Goal: Task Accomplishment & Management: Use online tool/utility

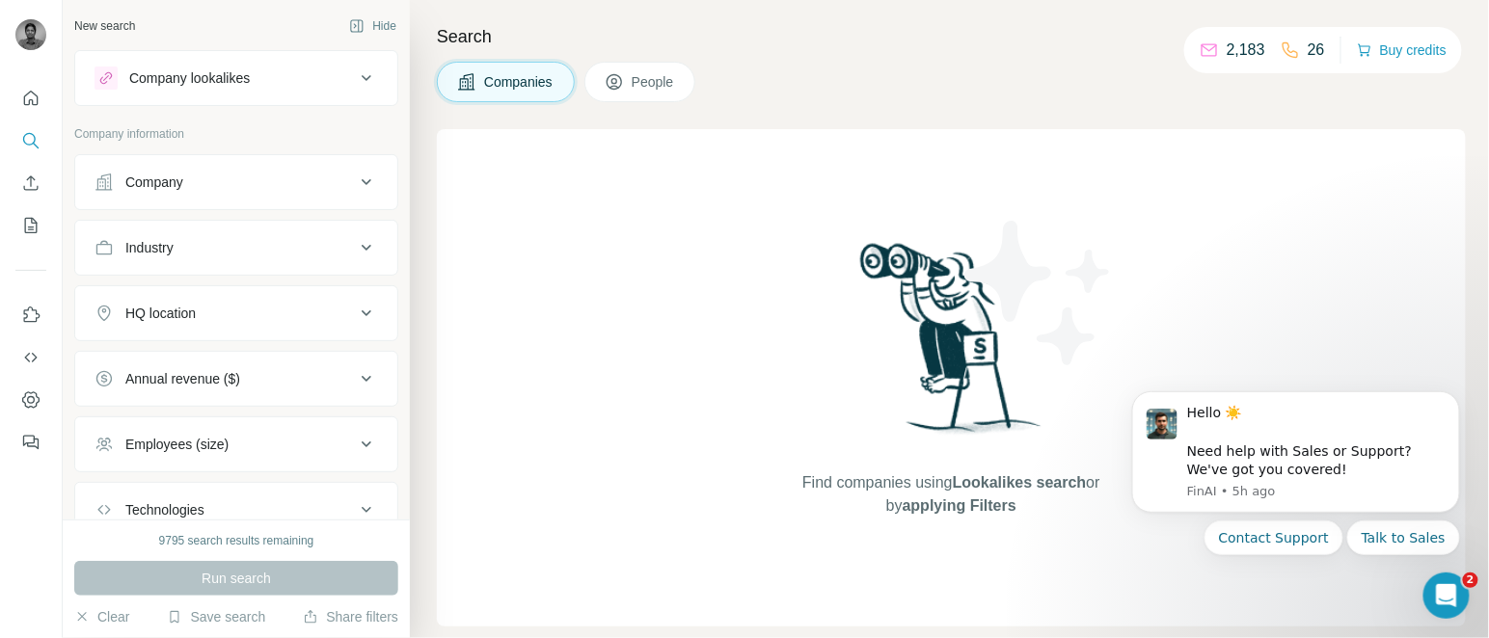
click at [255, 192] on div "Company" at bounding box center [225, 182] width 260 height 19
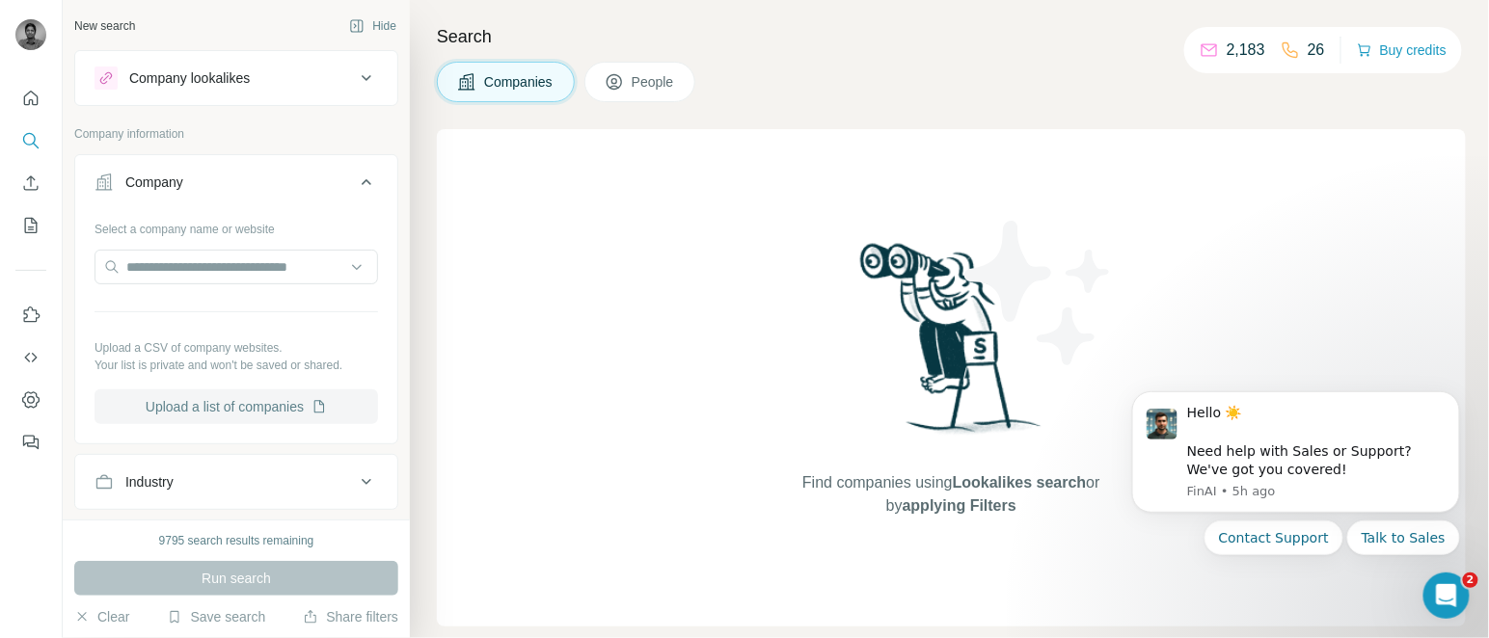
click at [203, 424] on button "Upload a list of companies" at bounding box center [237, 407] width 284 height 35
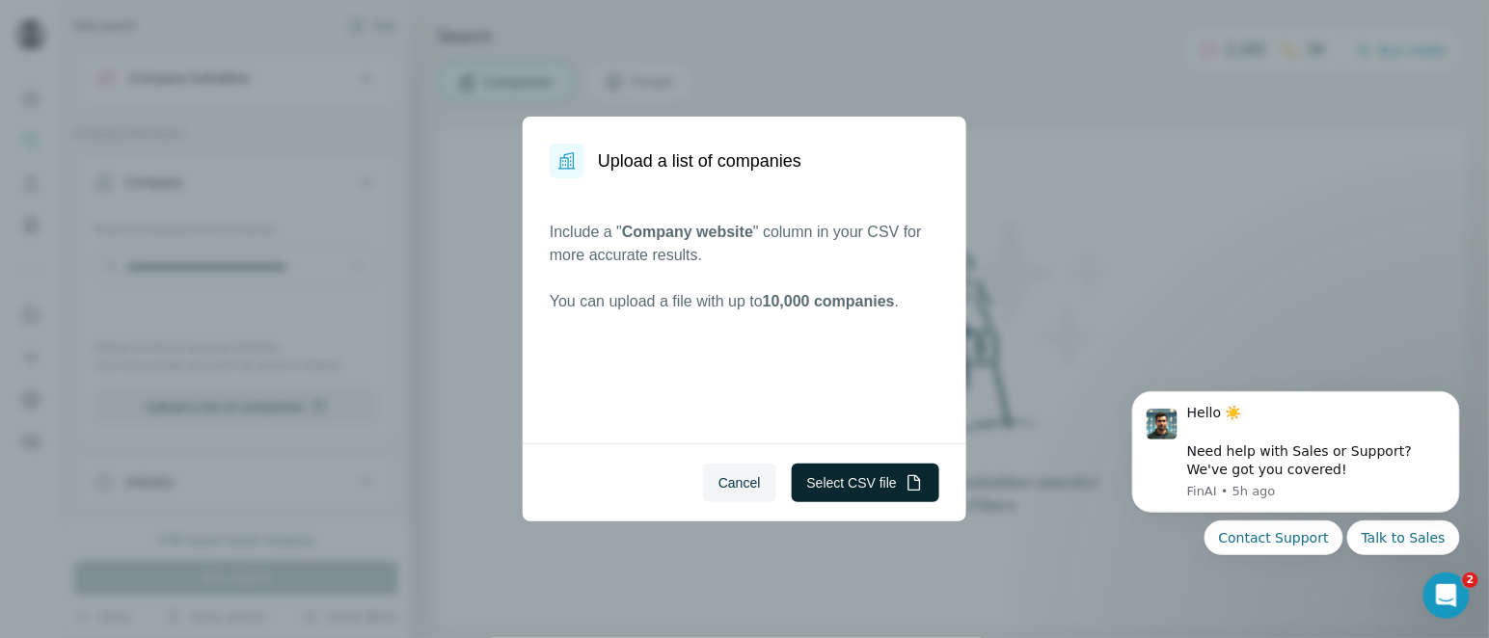
click at [865, 467] on button "Select CSV file" at bounding box center [866, 483] width 148 height 39
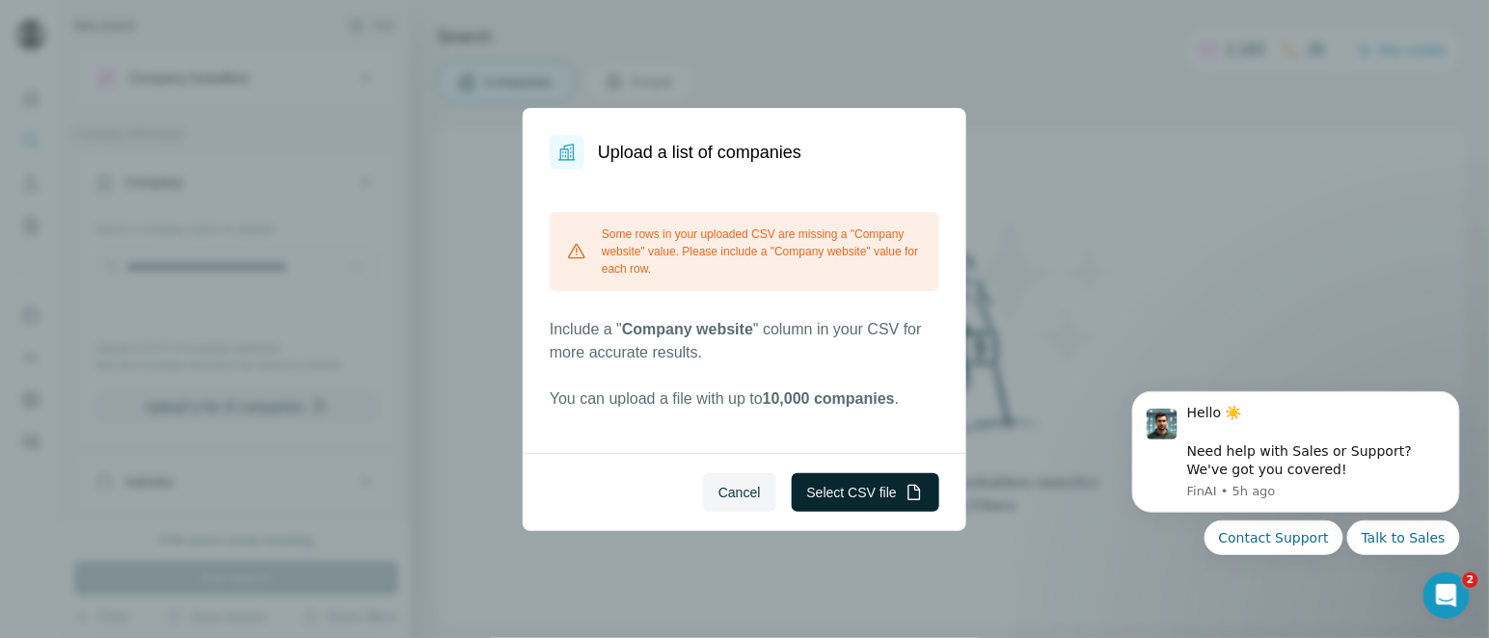
click at [831, 494] on button "Select CSV file" at bounding box center [866, 493] width 148 height 39
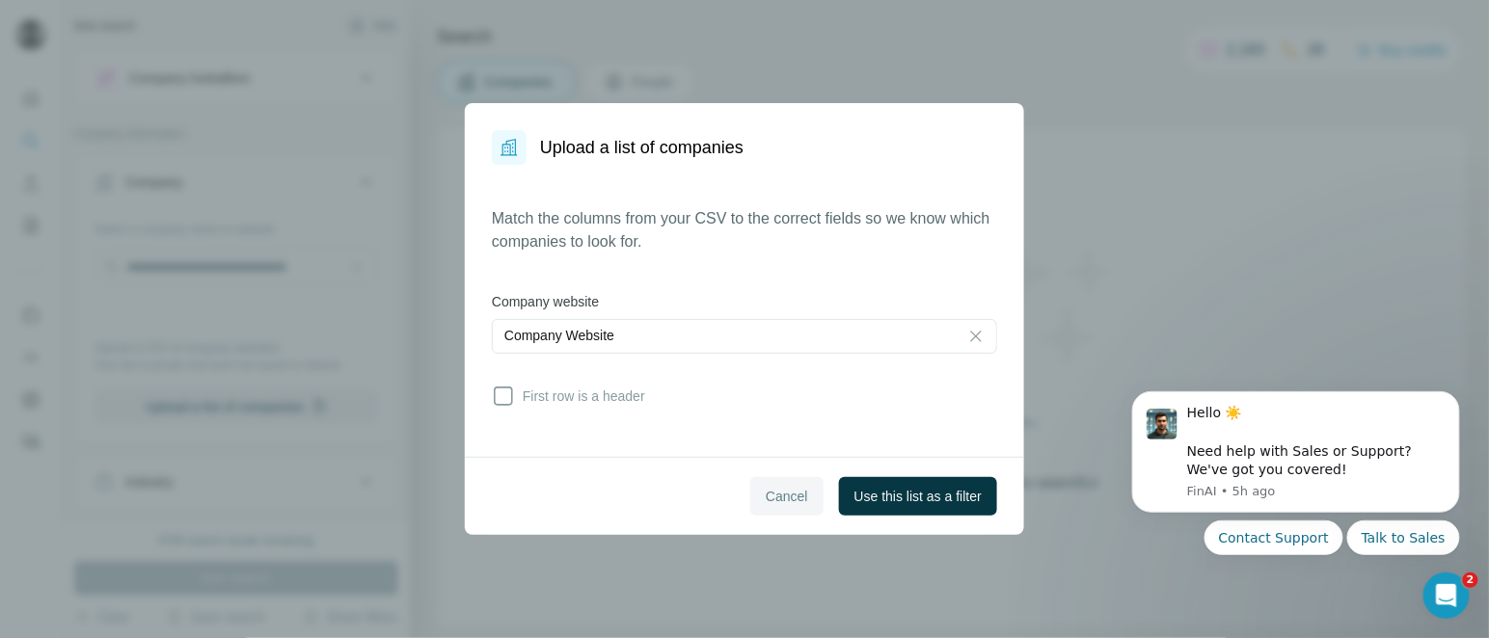
click at [780, 497] on span "Cancel" at bounding box center [787, 496] width 42 height 19
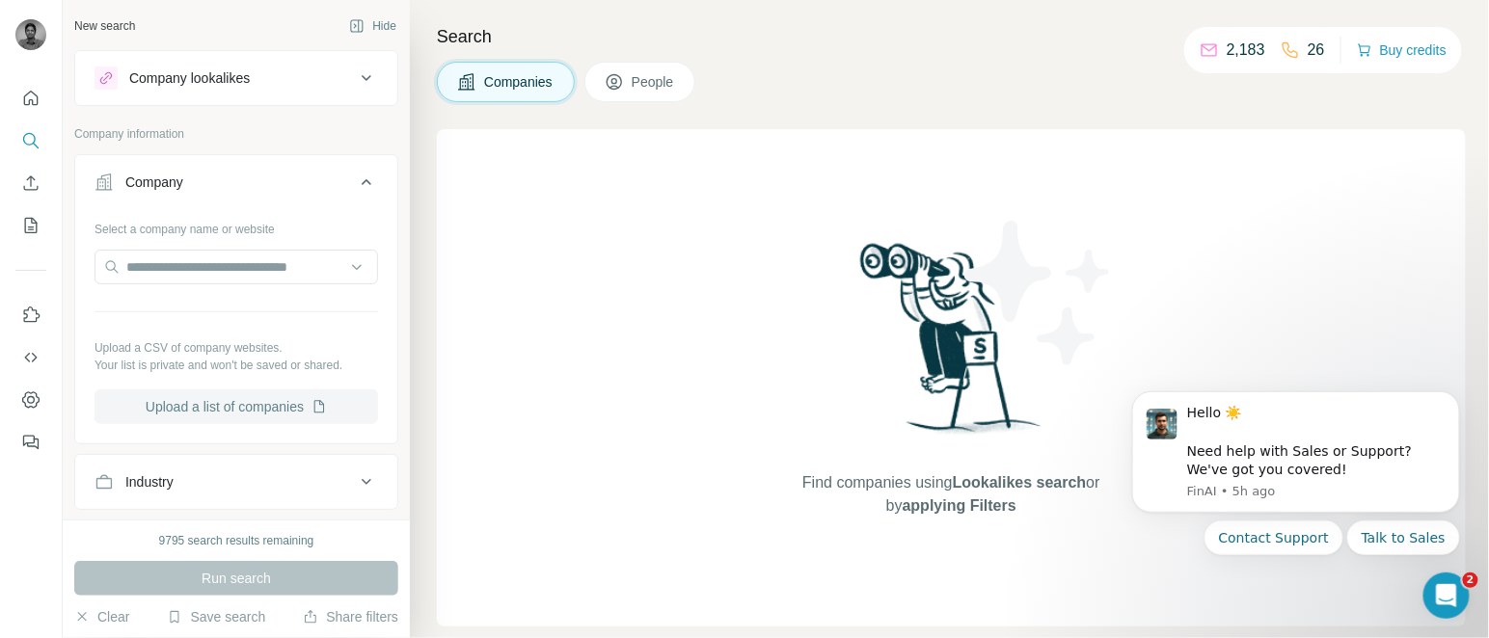
click at [241, 406] on button "Upload a list of companies" at bounding box center [237, 407] width 284 height 35
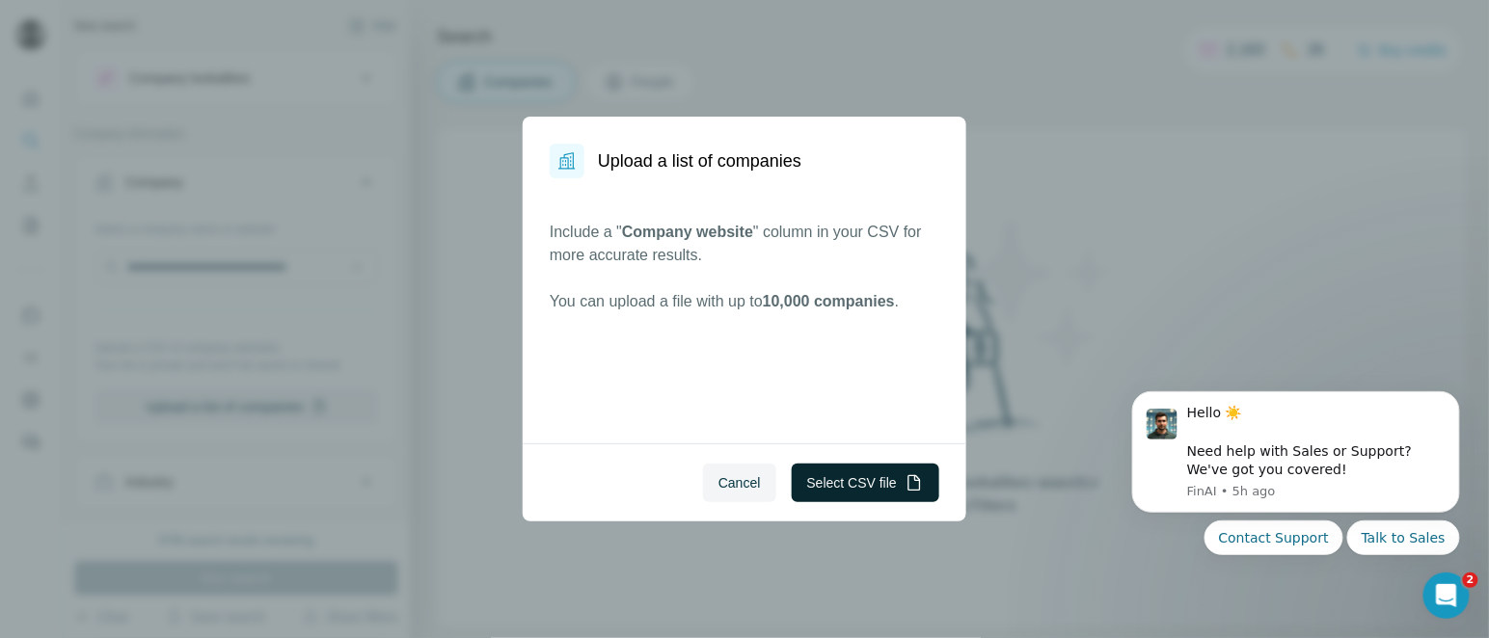
click at [820, 476] on button "Select CSV file" at bounding box center [866, 483] width 148 height 39
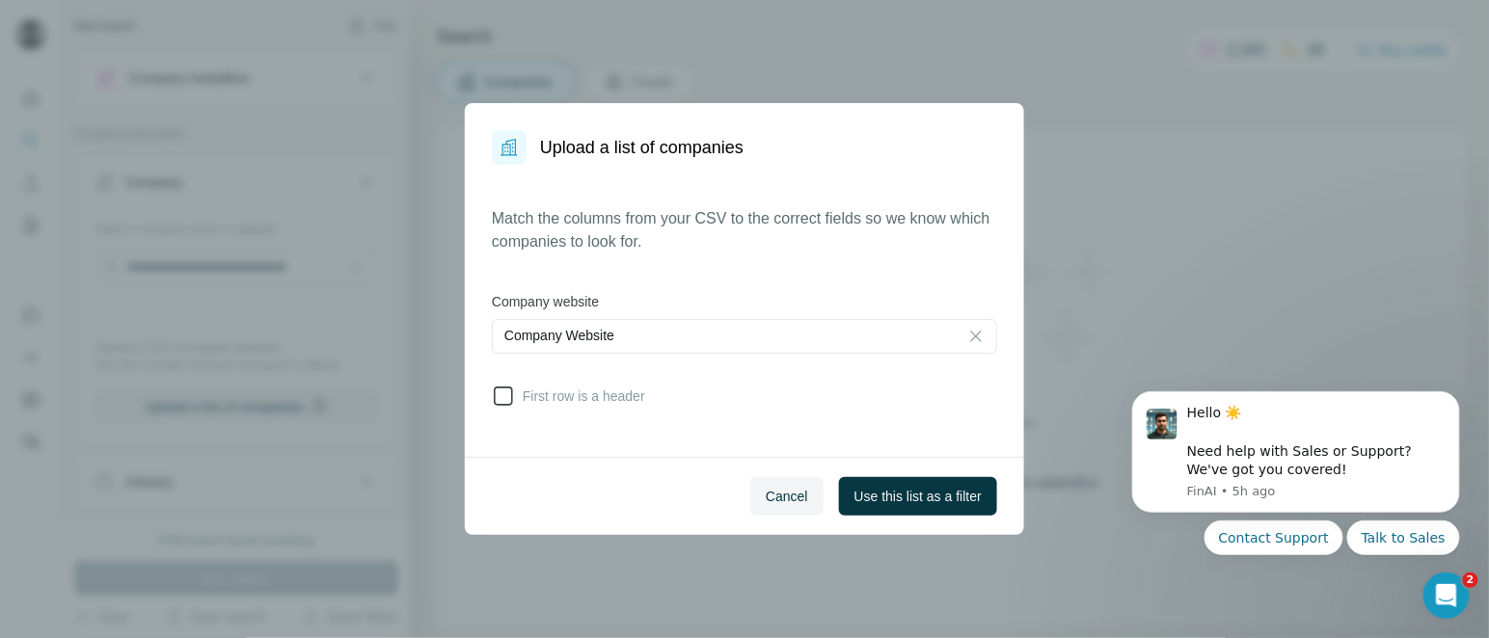
click at [508, 391] on icon at bounding box center [503, 396] width 23 height 23
click at [948, 497] on span "Use this list as a filter" at bounding box center [918, 496] width 127 height 19
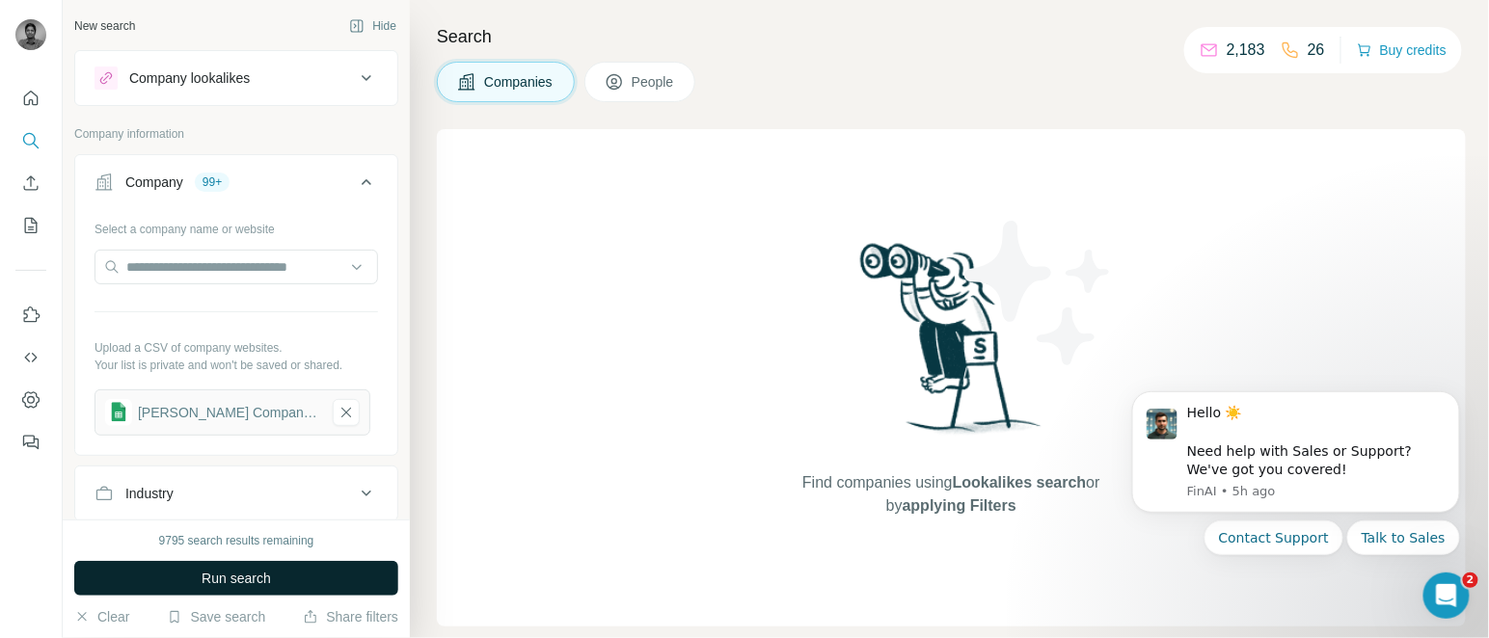
click at [228, 578] on span "Run search" at bounding box center [236, 578] width 69 height 19
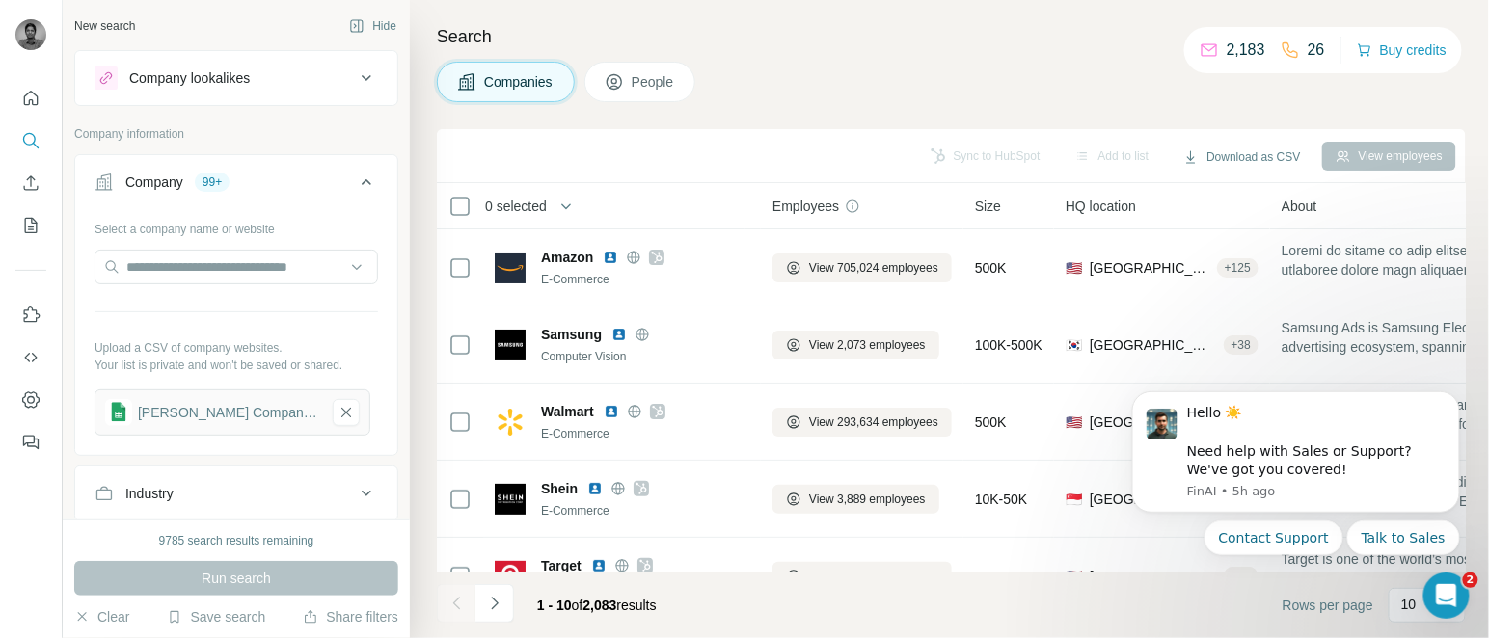
click at [541, 210] on span "0 selected" at bounding box center [516, 206] width 62 height 19
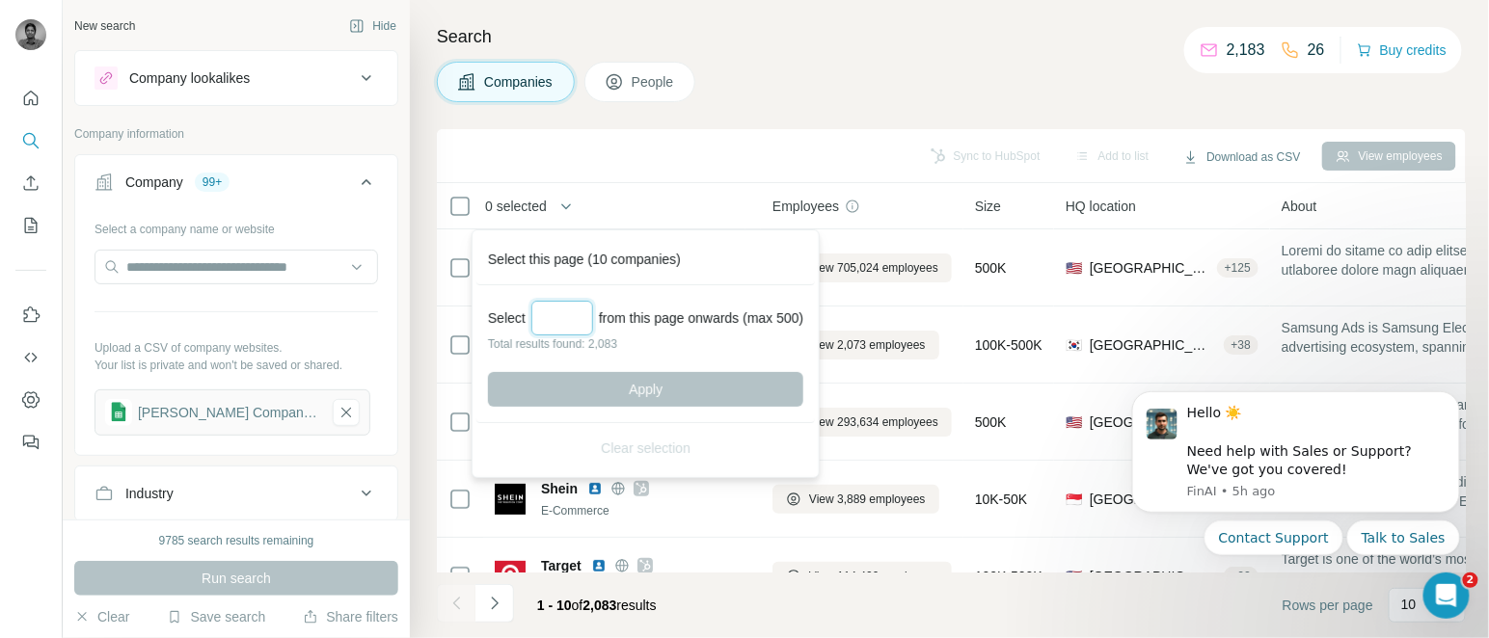
click at [558, 321] on input "Select a number (up to 500)" at bounding box center [562, 318] width 62 height 35
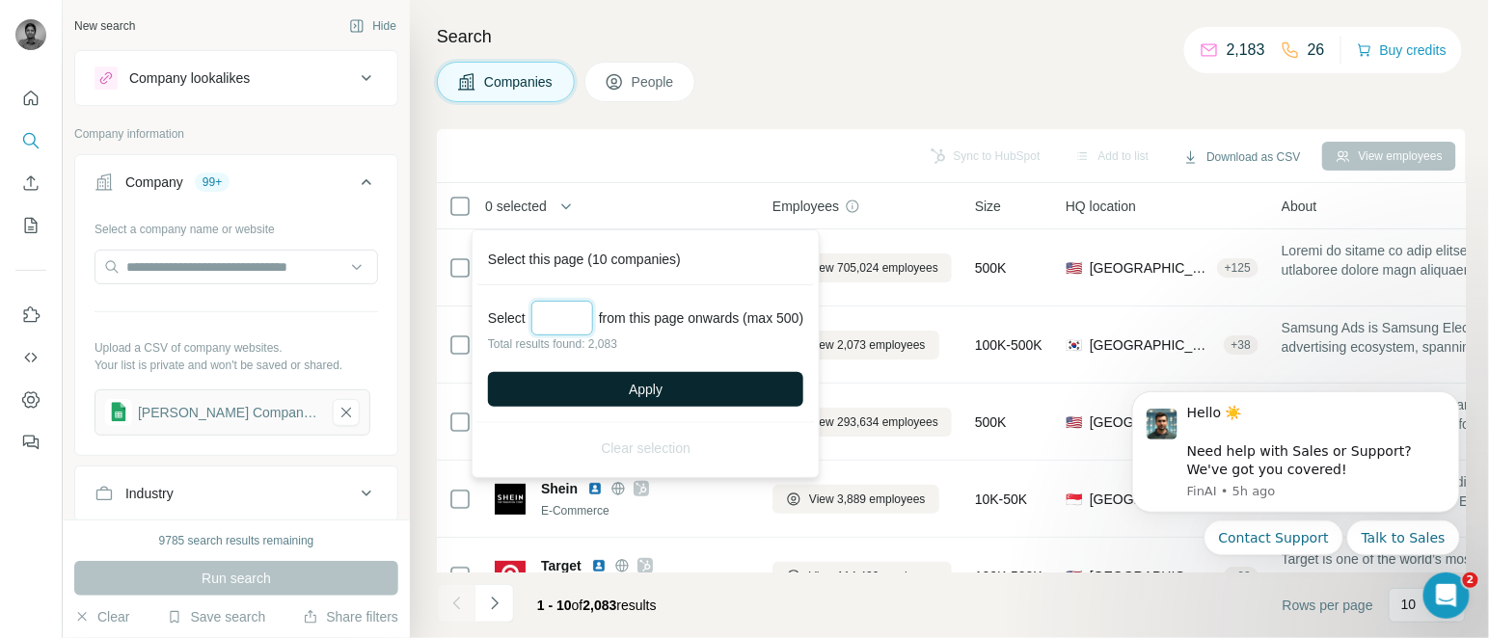
type input "***"
click at [635, 385] on span "Apply" at bounding box center [646, 389] width 34 height 19
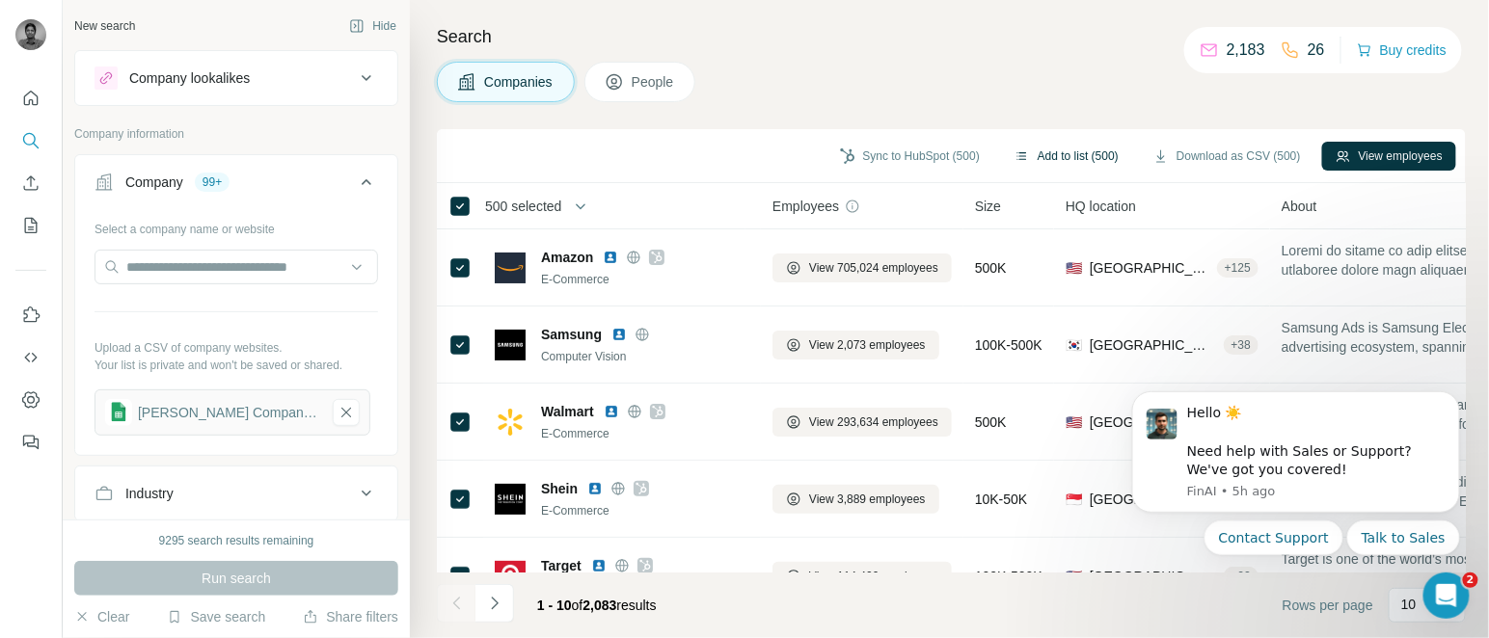
click at [1050, 146] on button "Add to list (500)" at bounding box center [1066, 156] width 131 height 29
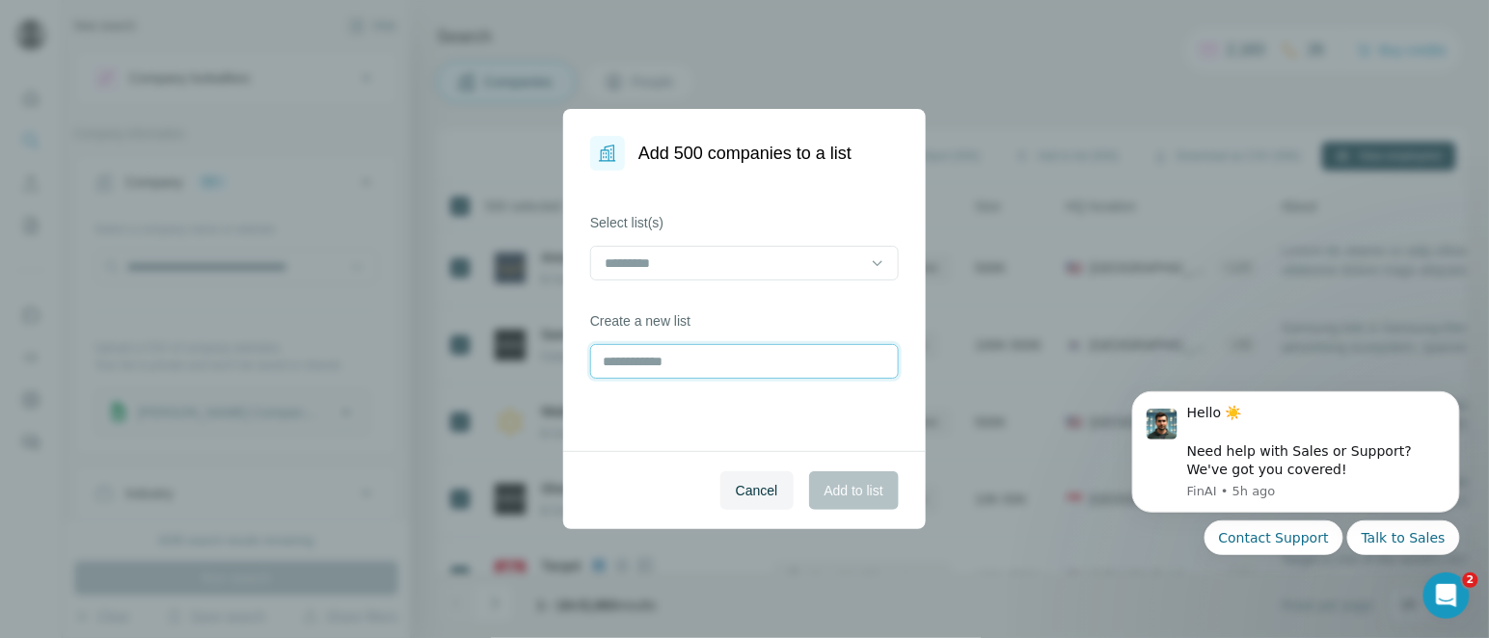
click at [700, 363] on input "text" at bounding box center [744, 361] width 309 height 35
type input "**********"
click at [846, 489] on span "Add to list" at bounding box center [854, 490] width 59 height 19
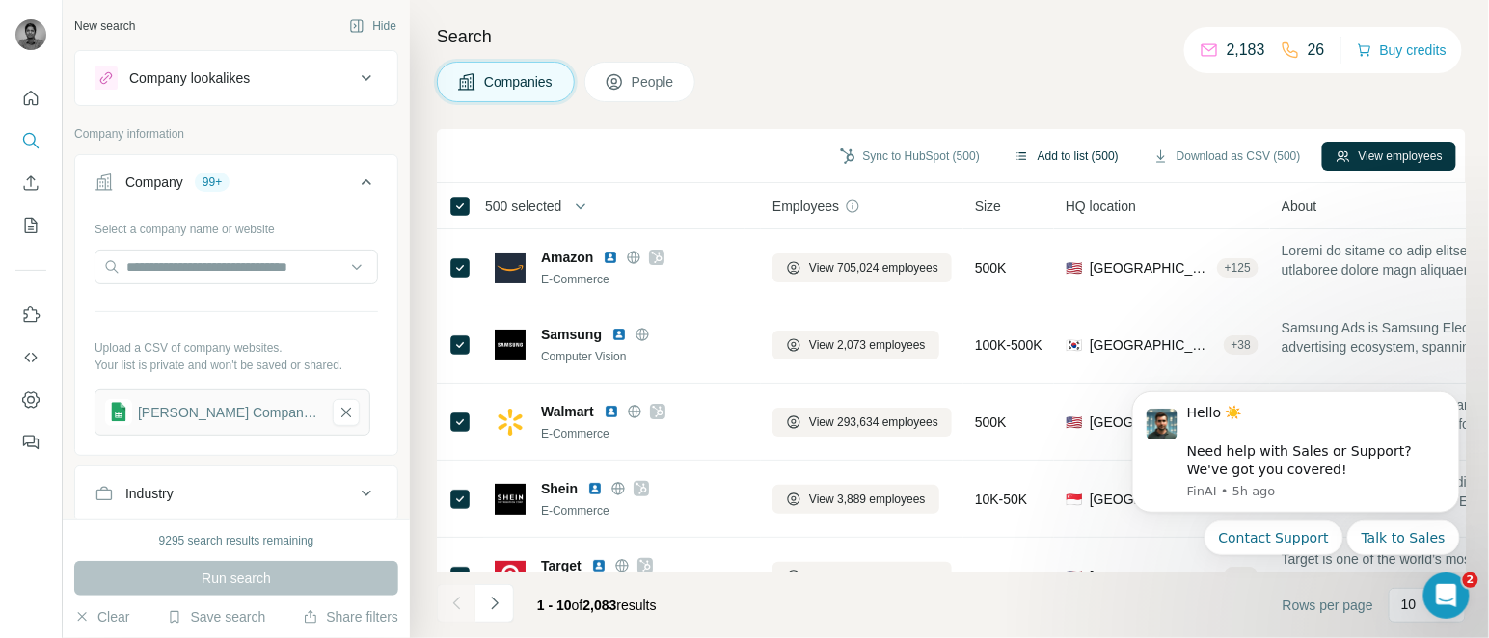
click at [1049, 159] on button "Add to list (500)" at bounding box center [1066, 156] width 131 height 29
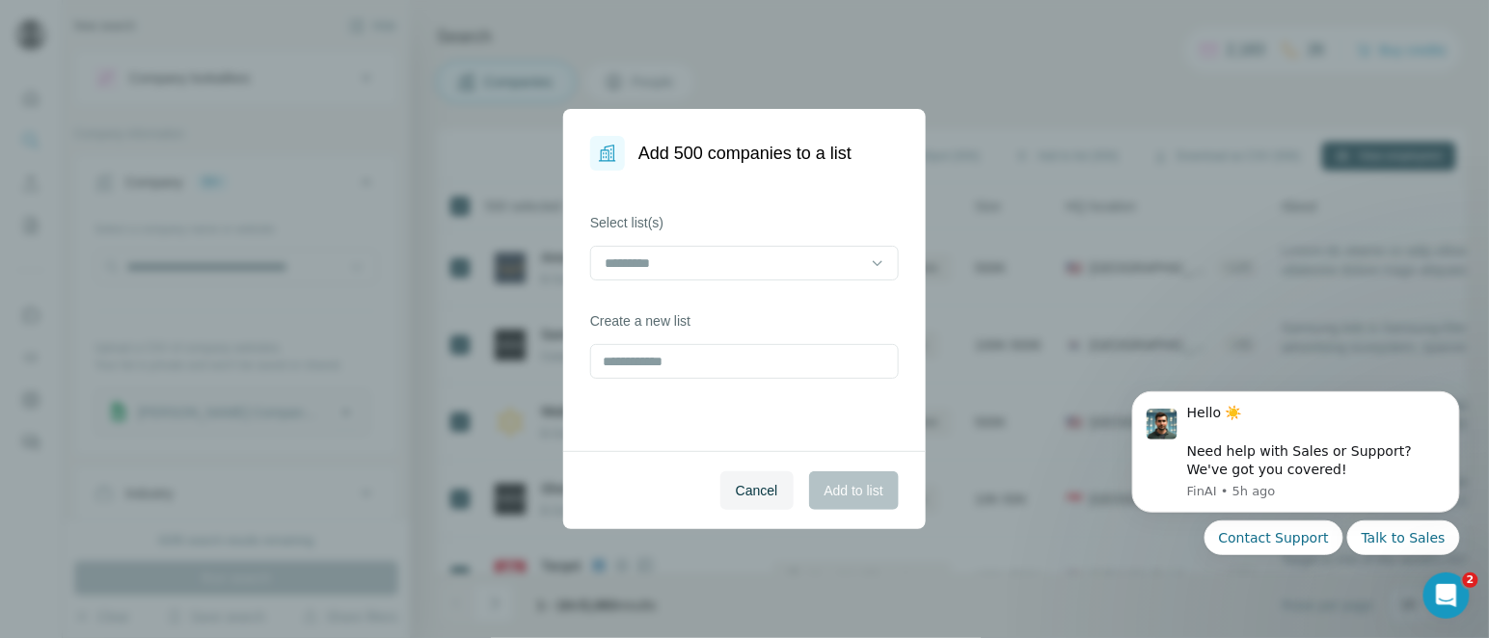
click at [776, 243] on div "Select list(s)" at bounding box center [744, 247] width 309 height 68
drag, startPoint x: 776, startPoint y: 243, endPoint x: 761, endPoint y: 259, distance: 22.5
click at [761, 259] on div "Select list(s)" at bounding box center [744, 247] width 309 height 68
click at [761, 259] on input at bounding box center [733, 263] width 260 height 21
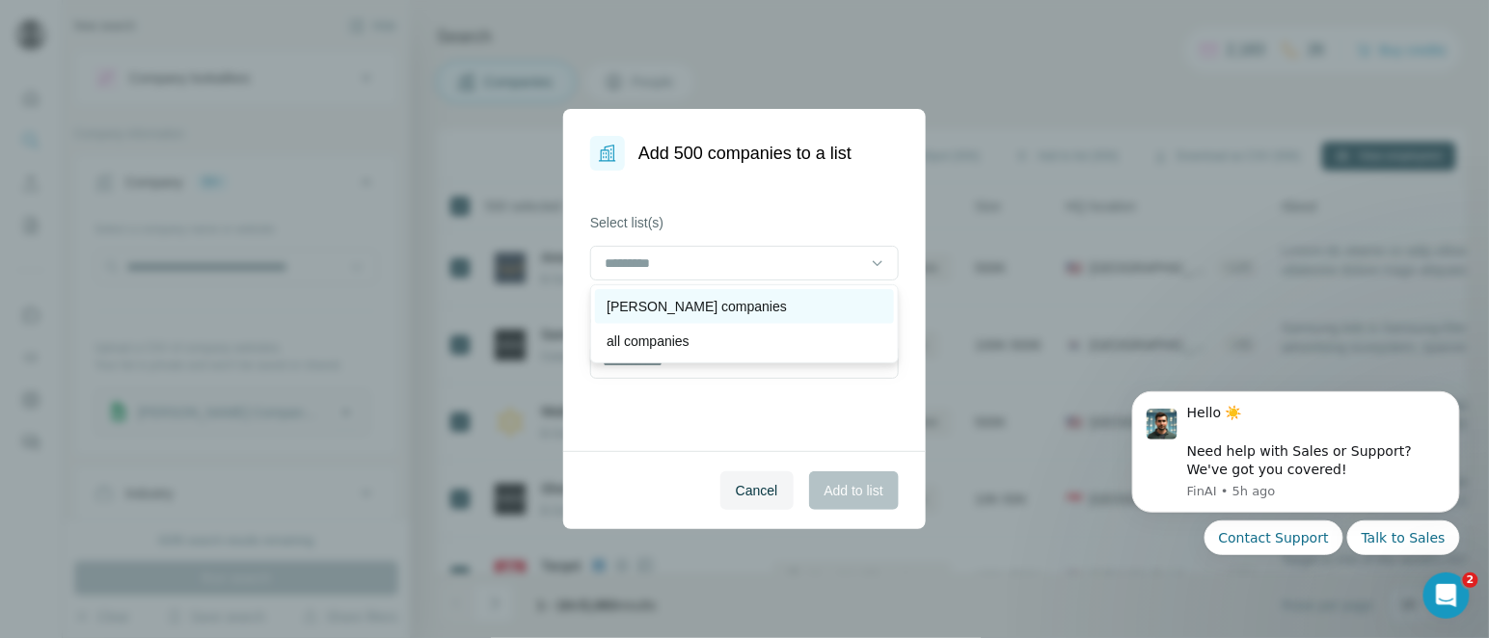
click at [698, 307] on p "[PERSON_NAME] companies" at bounding box center [697, 306] width 180 height 19
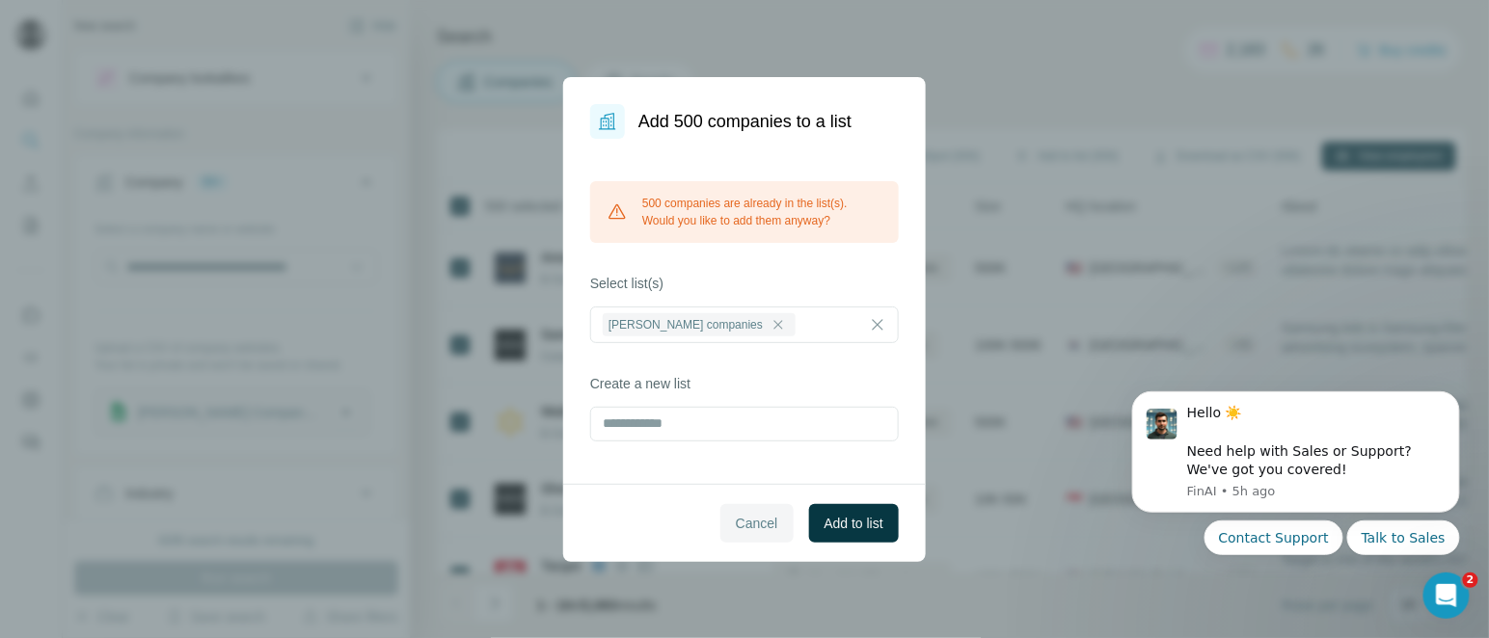
click at [742, 527] on span "Cancel" at bounding box center [757, 523] width 42 height 19
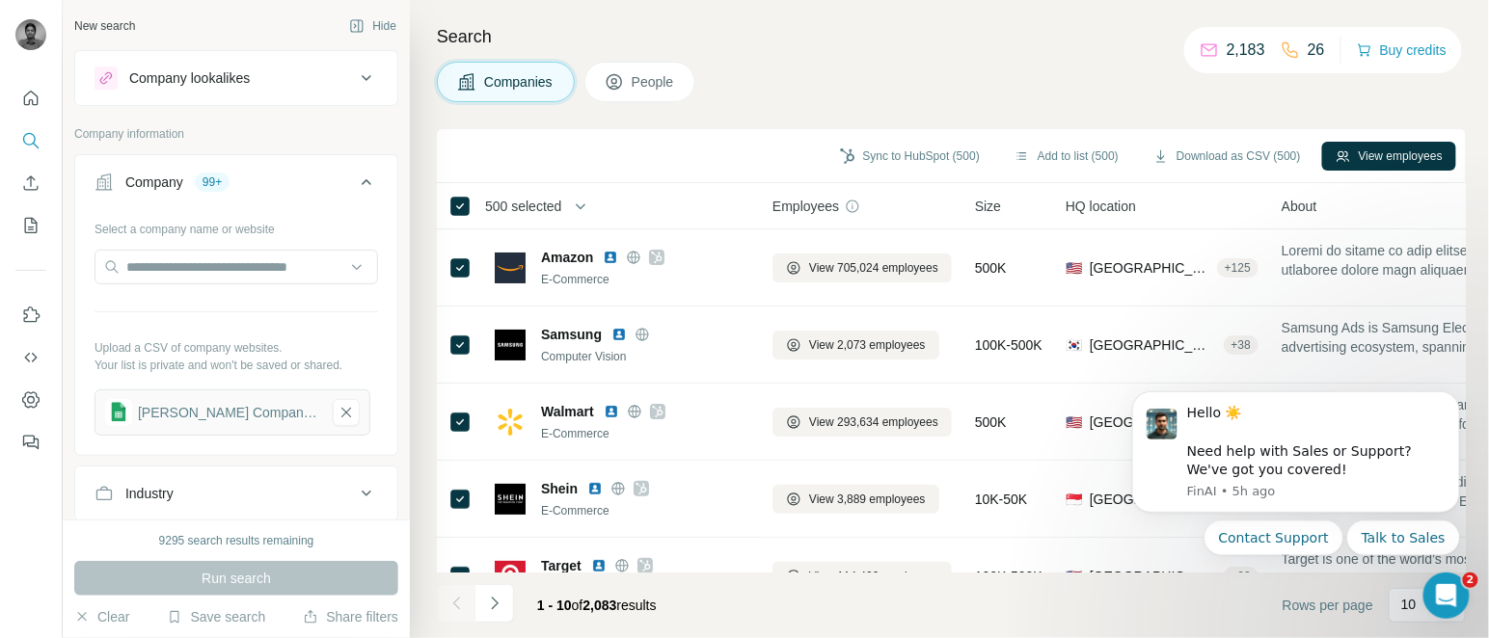
click at [527, 200] on span "500 selected" at bounding box center [523, 206] width 76 height 19
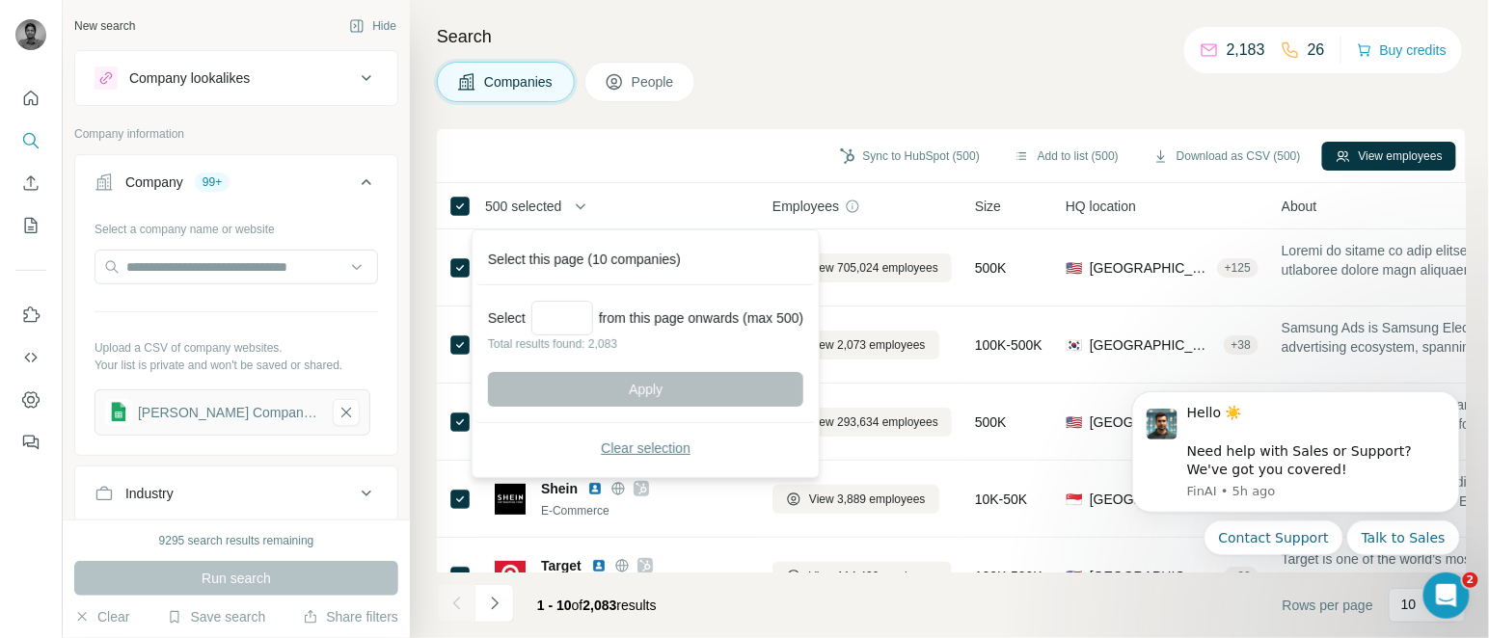
click at [617, 455] on span "Clear selection" at bounding box center [646, 448] width 90 height 19
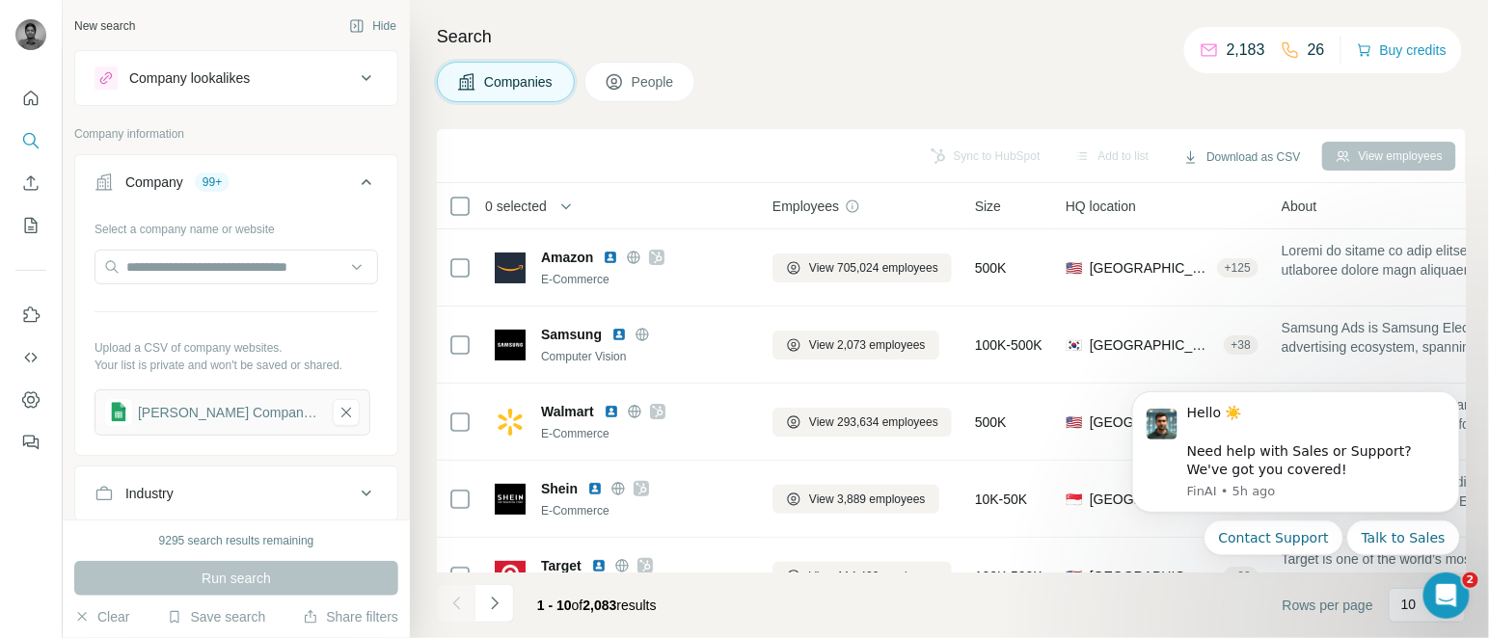
click at [491, 608] on icon "Navigate to next page" at bounding box center [494, 603] width 19 height 19
click at [491, 608] on div at bounding box center [494, 603] width 39 height 39
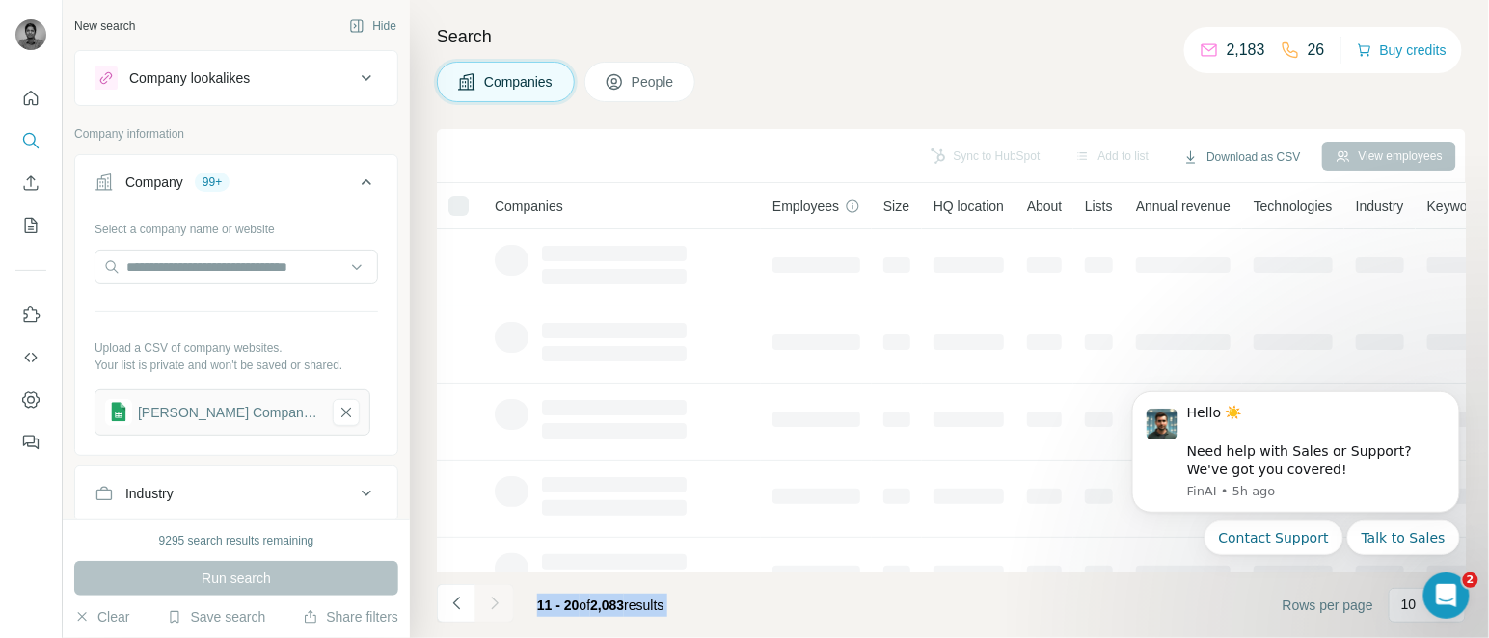
click at [491, 608] on div at bounding box center [494, 603] width 39 height 39
click at [491, 608] on icon "Navigate to next page" at bounding box center [494, 603] width 19 height 19
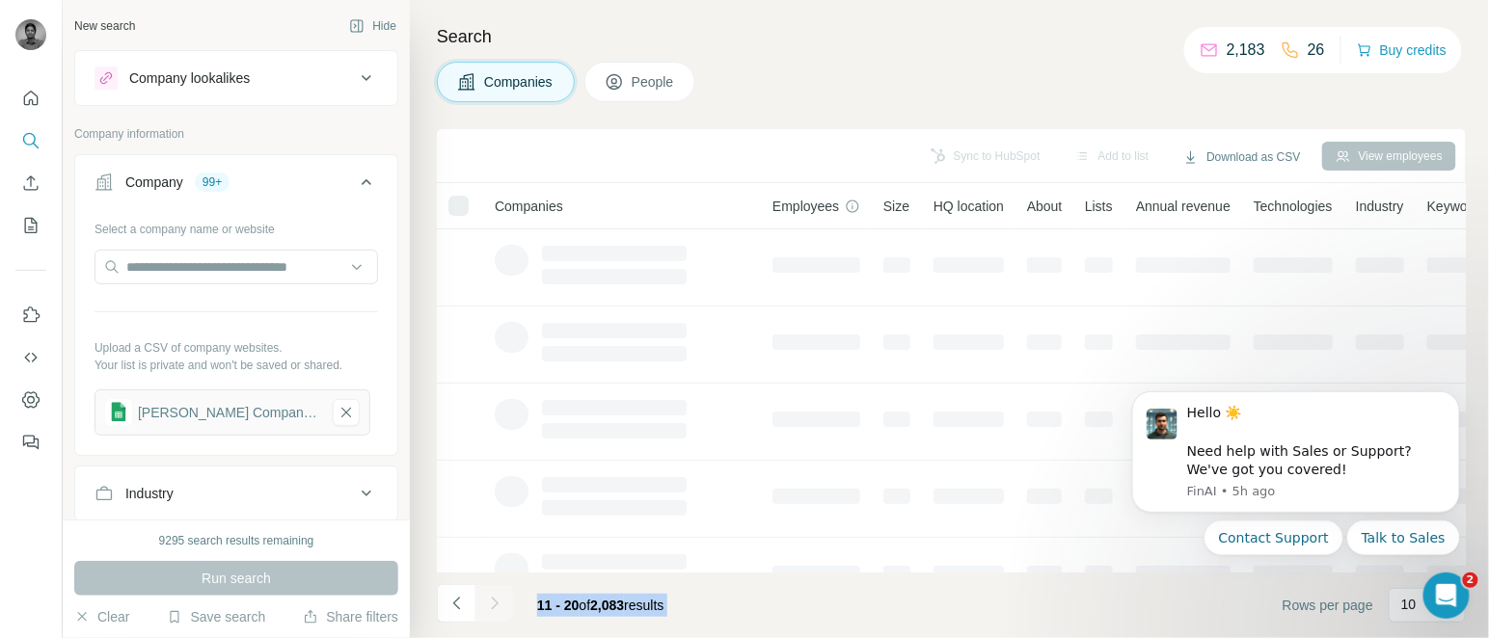
click at [491, 608] on div at bounding box center [494, 603] width 39 height 39
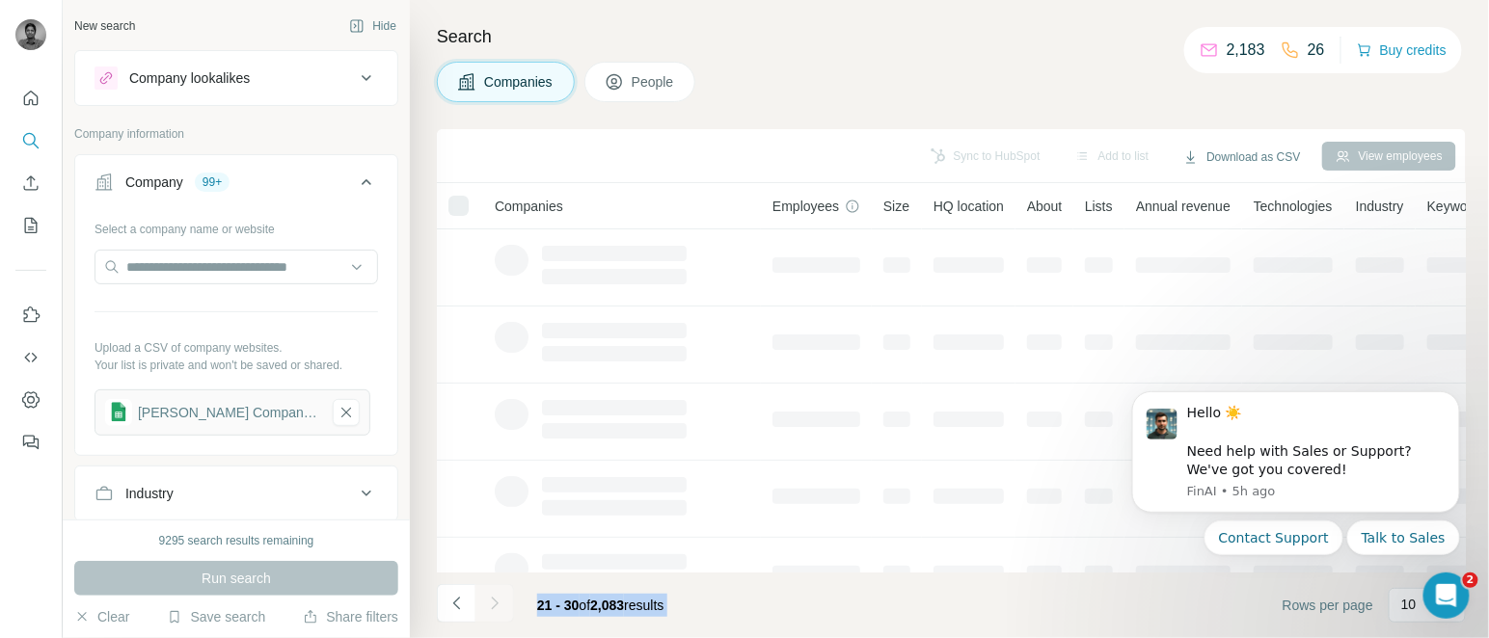
click at [491, 608] on div at bounding box center [494, 603] width 39 height 39
click at [491, 608] on icon "Navigate to next page" at bounding box center [494, 603] width 19 height 19
click at [491, 608] on div at bounding box center [494, 603] width 39 height 39
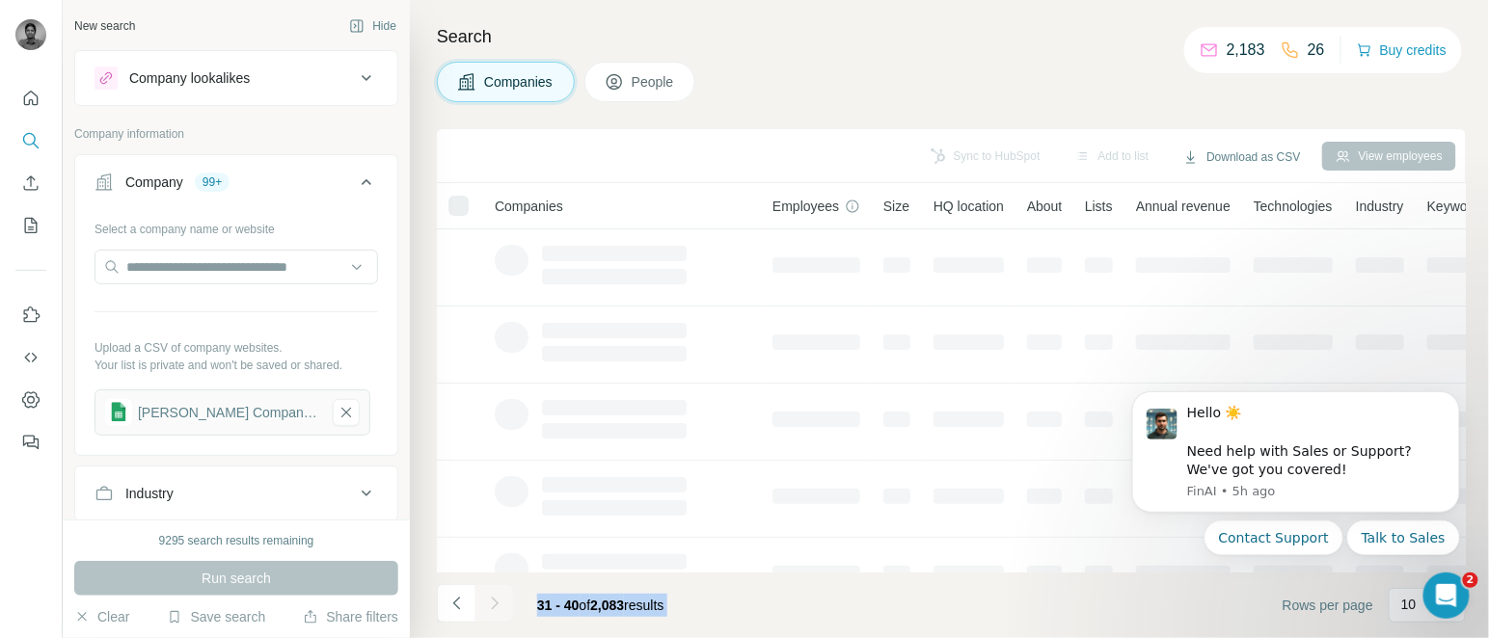
click at [491, 608] on div at bounding box center [494, 603] width 39 height 39
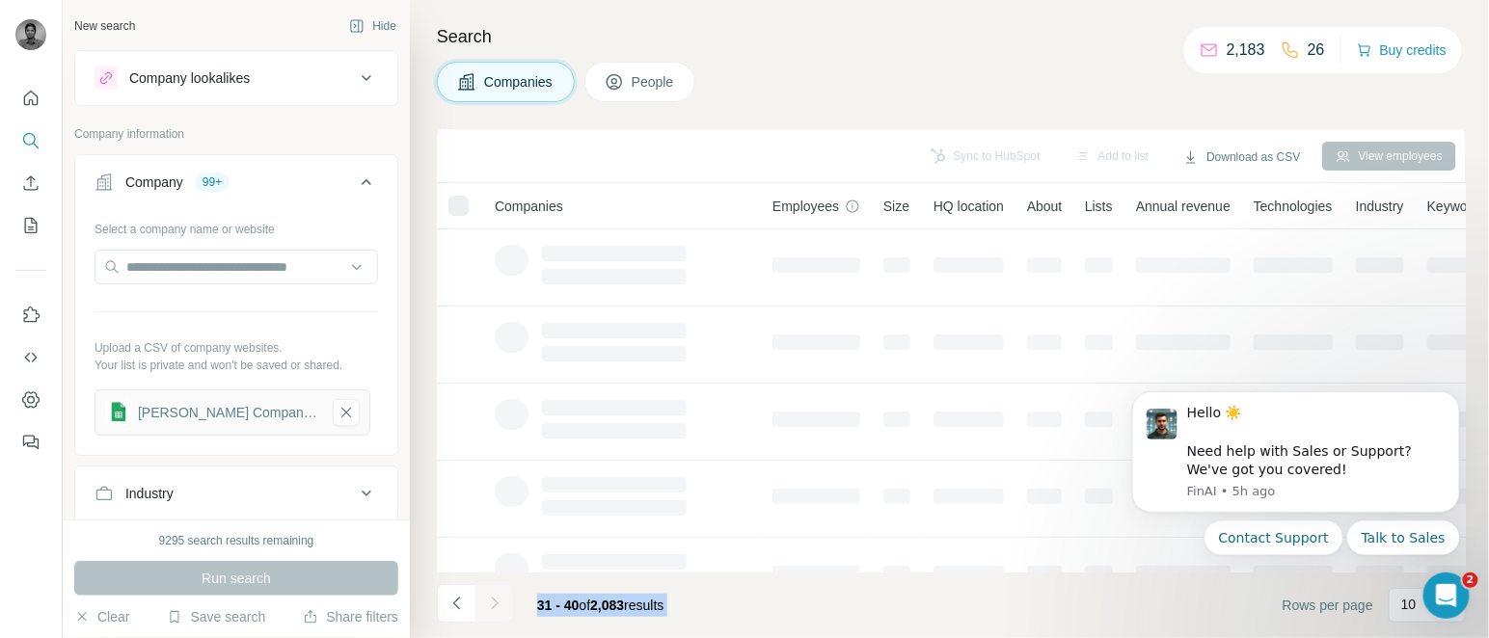
click at [491, 608] on icon "Navigate to next page" at bounding box center [494, 603] width 19 height 19
click at [491, 608] on div at bounding box center [494, 603] width 39 height 39
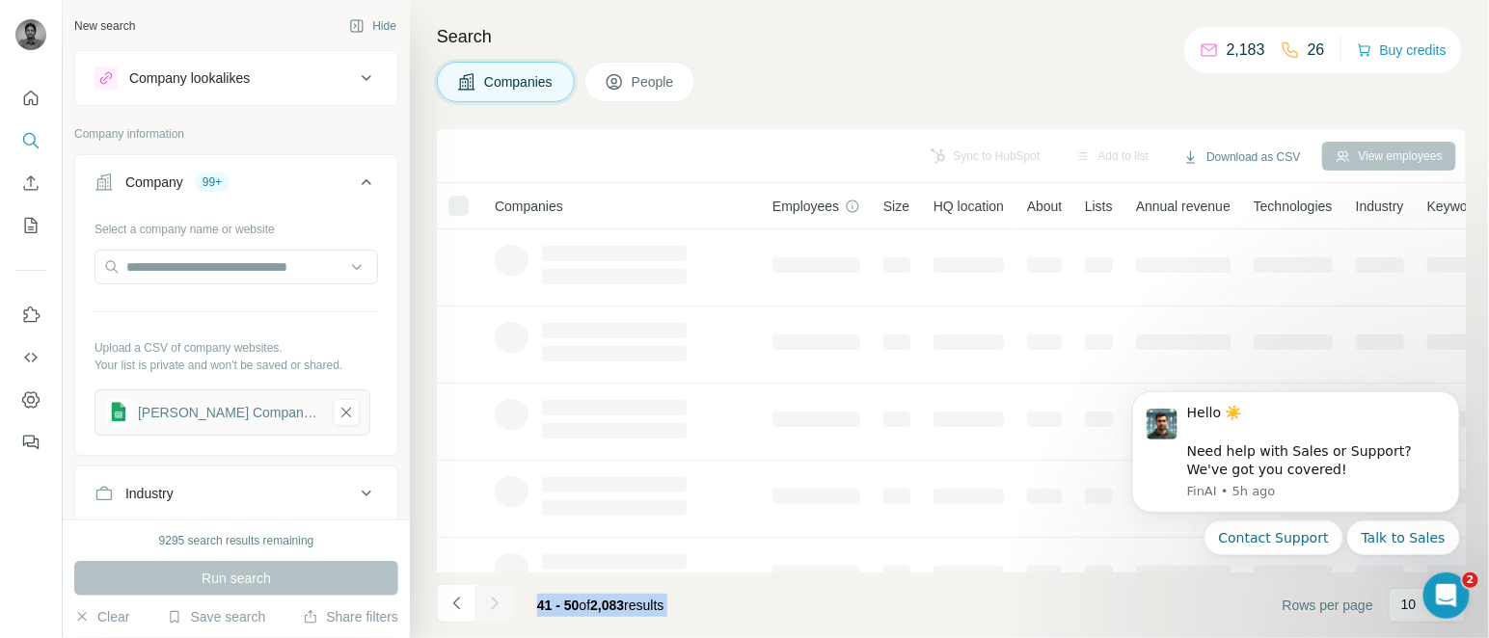
click at [491, 608] on div at bounding box center [494, 603] width 39 height 39
click at [491, 608] on icon "Navigate to next page" at bounding box center [494, 603] width 19 height 19
click at [491, 608] on div at bounding box center [494, 603] width 39 height 39
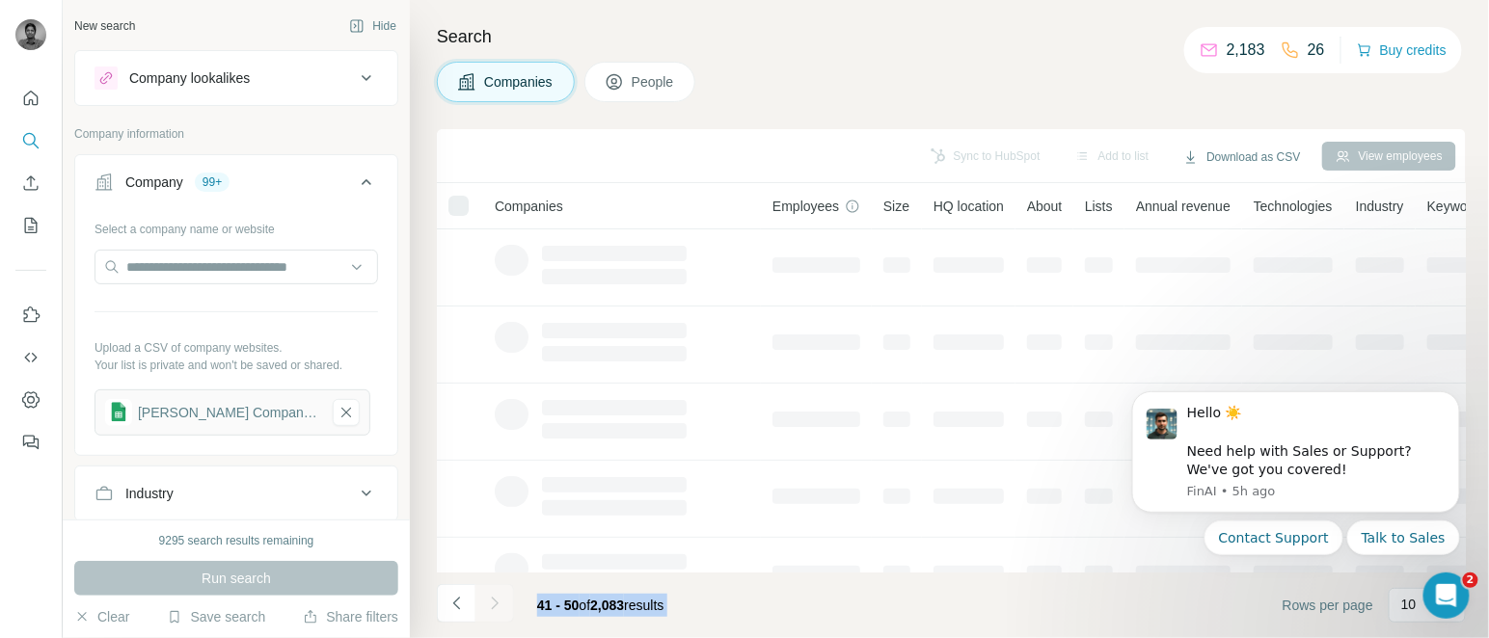
click at [491, 608] on div at bounding box center [494, 603] width 39 height 39
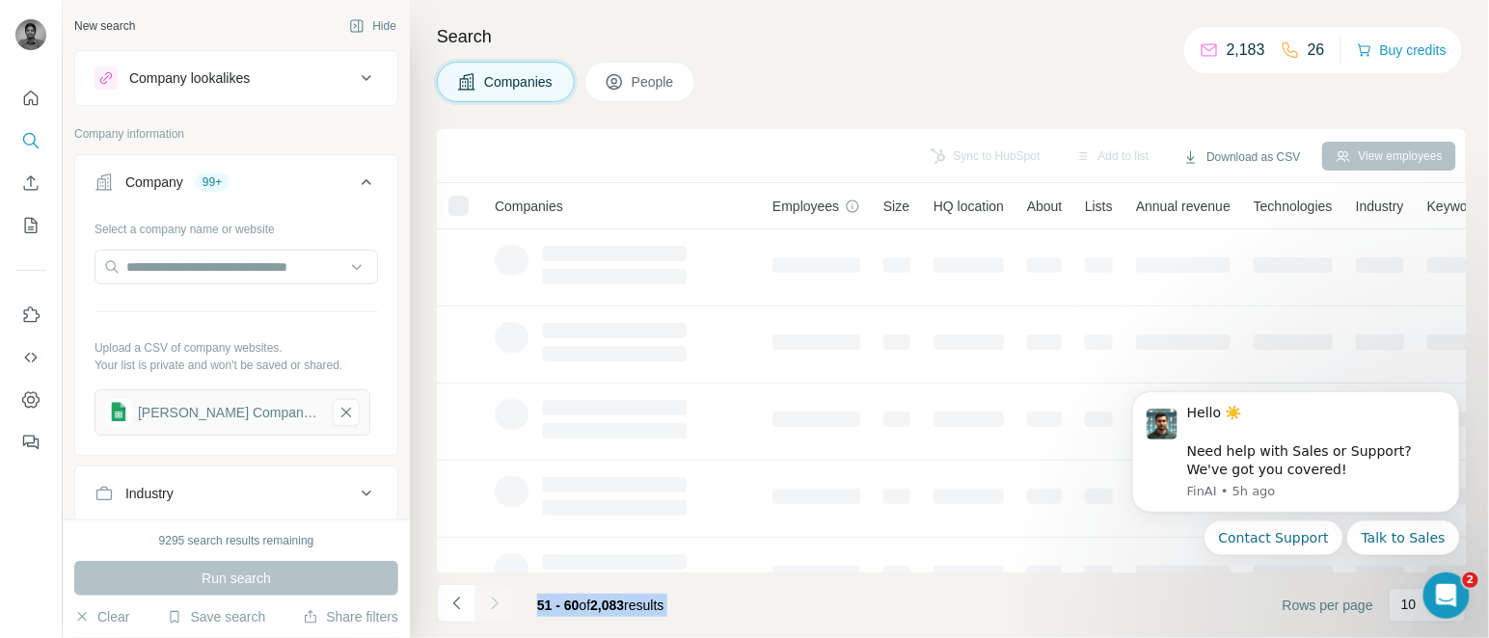
click at [491, 608] on icon "Navigate to next page" at bounding box center [494, 603] width 19 height 19
click at [491, 608] on div at bounding box center [494, 603] width 39 height 39
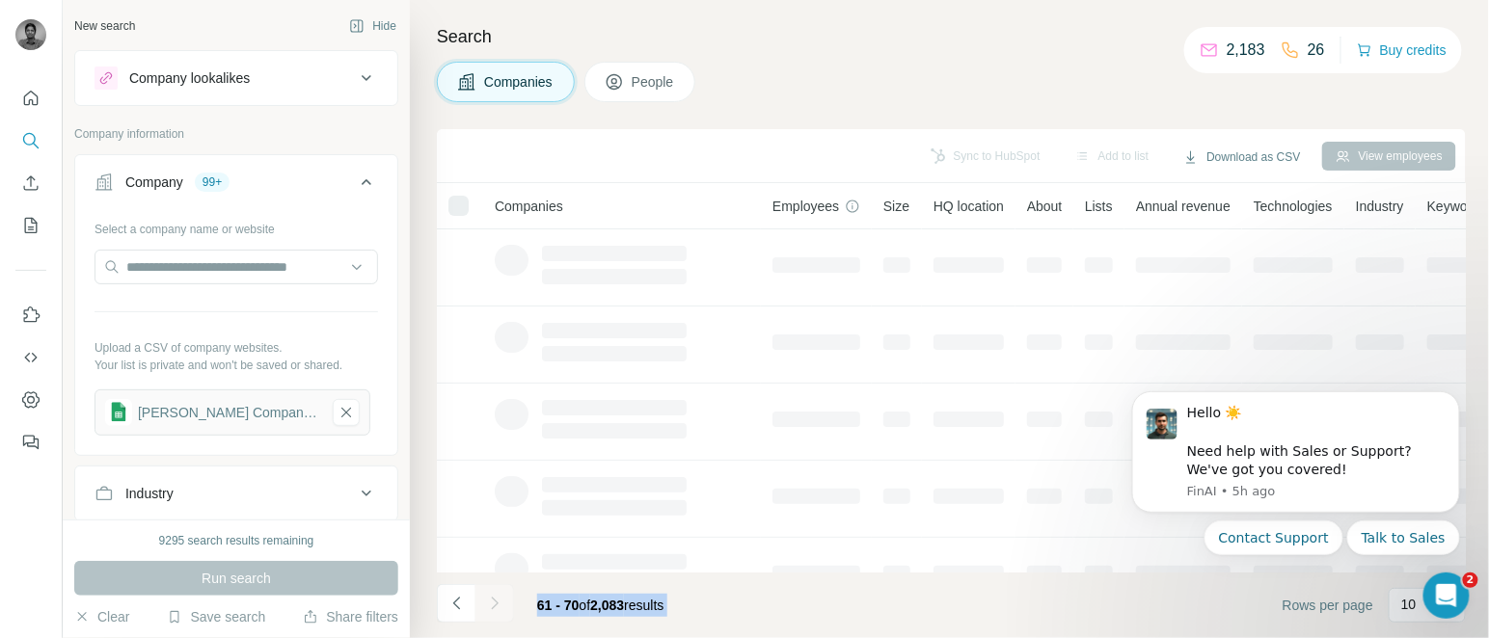
click at [491, 608] on div at bounding box center [494, 603] width 39 height 39
click at [491, 608] on icon "Navigate to next page" at bounding box center [494, 603] width 19 height 19
click at [491, 608] on div at bounding box center [494, 603] width 39 height 39
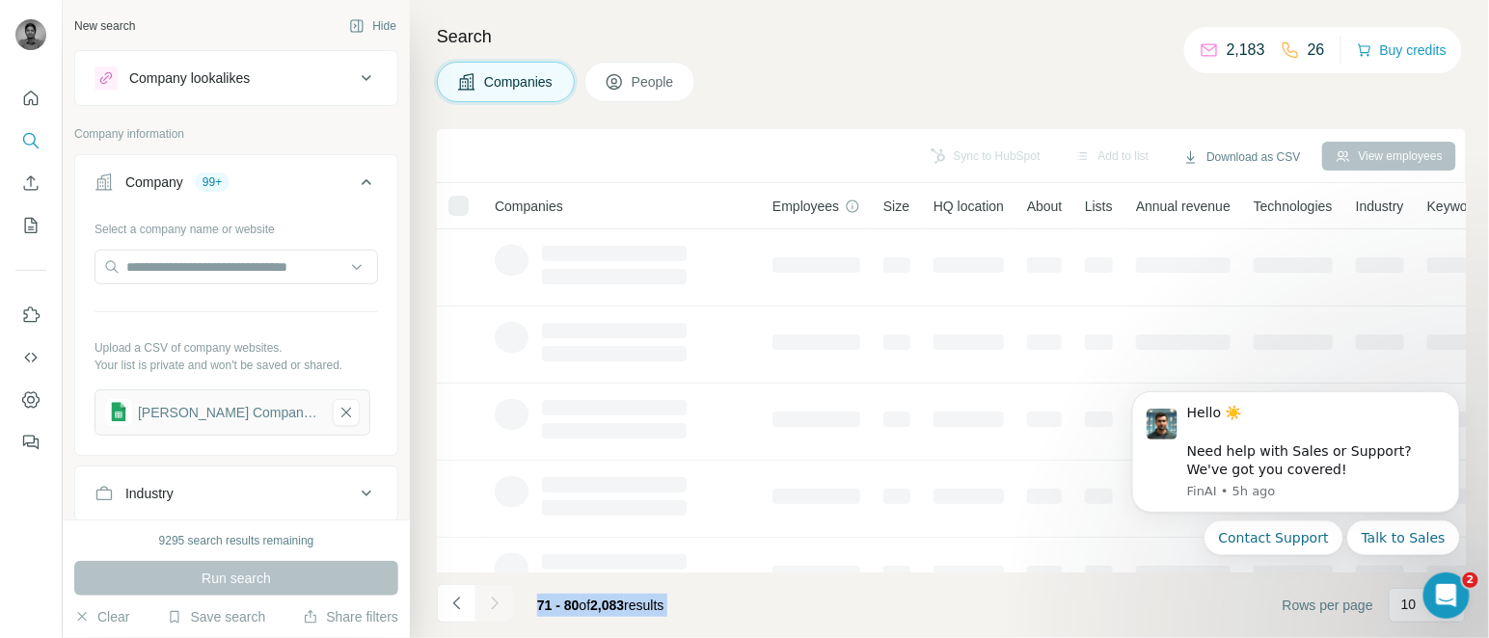
click at [491, 608] on div at bounding box center [494, 603] width 39 height 39
click at [491, 608] on icon "Navigate to next page" at bounding box center [494, 603] width 19 height 19
click at [491, 608] on div at bounding box center [494, 603] width 39 height 39
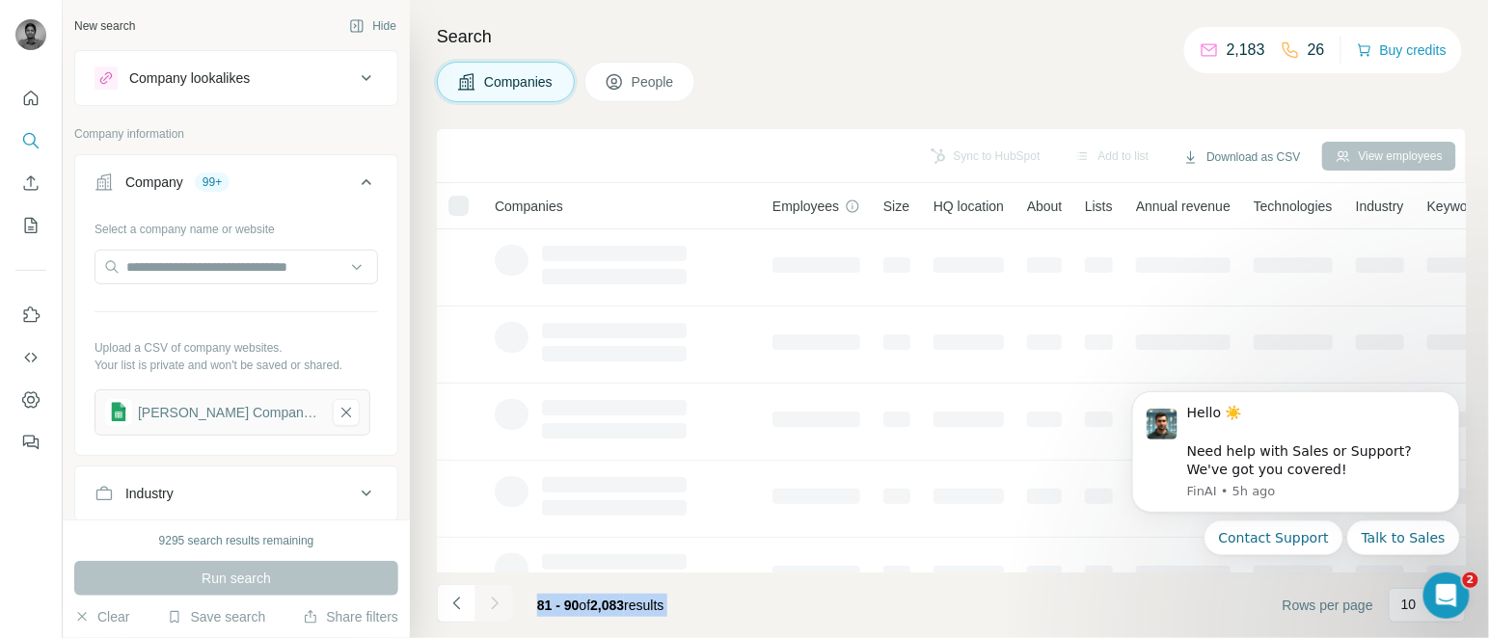
click at [491, 608] on div at bounding box center [494, 603] width 39 height 39
click at [491, 608] on icon "Navigate to next page" at bounding box center [494, 603] width 19 height 19
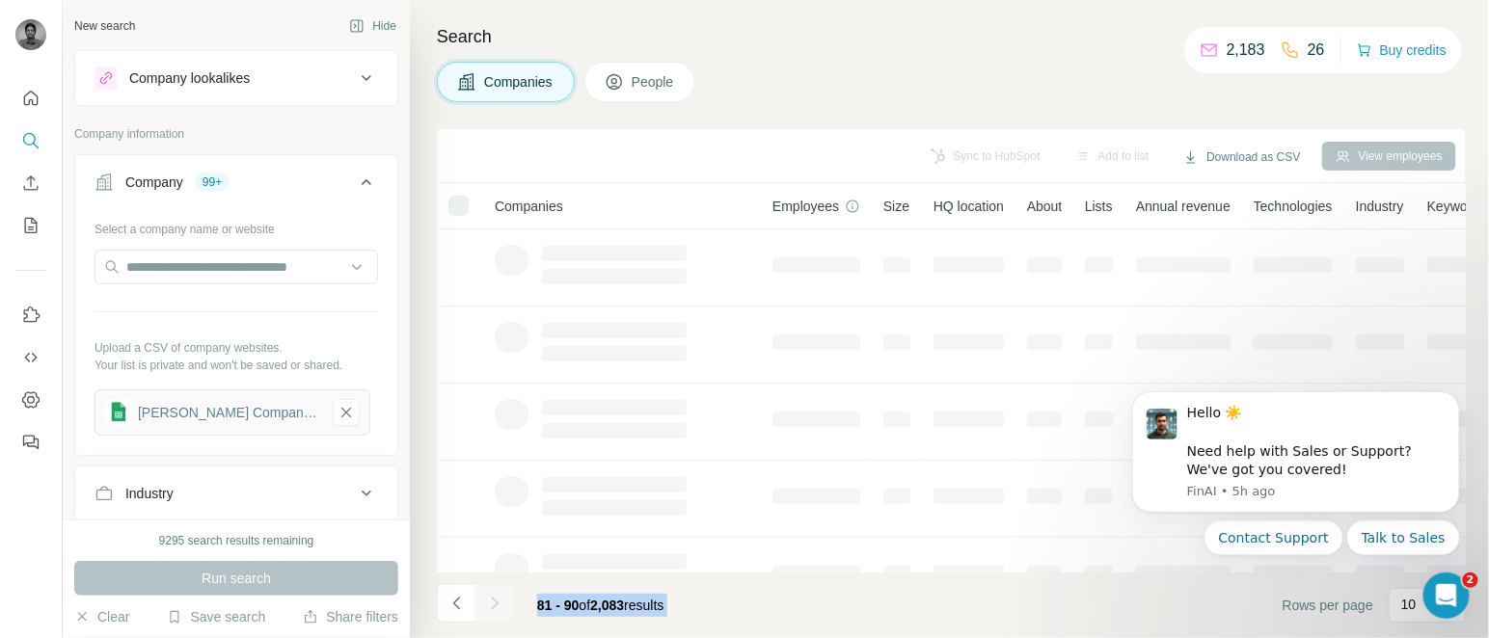
click at [491, 608] on div at bounding box center [494, 603] width 39 height 39
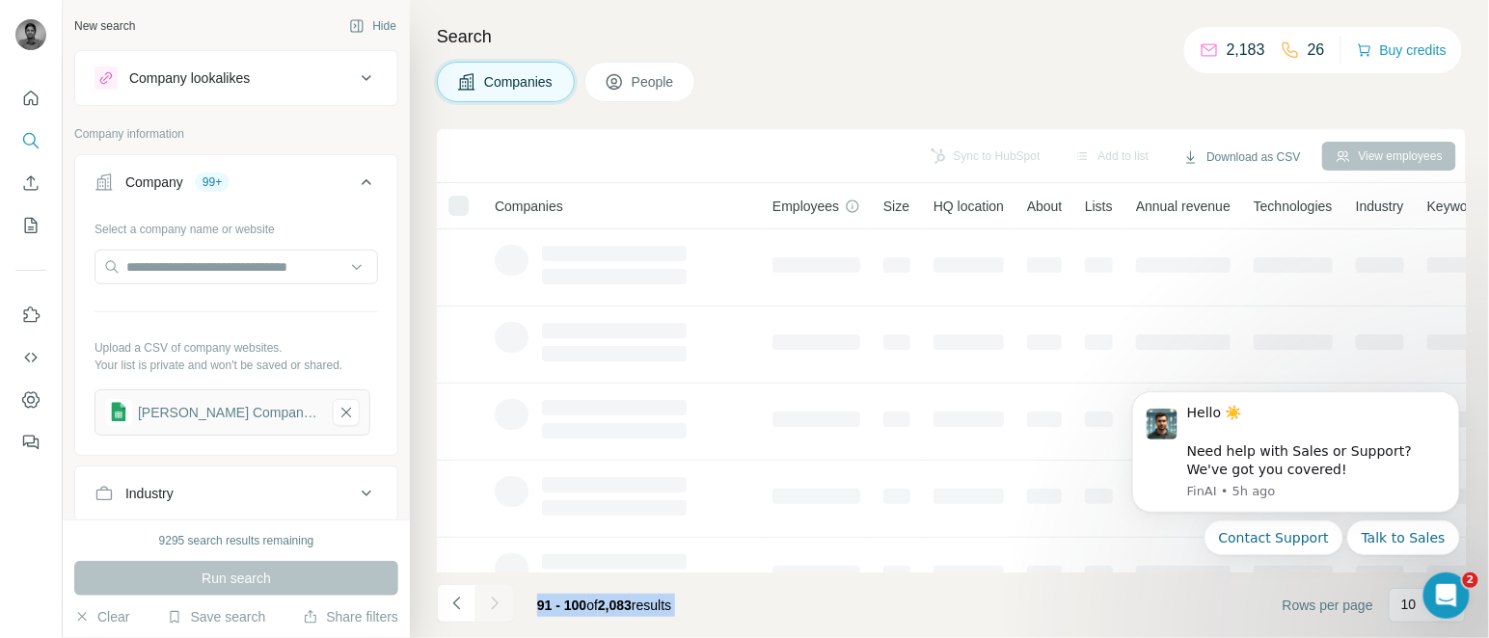
click at [491, 608] on div at bounding box center [494, 603] width 39 height 39
click at [491, 608] on icon "Navigate to next page" at bounding box center [494, 603] width 19 height 19
click at [491, 608] on div at bounding box center [494, 603] width 39 height 39
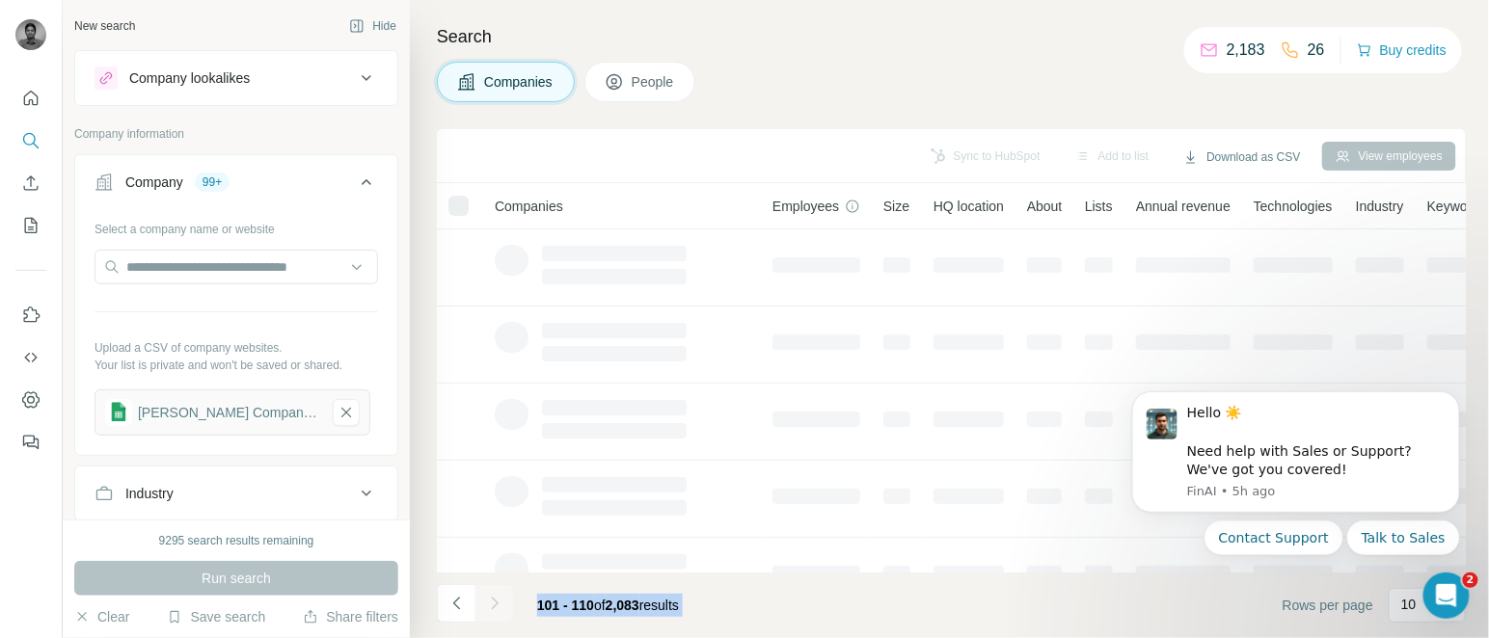
click at [491, 608] on div at bounding box center [494, 603] width 39 height 39
click at [491, 608] on icon "Navigate to next page" at bounding box center [494, 603] width 19 height 19
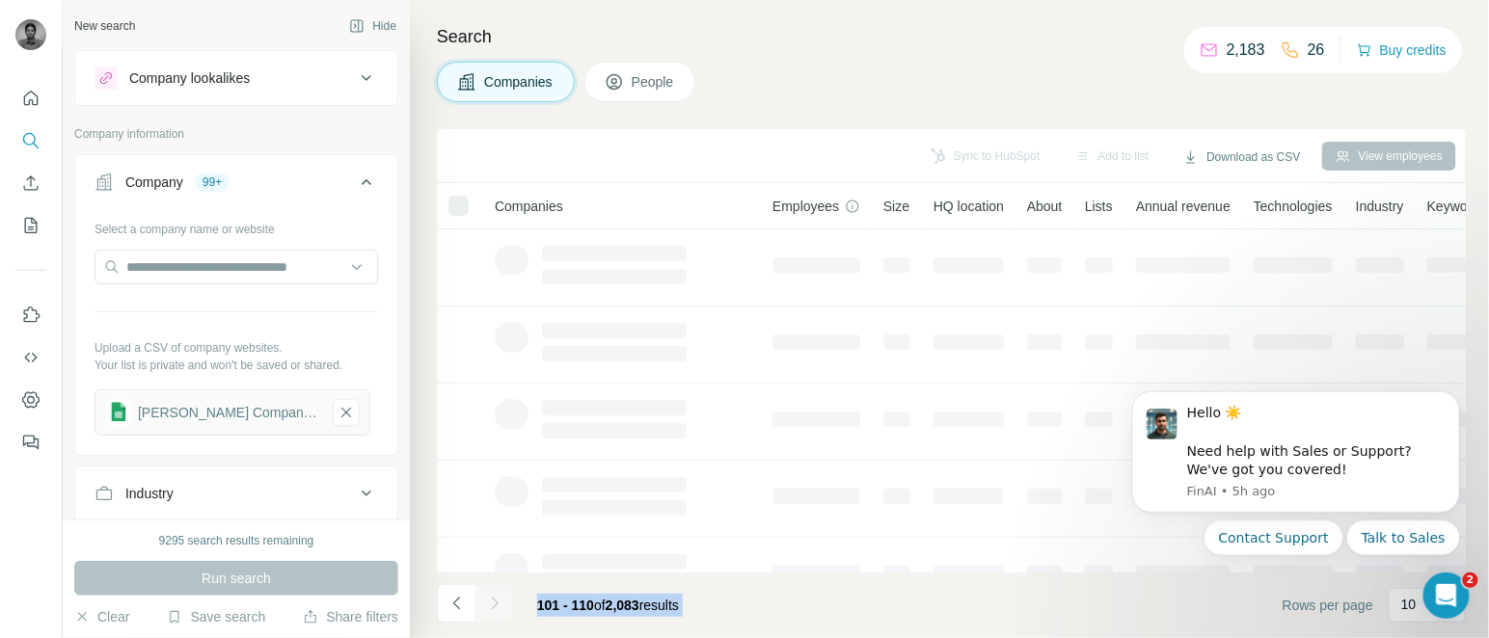
click at [491, 608] on div at bounding box center [494, 603] width 39 height 39
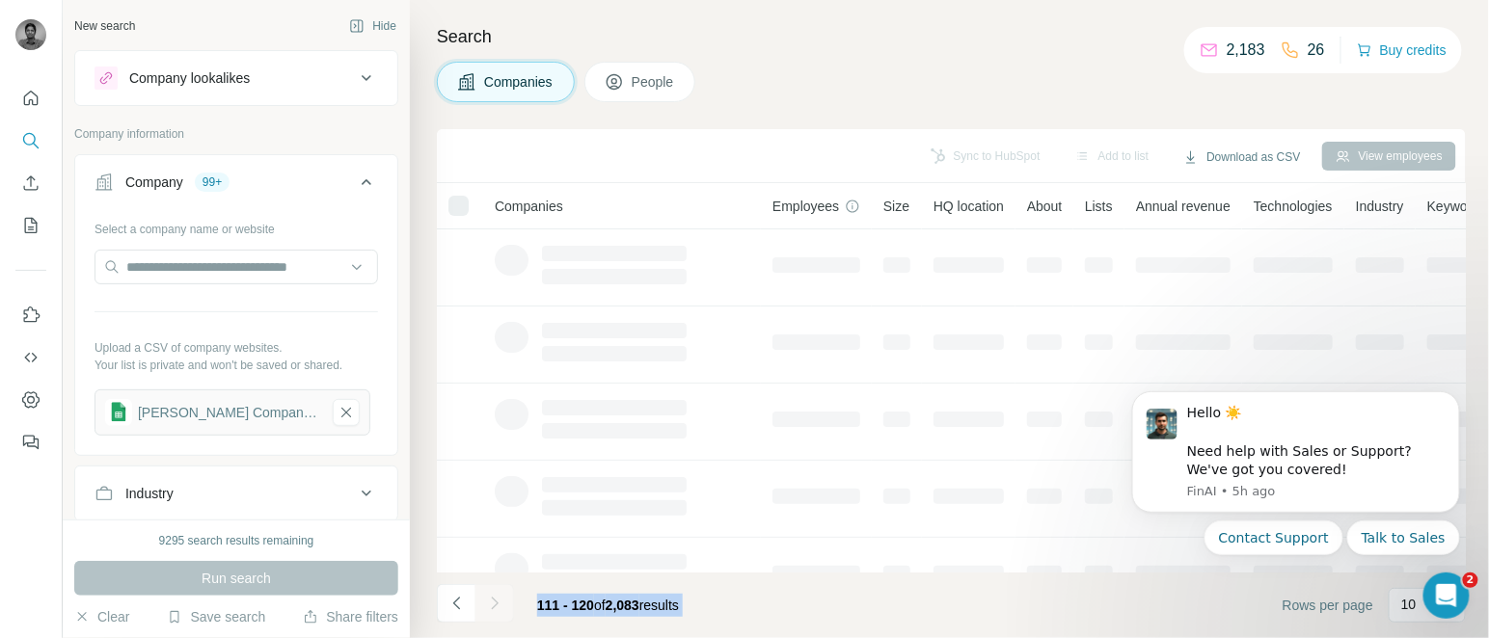
click at [491, 608] on div at bounding box center [494, 603] width 39 height 39
click at [491, 608] on icon "Navigate to next page" at bounding box center [494, 603] width 19 height 19
click at [491, 608] on div at bounding box center [494, 603] width 39 height 39
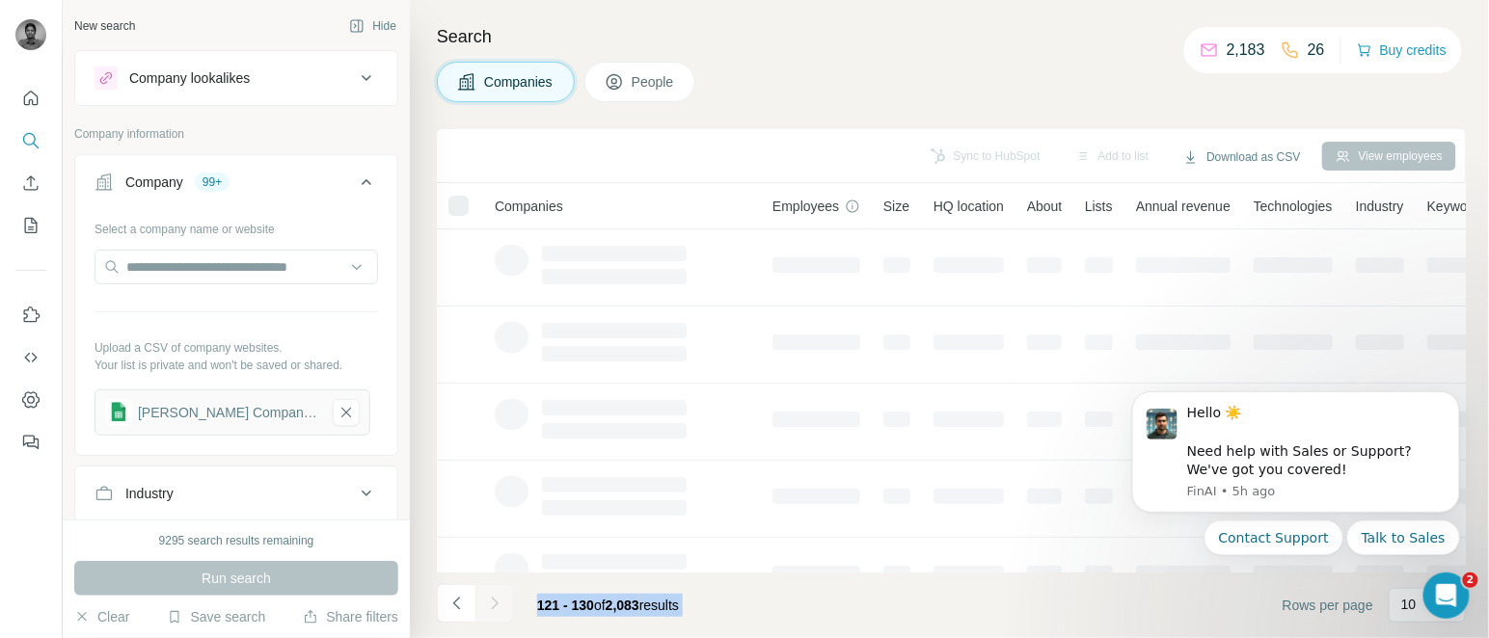
click at [491, 608] on div at bounding box center [494, 603] width 39 height 39
click at [491, 608] on icon "Navigate to next page" at bounding box center [494, 603] width 19 height 19
click at [491, 608] on div at bounding box center [494, 603] width 39 height 39
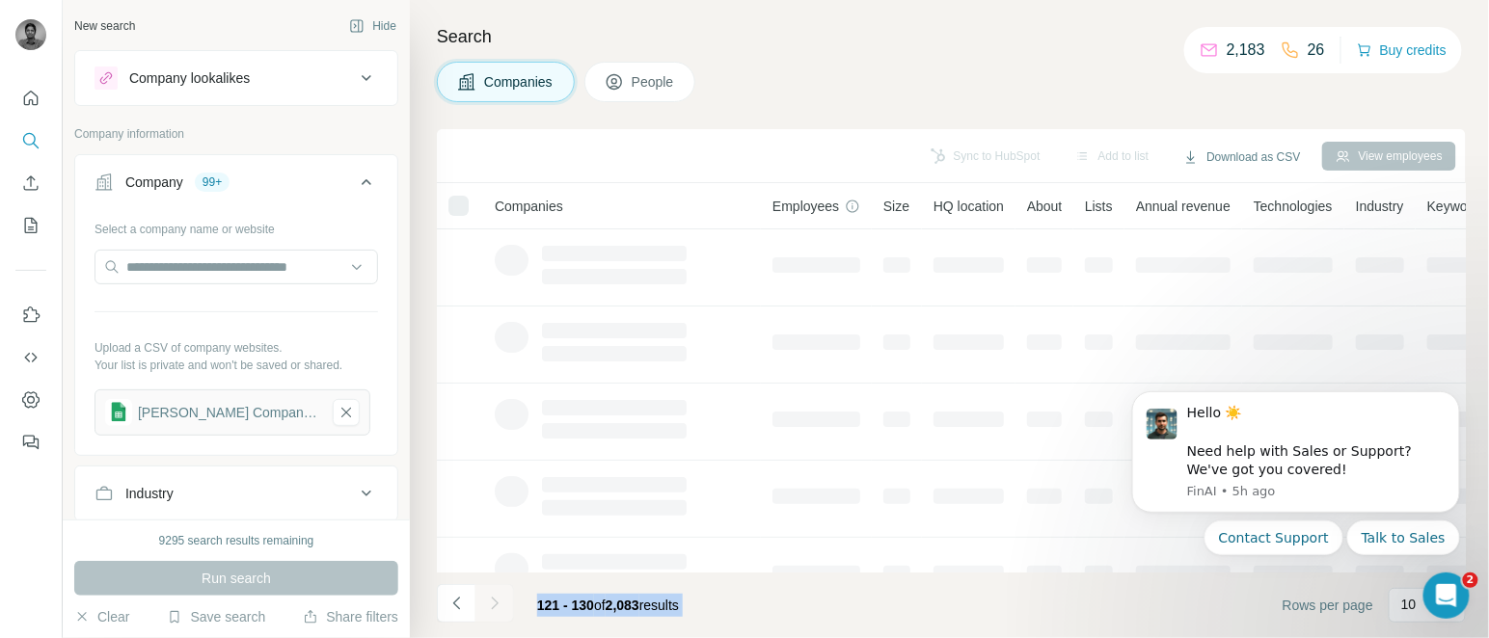
click at [491, 608] on div at bounding box center [494, 603] width 39 height 39
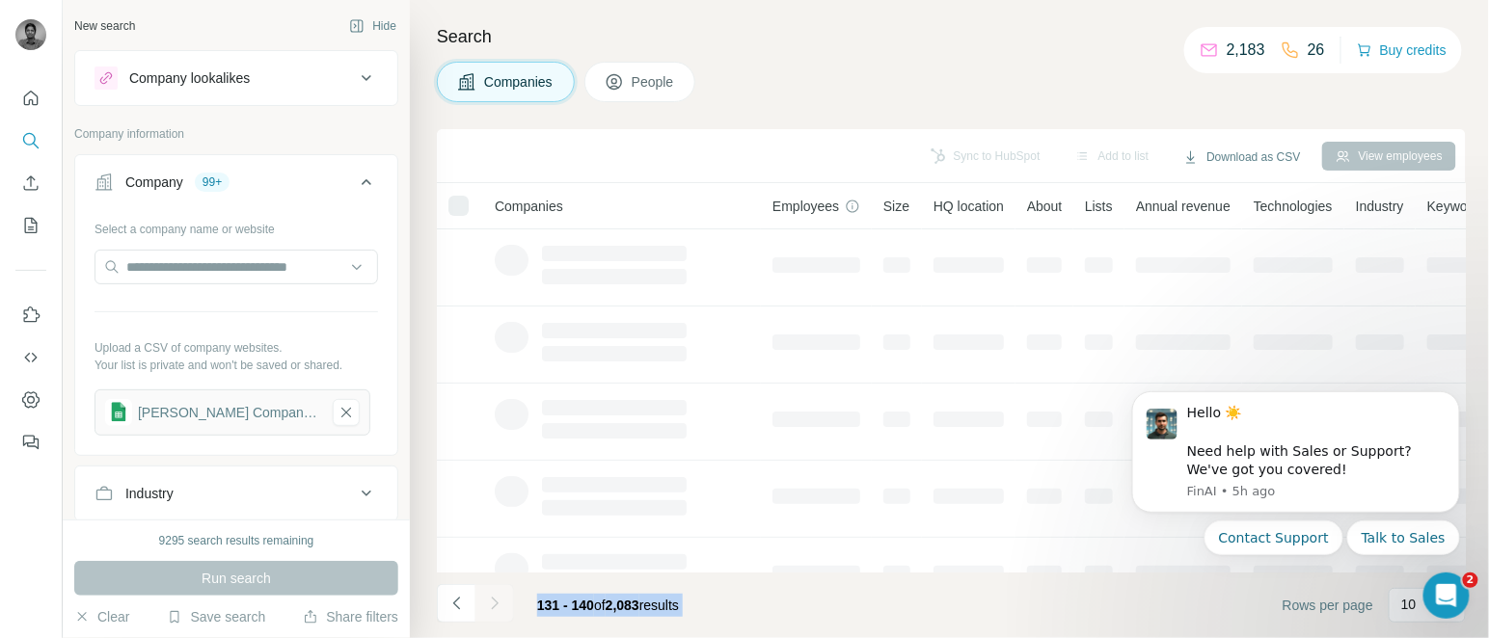
click at [491, 608] on icon "Navigate to next page" at bounding box center [494, 603] width 19 height 19
click at [491, 608] on div at bounding box center [494, 603] width 39 height 39
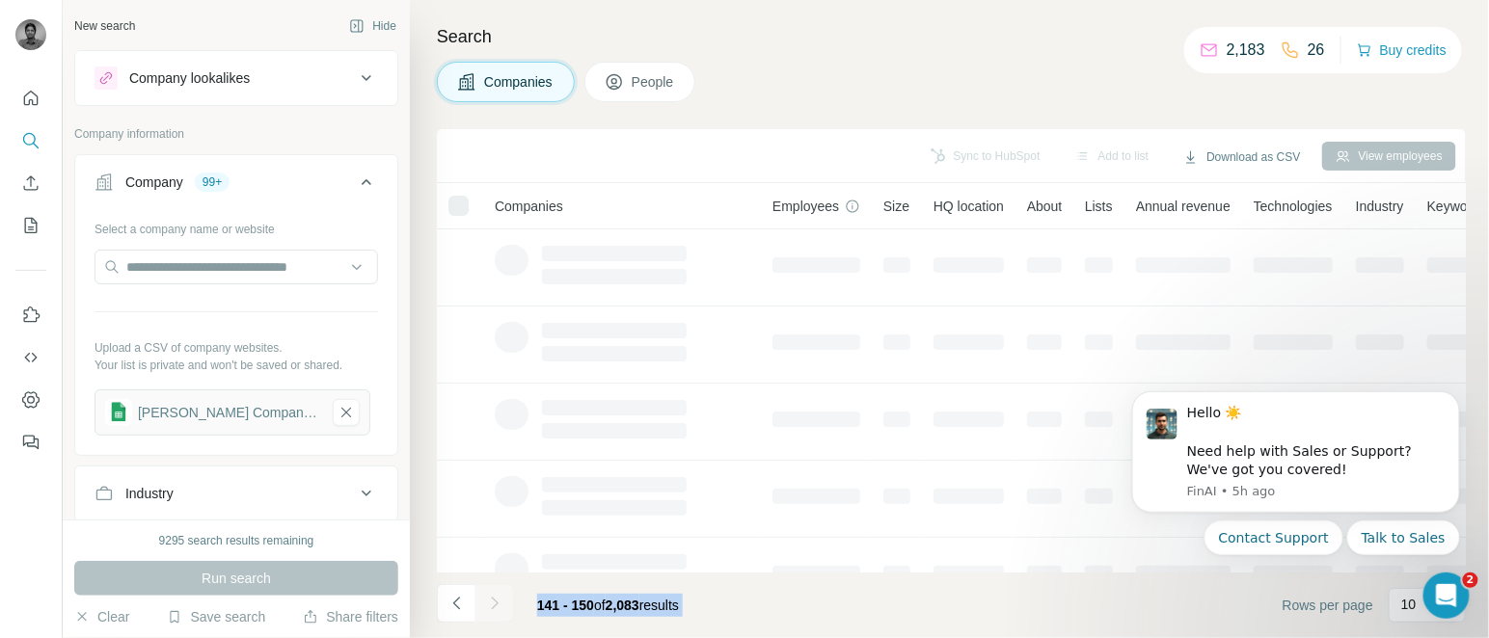
click at [491, 608] on div at bounding box center [494, 603] width 39 height 39
click at [491, 608] on icon "Navigate to next page" at bounding box center [494, 603] width 19 height 19
click at [491, 608] on div at bounding box center [494, 603] width 39 height 39
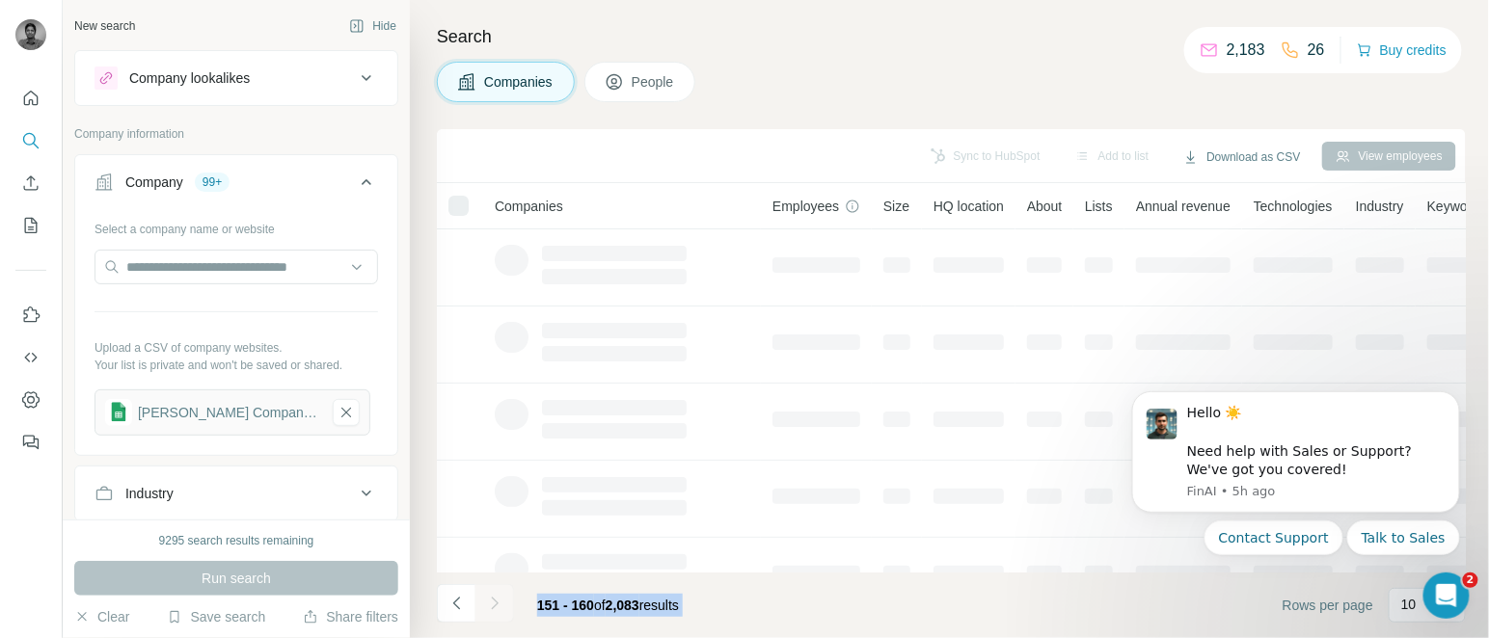
click at [491, 608] on div at bounding box center [494, 603] width 39 height 39
click at [491, 608] on icon "Navigate to next page" at bounding box center [494, 603] width 19 height 19
click at [491, 608] on div at bounding box center [494, 603] width 39 height 39
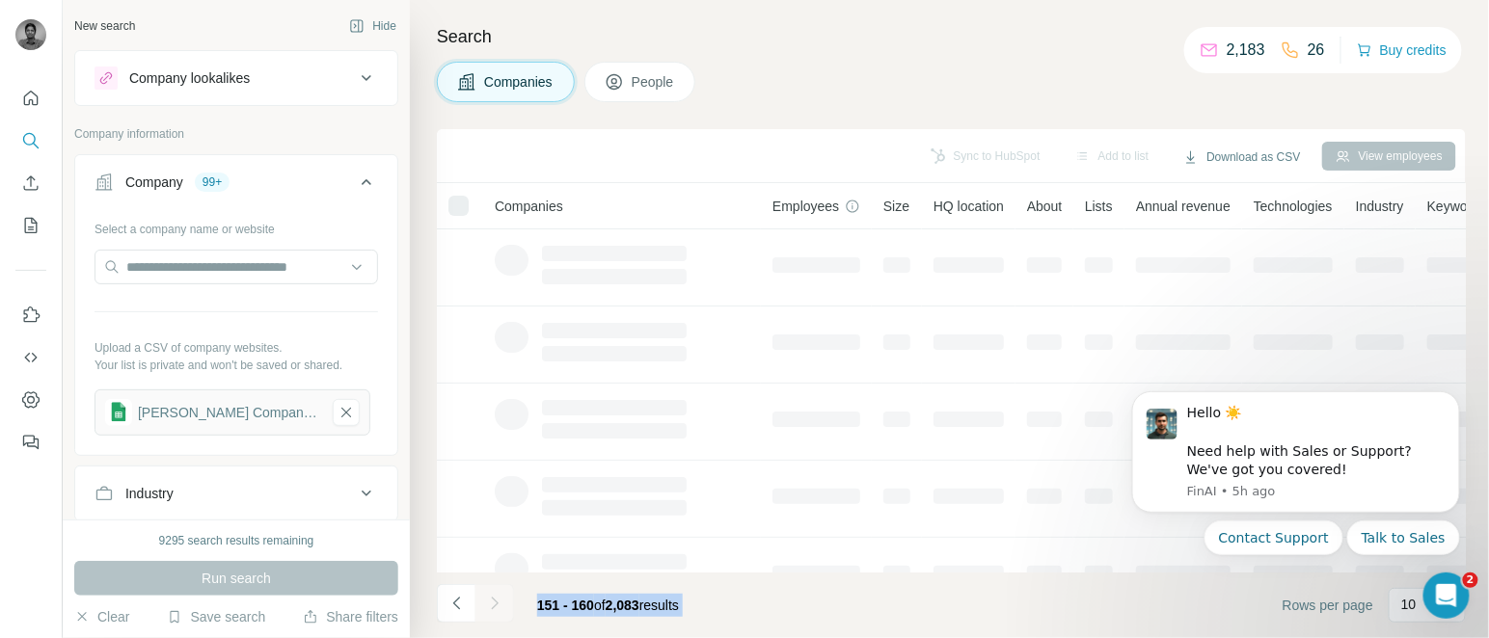
click at [491, 608] on div at bounding box center [494, 603] width 39 height 39
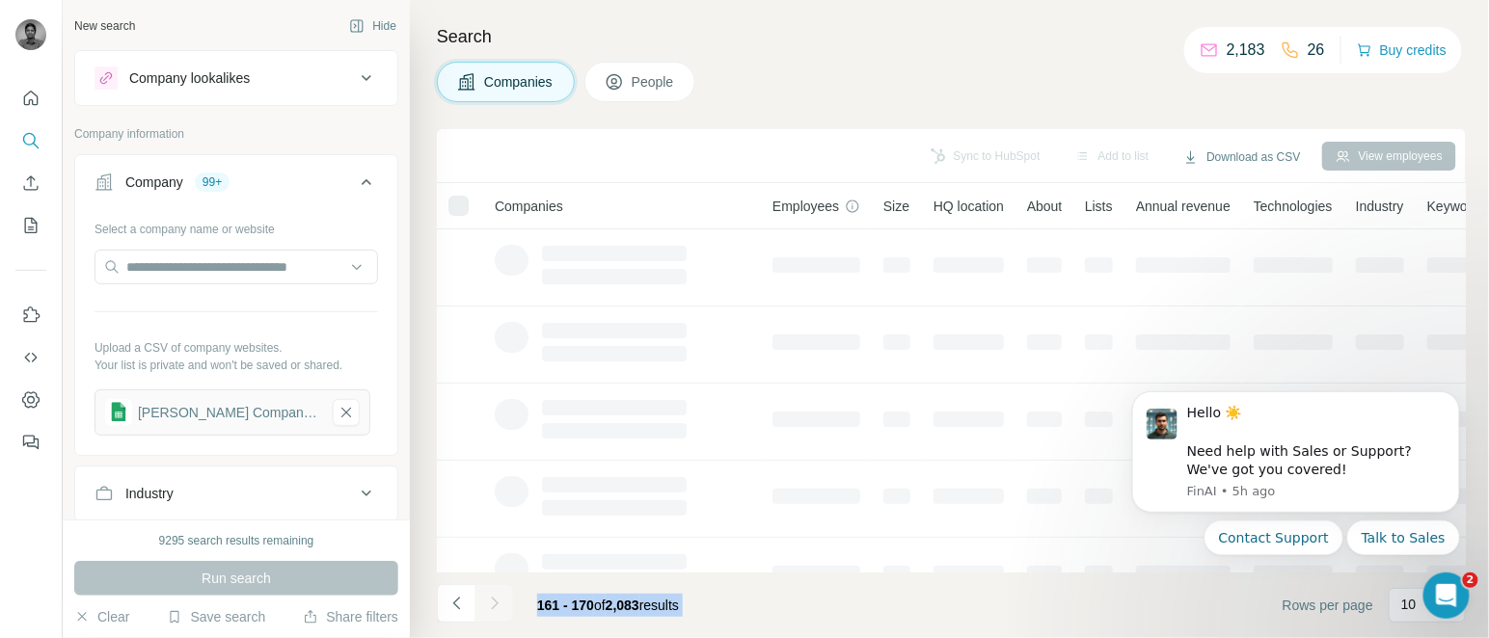
click at [491, 608] on div at bounding box center [494, 603] width 39 height 39
click at [491, 608] on icon "Navigate to next page" at bounding box center [494, 603] width 19 height 19
click at [491, 608] on div at bounding box center [494, 603] width 39 height 39
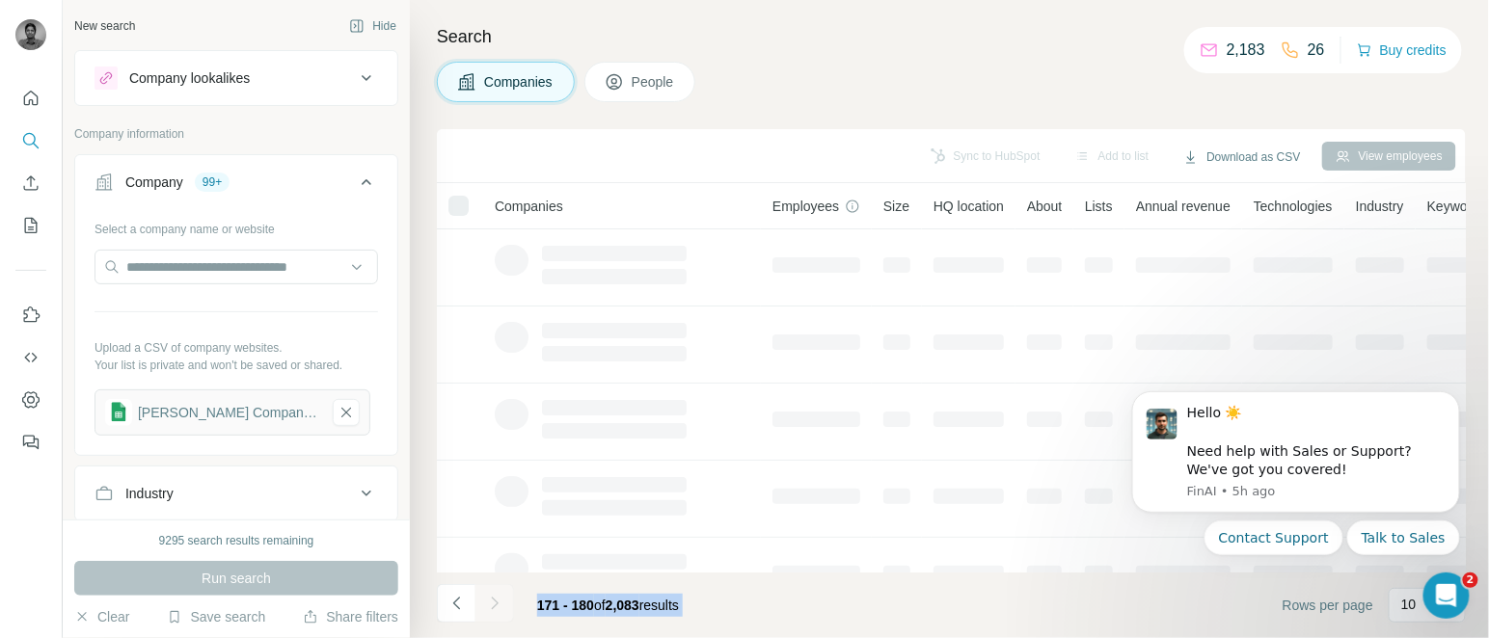
click at [491, 608] on div at bounding box center [494, 603] width 39 height 39
click at [491, 608] on icon "Navigate to next page" at bounding box center [494, 603] width 19 height 19
click at [491, 608] on div at bounding box center [494, 603] width 39 height 39
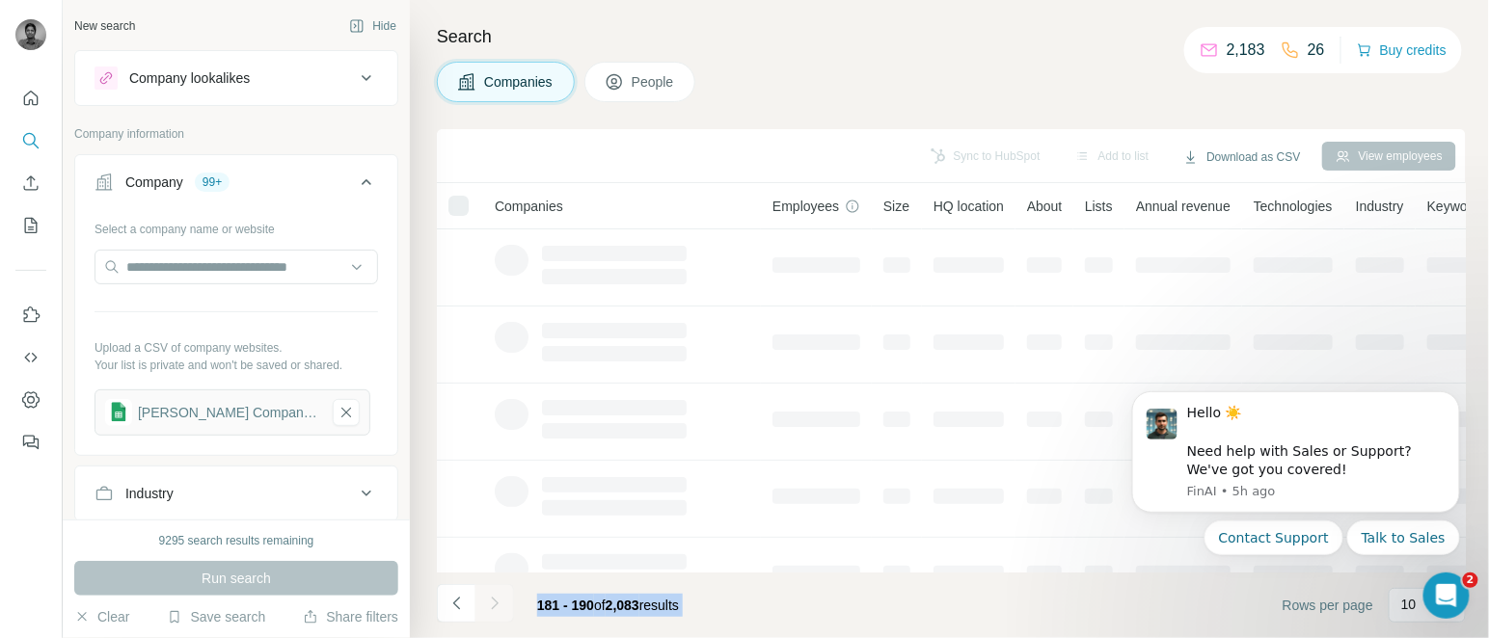
click at [491, 608] on div at bounding box center [494, 603] width 39 height 39
click at [491, 608] on icon "Navigate to next page" at bounding box center [494, 603] width 19 height 19
click at [491, 608] on div at bounding box center [494, 603] width 39 height 39
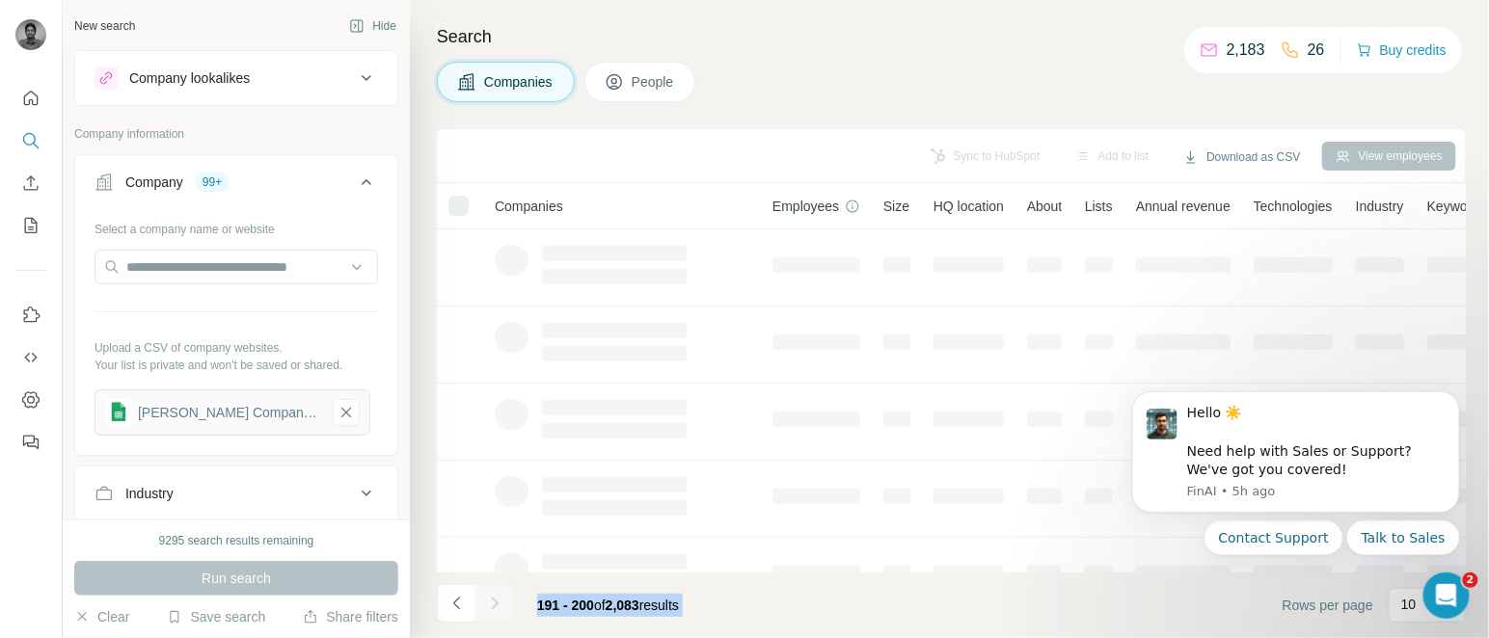
click at [491, 608] on div at bounding box center [494, 603] width 39 height 39
click at [491, 608] on icon "Navigate to next page" at bounding box center [494, 603] width 19 height 19
click at [491, 608] on div at bounding box center [494, 603] width 39 height 39
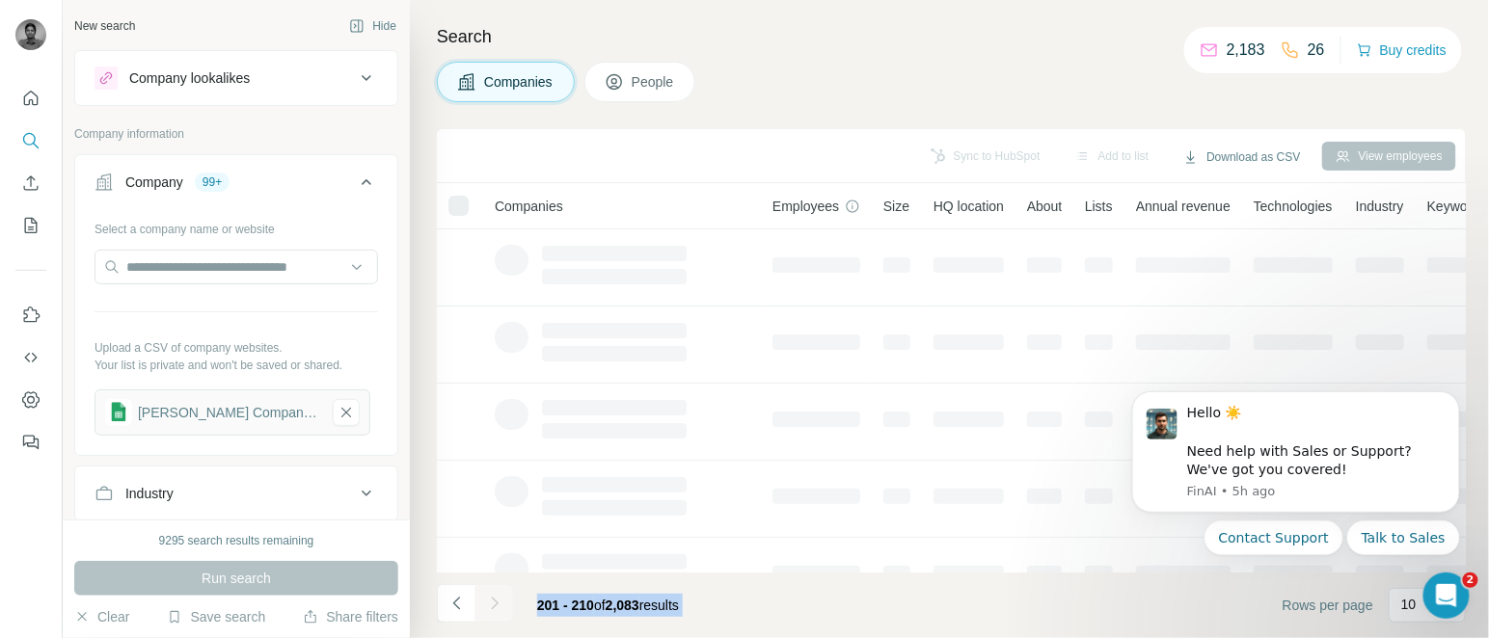
click at [491, 608] on div at bounding box center [494, 603] width 39 height 39
click at [491, 608] on icon "Navigate to next page" at bounding box center [494, 603] width 19 height 19
click at [491, 608] on div at bounding box center [494, 603] width 39 height 39
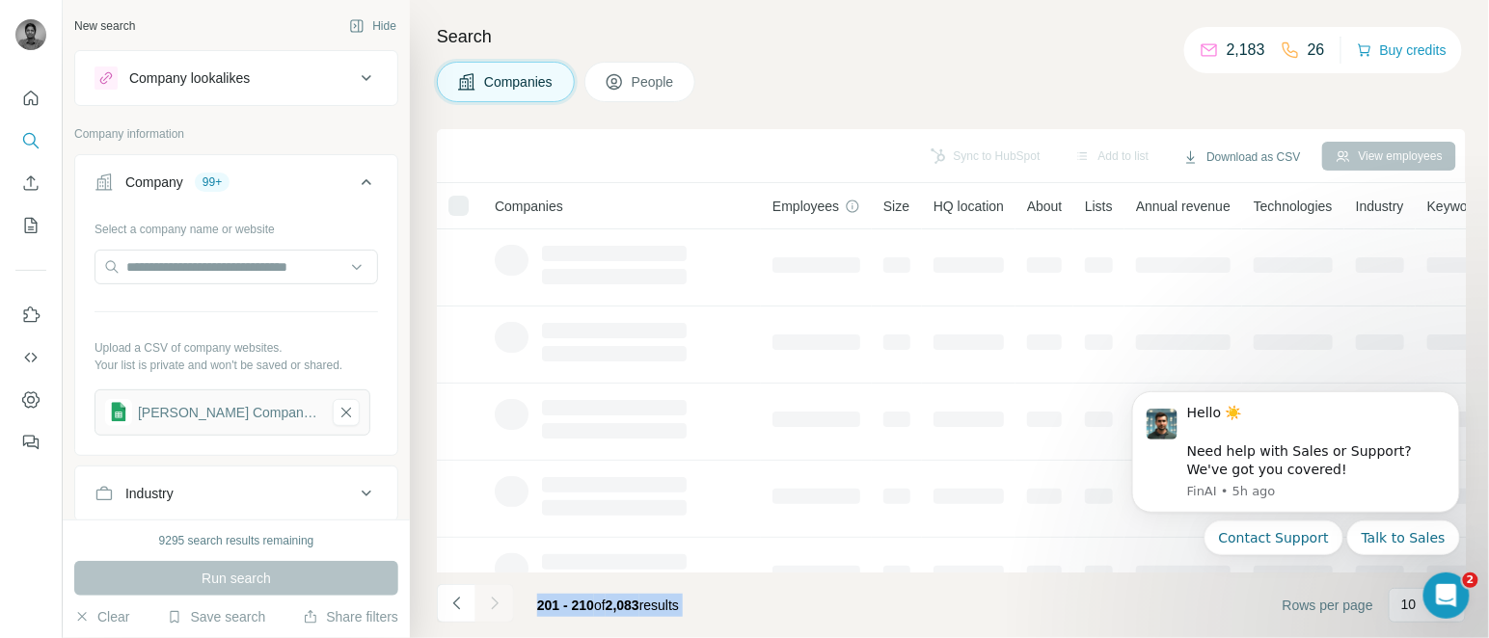
click at [491, 608] on div at bounding box center [494, 603] width 39 height 39
click at [491, 608] on icon "Navigate to next page" at bounding box center [494, 603] width 19 height 19
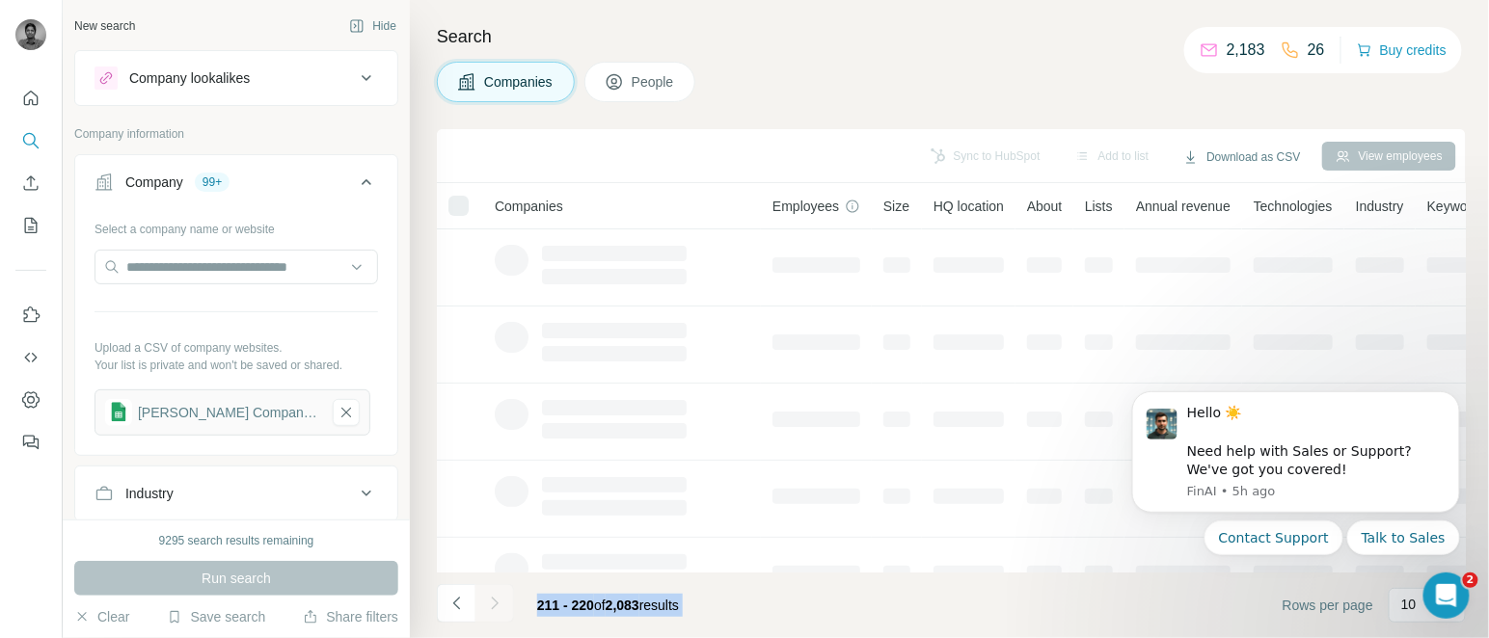
click at [491, 608] on div at bounding box center [494, 603] width 39 height 39
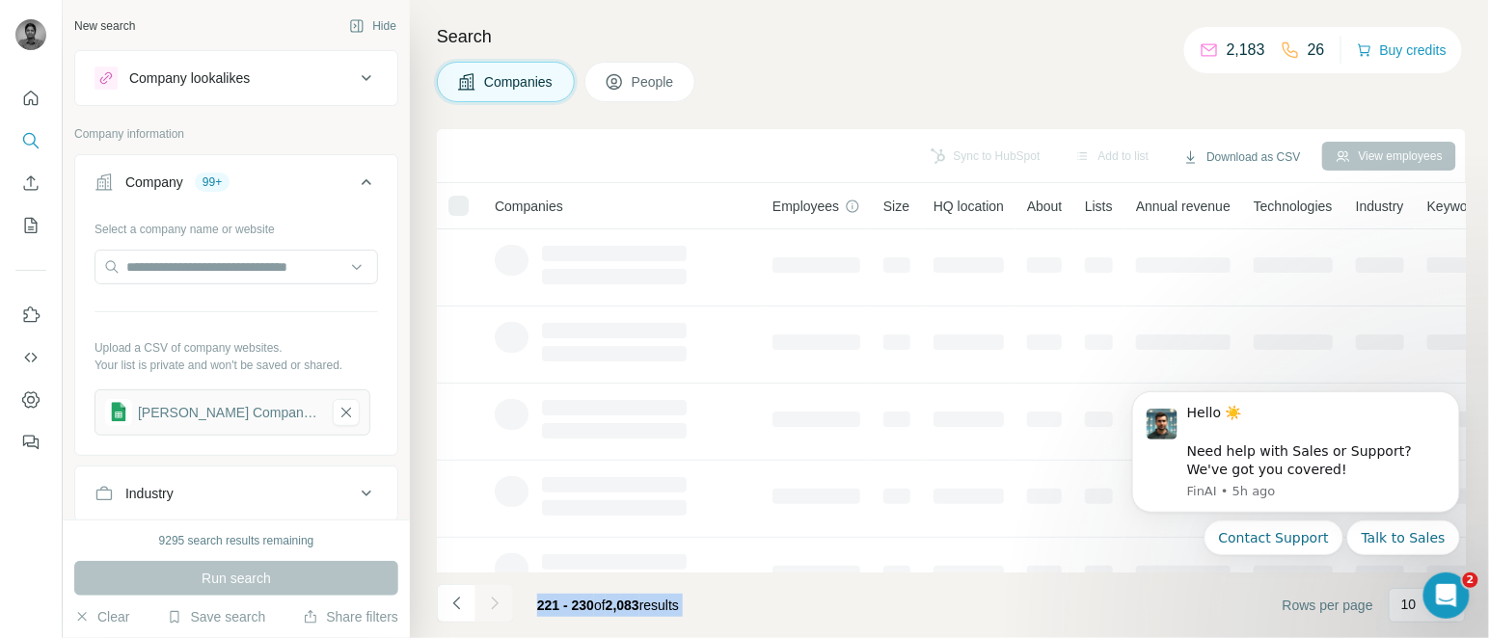
click at [491, 608] on div at bounding box center [494, 603] width 39 height 39
click at [491, 608] on icon "Navigate to next page" at bounding box center [494, 603] width 19 height 19
click at [491, 608] on div at bounding box center [494, 603] width 39 height 39
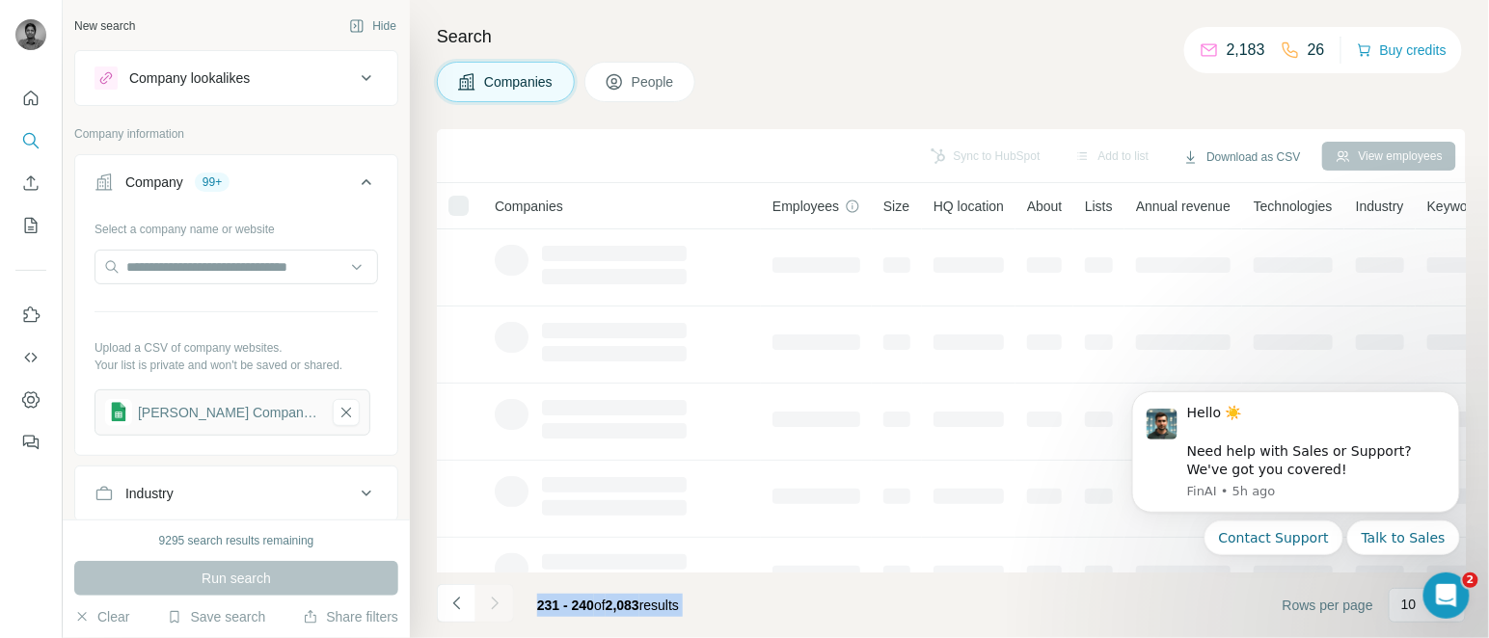
click at [491, 608] on div at bounding box center [494, 603] width 39 height 39
click at [491, 608] on icon "Navigate to next page" at bounding box center [494, 603] width 19 height 19
click at [491, 608] on div at bounding box center [494, 603] width 39 height 39
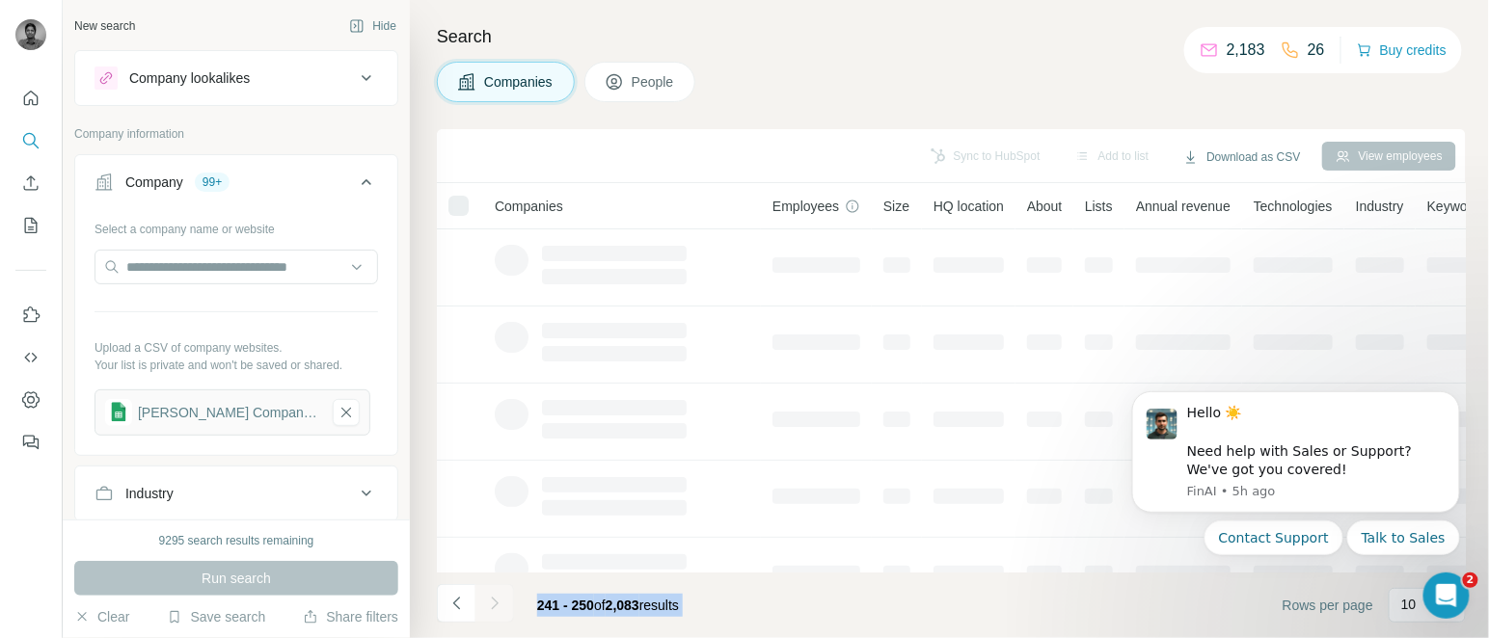
click at [491, 608] on div at bounding box center [494, 603] width 39 height 39
click at [491, 608] on icon "Navigate to next page" at bounding box center [494, 603] width 19 height 19
click at [491, 608] on div at bounding box center [494, 603] width 39 height 39
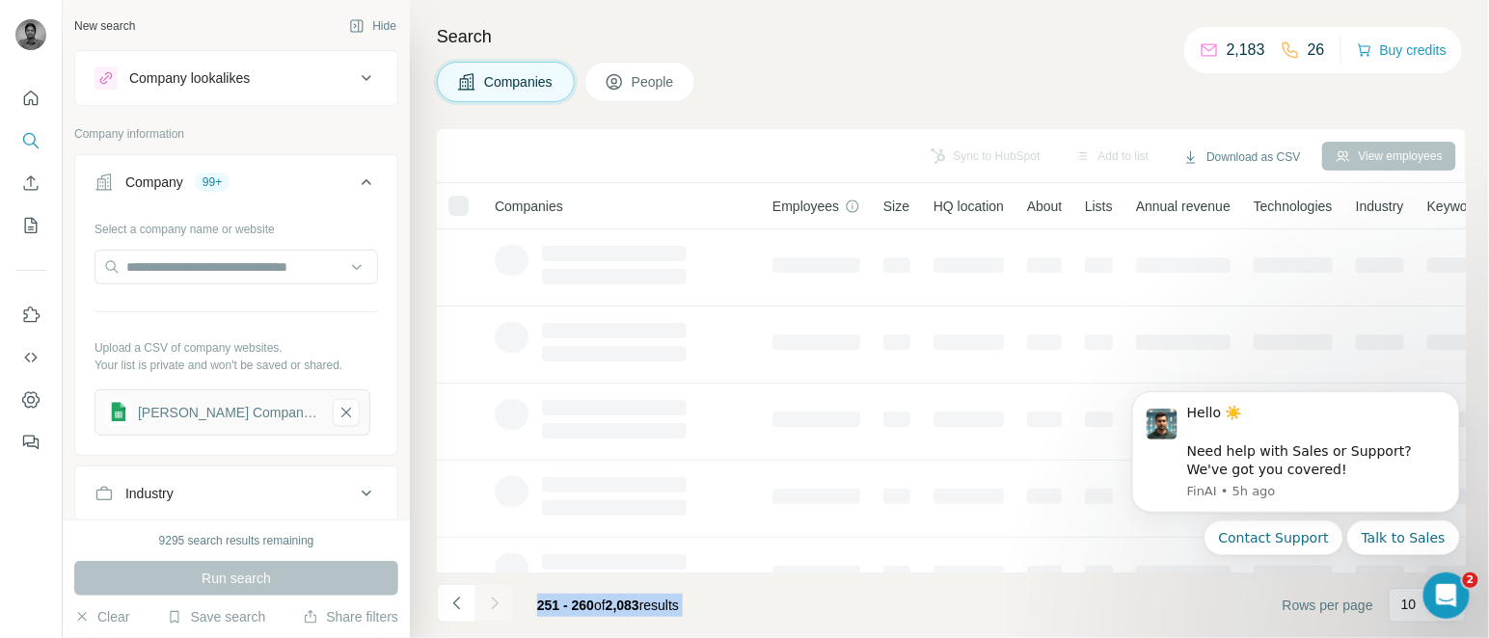
click at [491, 608] on div at bounding box center [494, 603] width 39 height 39
click at [491, 608] on icon "Navigate to next page" at bounding box center [494, 603] width 19 height 19
click at [491, 608] on div at bounding box center [494, 603] width 39 height 39
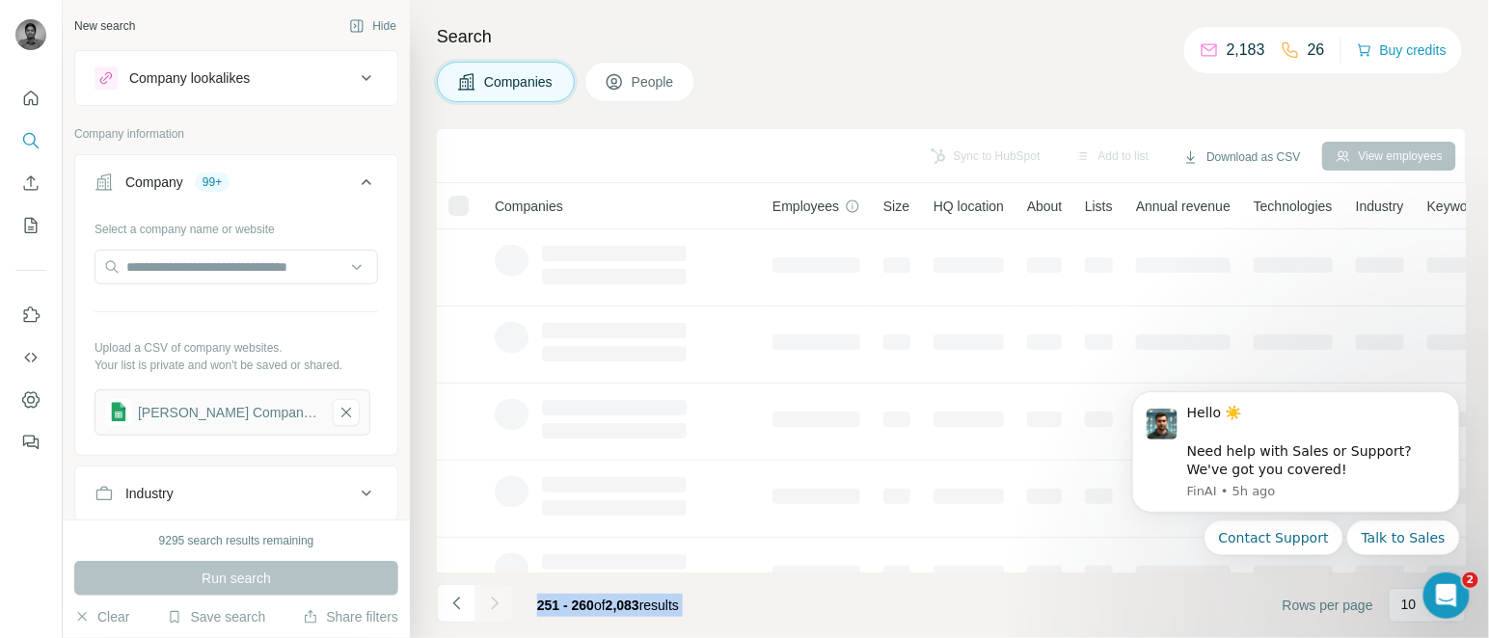
click at [491, 608] on div at bounding box center [494, 603] width 39 height 39
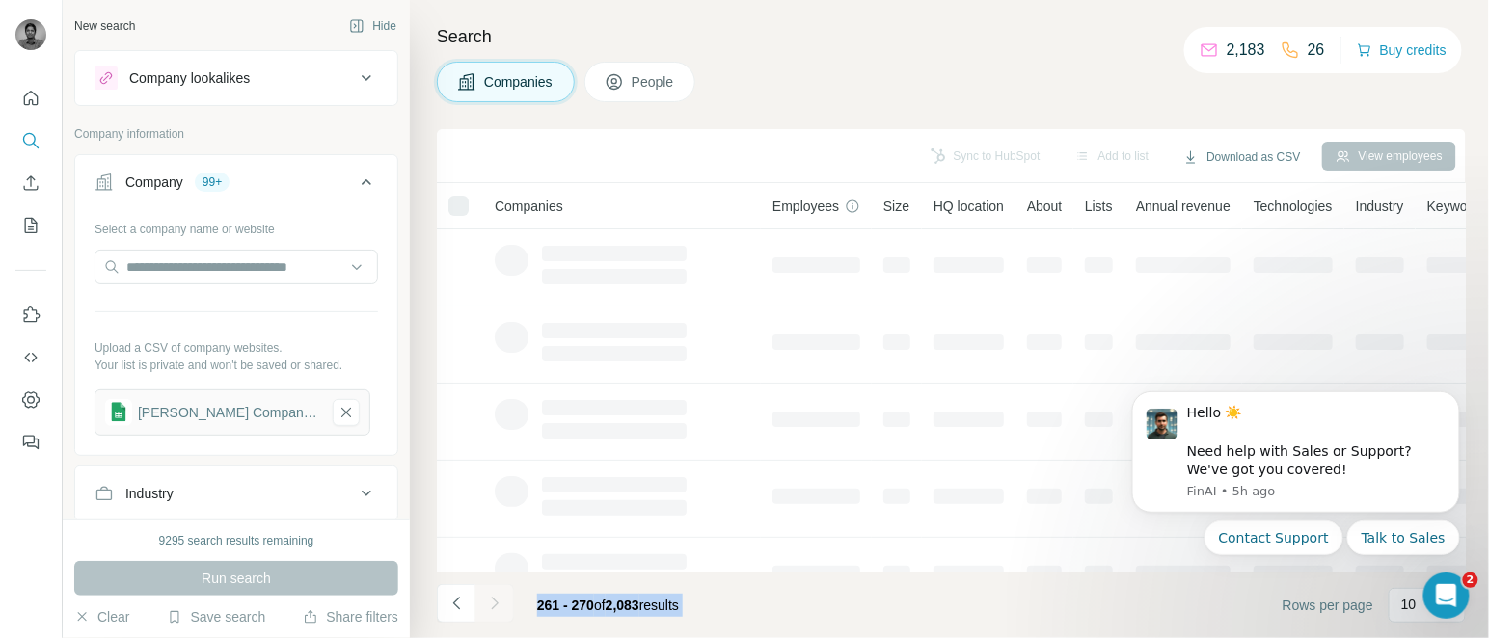
click at [491, 608] on icon "Navigate to next page" at bounding box center [494, 603] width 19 height 19
click at [491, 608] on div at bounding box center [494, 603] width 39 height 39
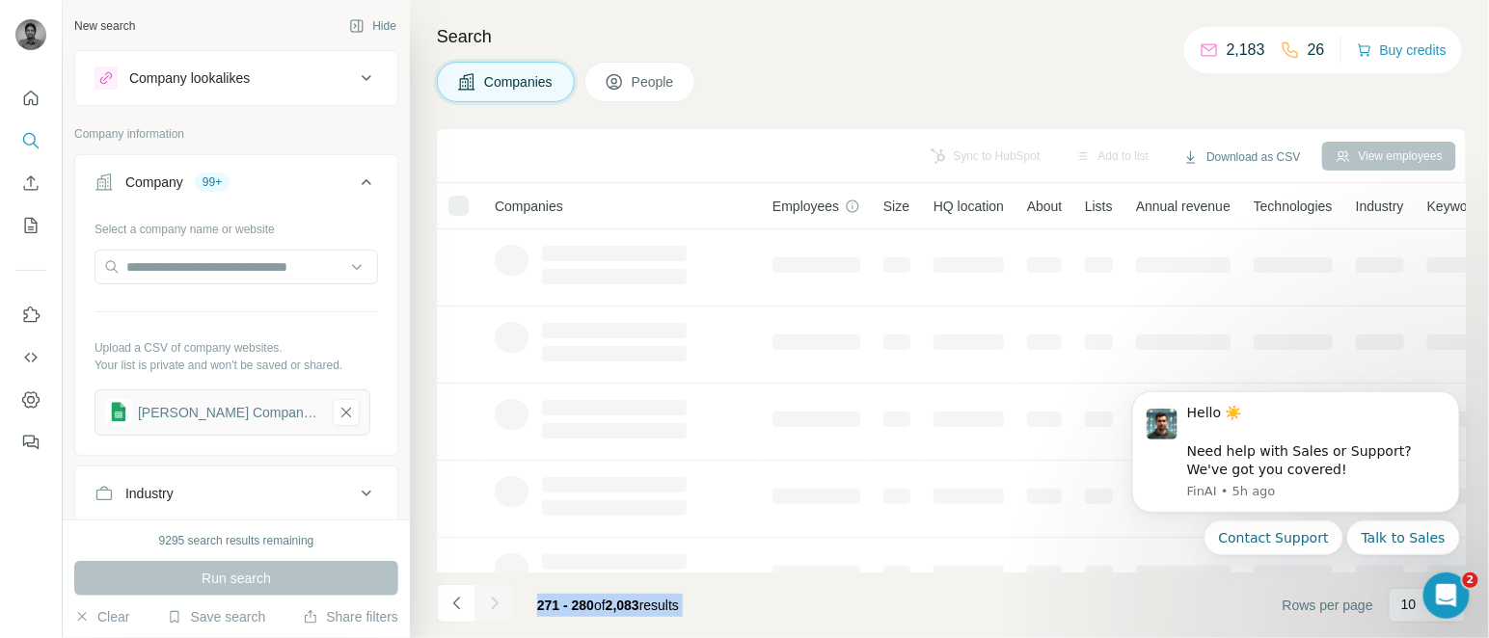
click at [491, 608] on icon "Navigate to next page" at bounding box center [494, 603] width 19 height 19
click at [491, 608] on div at bounding box center [494, 603] width 39 height 39
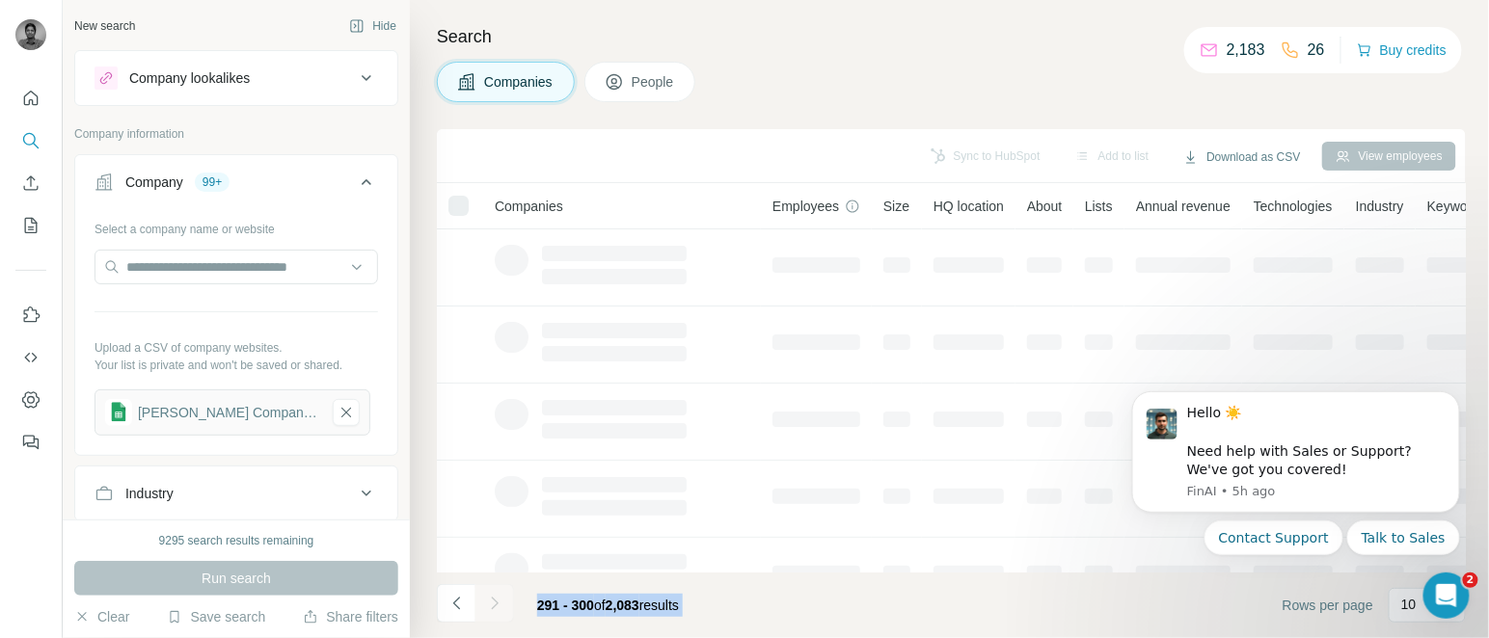
click at [491, 608] on icon "Navigate to next page" at bounding box center [494, 603] width 19 height 19
click at [491, 608] on div at bounding box center [494, 603] width 39 height 39
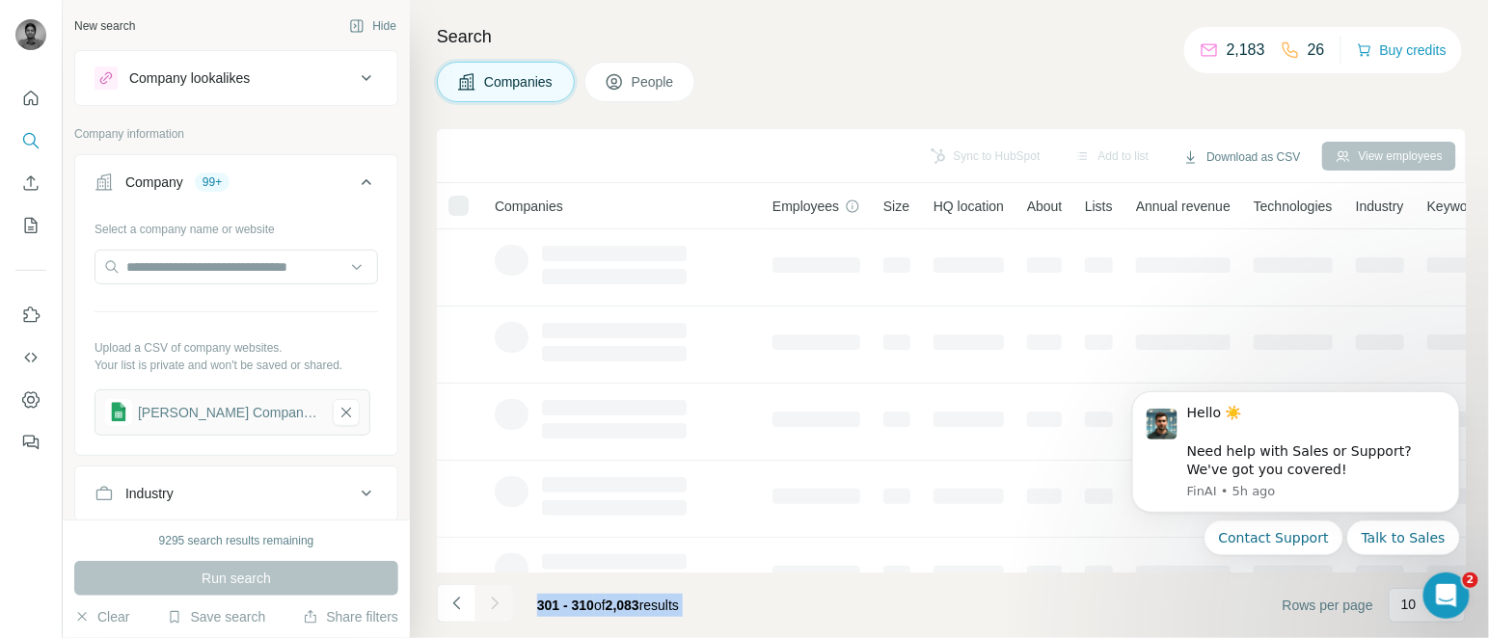
click at [491, 608] on div at bounding box center [494, 603] width 39 height 39
click at [491, 608] on icon "Navigate to next page" at bounding box center [494, 603] width 19 height 19
click at [491, 608] on div at bounding box center [494, 603] width 39 height 39
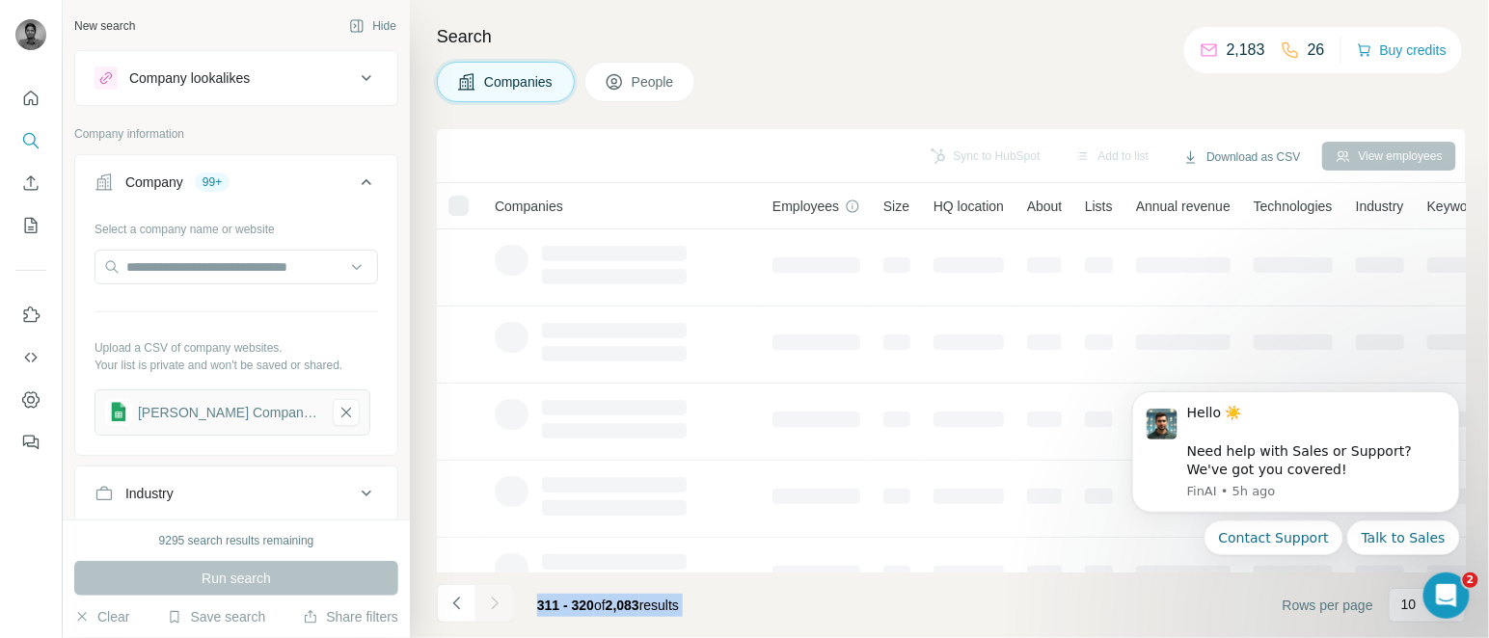
click at [491, 608] on div at bounding box center [494, 603] width 39 height 39
click at [491, 608] on icon "Navigate to next page" at bounding box center [494, 603] width 19 height 19
click at [491, 608] on div at bounding box center [494, 603] width 39 height 39
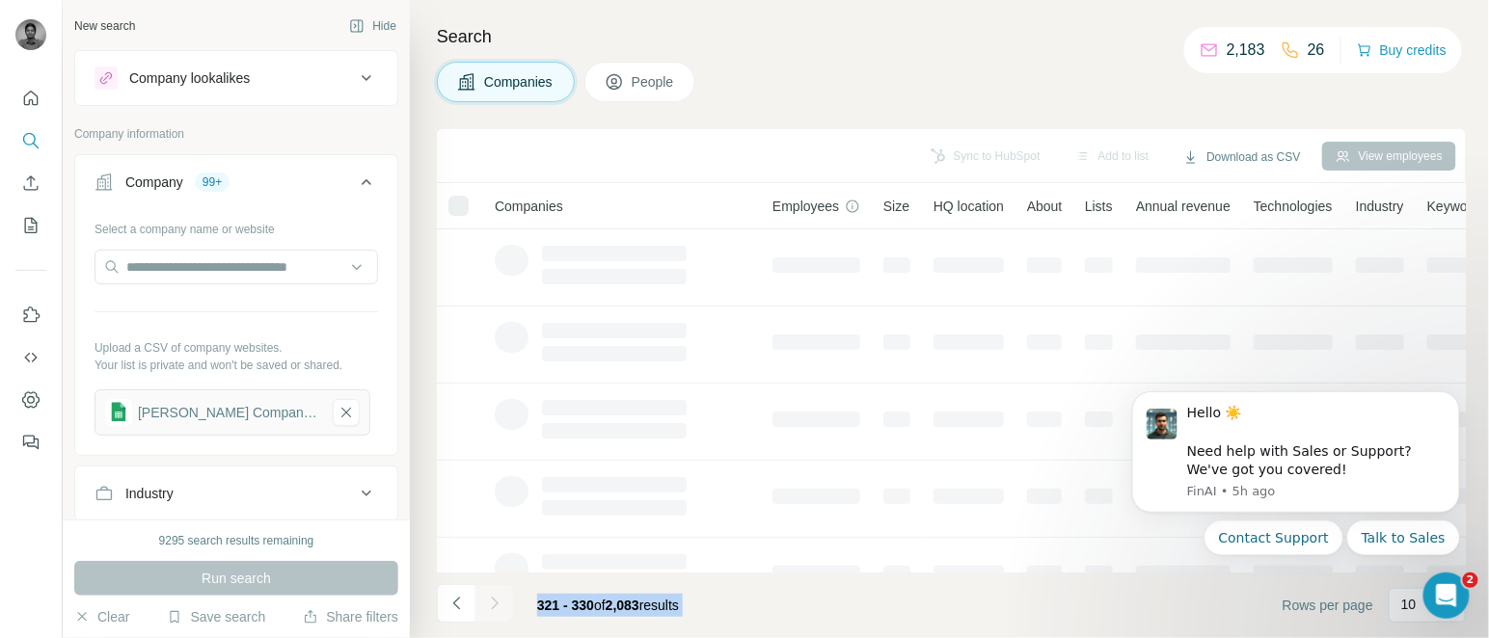
click at [491, 608] on div at bounding box center [494, 603] width 39 height 39
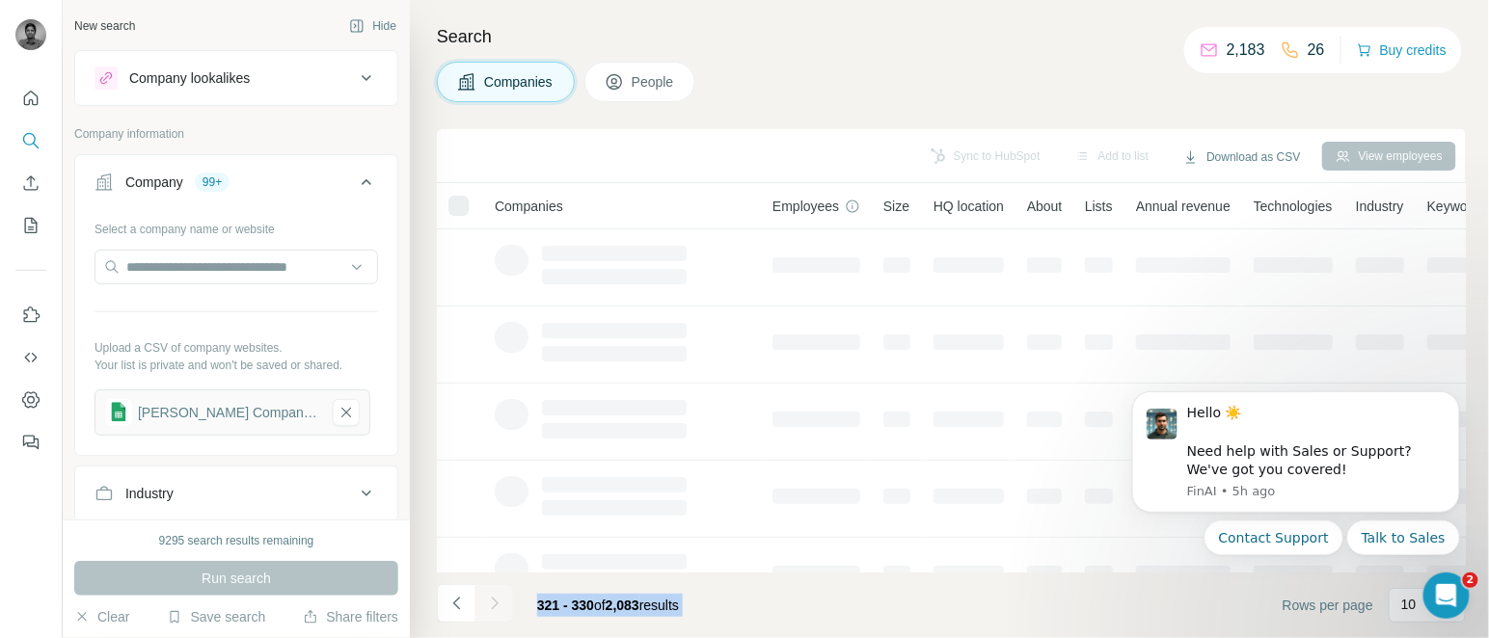
click at [491, 608] on icon "Navigate to next page" at bounding box center [494, 603] width 19 height 19
click at [491, 608] on div at bounding box center [494, 603] width 39 height 39
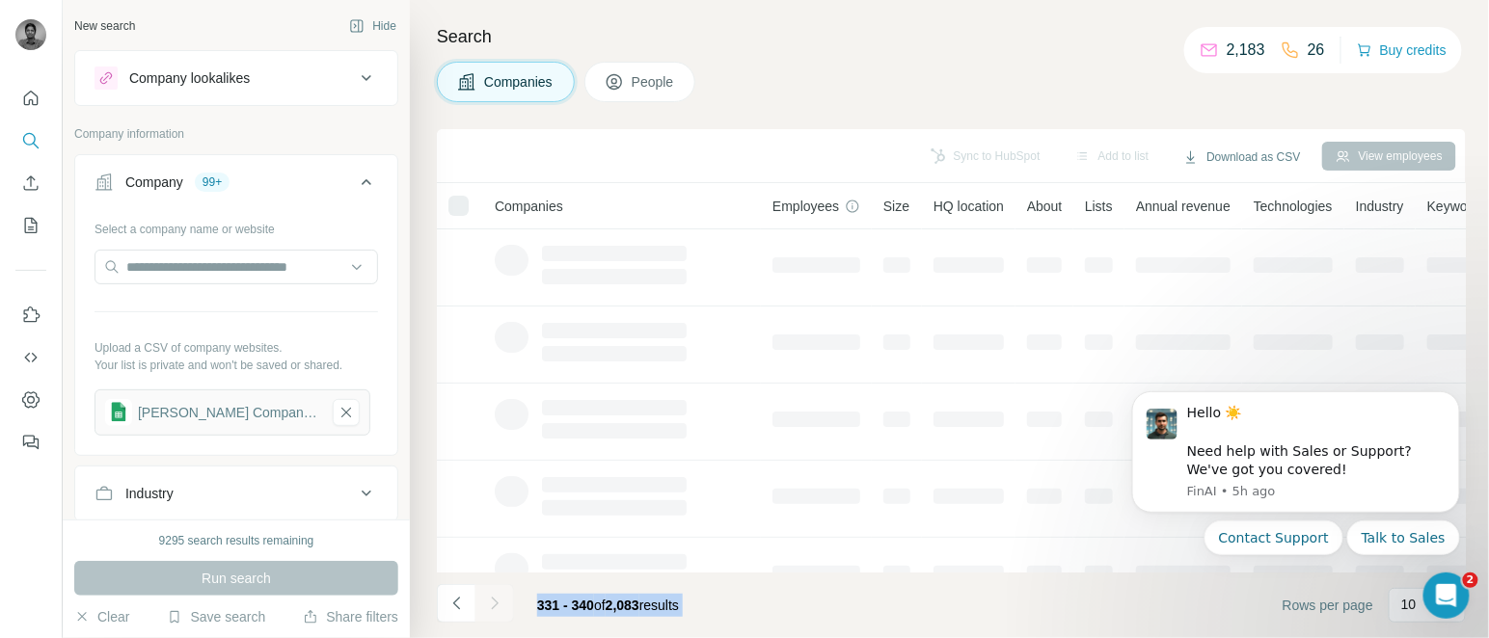
click at [491, 608] on icon "Navigate to next page" at bounding box center [494, 603] width 19 height 19
click at [491, 608] on div at bounding box center [494, 603] width 39 height 39
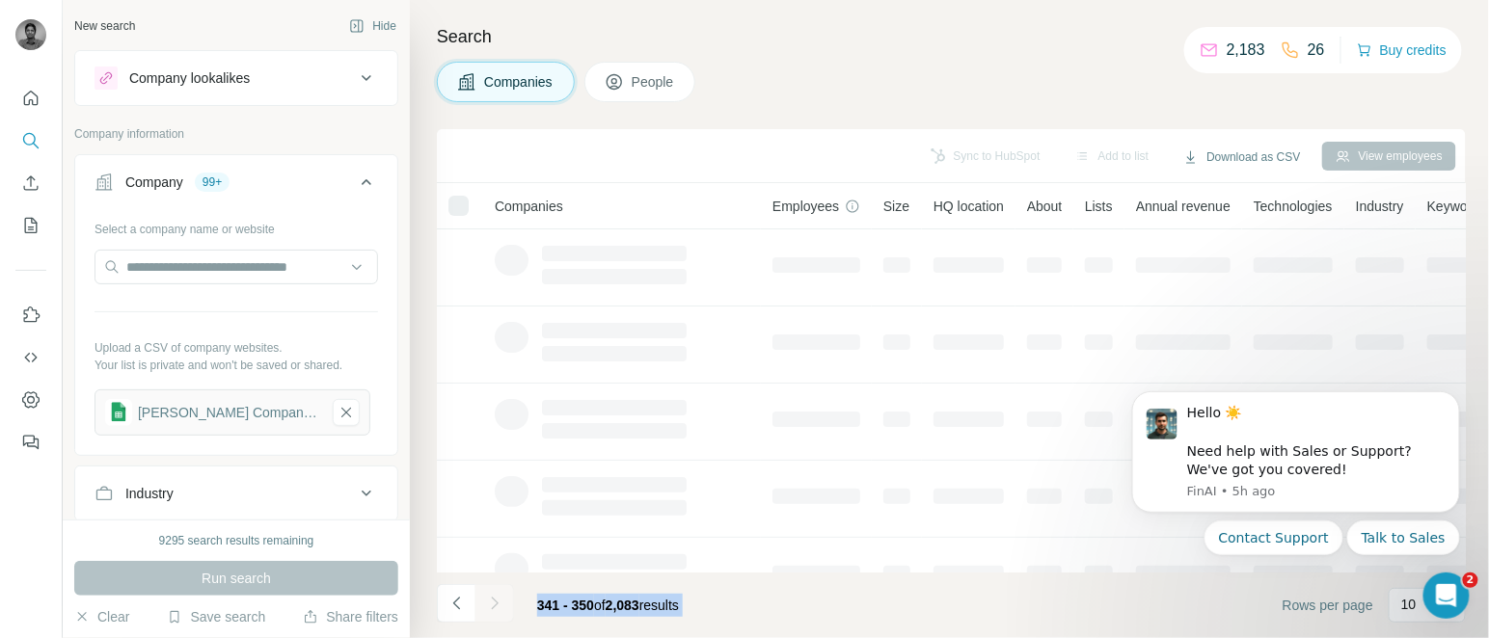
click at [491, 608] on icon "Navigate to next page" at bounding box center [494, 603] width 19 height 19
click at [491, 608] on div at bounding box center [494, 603] width 39 height 39
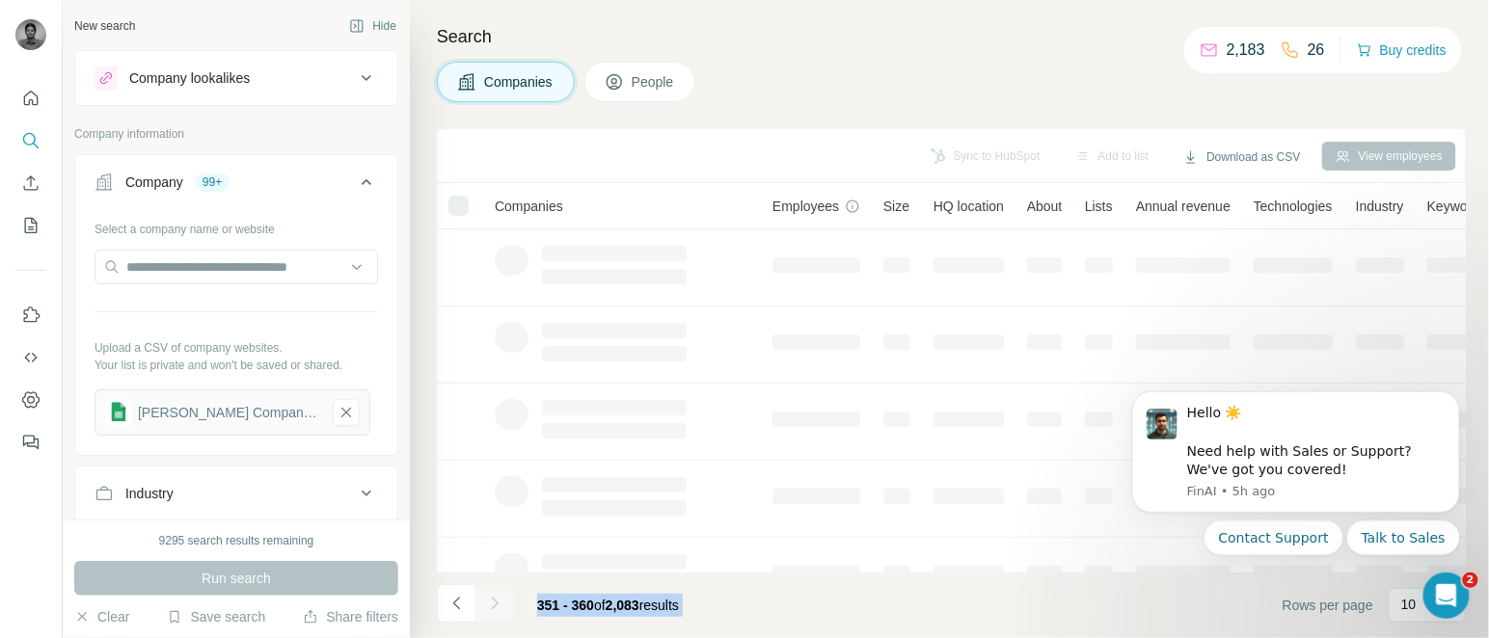
click at [491, 608] on div at bounding box center [494, 603] width 39 height 39
click at [491, 608] on icon "Navigate to next page" at bounding box center [494, 603] width 19 height 19
click at [491, 608] on div at bounding box center [494, 603] width 39 height 39
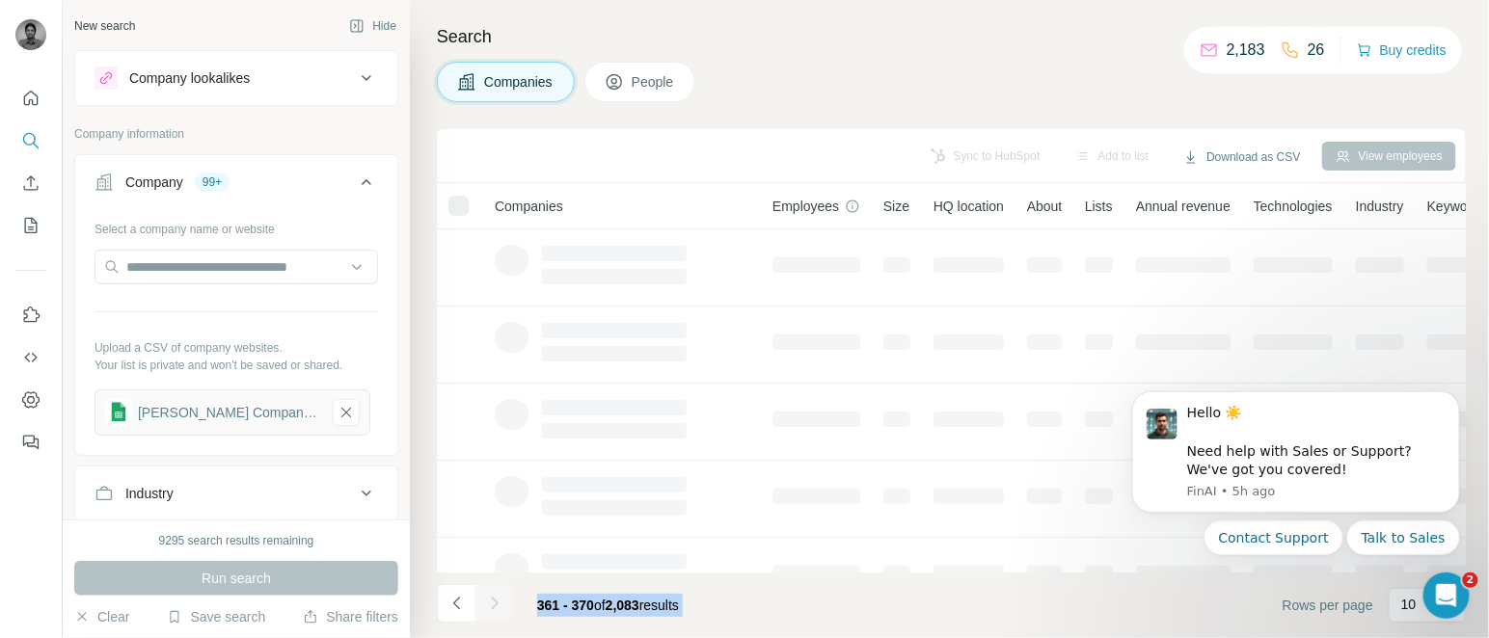
click at [491, 608] on div at bounding box center [494, 603] width 39 height 39
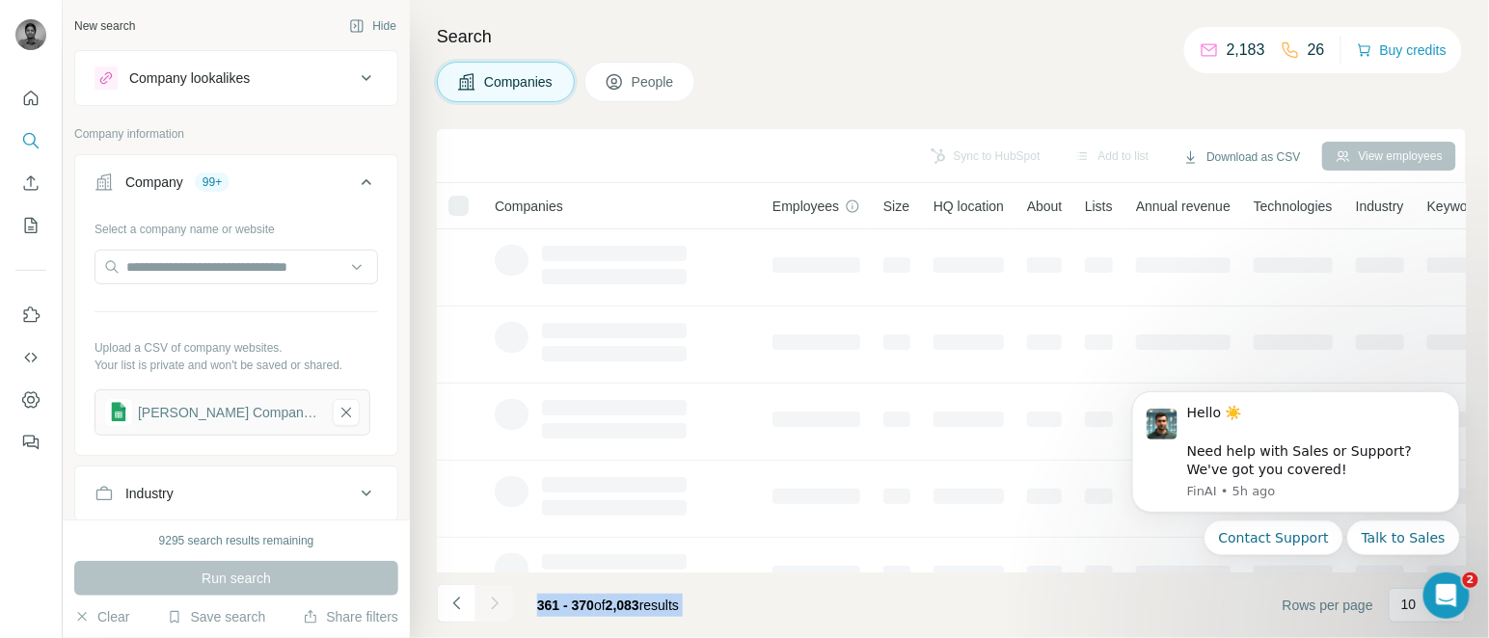
click at [491, 608] on icon "Navigate to next page" at bounding box center [494, 603] width 19 height 19
click at [491, 608] on div at bounding box center [494, 603] width 39 height 39
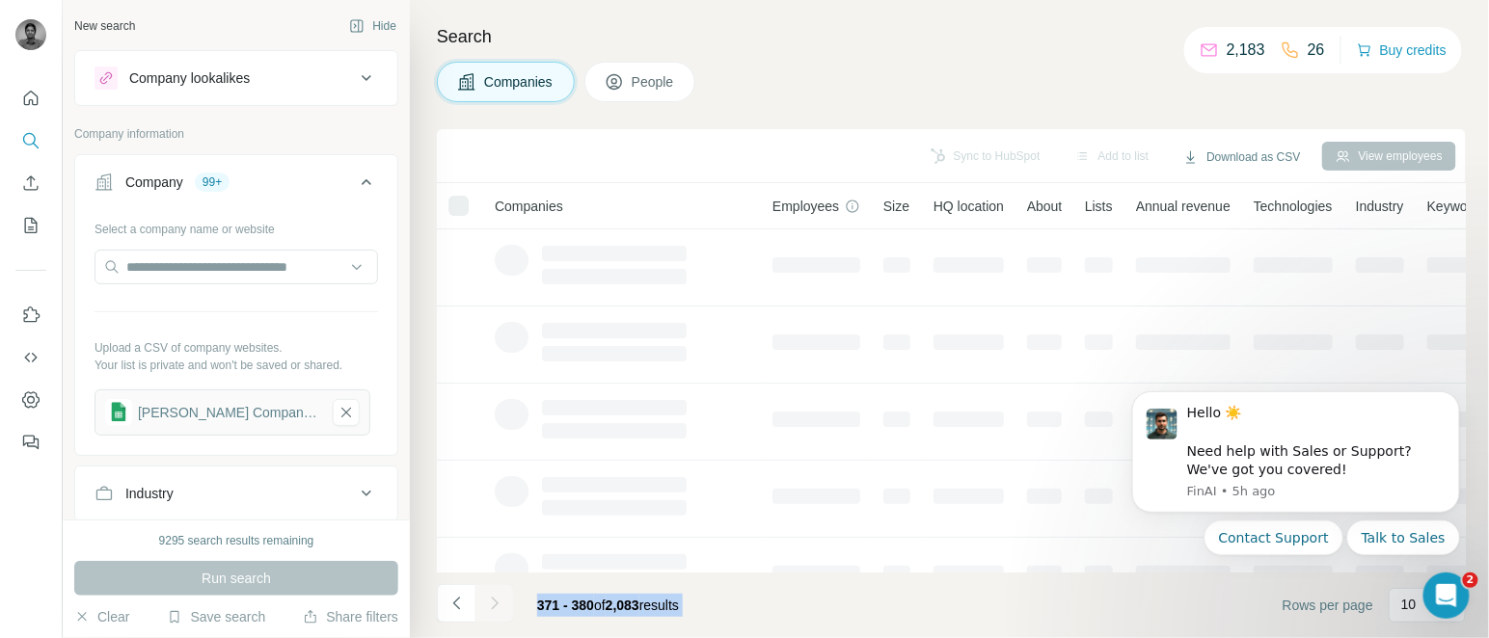
click at [491, 608] on div at bounding box center [494, 603] width 39 height 39
click at [491, 608] on icon "Navigate to next page" at bounding box center [494, 603] width 19 height 19
click at [491, 608] on div at bounding box center [494, 603] width 39 height 39
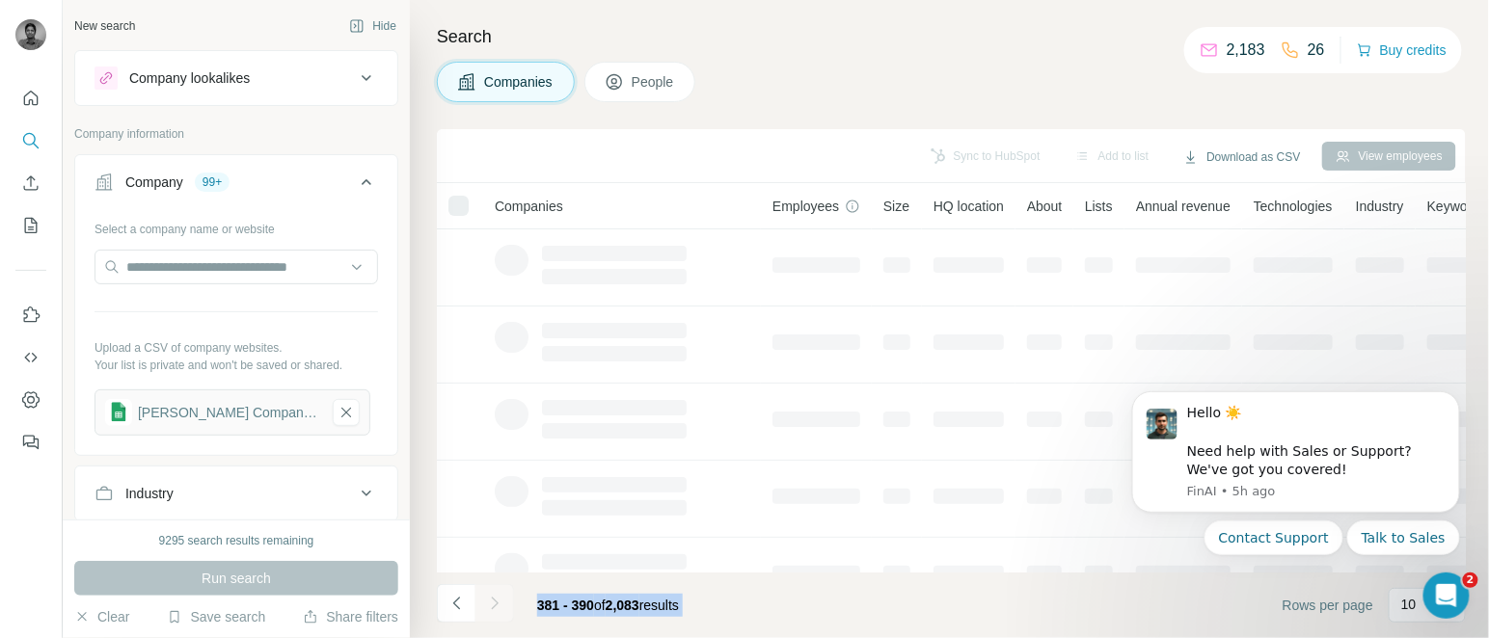
click at [491, 608] on div at bounding box center [494, 603] width 39 height 39
click at [491, 608] on icon "Navigate to next page" at bounding box center [494, 603] width 19 height 19
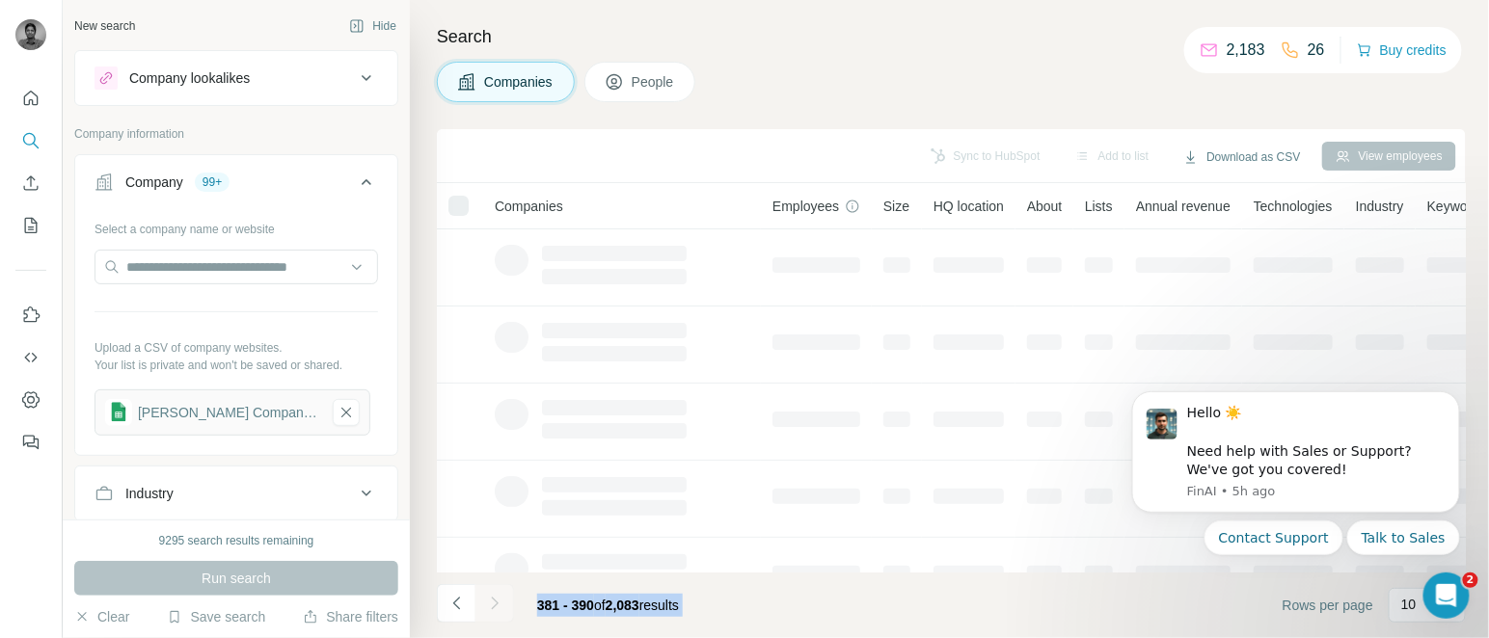
click at [491, 608] on div at bounding box center [494, 603] width 39 height 39
click at [491, 608] on icon "Navigate to next page" at bounding box center [494, 603] width 19 height 19
click at [491, 608] on div at bounding box center [494, 603] width 39 height 39
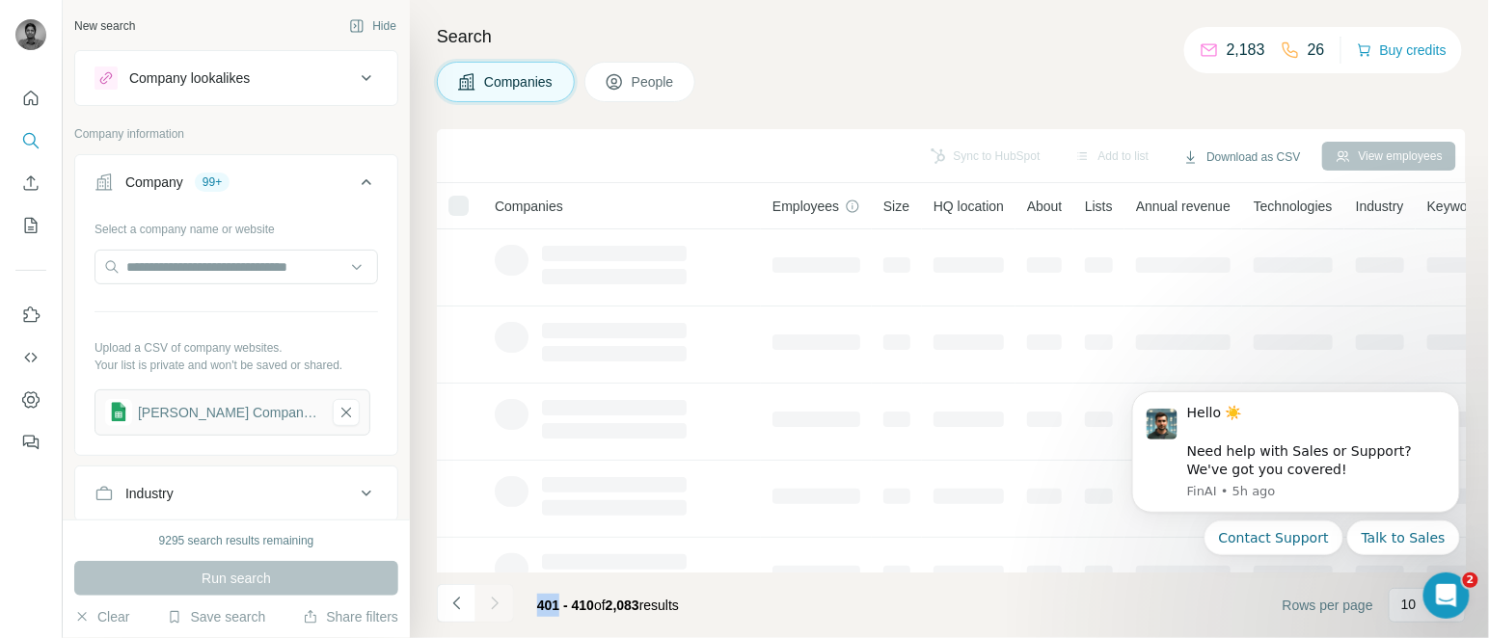
click at [491, 608] on icon "Navigate to next page" at bounding box center [494, 603] width 19 height 19
click at [491, 608] on div at bounding box center [494, 603] width 39 height 39
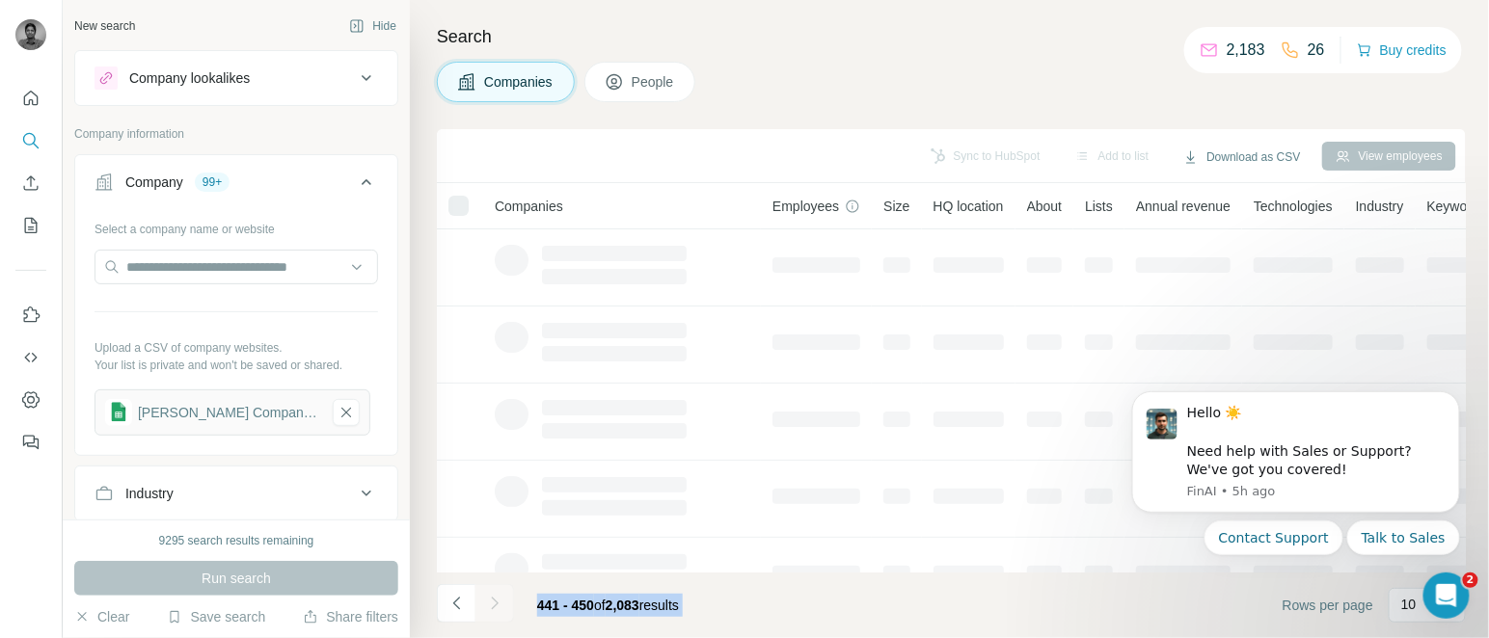
click at [491, 608] on div at bounding box center [494, 603] width 39 height 39
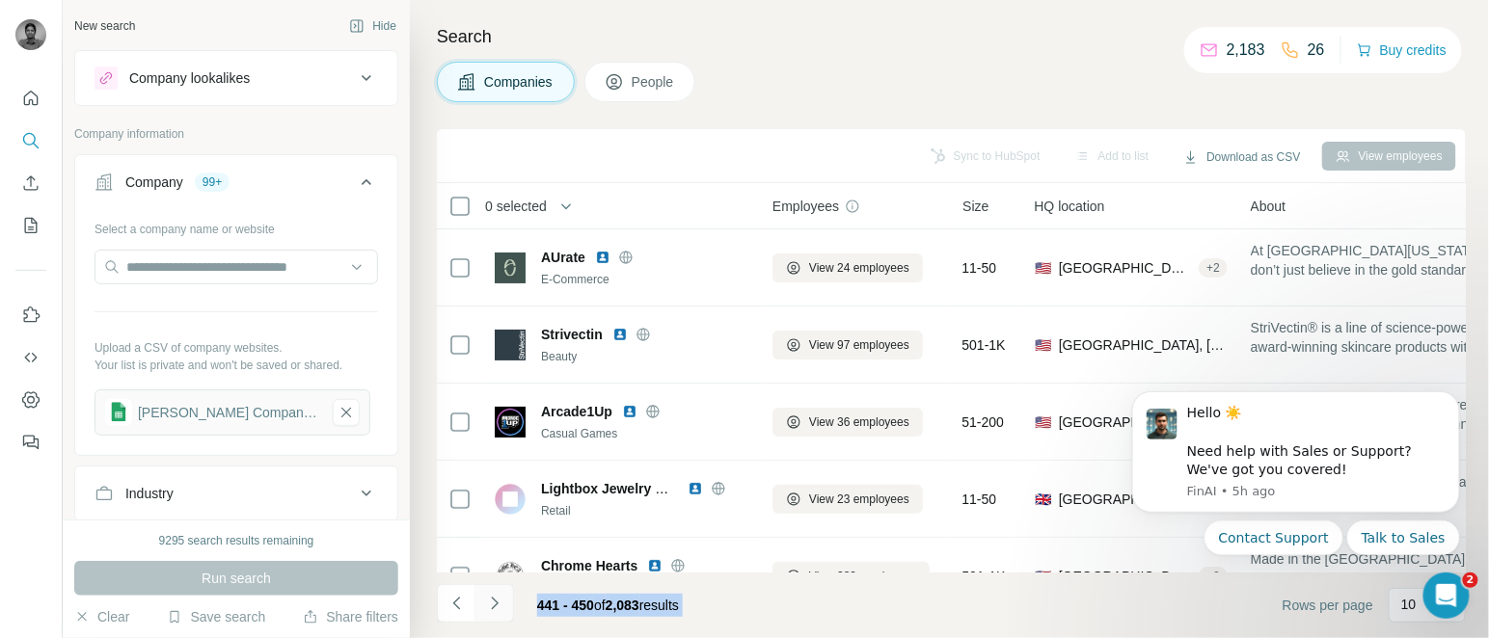
click at [491, 608] on icon "Navigate to next page" at bounding box center [494, 603] width 19 height 19
click at [491, 608] on div at bounding box center [494, 603] width 39 height 39
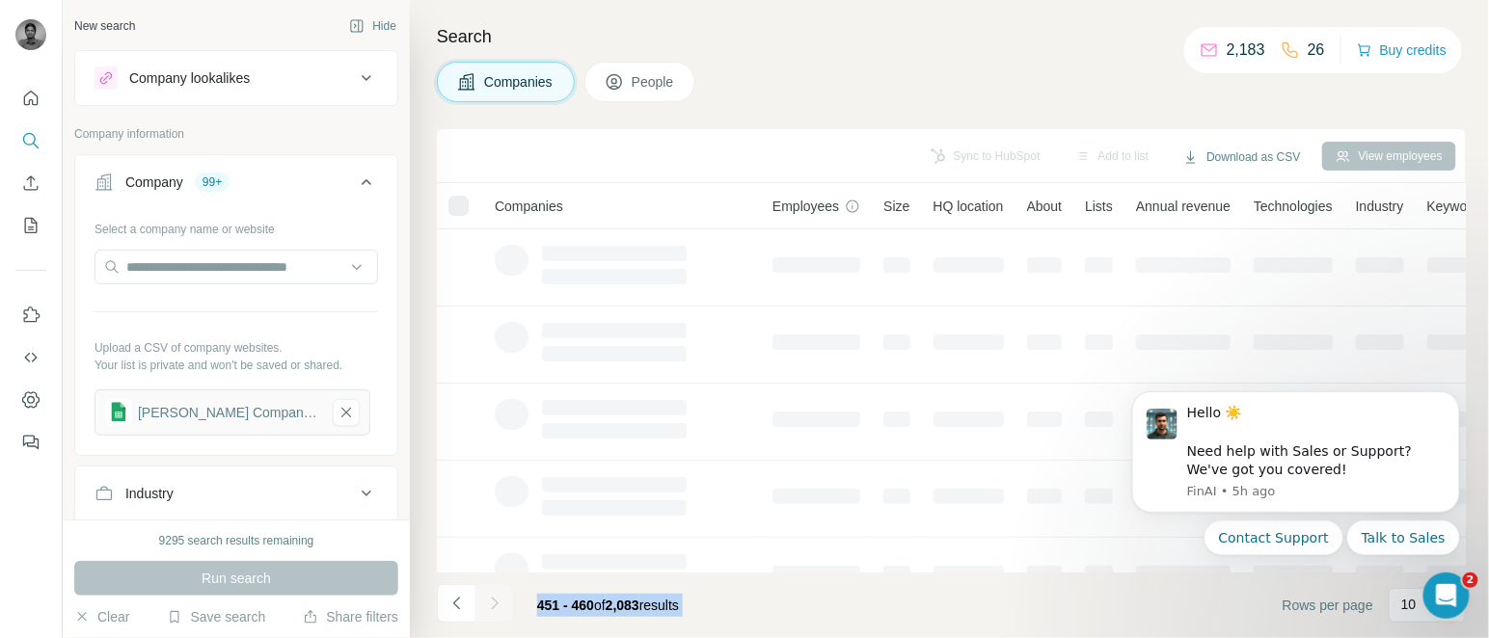
click at [491, 608] on div at bounding box center [494, 603] width 39 height 39
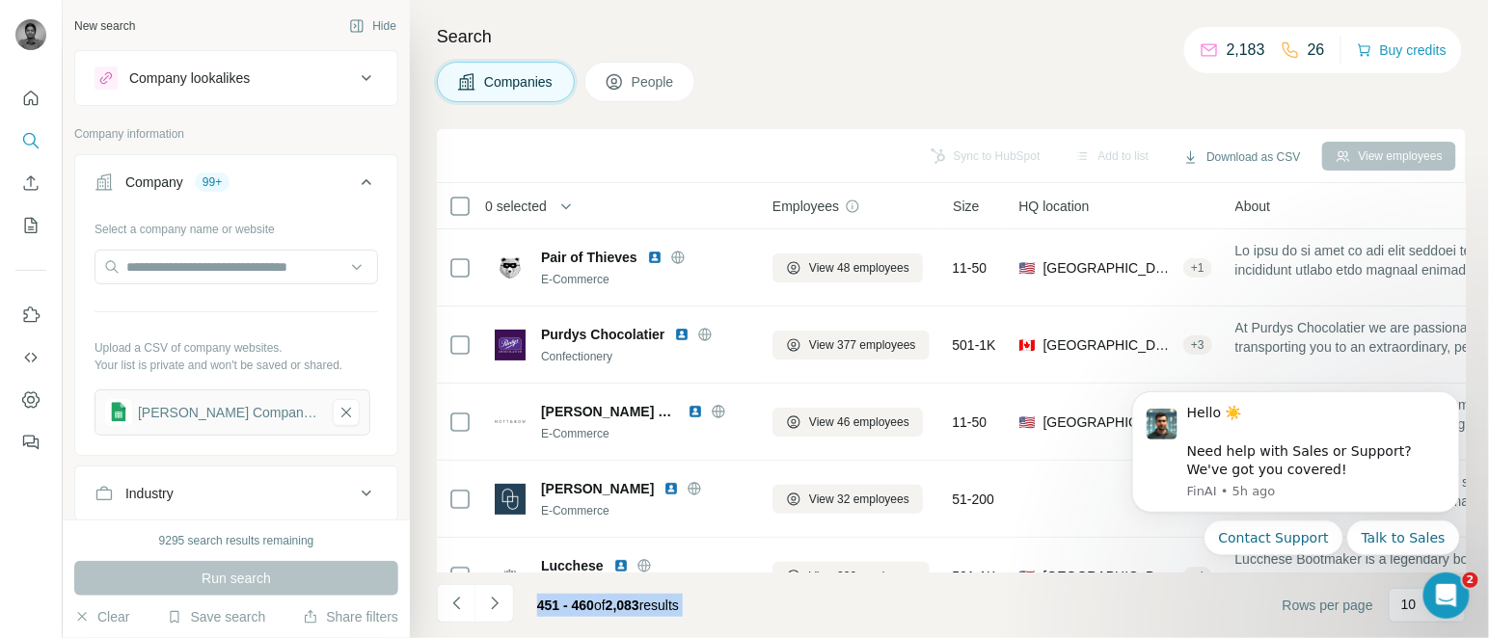
click at [491, 608] on icon "Navigate to next page" at bounding box center [494, 603] width 19 height 19
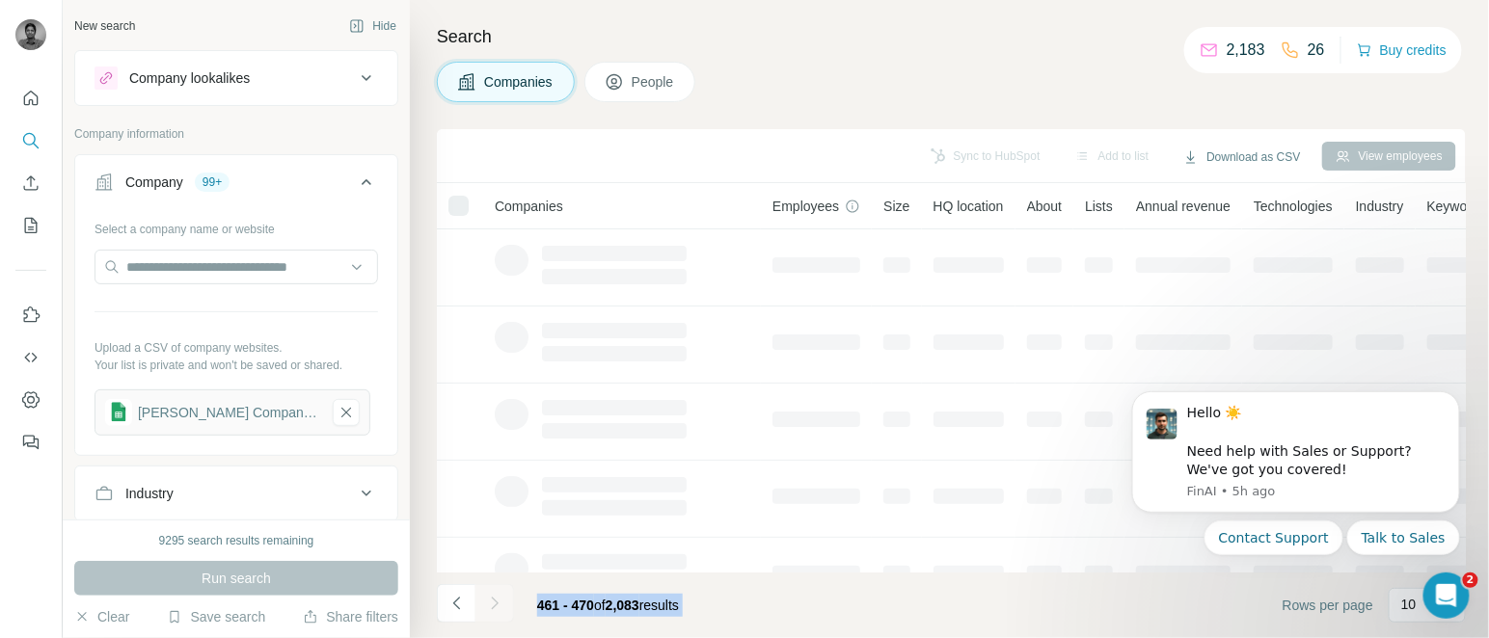
click at [491, 608] on div at bounding box center [494, 603] width 39 height 39
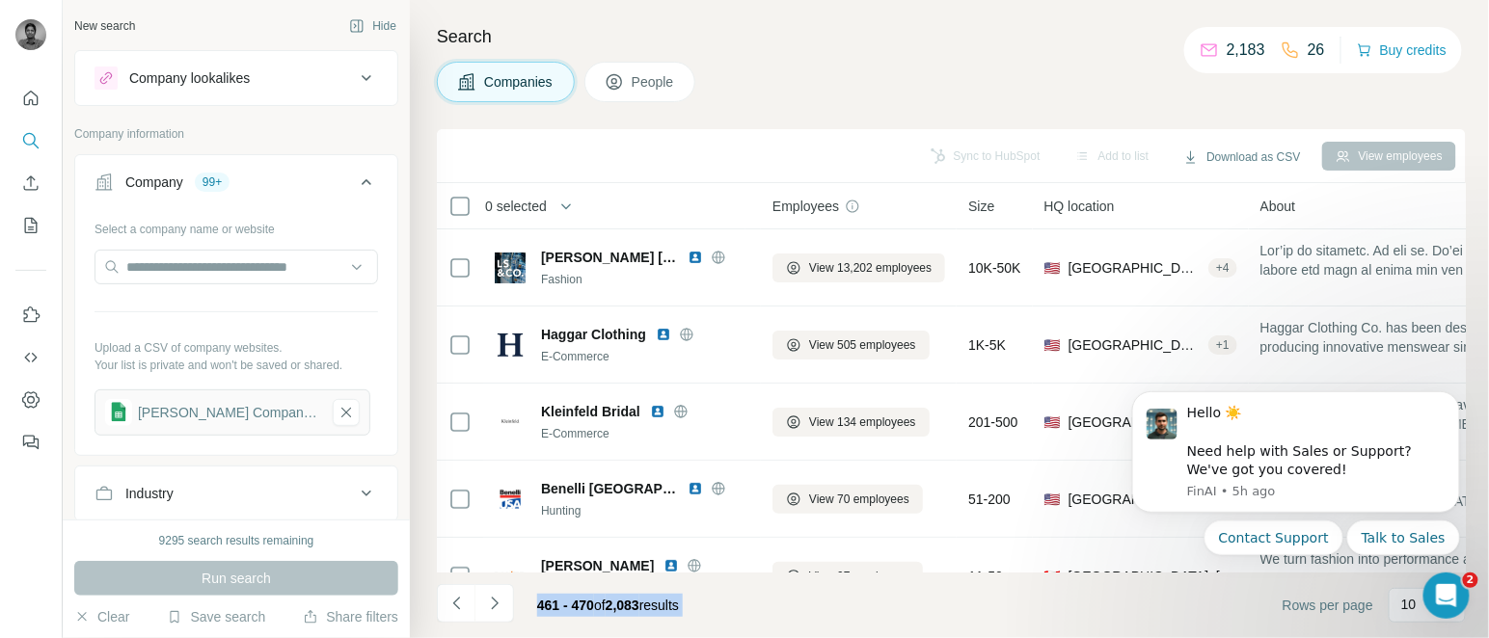
click at [491, 608] on icon "Navigate to next page" at bounding box center [494, 603] width 19 height 19
click at [491, 608] on div at bounding box center [494, 603] width 39 height 39
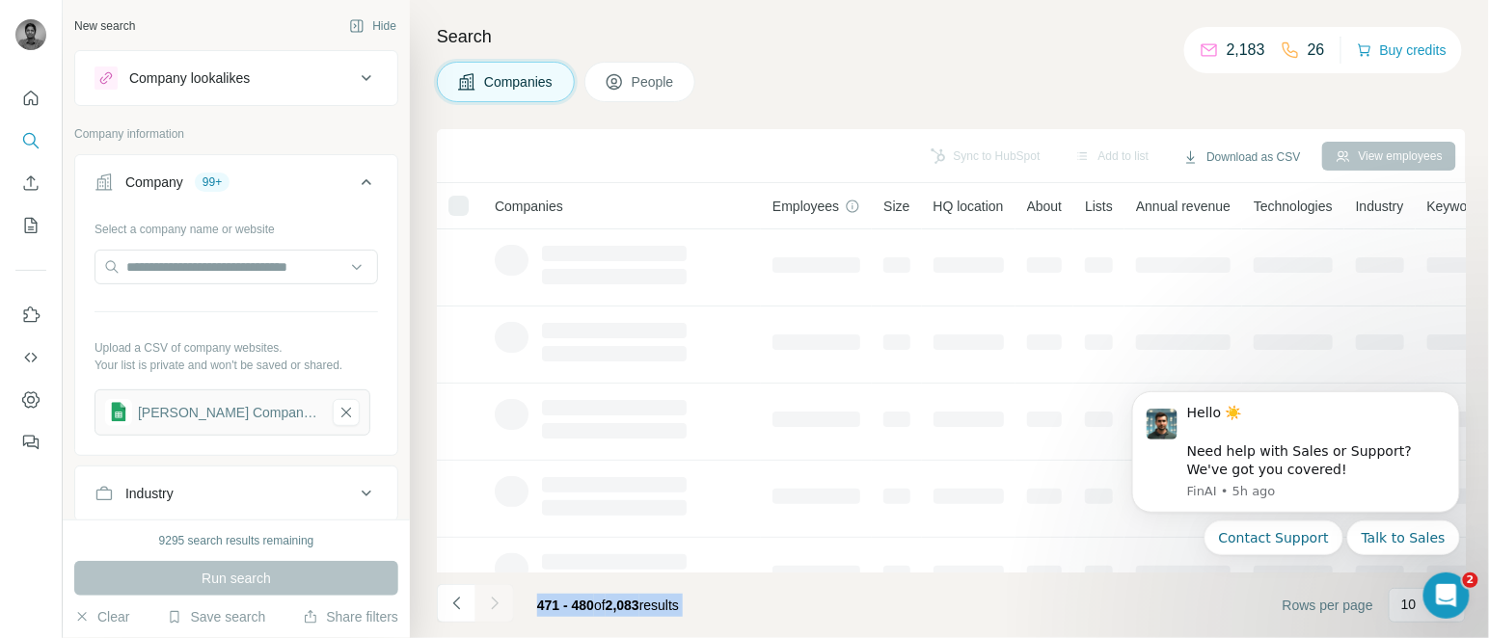
click at [491, 608] on div at bounding box center [494, 603] width 39 height 39
click at [491, 608] on icon "Navigate to next page" at bounding box center [494, 603] width 19 height 19
click at [491, 608] on div at bounding box center [494, 603] width 39 height 39
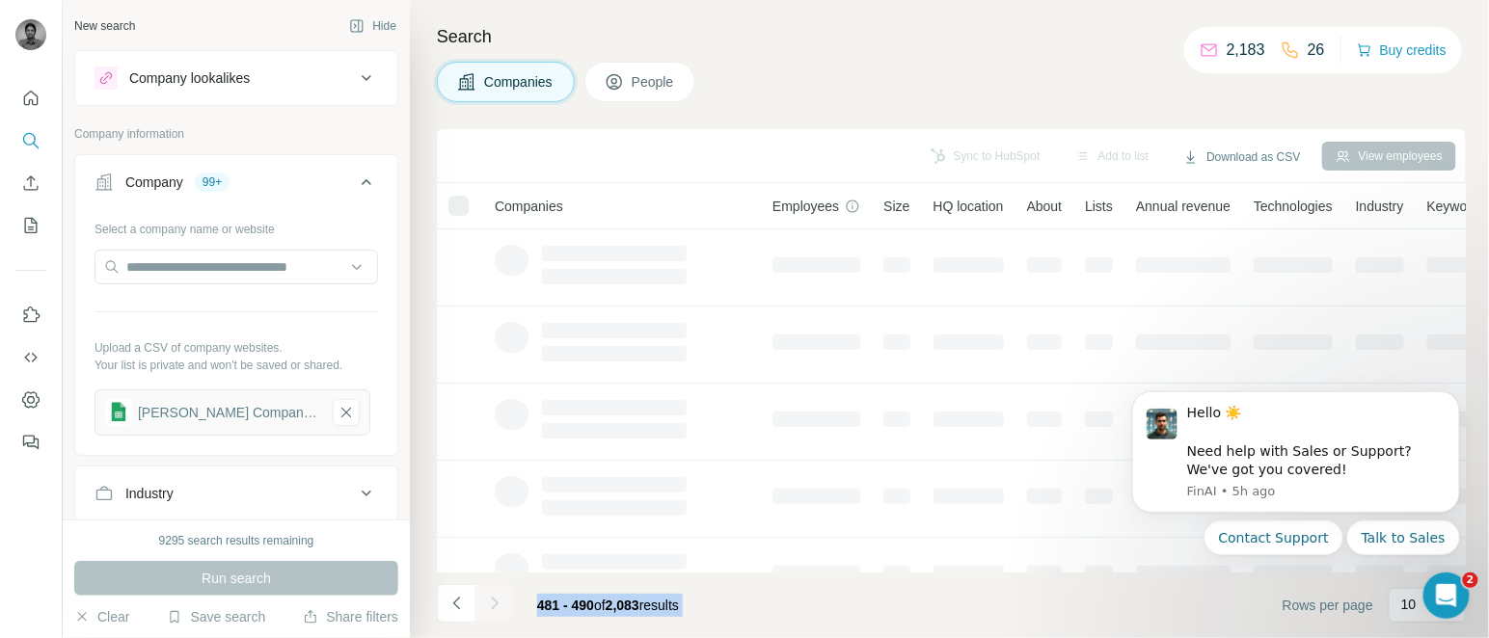
click at [491, 608] on div at bounding box center [494, 603] width 39 height 39
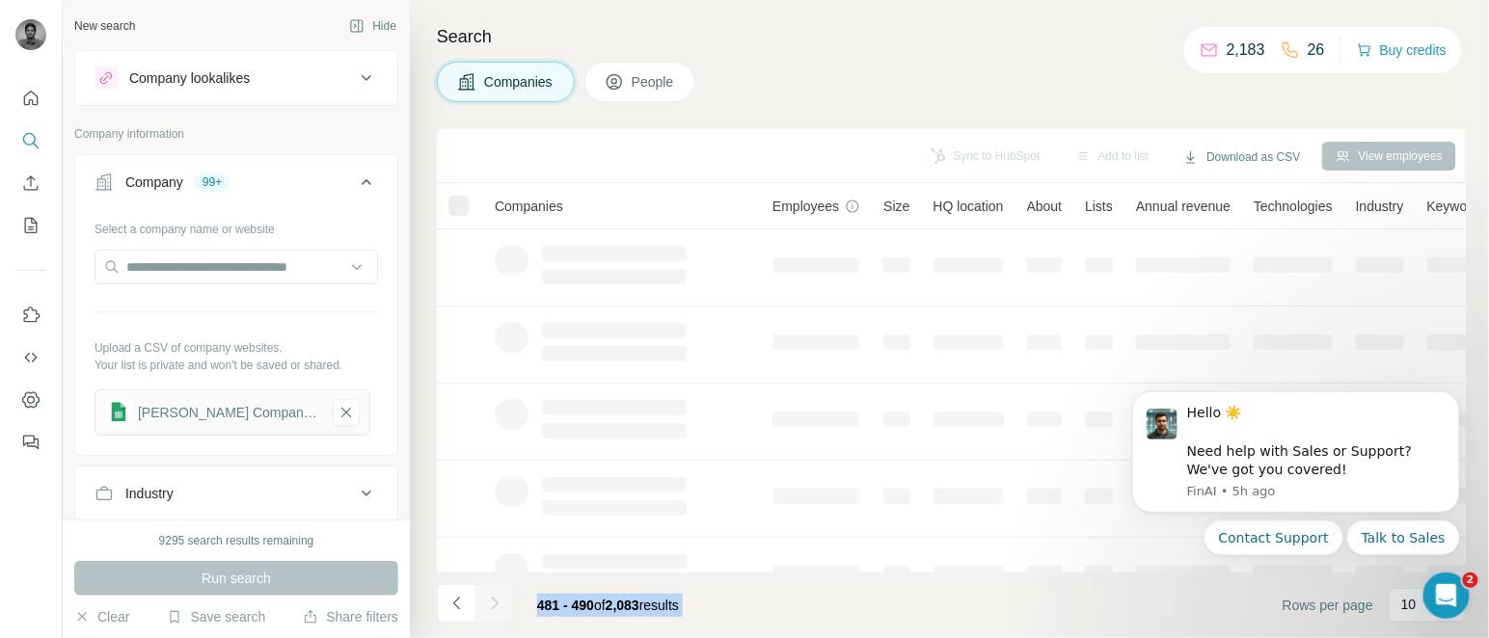
click at [491, 608] on div at bounding box center [494, 603] width 39 height 39
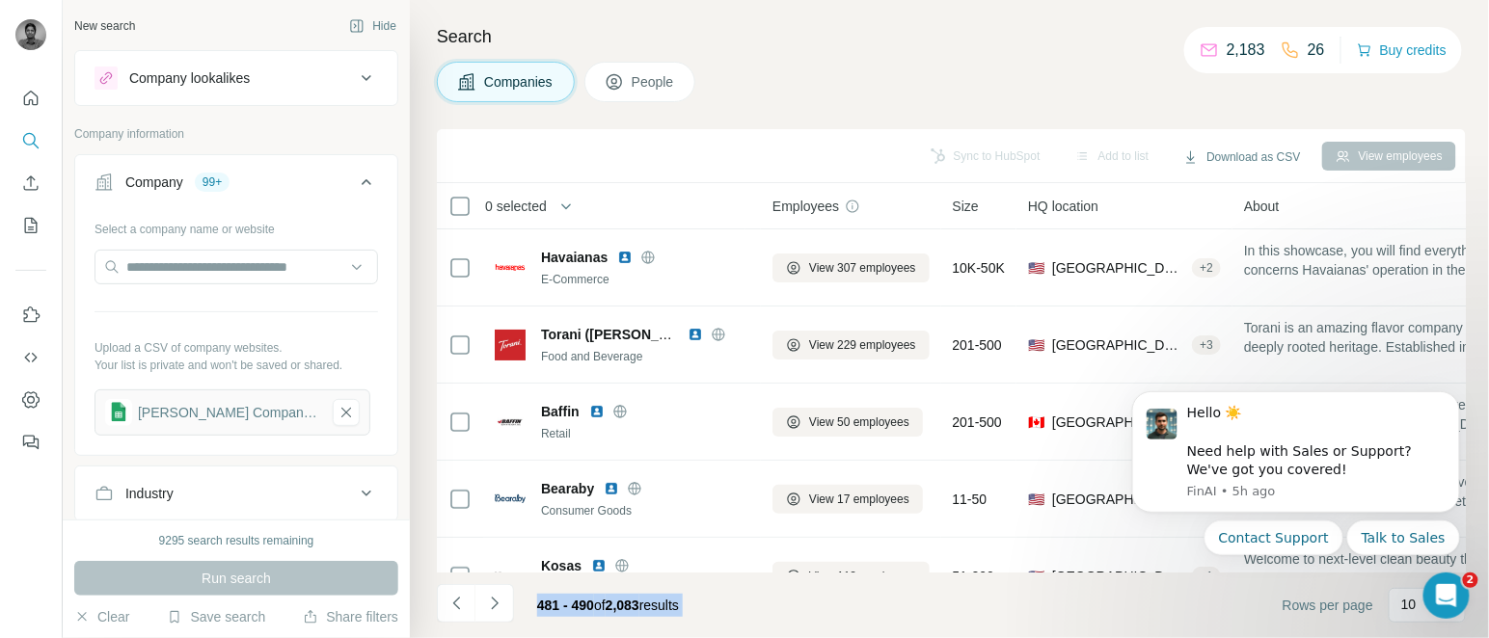
click at [491, 608] on icon "Navigate to next page" at bounding box center [494, 603] width 19 height 19
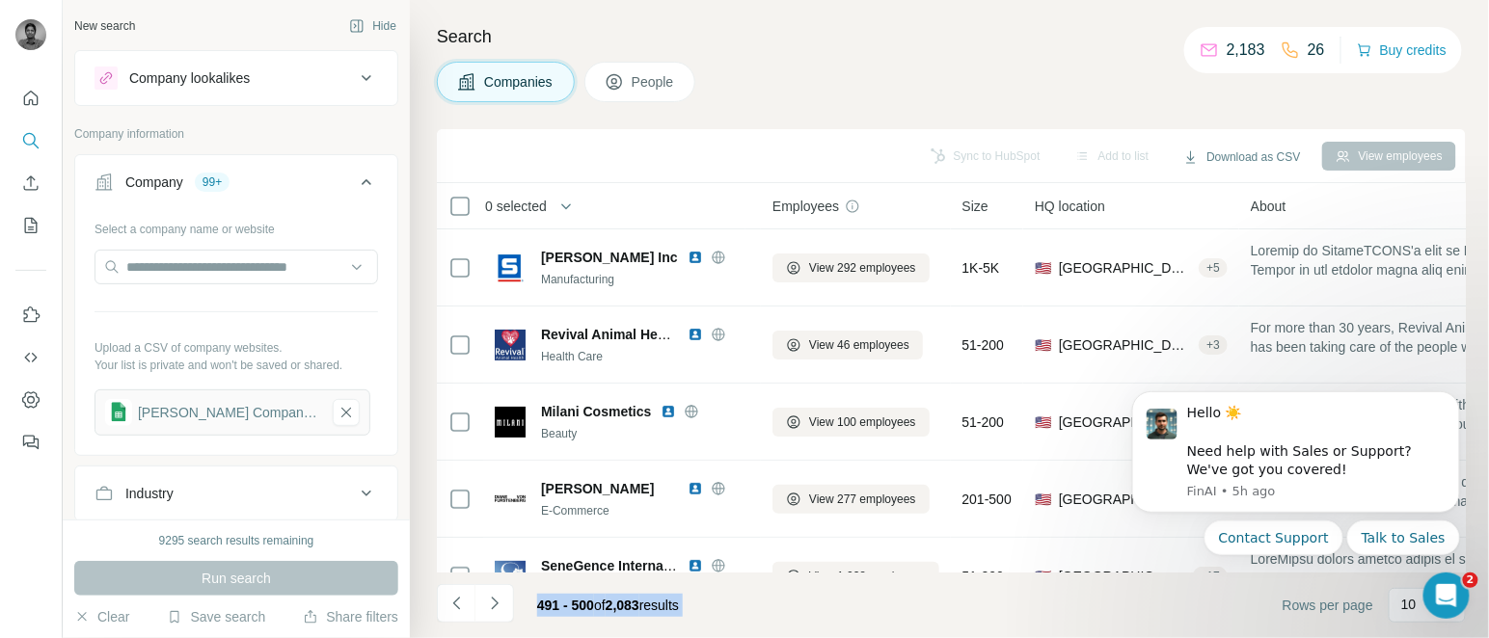
click at [751, 611] on footer "491 - 500 of 2,083 results Rows per page 10" at bounding box center [951, 606] width 1029 height 66
click at [519, 200] on span "0 selected" at bounding box center [516, 206] width 62 height 19
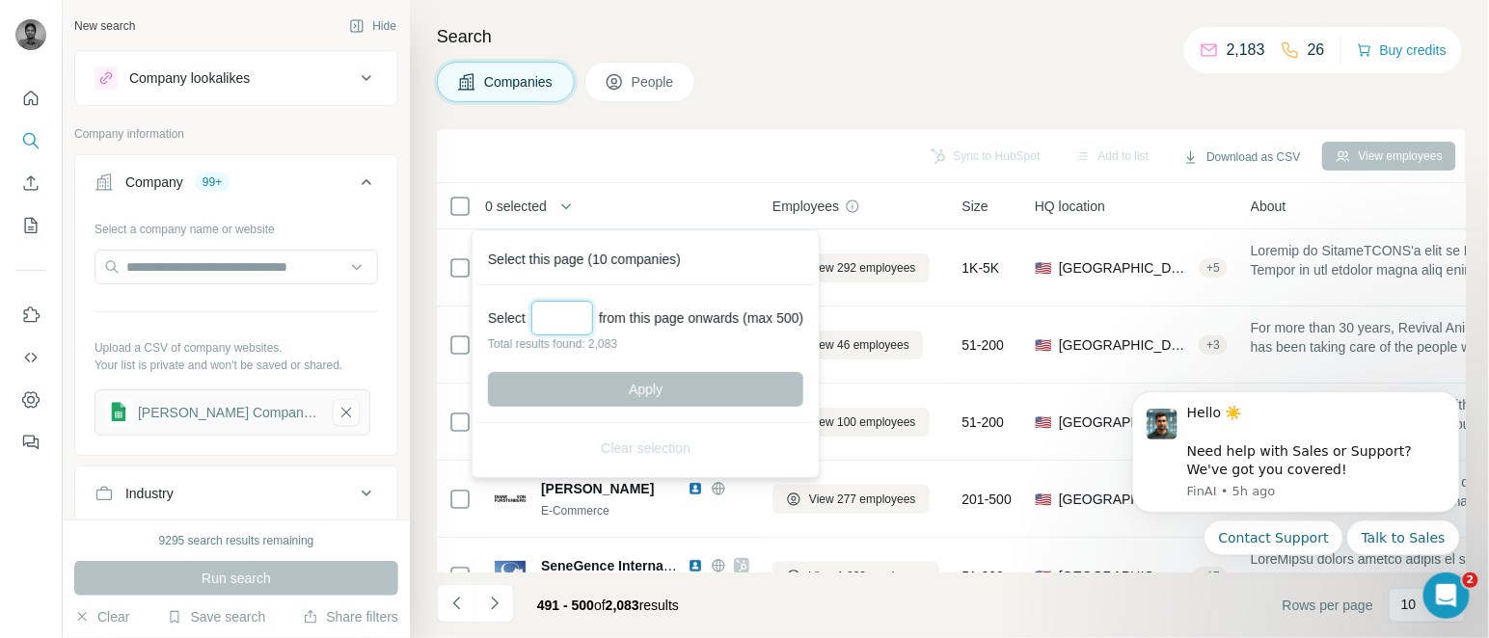
click at [563, 318] on input "Select a number (up to 500)" at bounding box center [562, 318] width 62 height 35
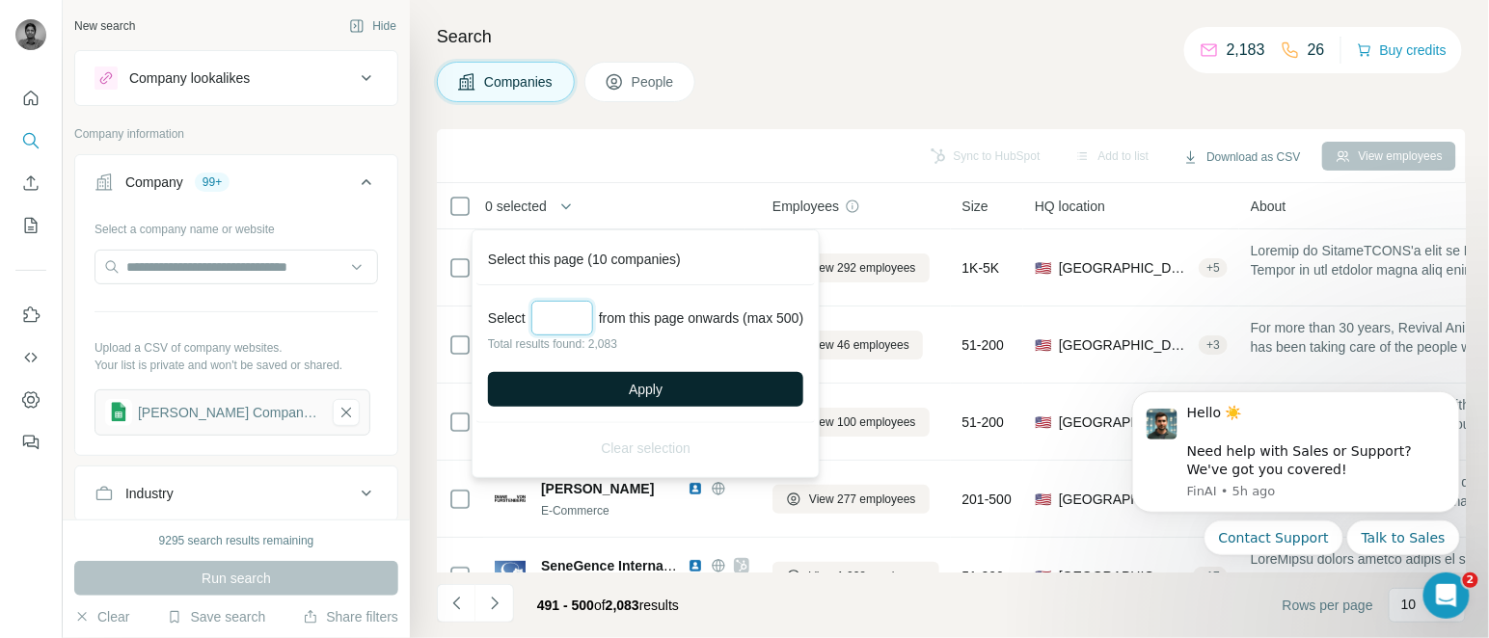
type input "***"
click at [636, 391] on span "Apply" at bounding box center [646, 389] width 34 height 19
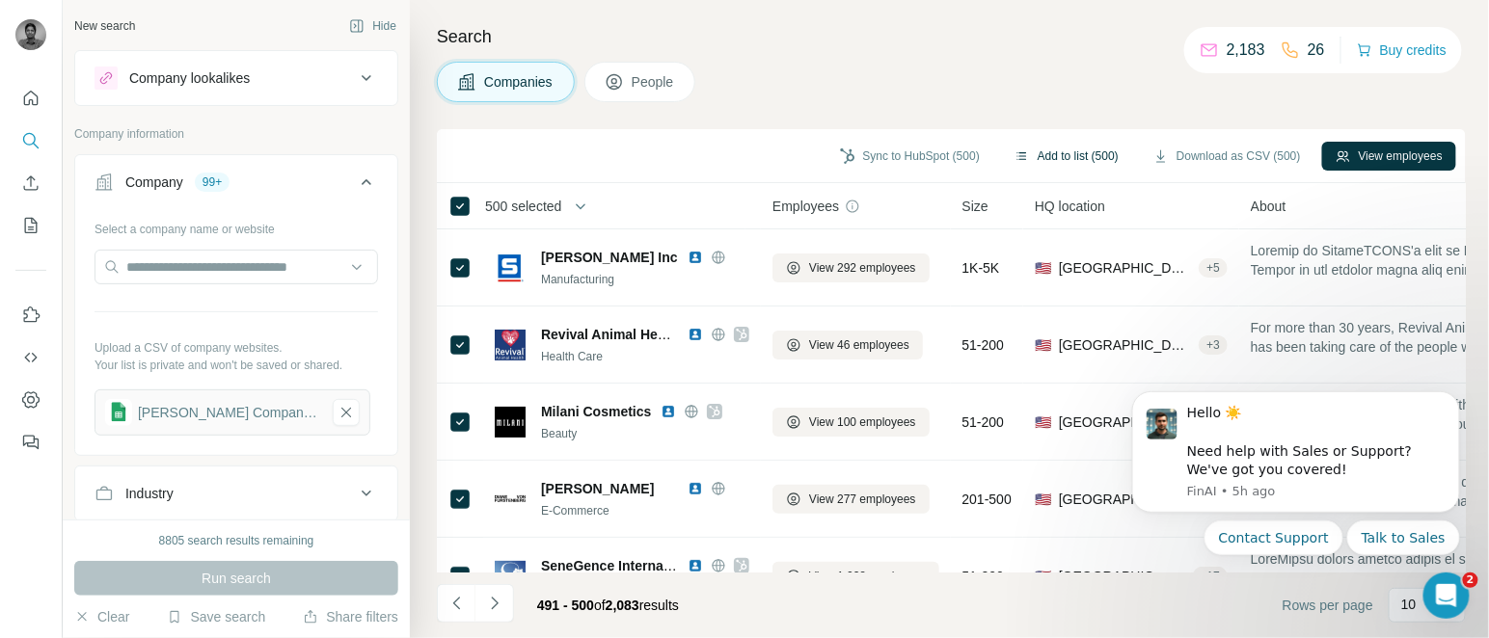
click at [1091, 147] on button "Add to list (500)" at bounding box center [1066, 156] width 131 height 29
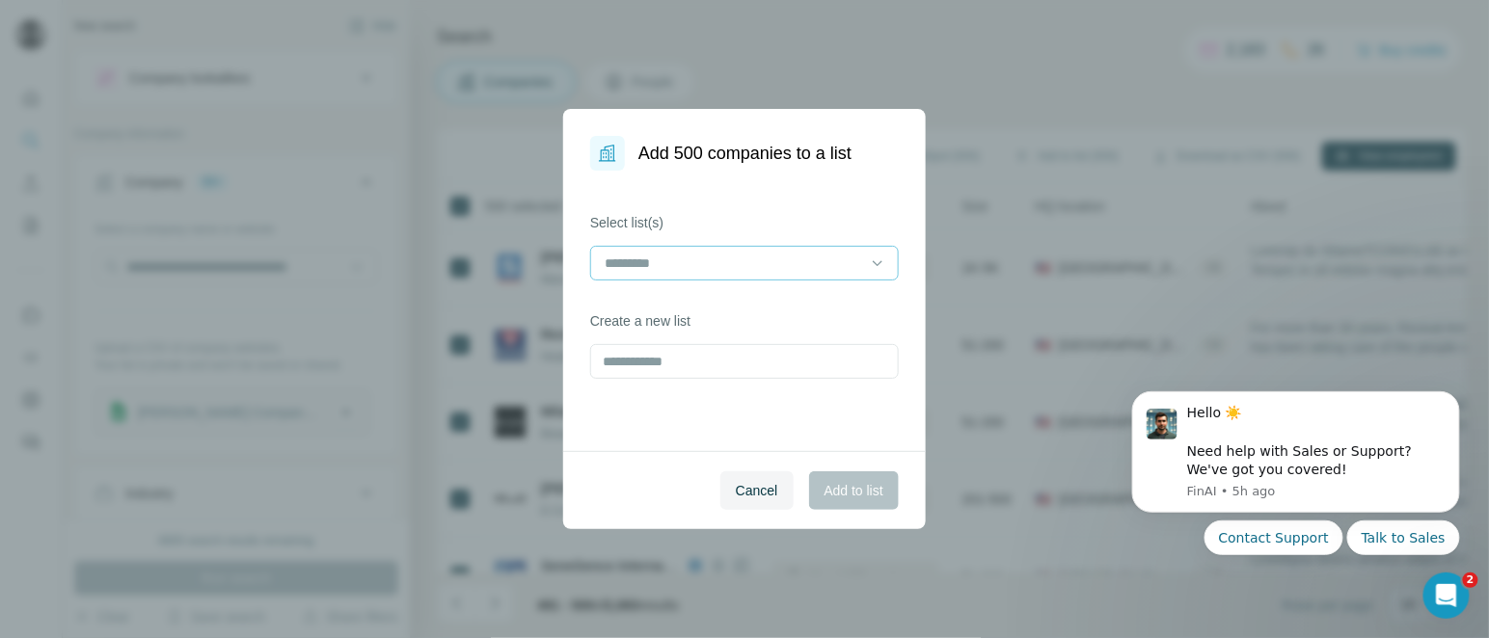
click at [744, 253] on input at bounding box center [733, 263] width 260 height 21
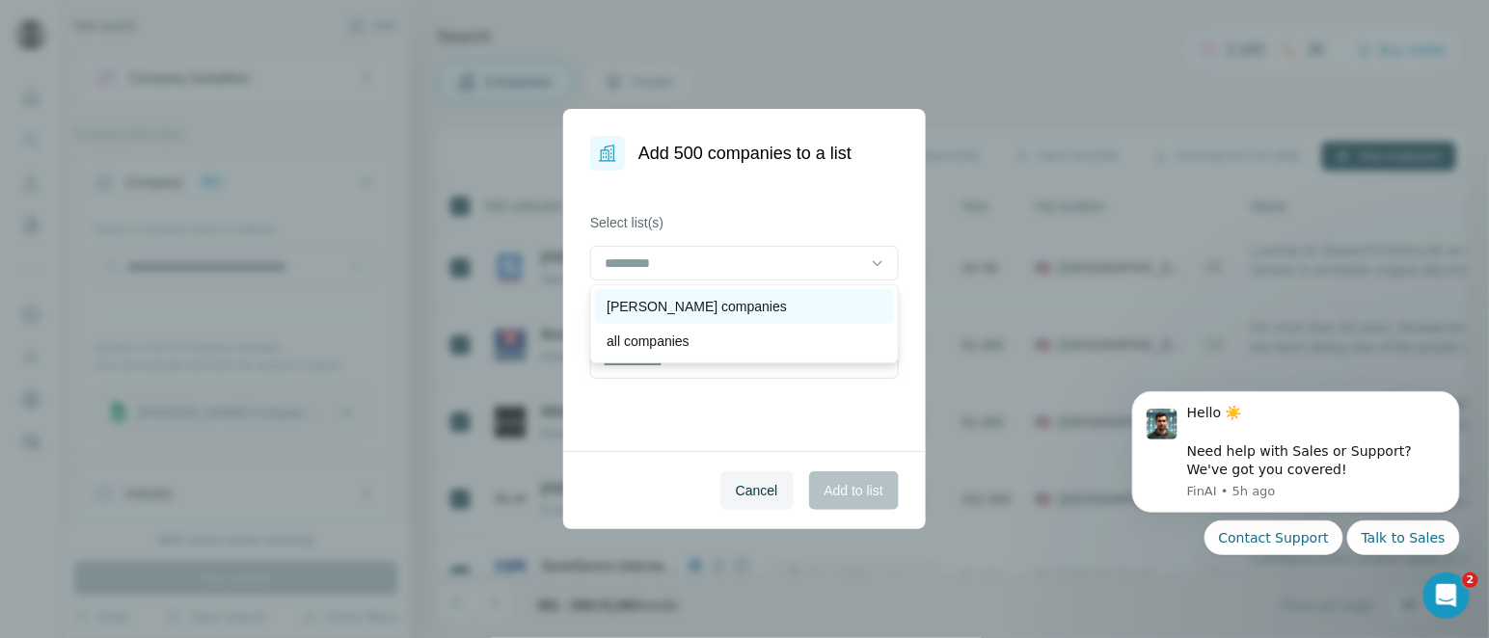
click at [644, 298] on p "[PERSON_NAME] companies" at bounding box center [697, 306] width 180 height 19
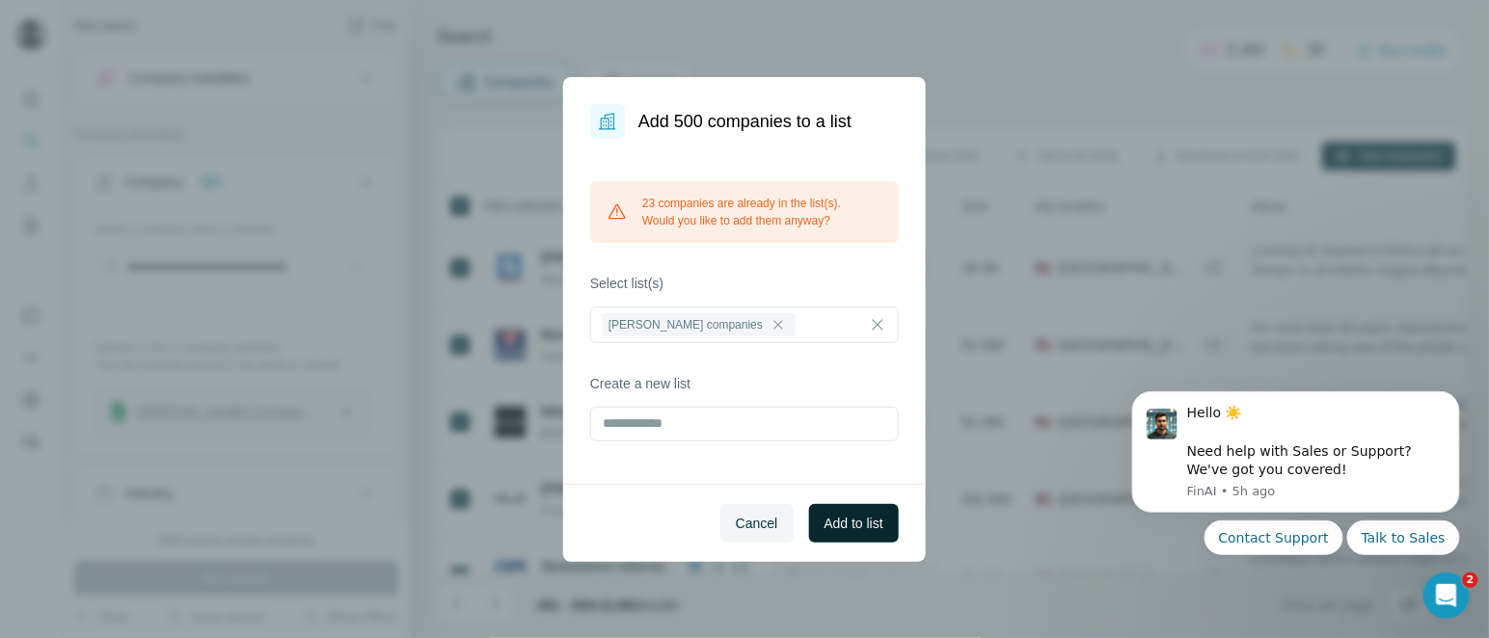
click at [833, 516] on span "Add to list" at bounding box center [854, 523] width 59 height 19
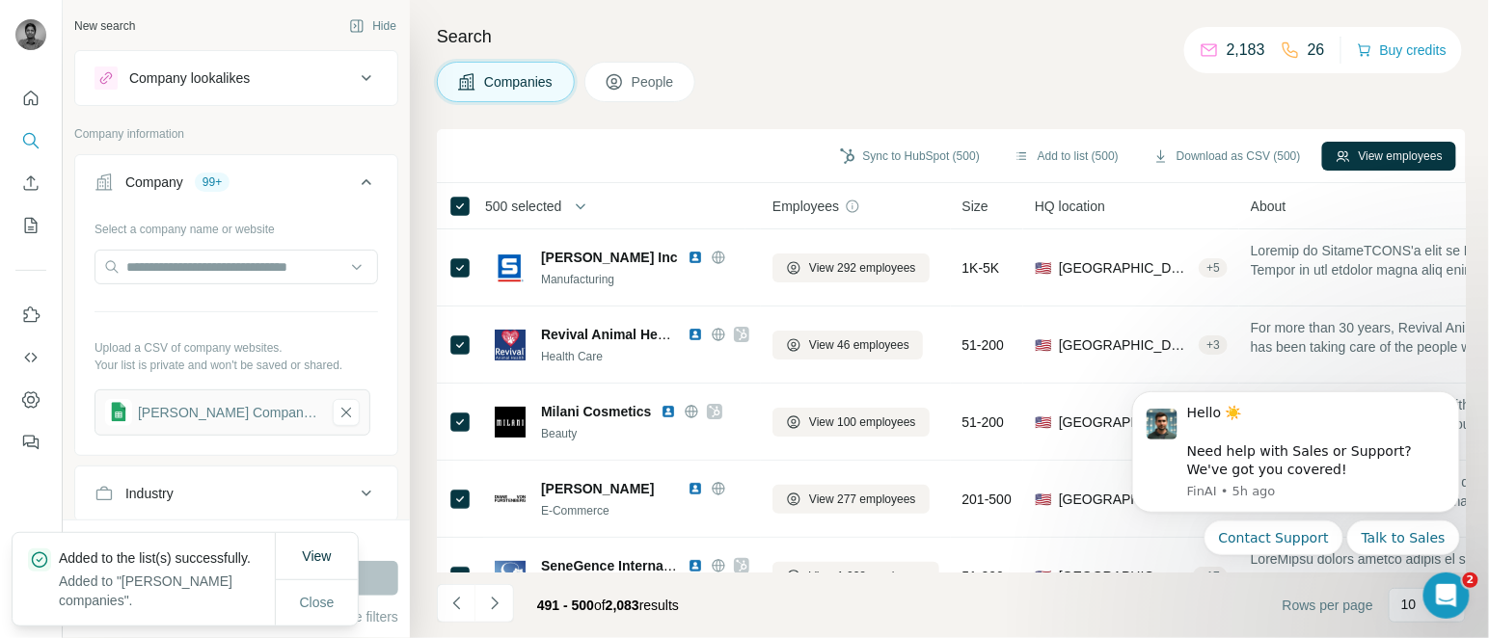
click at [532, 204] on span "500 selected" at bounding box center [523, 206] width 76 height 19
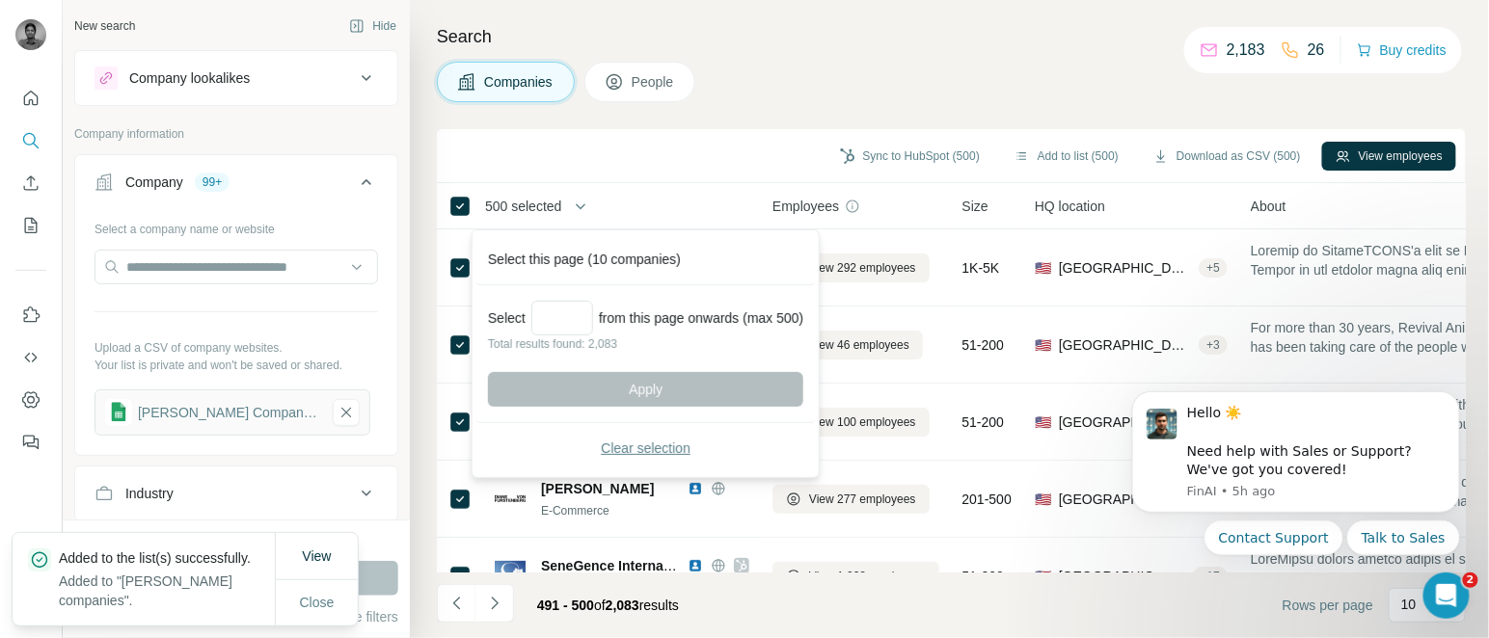
click at [623, 460] on button "Clear selection" at bounding box center [645, 448] width 315 height 35
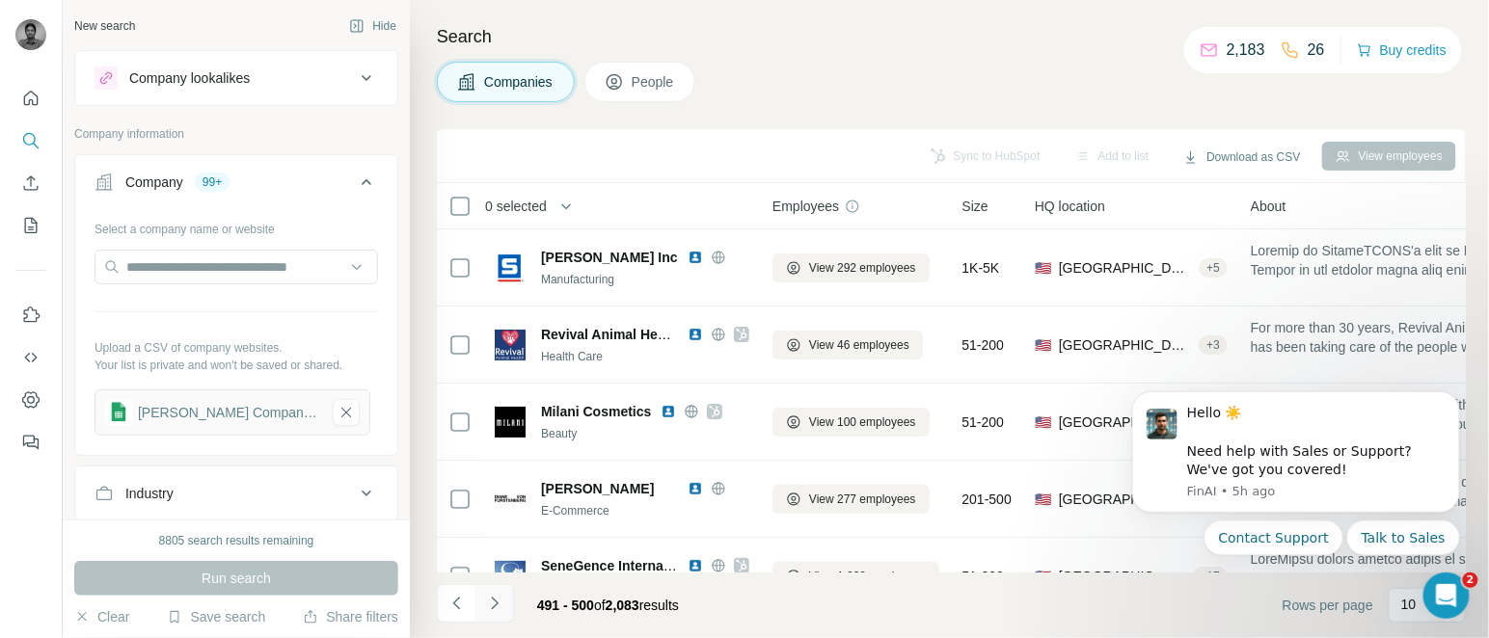
click at [491, 601] on icon "Navigate to next page" at bounding box center [494, 603] width 19 height 19
click at [491, 601] on div at bounding box center [494, 603] width 39 height 39
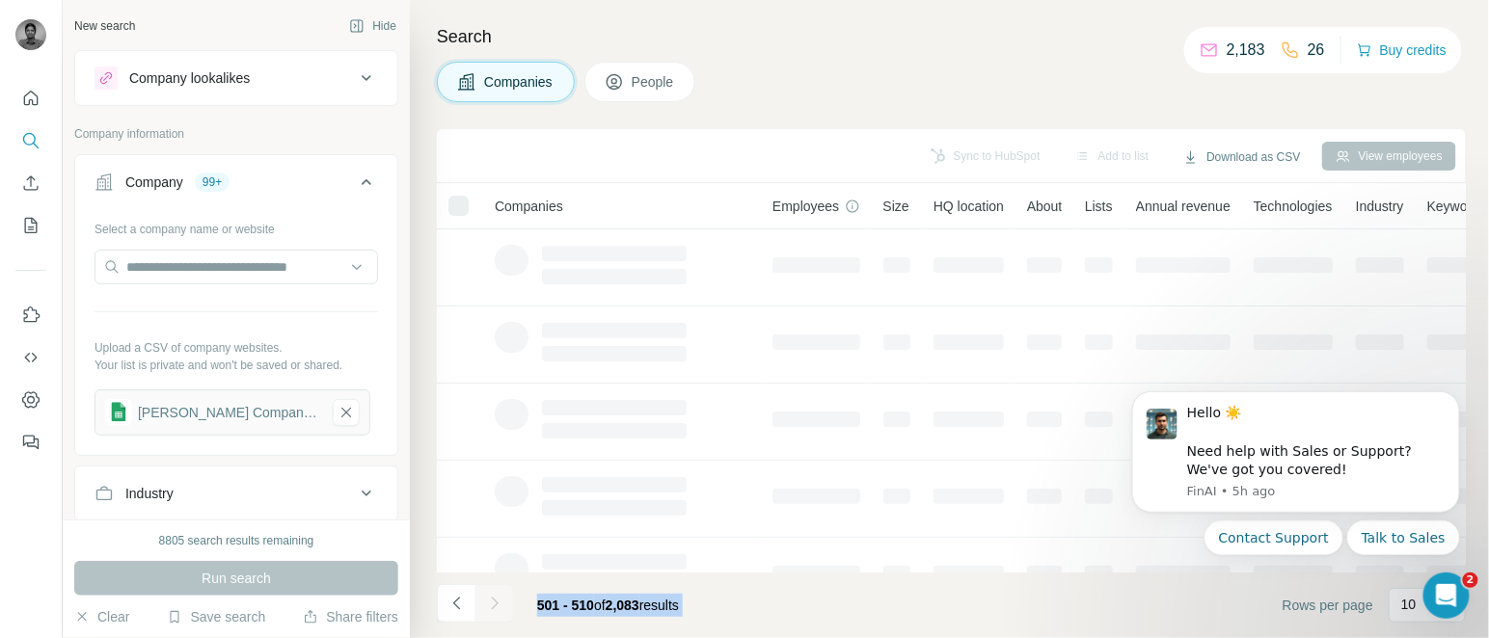
click at [491, 601] on div at bounding box center [494, 603] width 39 height 39
click at [491, 601] on icon "Navigate to next page" at bounding box center [494, 603] width 19 height 19
click at [491, 601] on div at bounding box center [494, 603] width 39 height 39
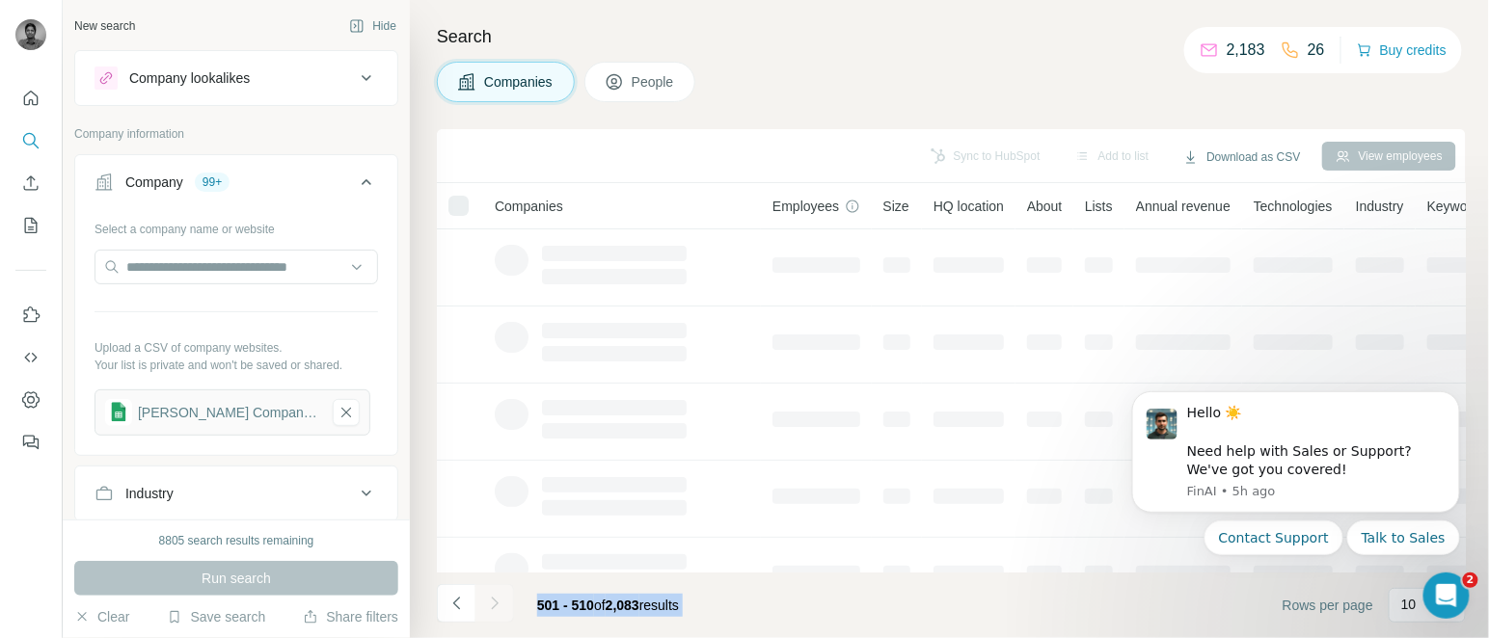
click at [491, 601] on div at bounding box center [494, 603] width 39 height 39
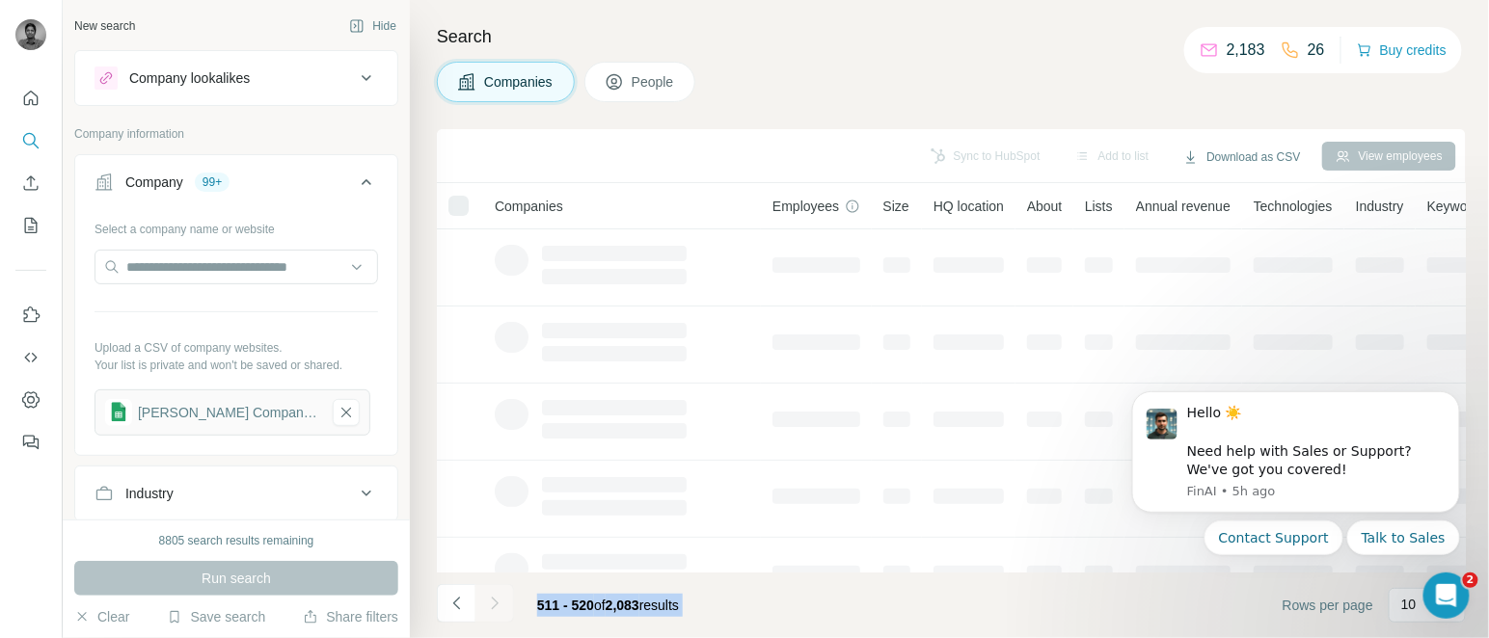
click at [491, 601] on icon "Navigate to next page" at bounding box center [494, 603] width 19 height 19
click at [491, 601] on div at bounding box center [494, 603] width 39 height 39
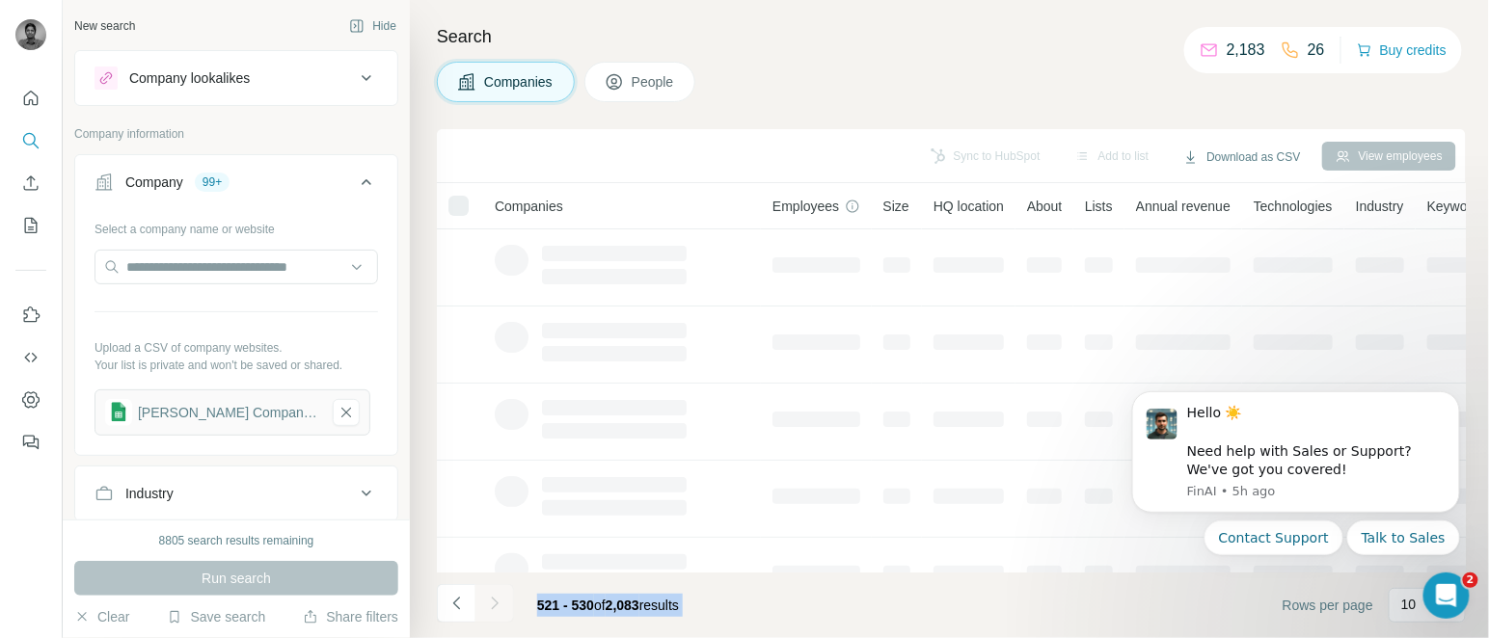
click at [491, 601] on div at bounding box center [494, 603] width 39 height 39
click at [491, 601] on icon "Navigate to next page" at bounding box center [494, 603] width 19 height 19
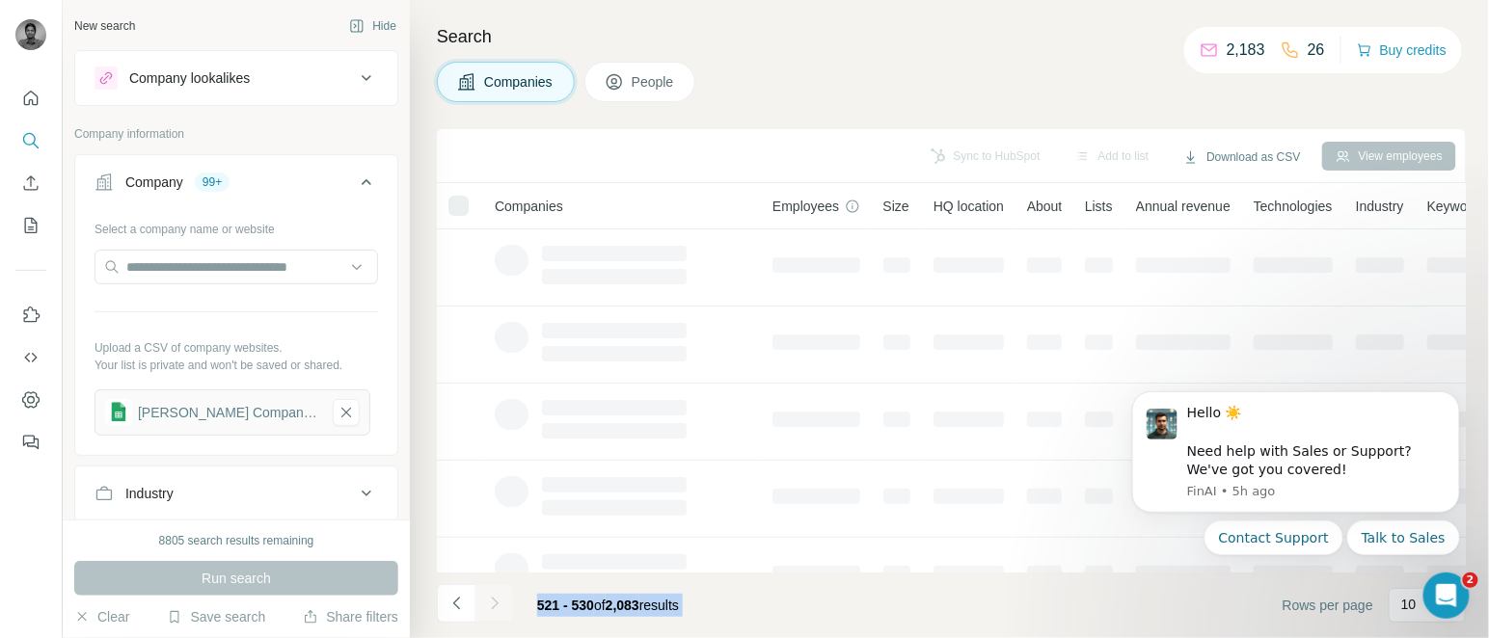
click at [491, 601] on div at bounding box center [494, 603] width 39 height 39
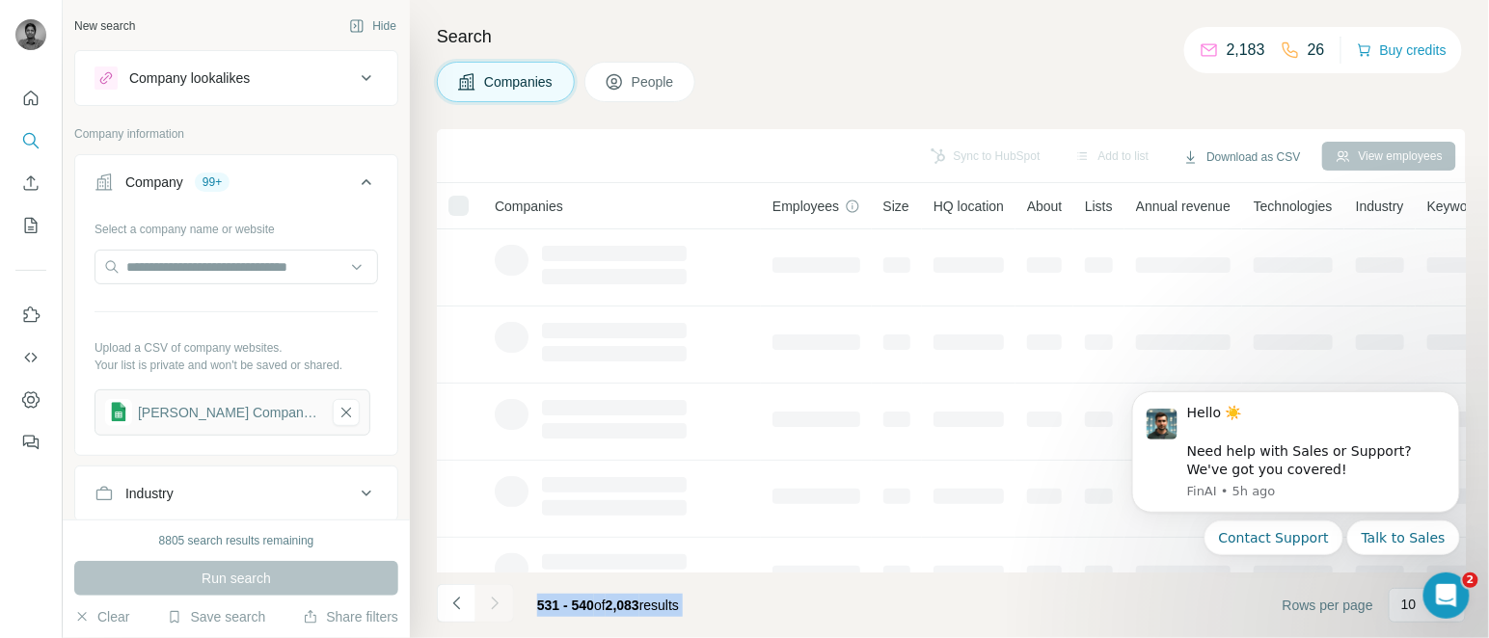
click at [491, 601] on icon "Navigate to next page" at bounding box center [494, 603] width 19 height 19
click at [491, 601] on div at bounding box center [494, 603] width 39 height 39
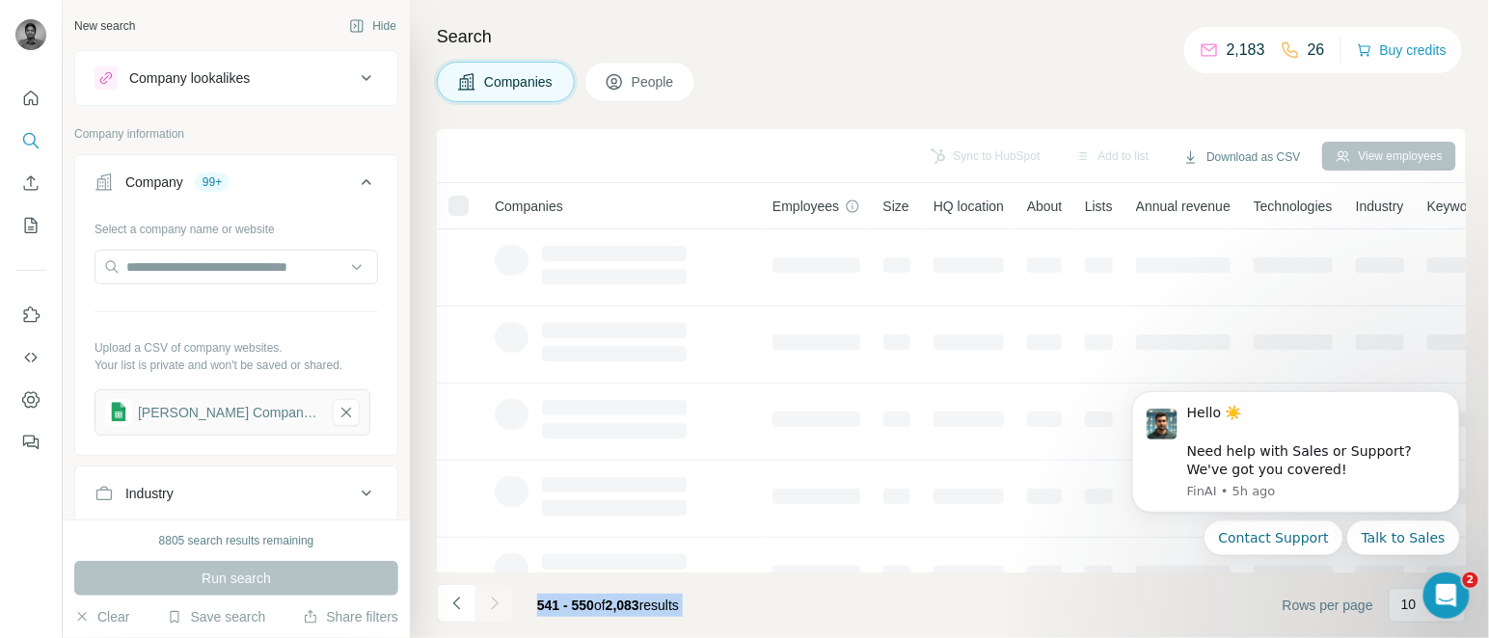
click at [491, 601] on div at bounding box center [494, 603] width 39 height 39
click at [491, 601] on icon "Navigate to next page" at bounding box center [494, 603] width 19 height 19
click at [491, 601] on div at bounding box center [494, 603] width 39 height 39
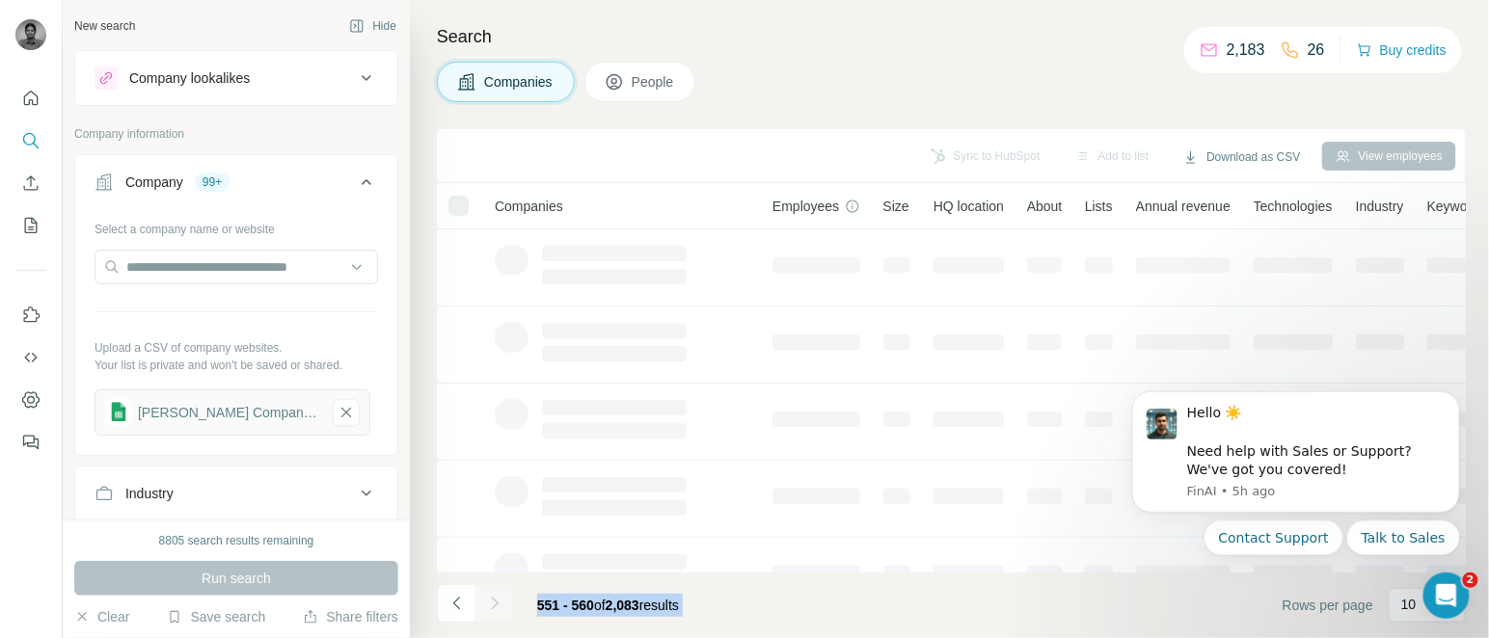
click at [491, 601] on div at bounding box center [494, 603] width 39 height 39
click at [491, 601] on icon "Navigate to next page" at bounding box center [494, 603] width 19 height 19
click at [491, 601] on div at bounding box center [494, 603] width 39 height 39
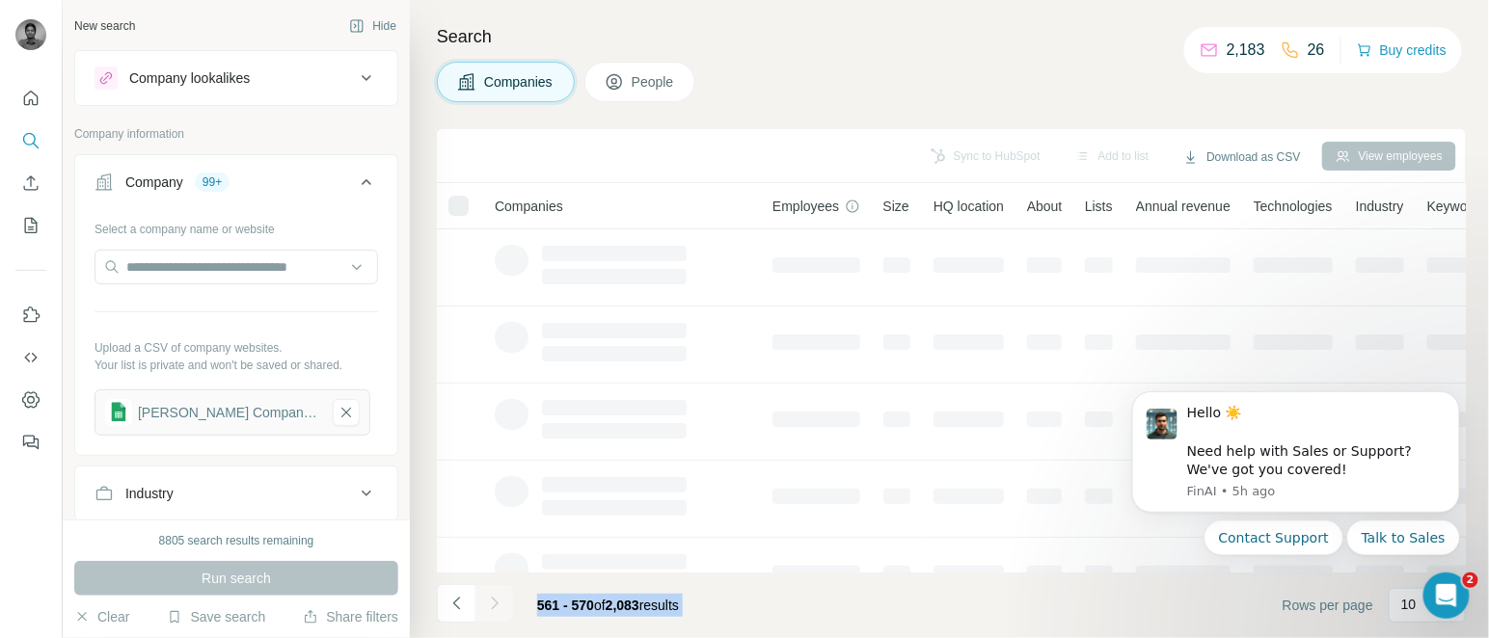
click at [491, 601] on div at bounding box center [494, 603] width 39 height 39
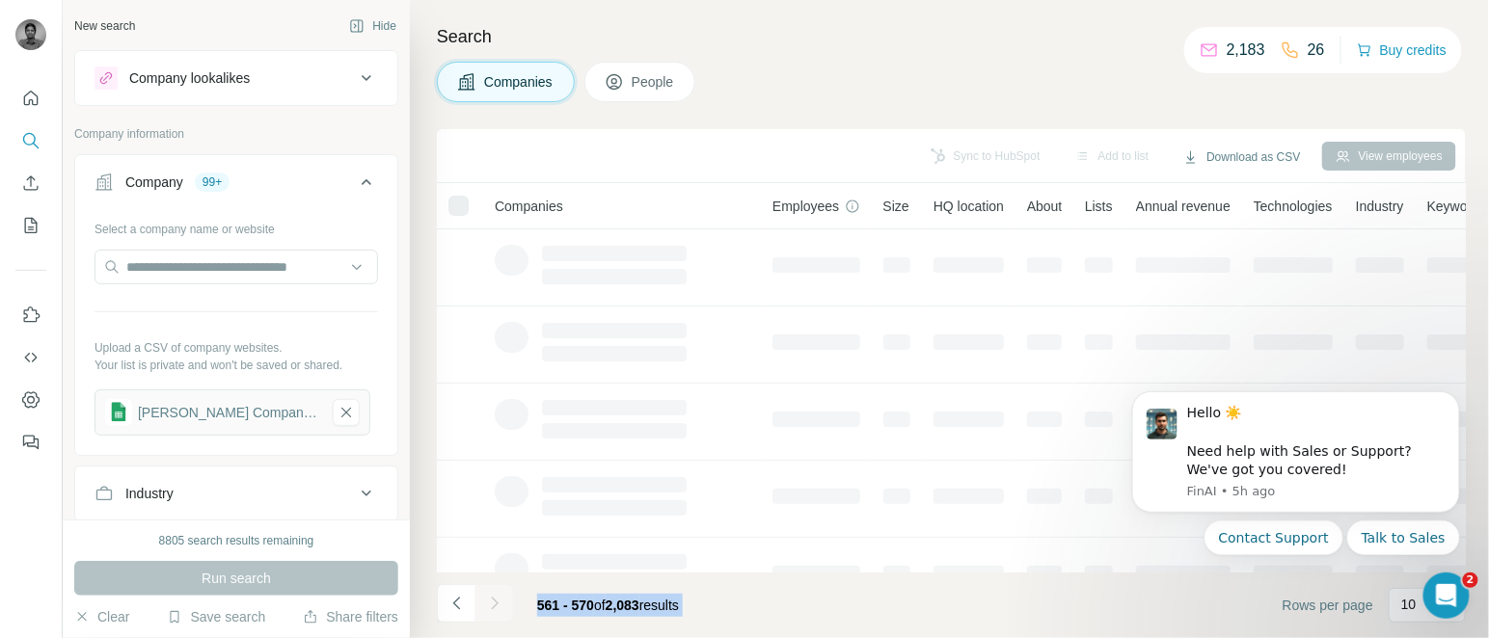
click at [491, 601] on icon "Navigate to next page" at bounding box center [494, 603] width 19 height 19
click at [491, 601] on div at bounding box center [494, 603] width 39 height 39
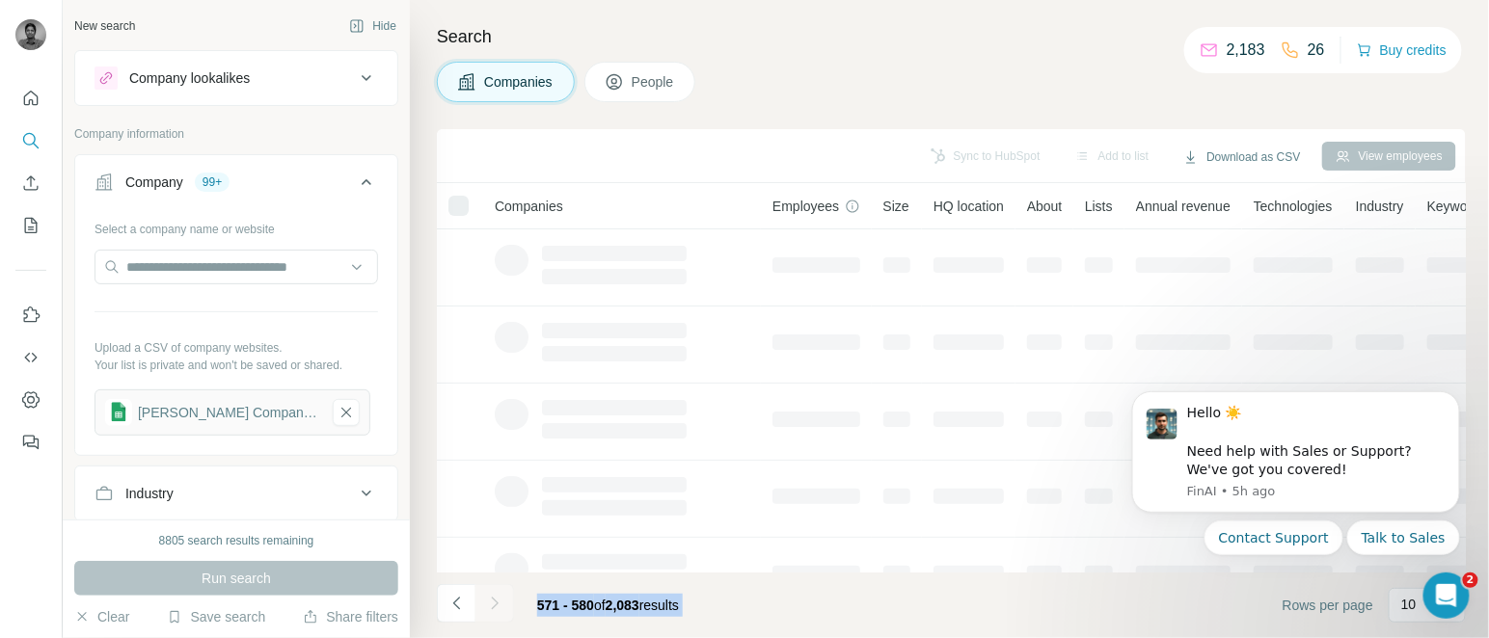
click at [491, 601] on icon "Navigate to next page" at bounding box center [494, 603] width 19 height 19
click at [491, 601] on div at bounding box center [494, 603] width 39 height 39
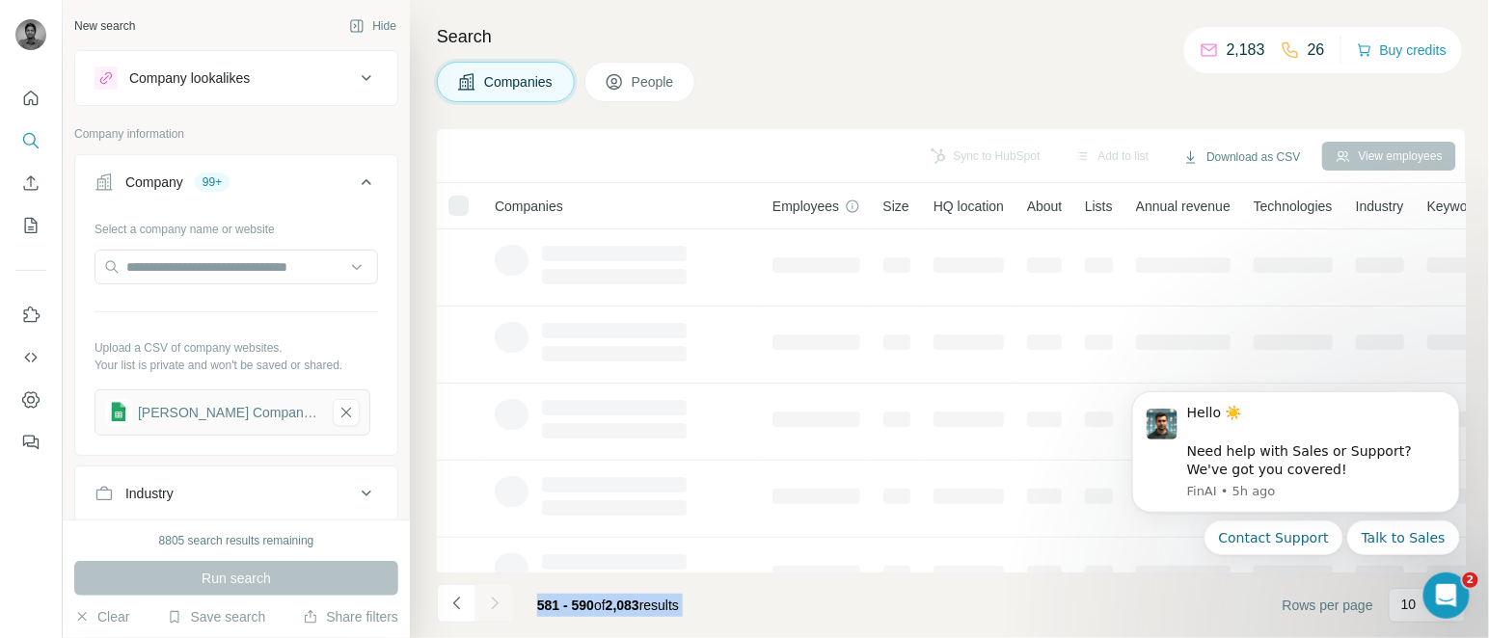
click at [491, 601] on icon "Navigate to next page" at bounding box center [494, 603] width 19 height 19
click at [491, 601] on div at bounding box center [494, 603] width 39 height 39
click at [491, 601] on icon "Navigate to next page" at bounding box center [494, 603] width 19 height 19
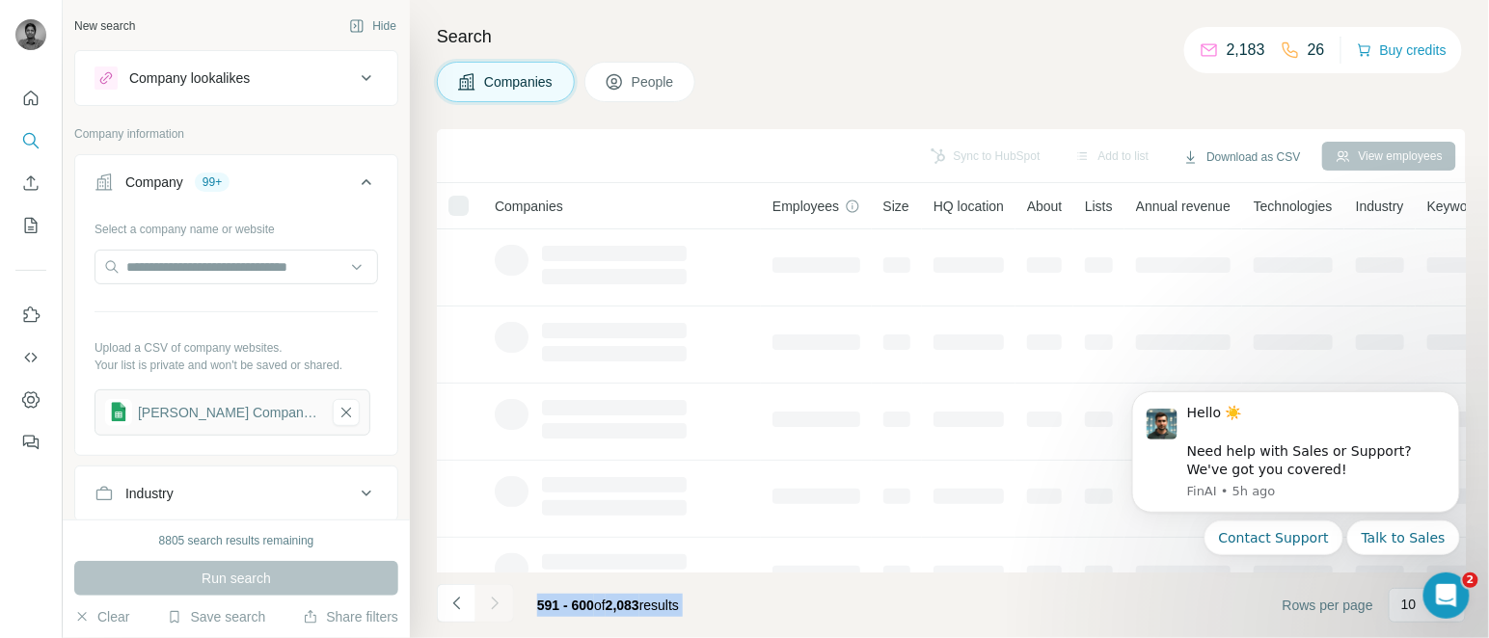
click at [491, 601] on div at bounding box center [494, 603] width 39 height 39
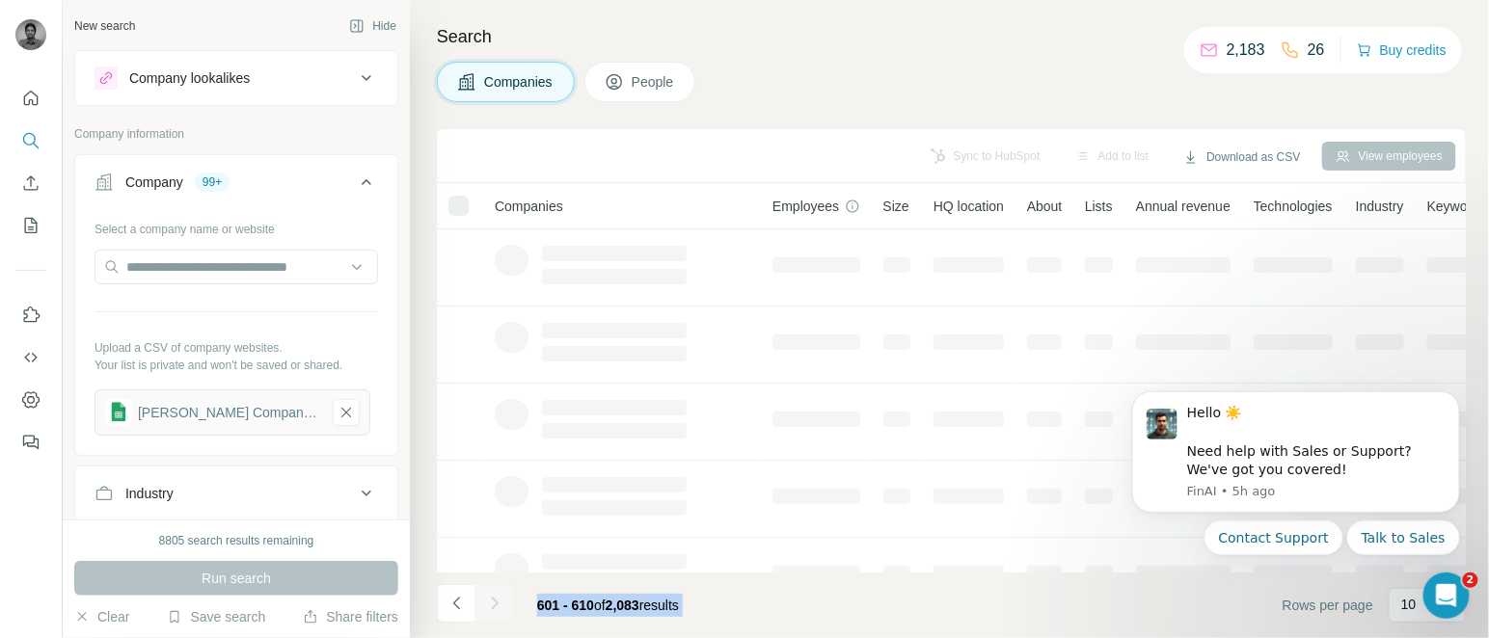
click at [491, 601] on icon "Navigate to next page" at bounding box center [494, 603] width 19 height 19
click at [491, 601] on div at bounding box center [494, 603] width 39 height 39
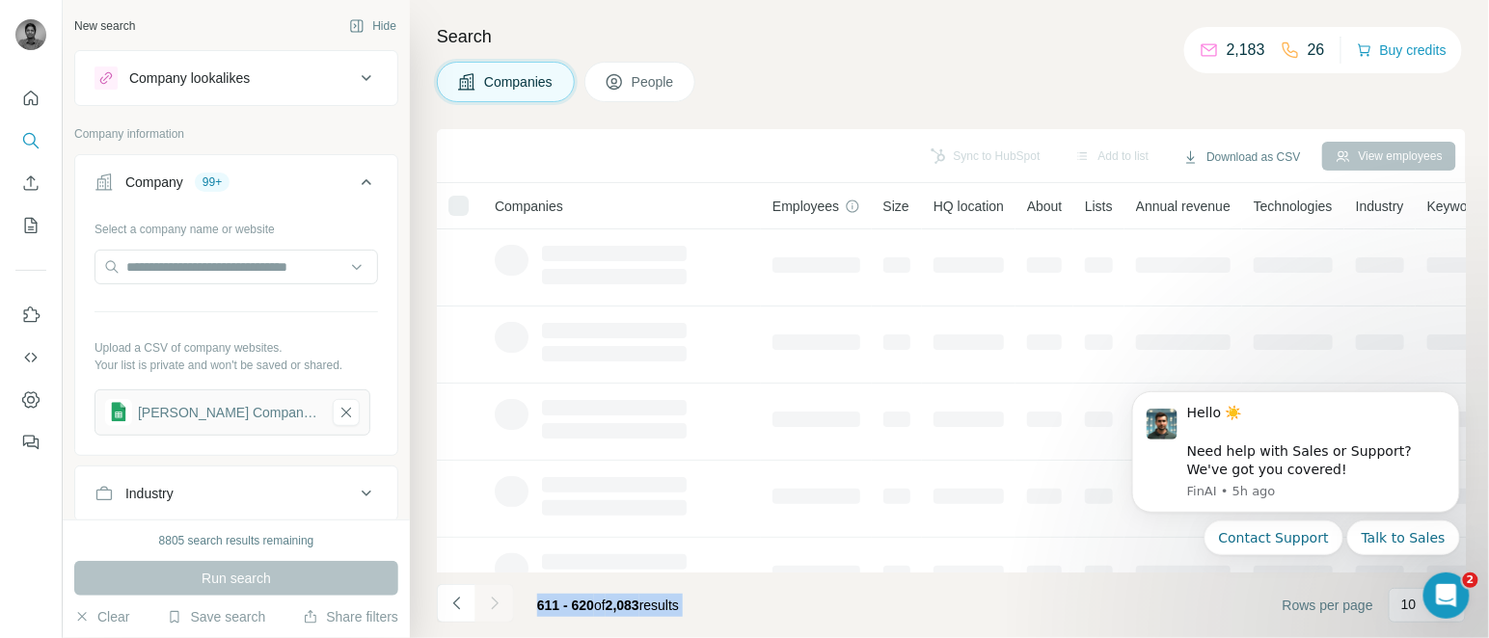
click at [491, 601] on div at bounding box center [494, 603] width 39 height 39
click at [491, 601] on icon "Navigate to next page" at bounding box center [494, 603] width 19 height 19
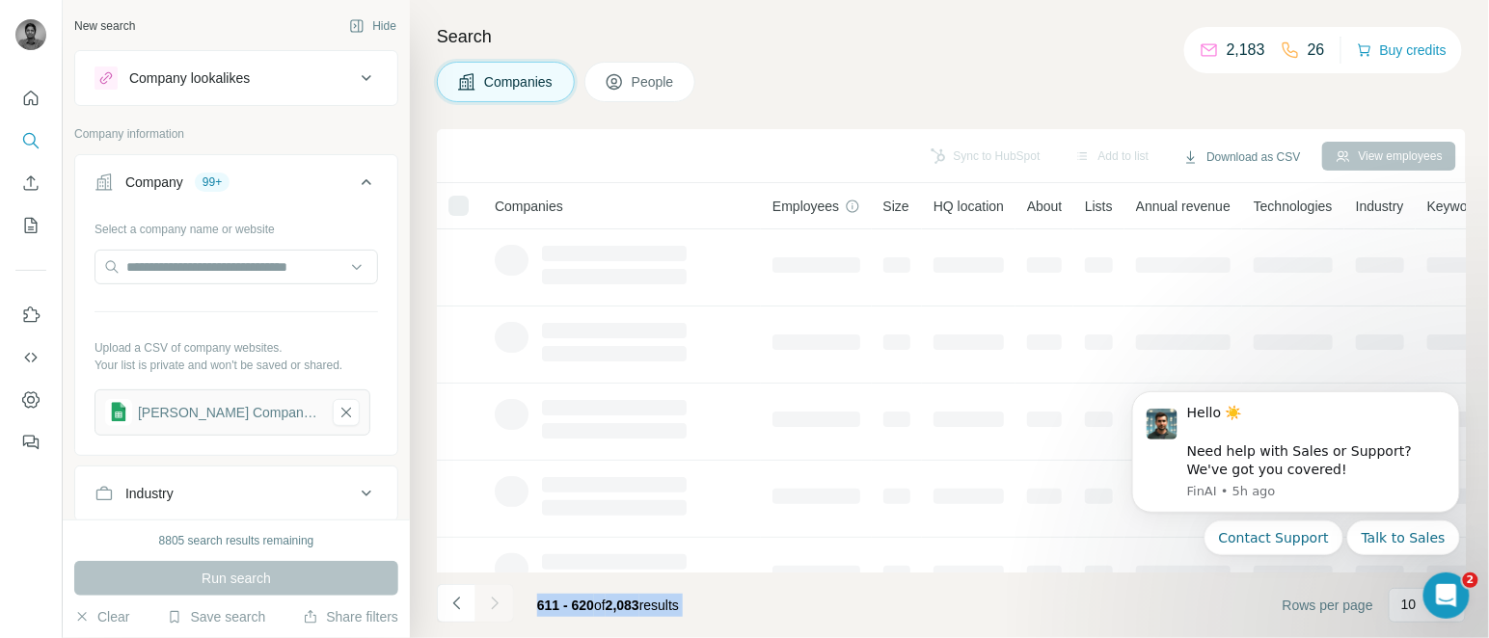
click at [491, 601] on div at bounding box center [494, 603] width 39 height 39
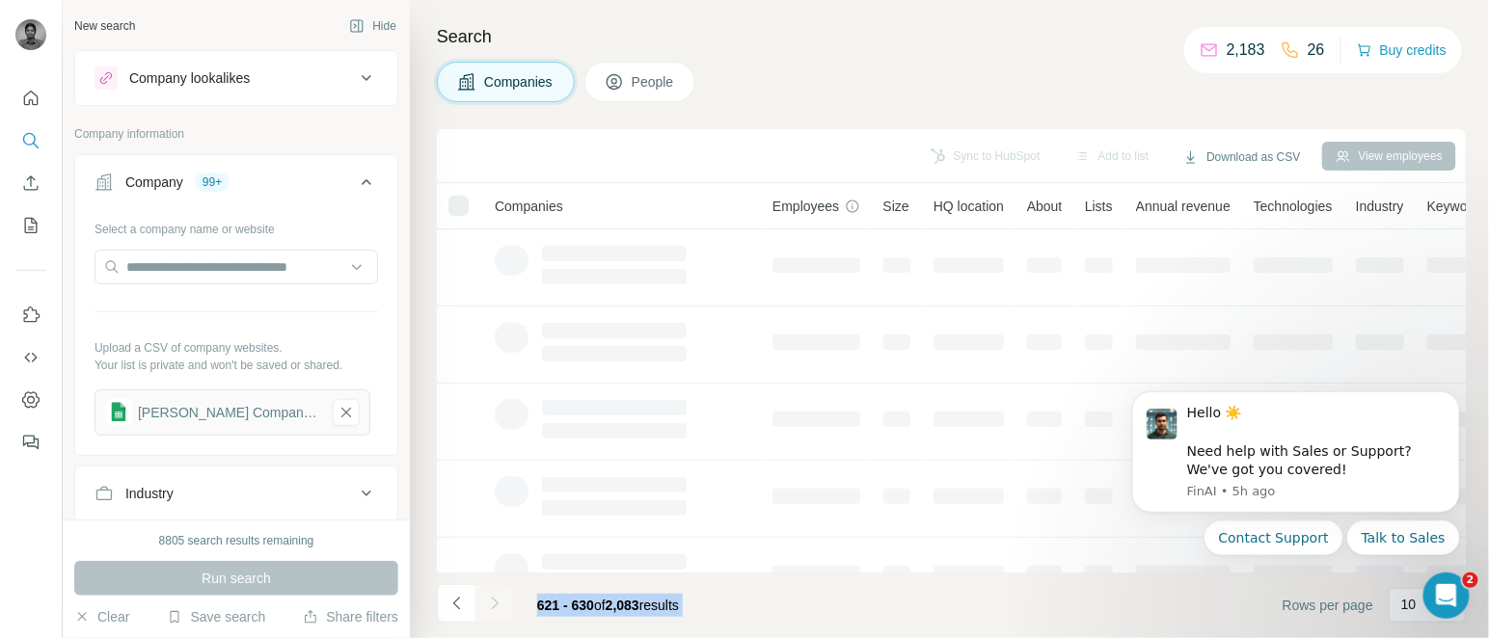
click at [491, 601] on div at bounding box center [494, 603] width 39 height 39
click at [491, 601] on icon "Navigate to next page" at bounding box center [494, 603] width 19 height 19
click at [491, 601] on div at bounding box center [494, 603] width 39 height 39
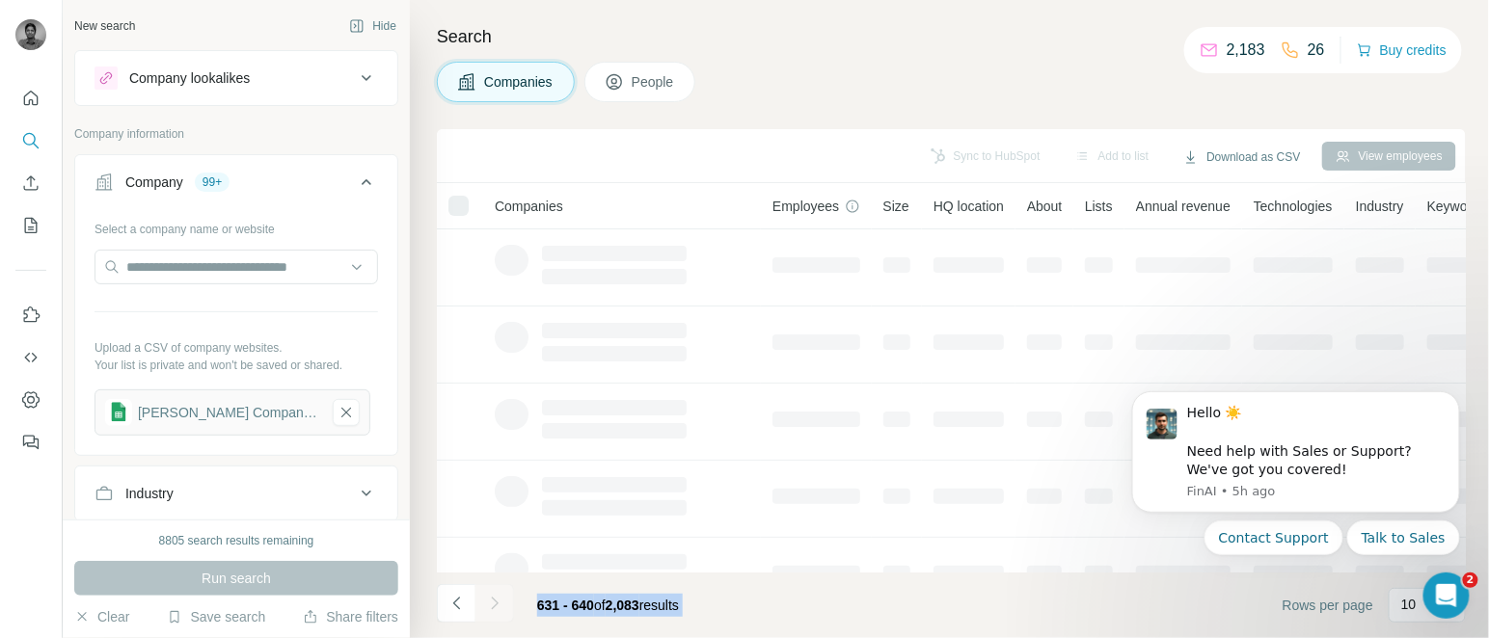
click at [491, 601] on div at bounding box center [494, 603] width 39 height 39
click at [491, 601] on icon "Navigate to next page" at bounding box center [494, 603] width 19 height 19
click at [491, 601] on div at bounding box center [494, 603] width 39 height 39
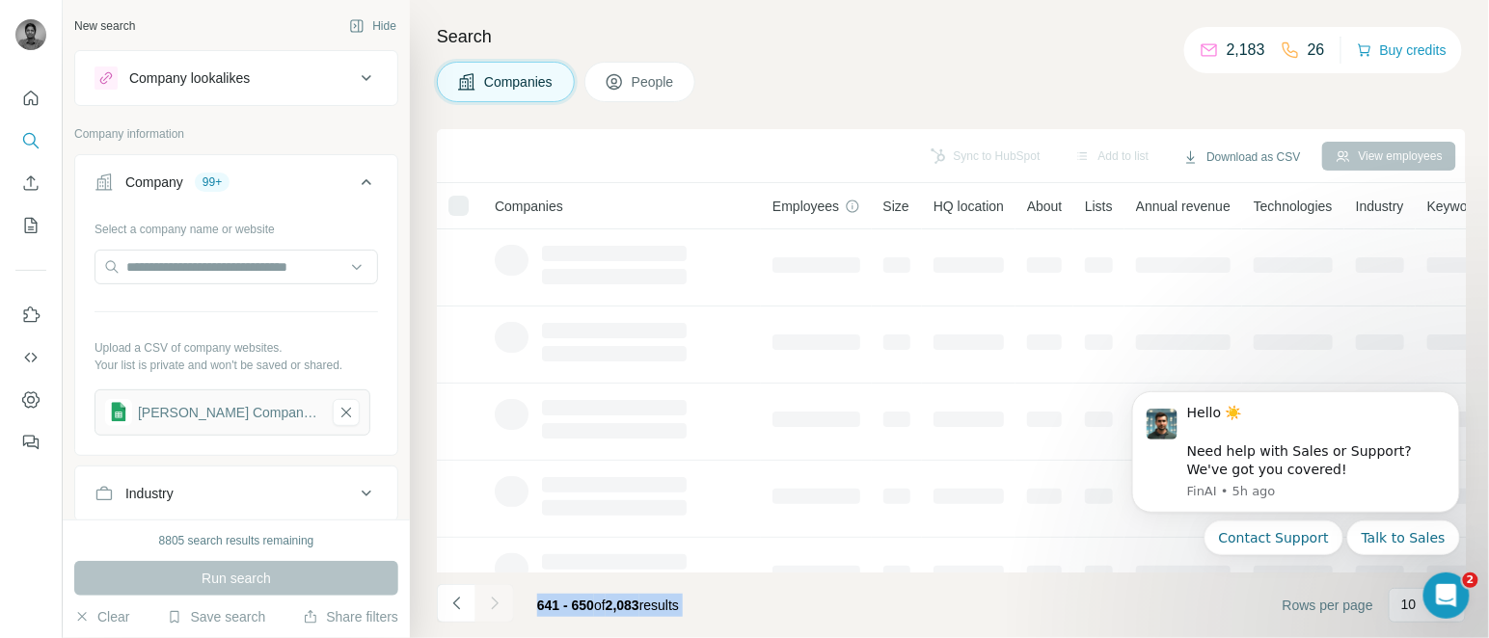
click at [491, 601] on div at bounding box center [494, 603] width 39 height 39
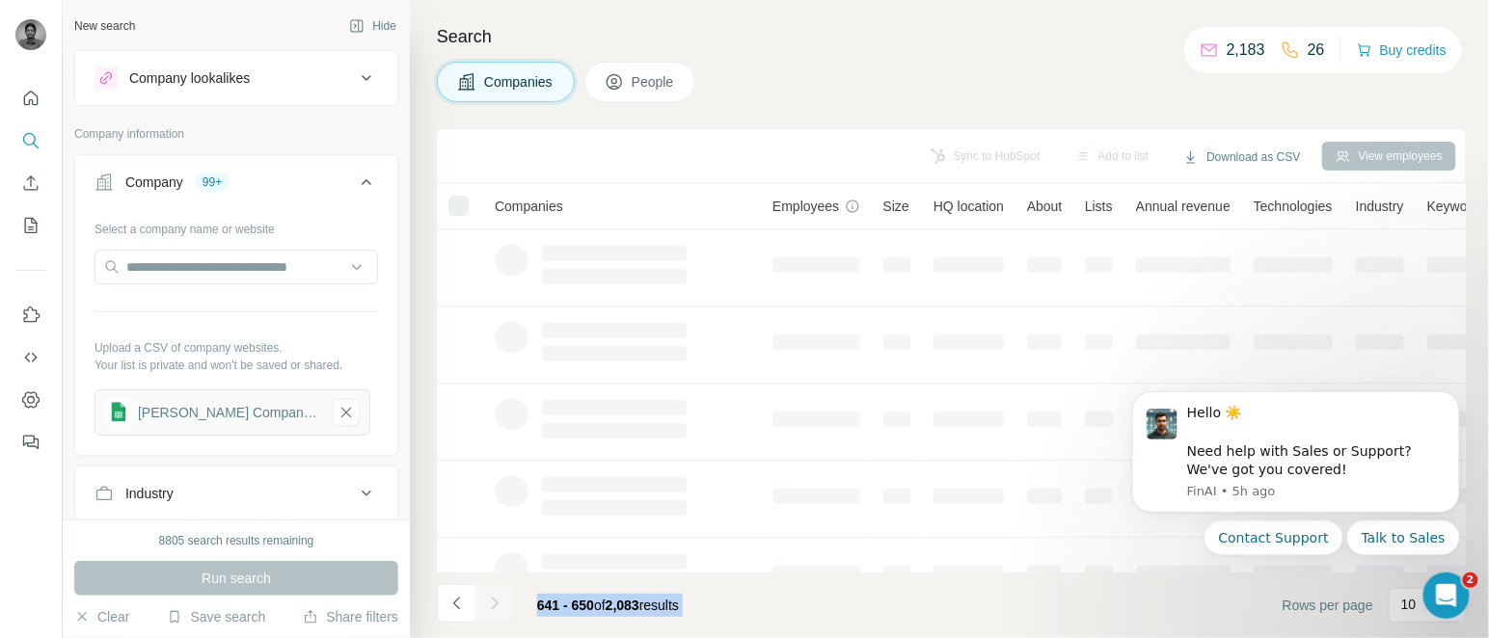
click at [491, 601] on div at bounding box center [494, 603] width 39 height 39
click at [491, 601] on icon "Navigate to next page" at bounding box center [494, 603] width 19 height 19
click at [491, 601] on div at bounding box center [494, 603] width 39 height 39
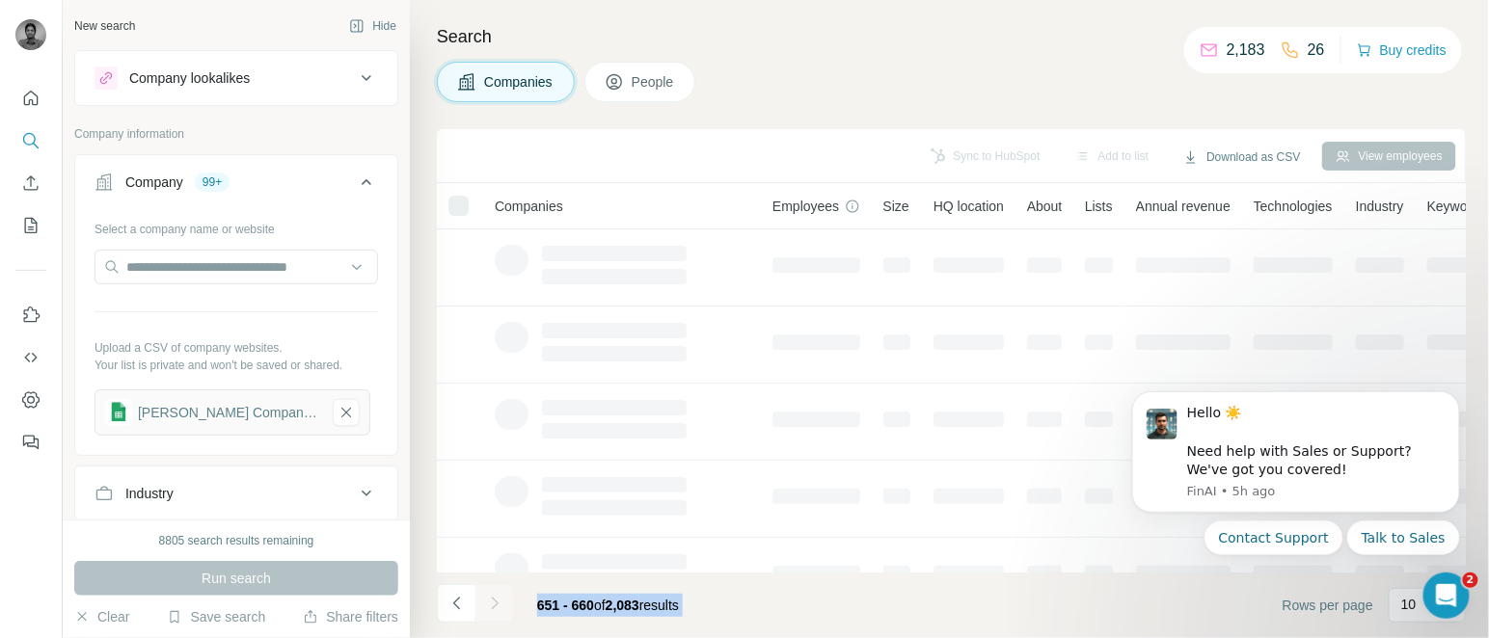
click at [491, 601] on div at bounding box center [494, 603] width 39 height 39
click at [491, 601] on icon "Navigate to next page" at bounding box center [494, 603] width 19 height 19
click at [491, 601] on div at bounding box center [494, 603] width 39 height 39
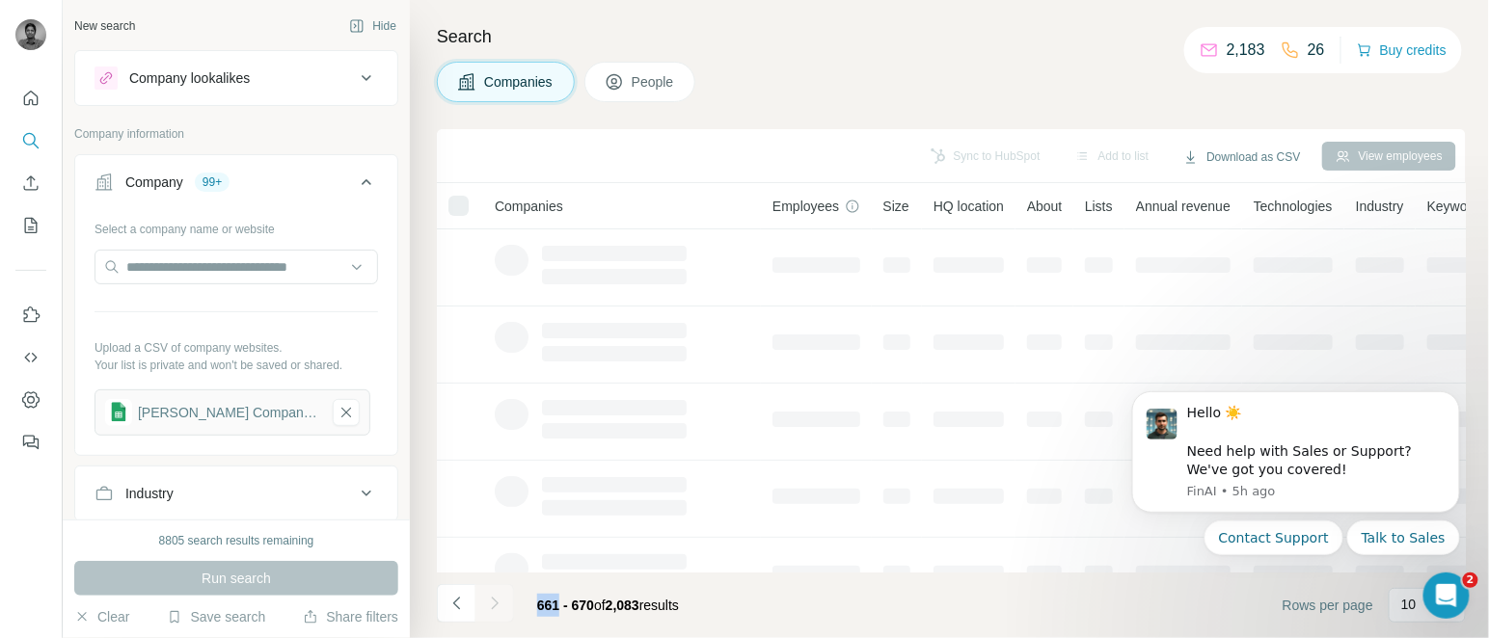
click at [491, 601] on icon "Navigate to next page" at bounding box center [494, 603] width 19 height 19
click at [491, 601] on div at bounding box center [494, 603] width 39 height 39
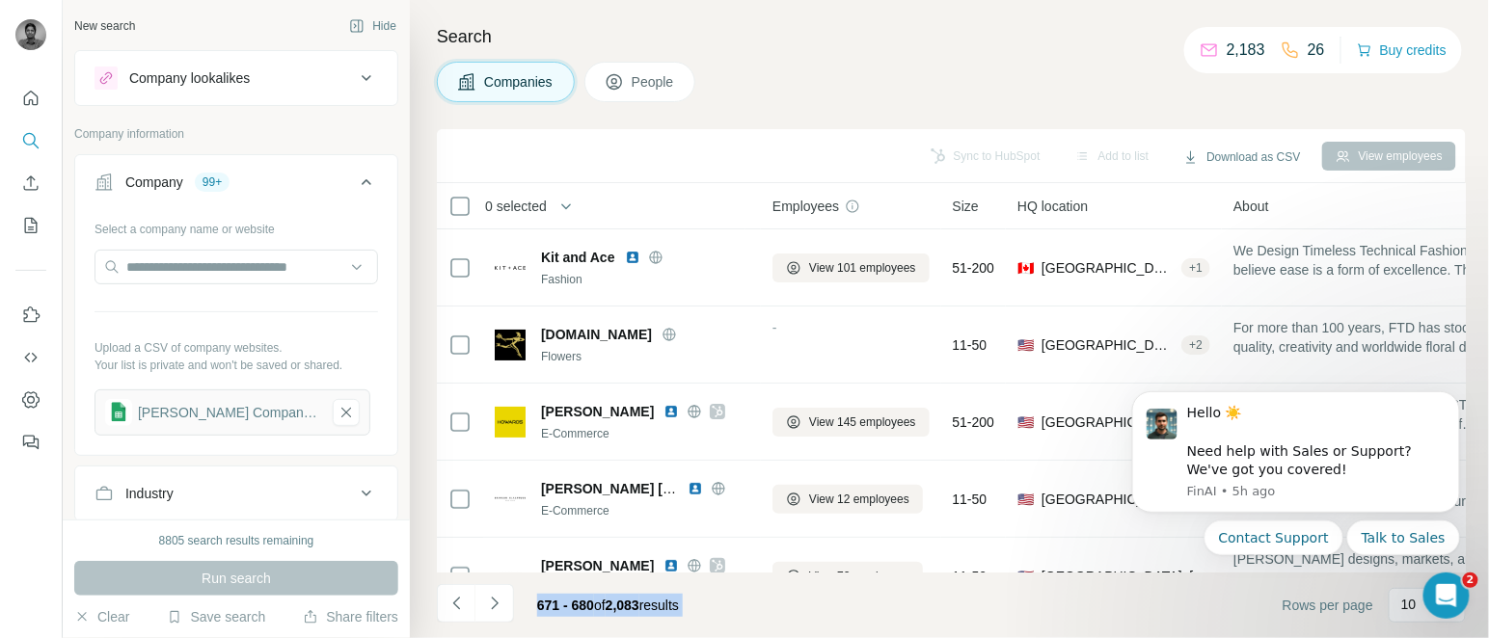
click at [491, 601] on icon "Navigate to next page" at bounding box center [494, 603] width 19 height 19
click at [491, 601] on div at bounding box center [494, 603] width 39 height 39
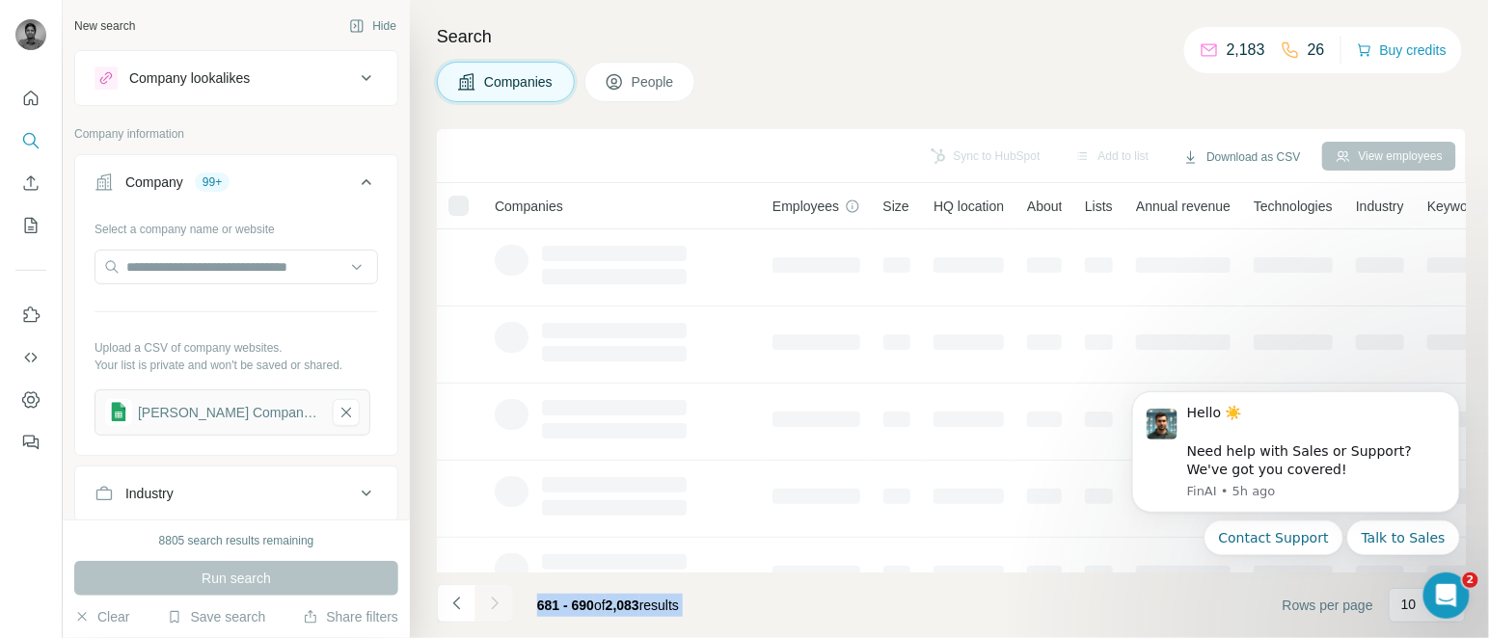
click at [491, 601] on div at bounding box center [494, 603] width 39 height 39
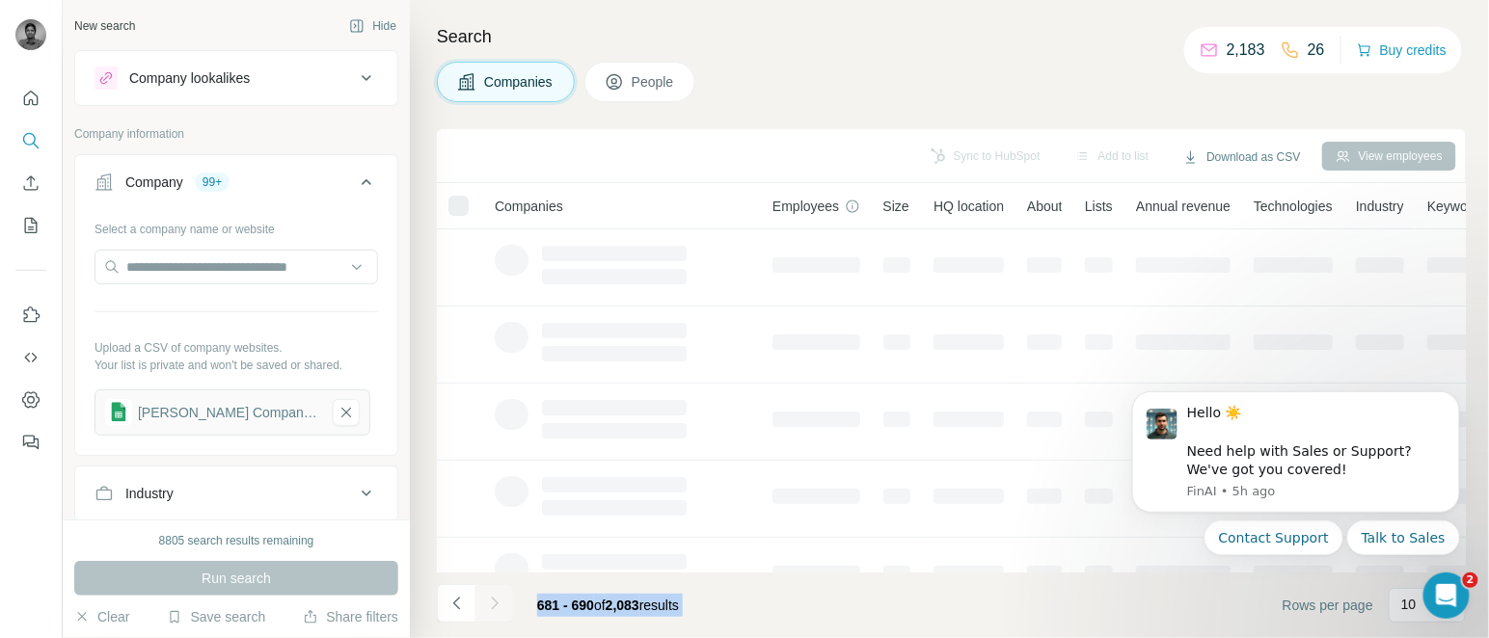
click at [491, 601] on div at bounding box center [494, 603] width 39 height 39
click at [491, 601] on icon "Navigate to next page" at bounding box center [494, 603] width 19 height 19
click at [491, 601] on div at bounding box center [494, 603] width 39 height 39
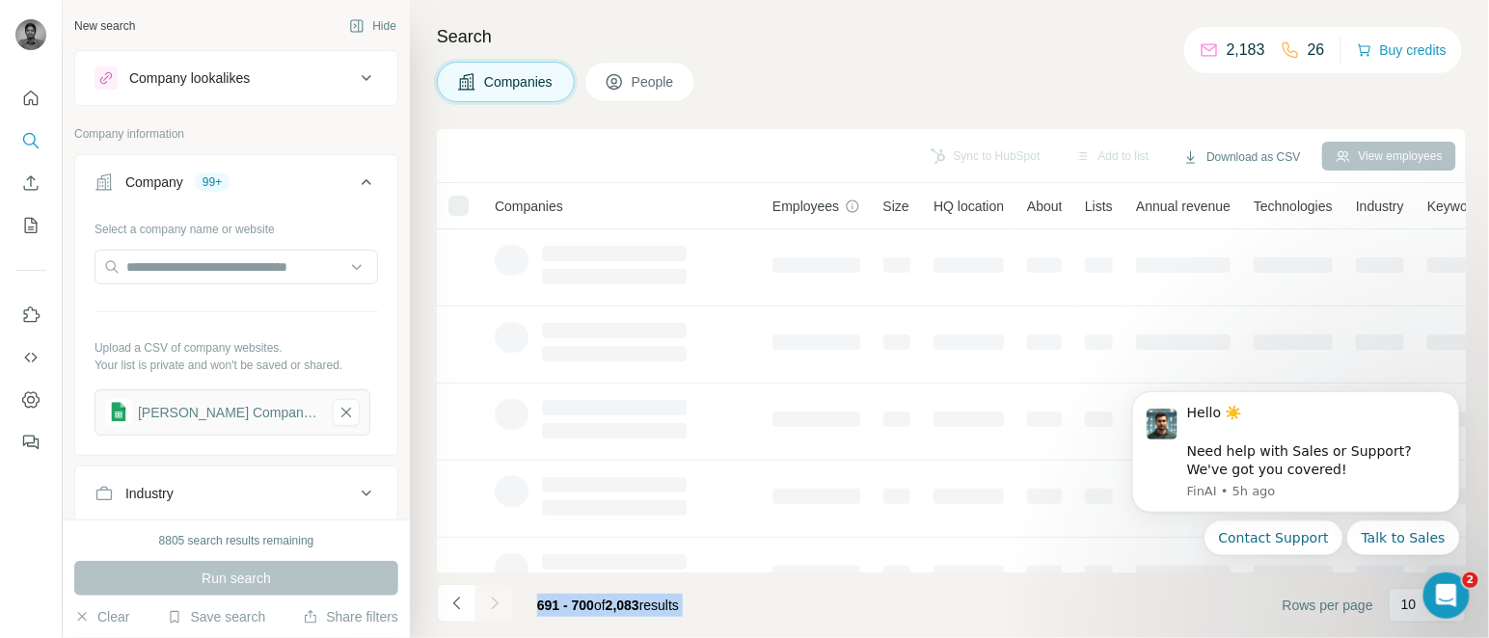
click at [491, 601] on div at bounding box center [494, 603] width 39 height 39
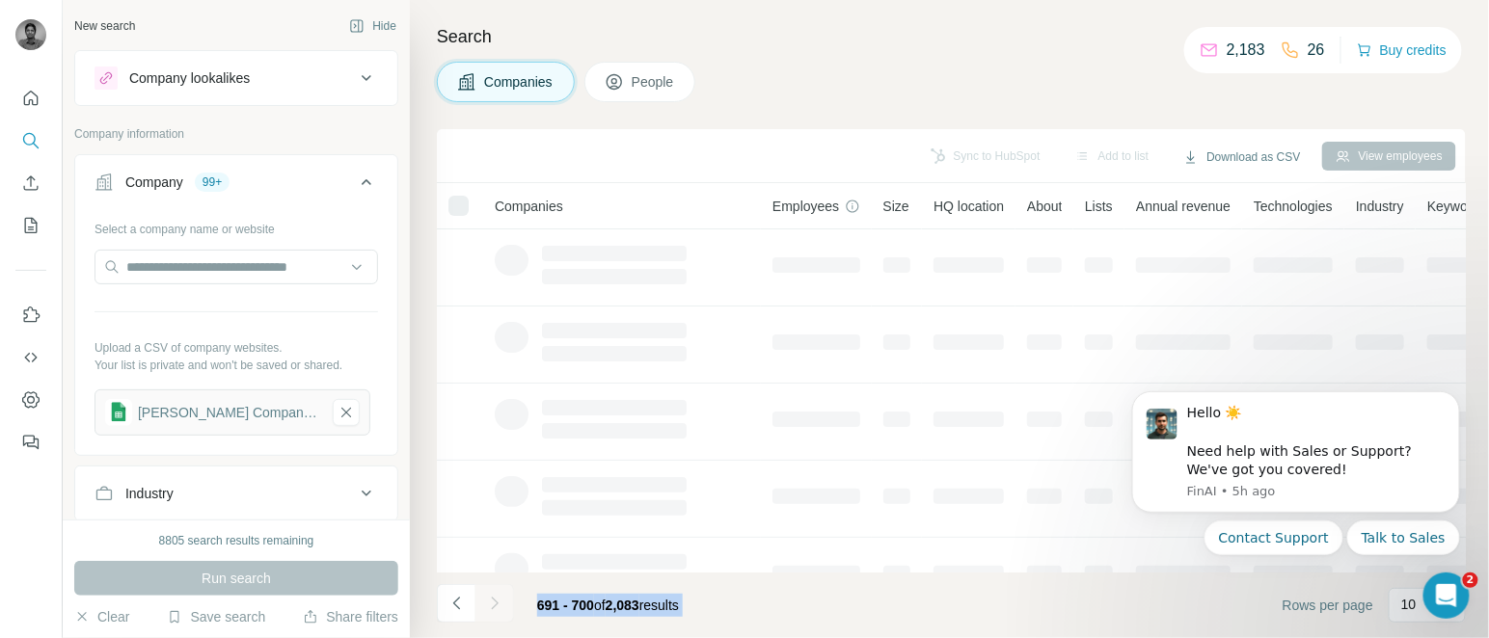
click at [491, 601] on div at bounding box center [494, 603] width 39 height 39
click at [491, 601] on icon "Navigate to next page" at bounding box center [494, 603] width 19 height 19
click at [491, 601] on div at bounding box center [494, 603] width 39 height 39
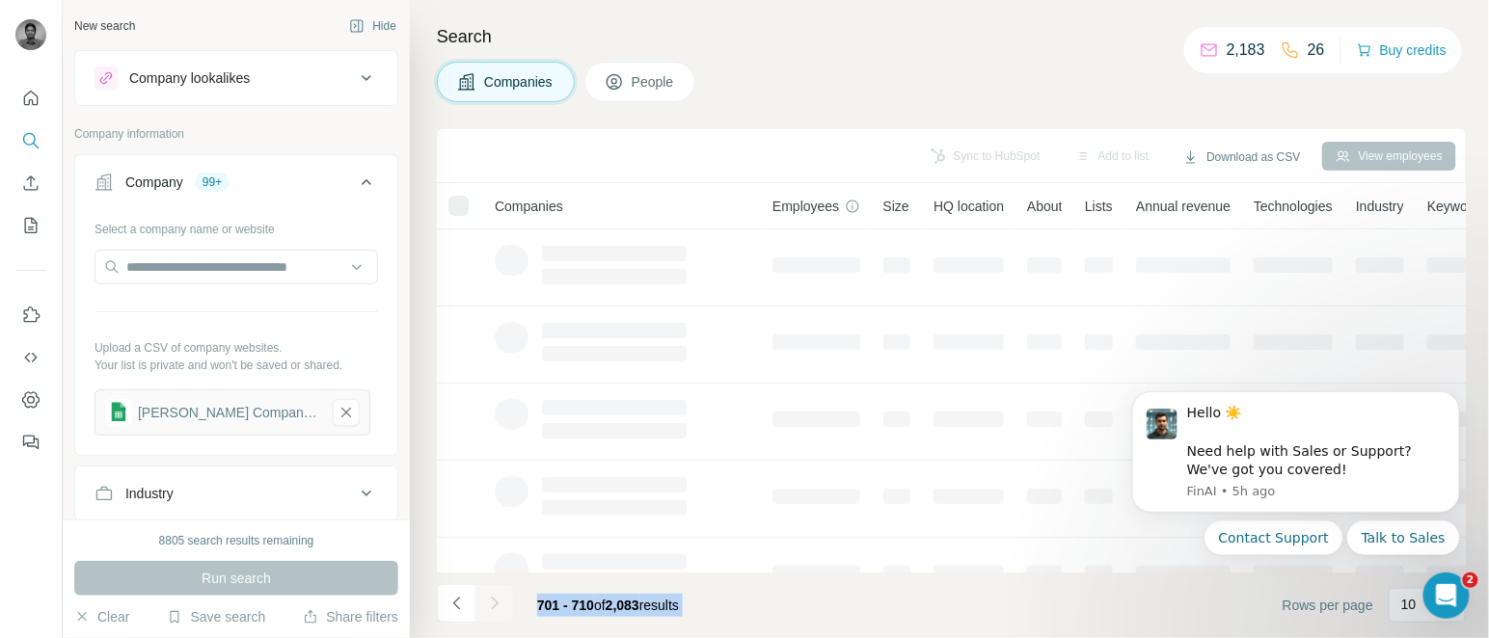
click at [491, 601] on div at bounding box center [494, 603] width 39 height 39
click at [491, 601] on icon "Navigate to next page" at bounding box center [494, 603] width 19 height 19
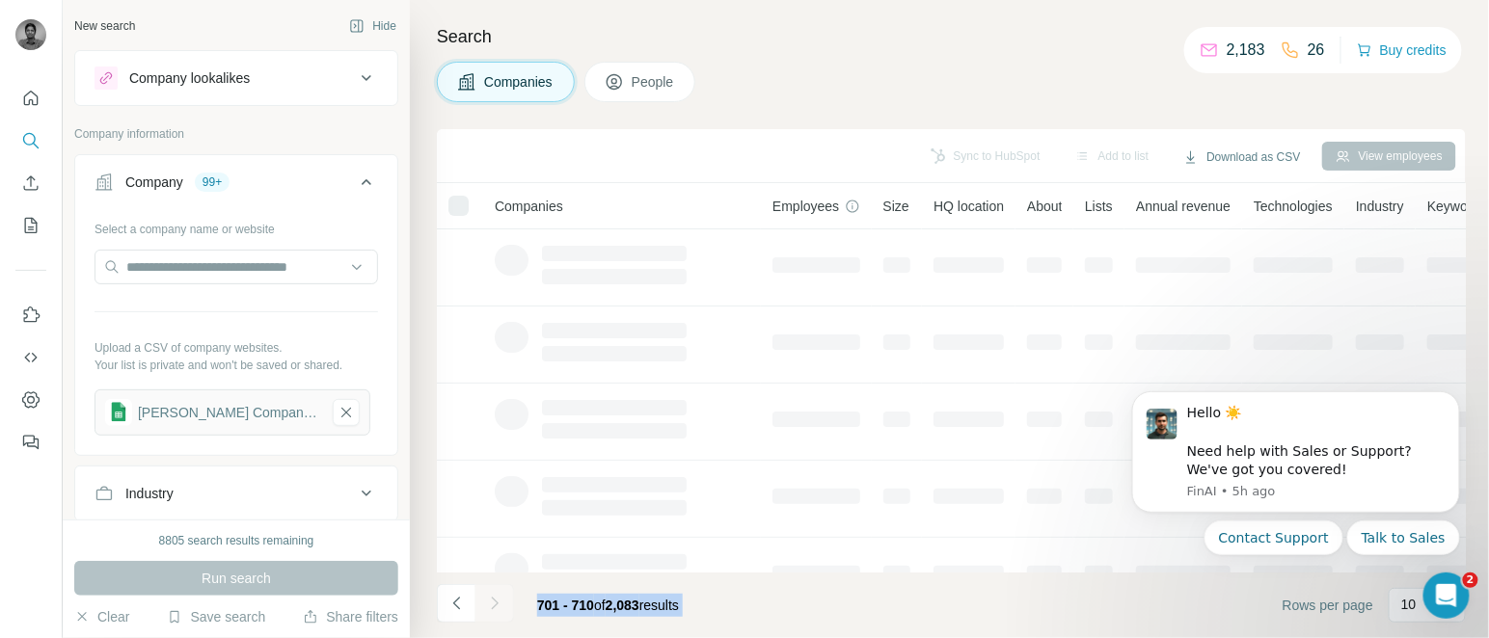
click at [491, 601] on div at bounding box center [494, 603] width 39 height 39
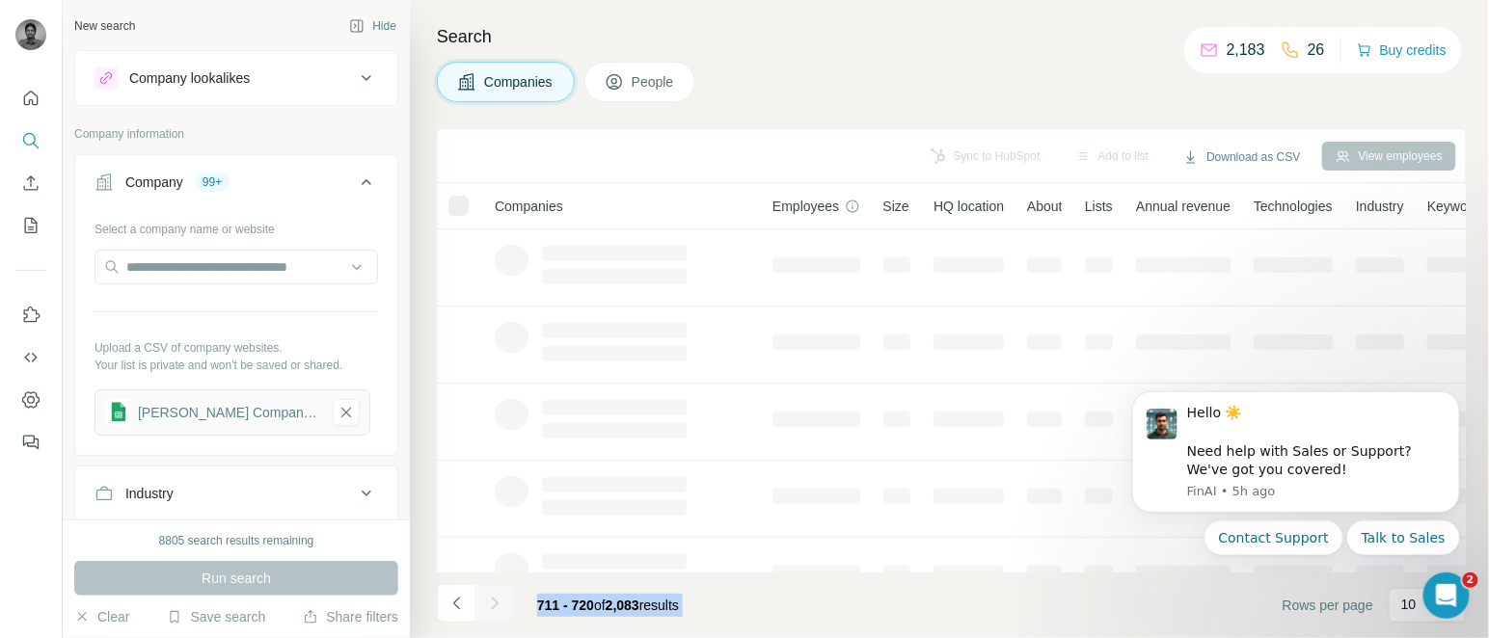
click at [491, 601] on icon "Navigate to next page" at bounding box center [494, 603] width 19 height 19
click at [491, 601] on div at bounding box center [494, 603] width 39 height 39
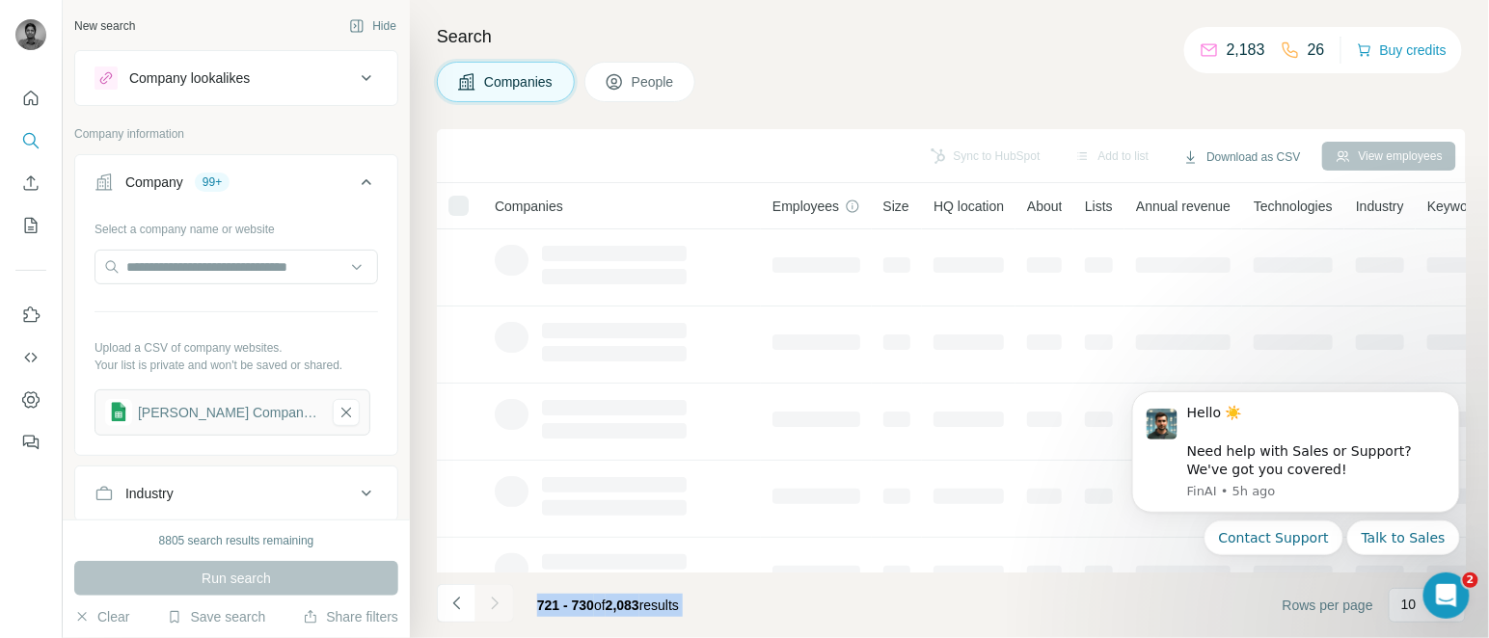
click at [491, 601] on icon "Navigate to next page" at bounding box center [494, 603] width 19 height 19
click at [491, 601] on div at bounding box center [494, 603] width 39 height 39
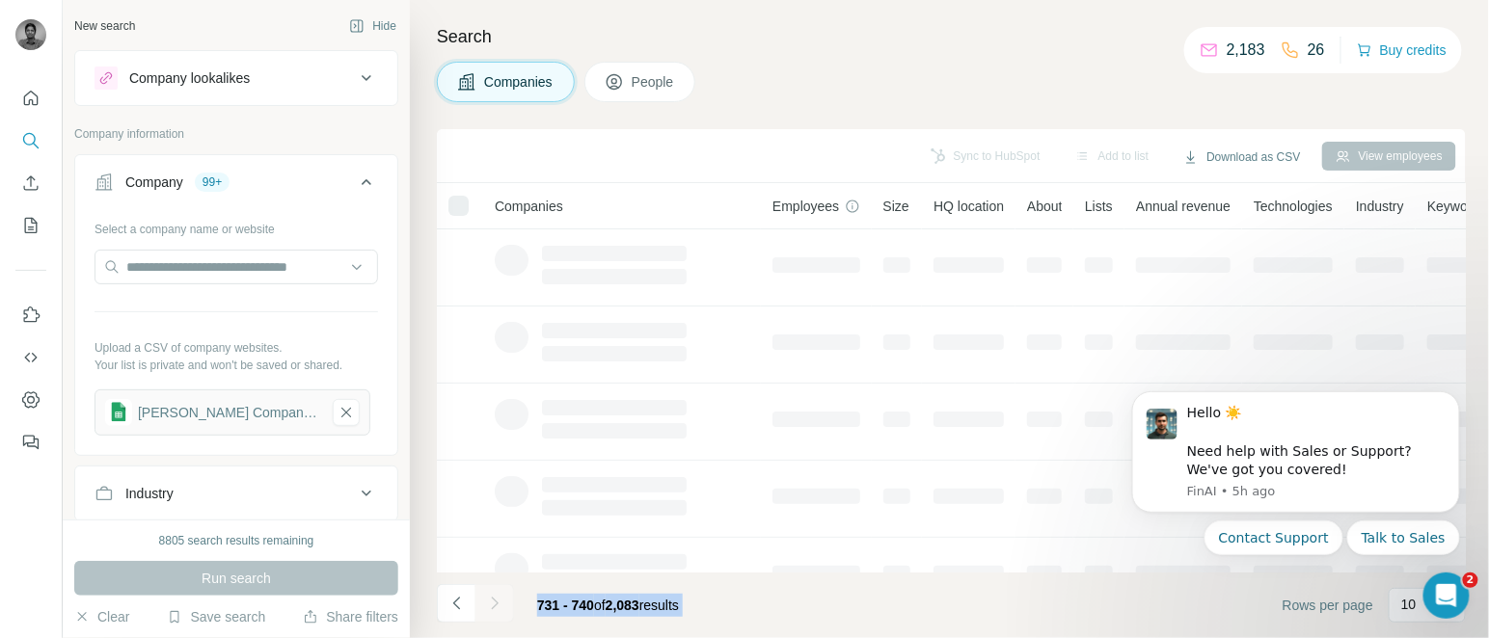
click at [491, 601] on div at bounding box center [494, 603] width 39 height 39
click at [491, 601] on icon "Navigate to next page" at bounding box center [494, 603] width 19 height 19
click at [491, 601] on div at bounding box center [494, 603] width 39 height 39
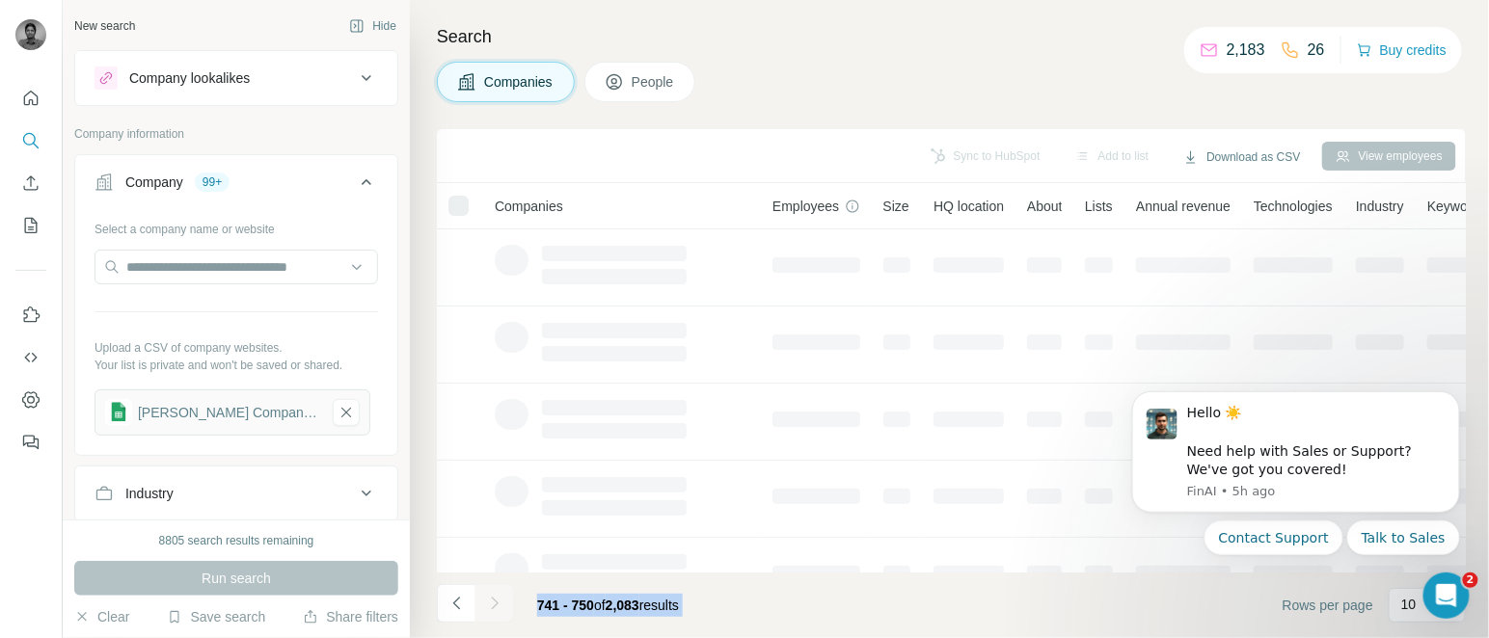
click at [491, 601] on div at bounding box center [494, 603] width 39 height 39
click at [491, 601] on icon "Navigate to next page" at bounding box center [494, 603] width 19 height 19
click at [491, 601] on div at bounding box center [494, 603] width 39 height 39
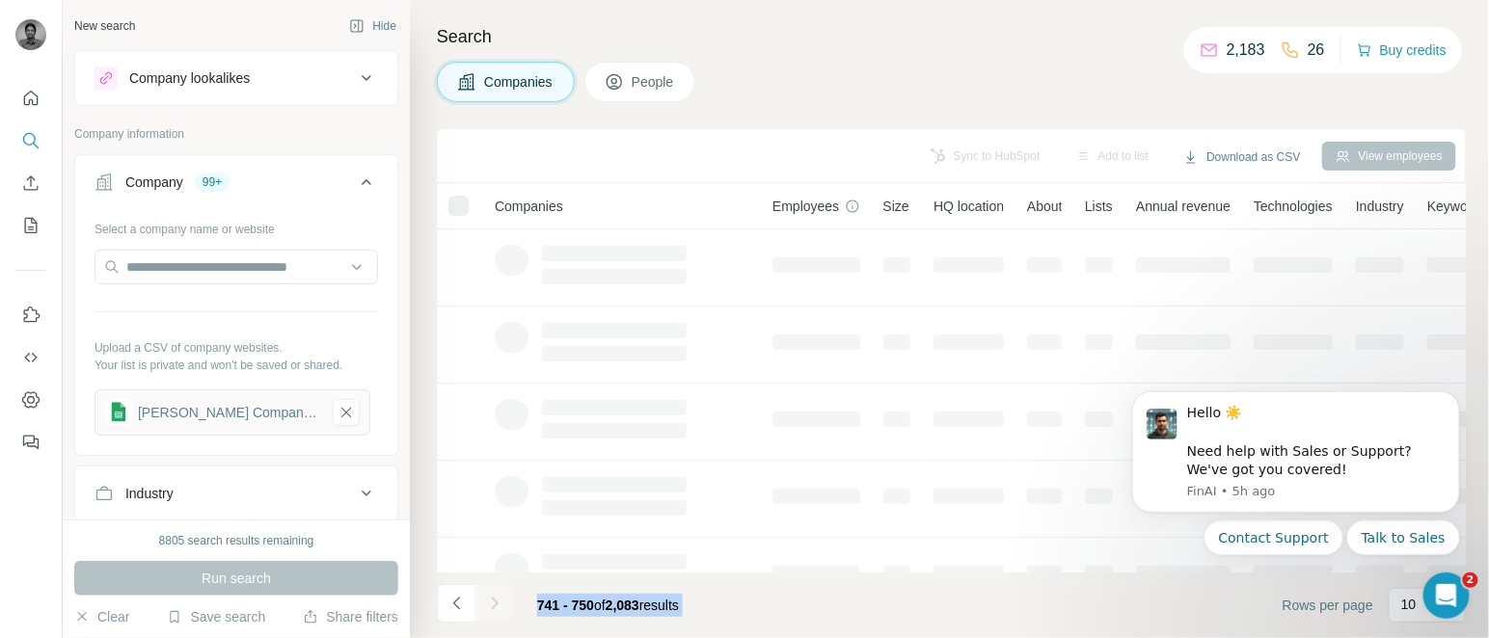
click at [491, 601] on div at bounding box center [494, 603] width 39 height 39
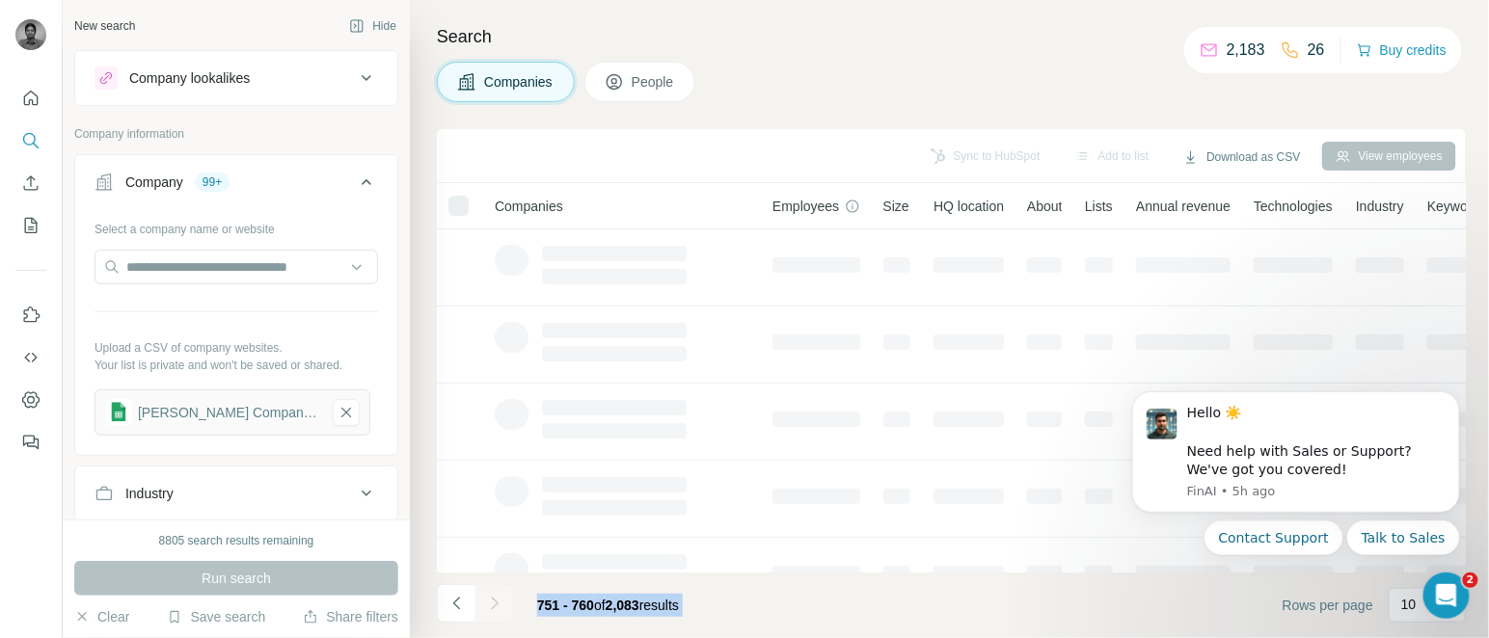
click at [491, 601] on div at bounding box center [494, 603] width 39 height 39
click at [491, 601] on icon "Navigate to next page" at bounding box center [494, 603] width 19 height 19
click at [491, 601] on div at bounding box center [494, 603] width 39 height 39
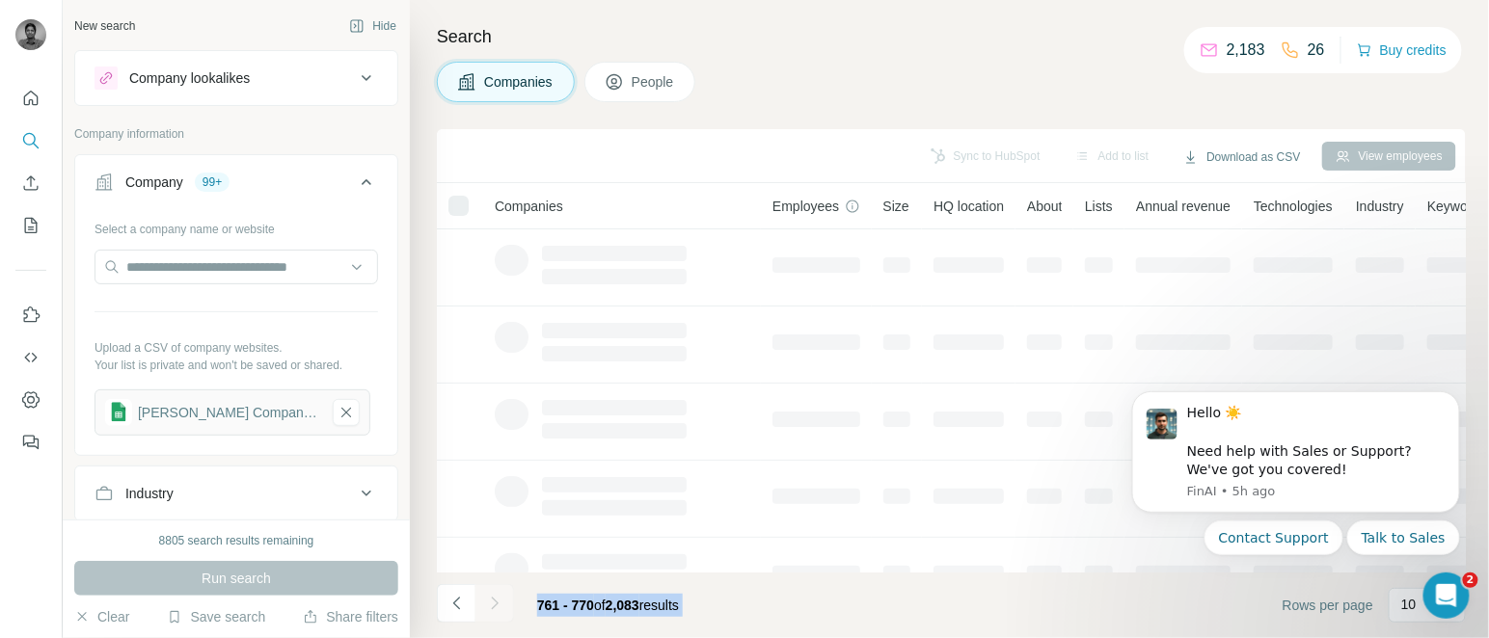
click at [491, 601] on div at bounding box center [494, 603] width 39 height 39
click at [491, 601] on icon "Navigate to next page" at bounding box center [494, 603] width 19 height 19
click at [491, 601] on div at bounding box center [494, 603] width 39 height 39
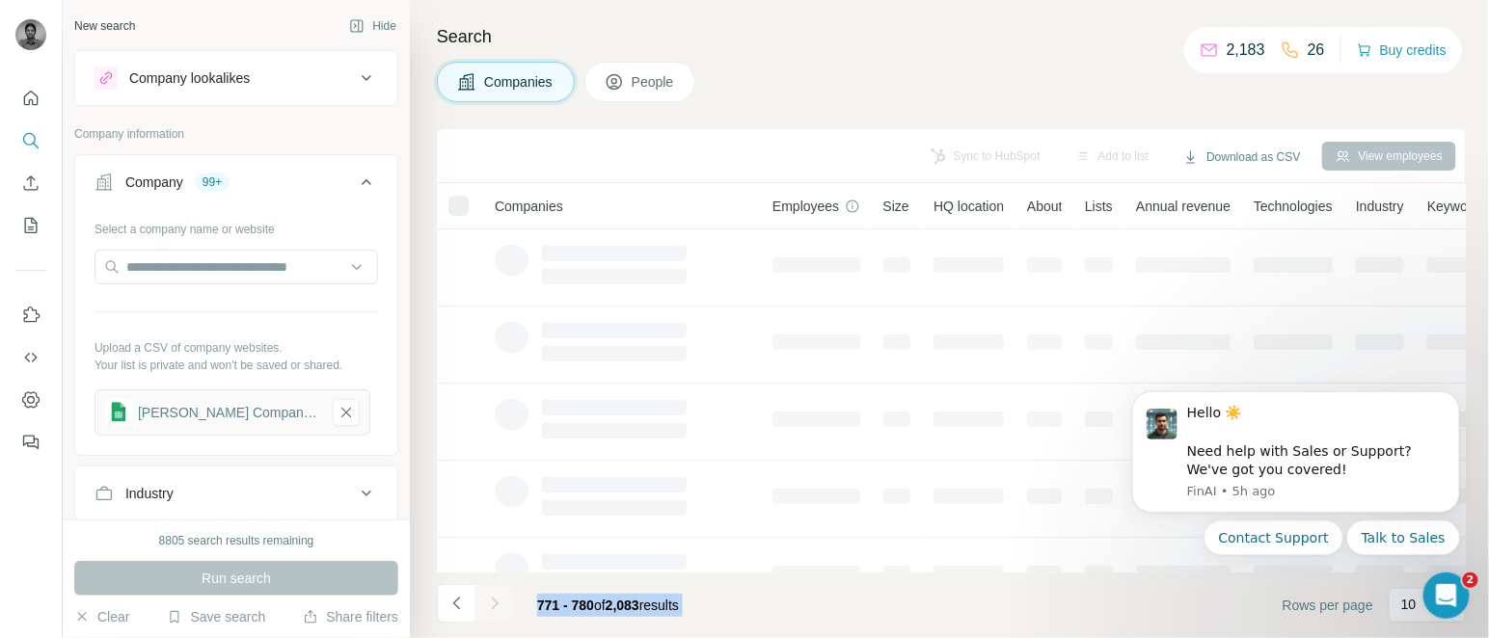
click at [491, 601] on div at bounding box center [494, 603] width 39 height 39
click at [491, 601] on icon "Navigate to next page" at bounding box center [494, 603] width 19 height 19
click at [491, 601] on div at bounding box center [494, 603] width 39 height 39
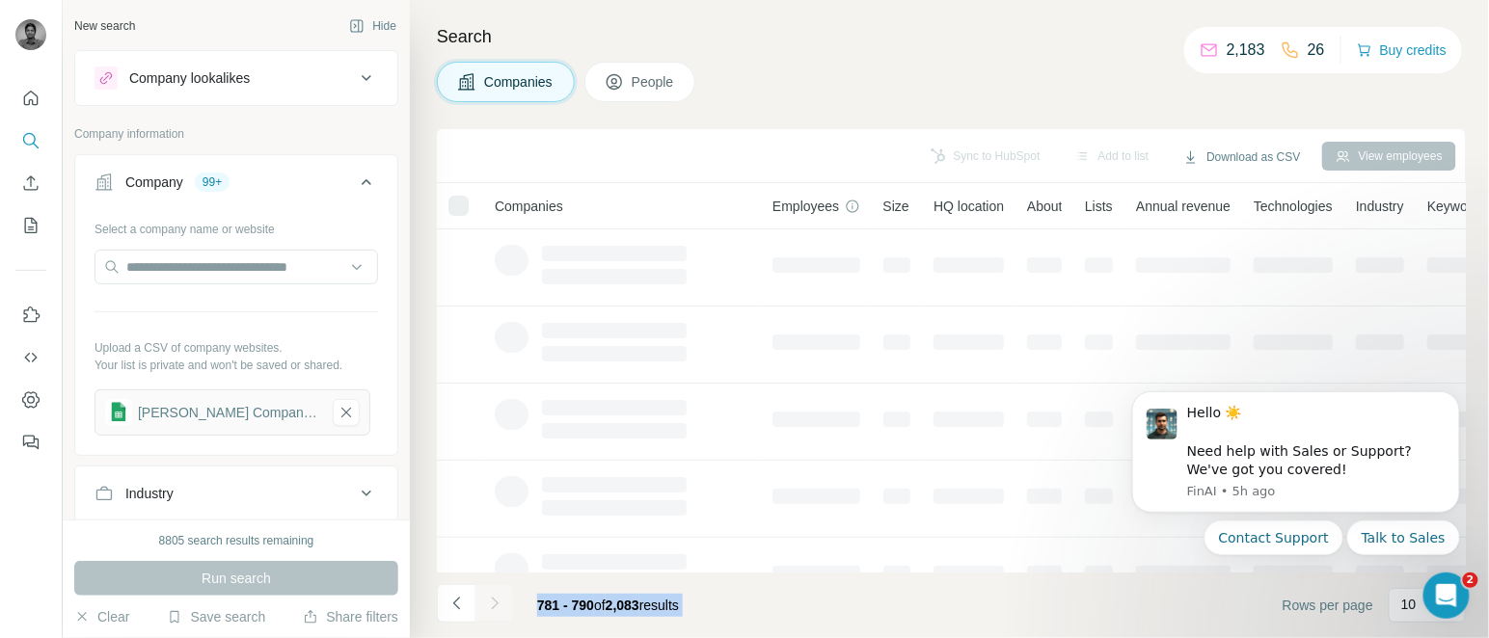
click at [491, 601] on div at bounding box center [494, 603] width 39 height 39
click at [491, 601] on icon "Navigate to next page" at bounding box center [494, 603] width 19 height 19
click at [491, 601] on div at bounding box center [494, 603] width 39 height 39
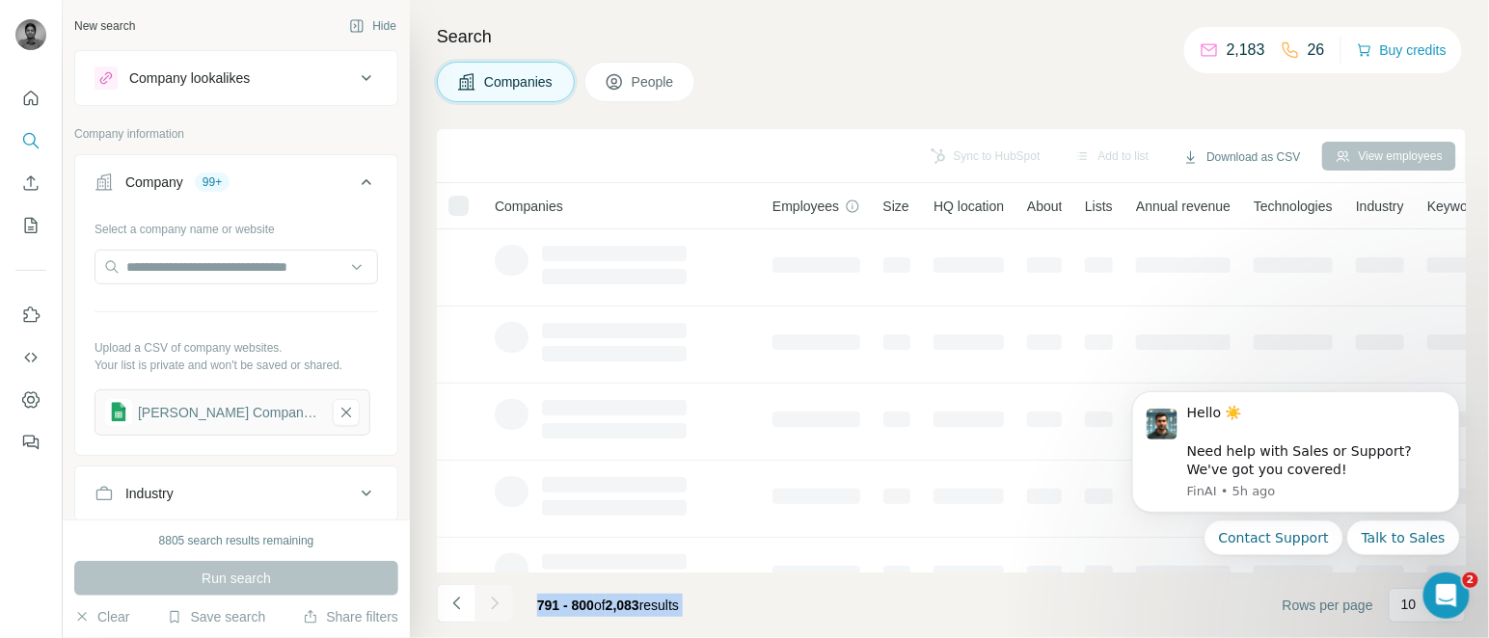
click at [491, 601] on div at bounding box center [494, 603] width 39 height 39
click at [491, 601] on icon "Navigate to next page" at bounding box center [494, 603] width 19 height 19
click at [491, 601] on div at bounding box center [494, 603] width 39 height 39
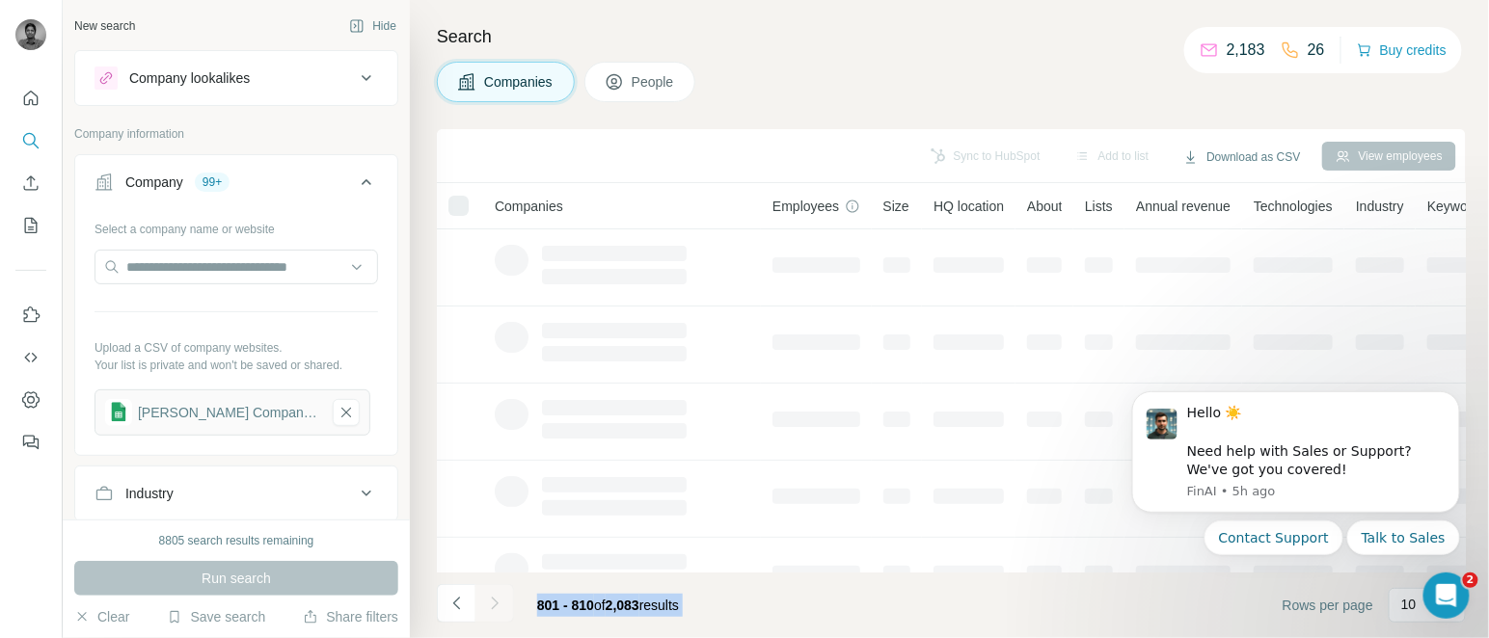
click at [491, 601] on div at bounding box center [494, 603] width 39 height 39
click at [491, 601] on icon "Navigate to next page" at bounding box center [494, 603] width 19 height 19
click at [491, 601] on div at bounding box center [494, 603] width 39 height 39
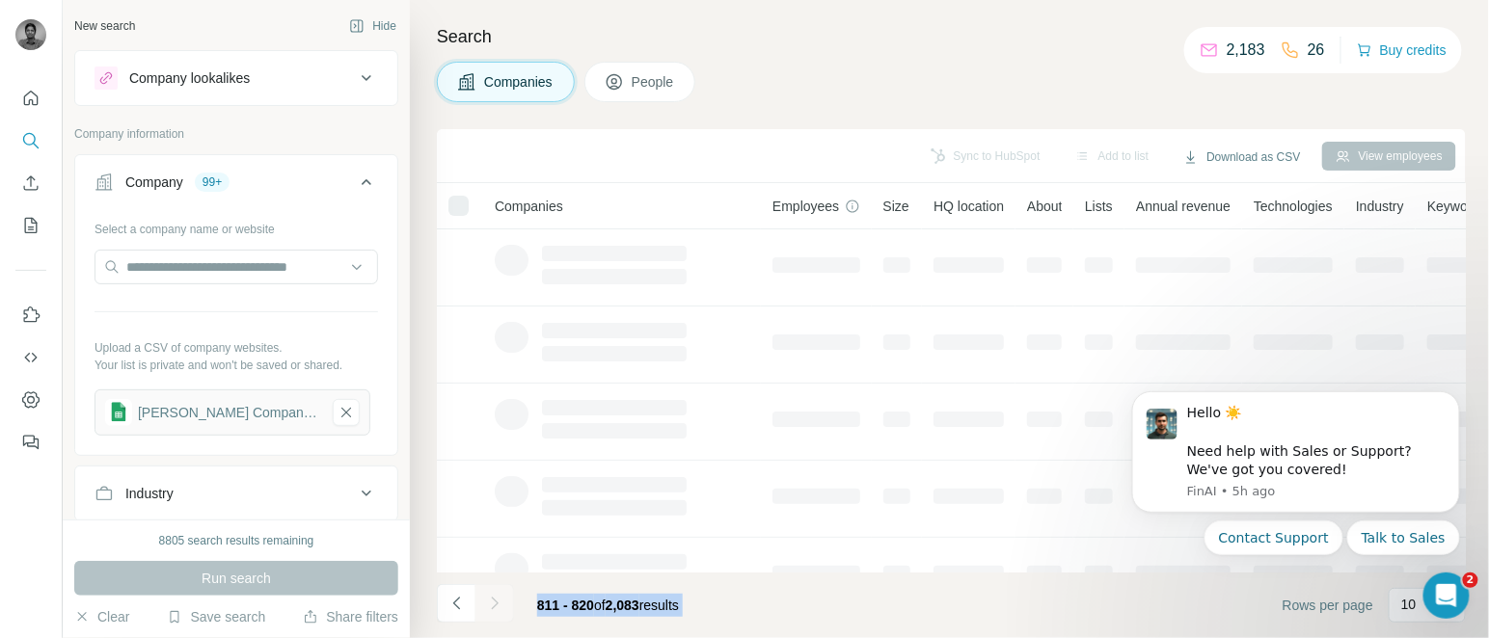
click at [491, 601] on div at bounding box center [494, 603] width 39 height 39
click at [491, 601] on icon "Navigate to next page" at bounding box center [494, 603] width 19 height 19
click at [491, 601] on div at bounding box center [494, 603] width 39 height 39
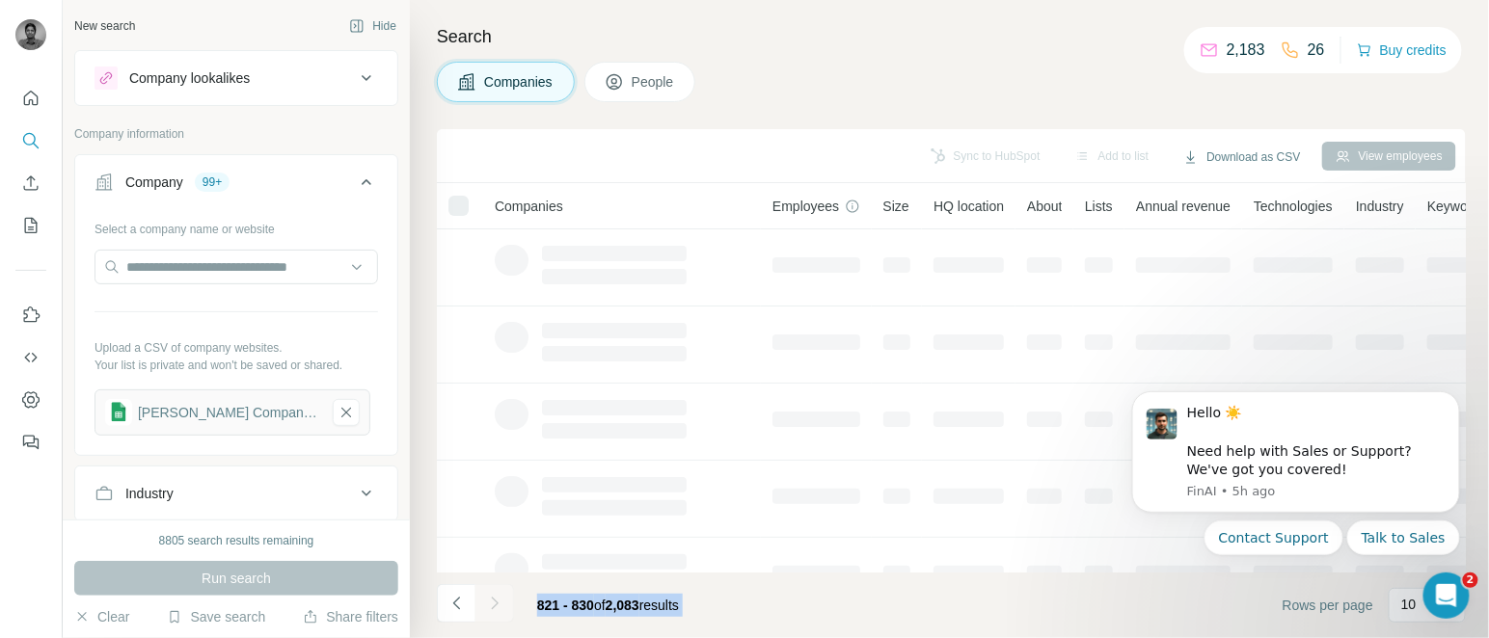
click at [491, 601] on div at bounding box center [494, 603] width 39 height 39
click at [491, 601] on icon "Navigate to next page" at bounding box center [494, 603] width 19 height 19
click at [491, 601] on div at bounding box center [494, 603] width 39 height 39
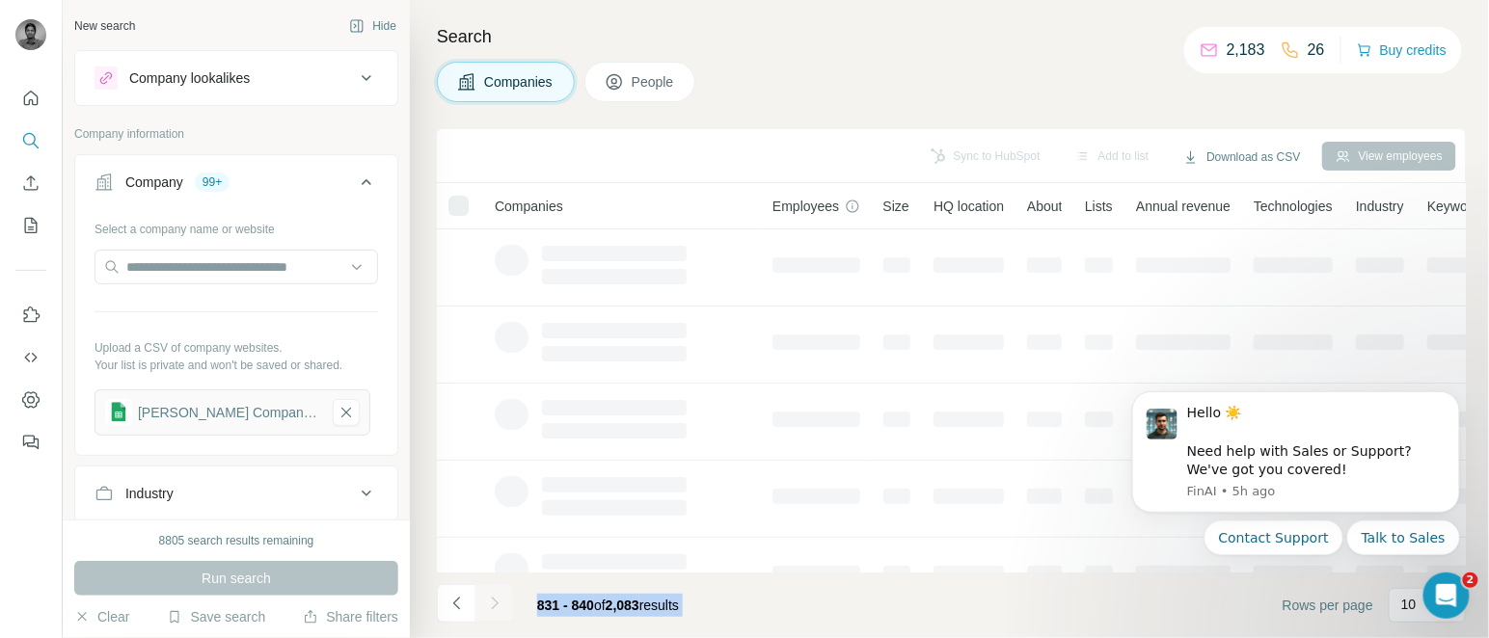
click at [491, 601] on div at bounding box center [494, 603] width 39 height 39
click at [491, 601] on icon "Navigate to next page" at bounding box center [494, 603] width 19 height 19
click at [491, 601] on div at bounding box center [494, 603] width 39 height 39
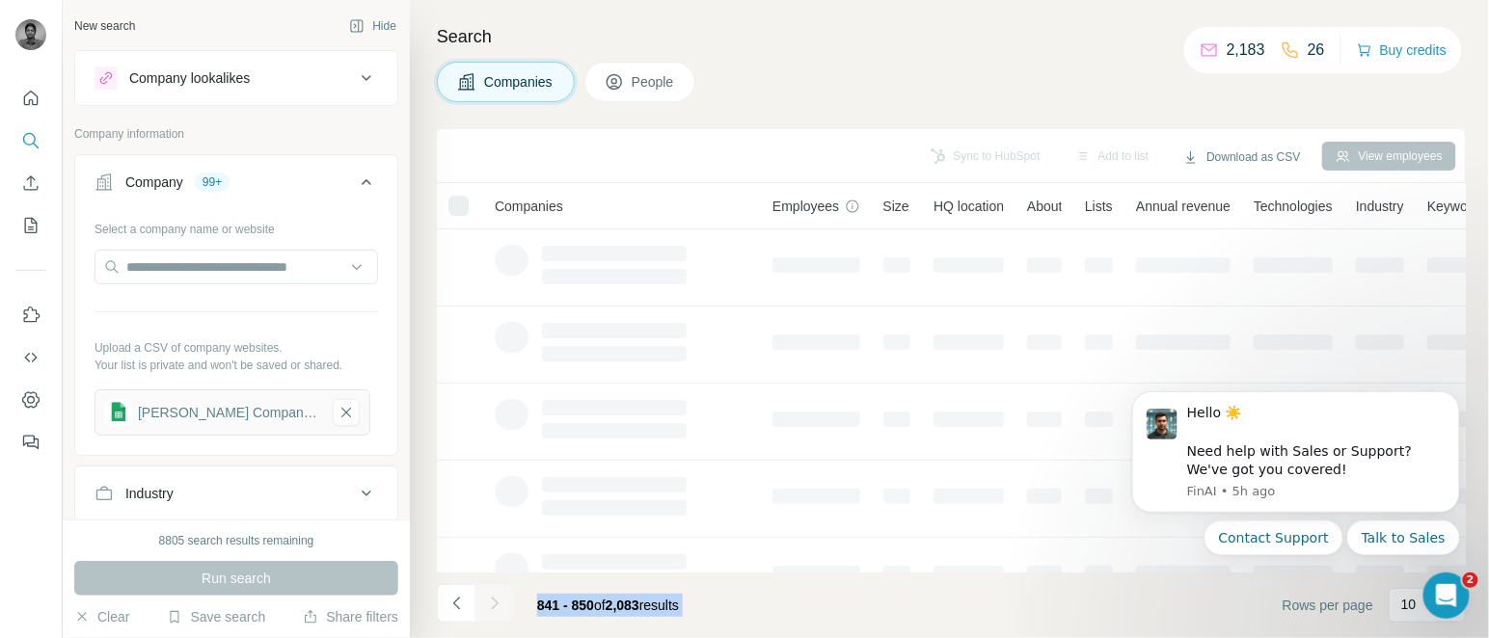
click at [491, 601] on div at bounding box center [494, 603] width 39 height 39
click at [491, 601] on icon "Navigate to next page" at bounding box center [494, 603] width 19 height 19
click at [491, 601] on div at bounding box center [494, 603] width 39 height 39
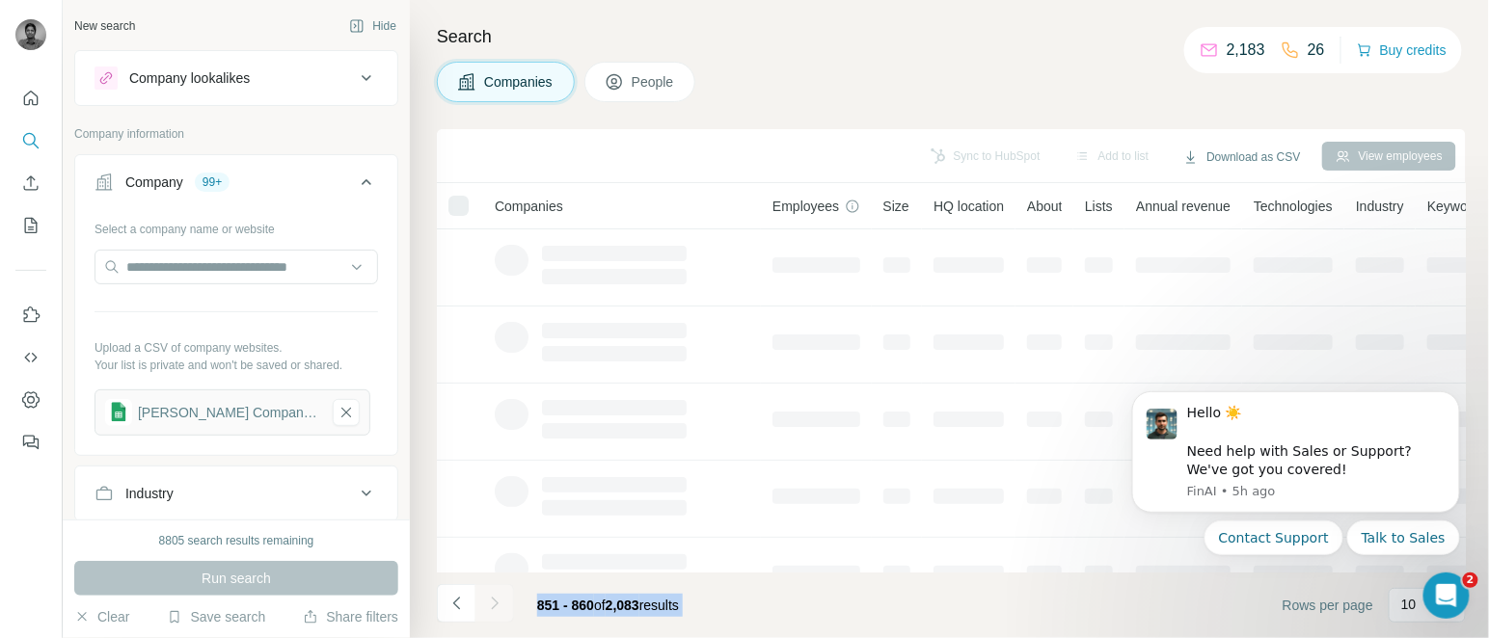
click at [491, 601] on div at bounding box center [494, 603] width 39 height 39
click at [491, 601] on icon "Navigate to next page" at bounding box center [494, 603] width 19 height 19
click at [491, 601] on div at bounding box center [494, 603] width 39 height 39
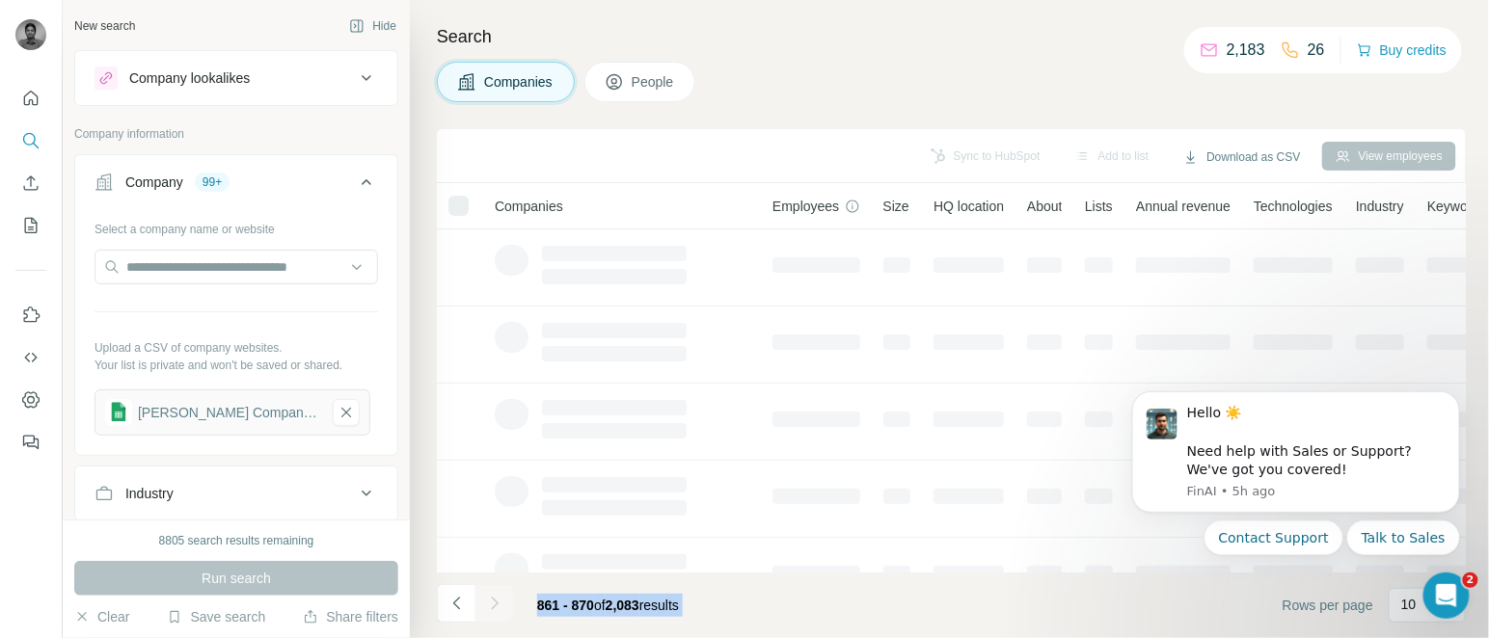
click at [491, 601] on div at bounding box center [494, 603] width 39 height 39
click at [491, 601] on icon "Navigate to next page" at bounding box center [494, 603] width 19 height 19
click at [491, 601] on div at bounding box center [494, 603] width 39 height 39
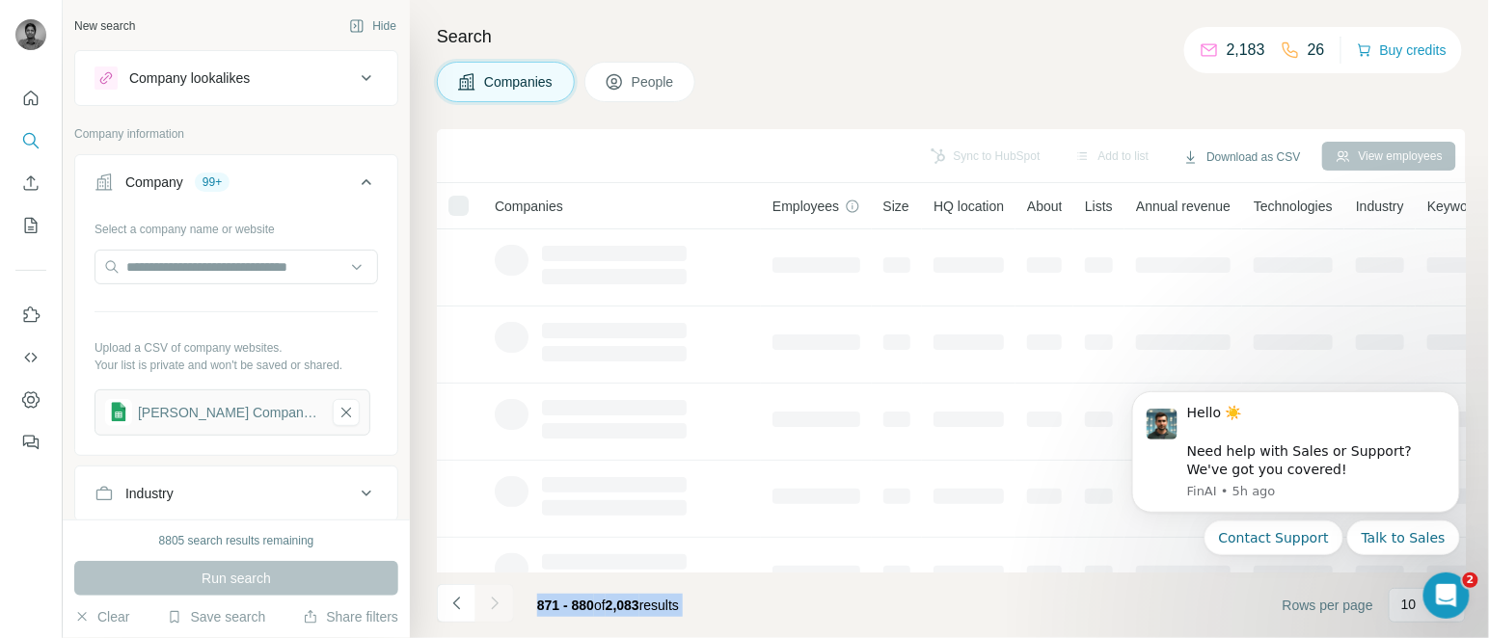
click at [491, 601] on div at bounding box center [494, 603] width 39 height 39
click at [491, 601] on icon "Navigate to next page" at bounding box center [494, 603] width 19 height 19
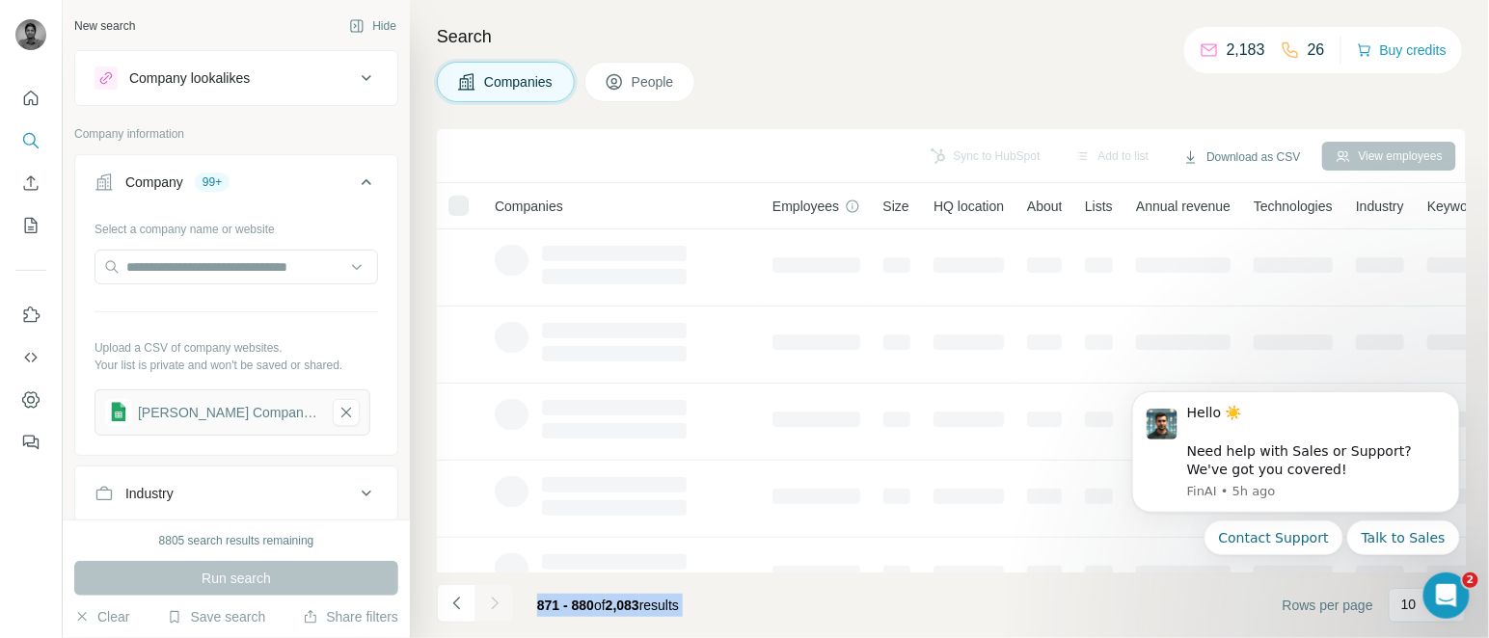
click at [491, 601] on div at bounding box center [494, 603] width 39 height 39
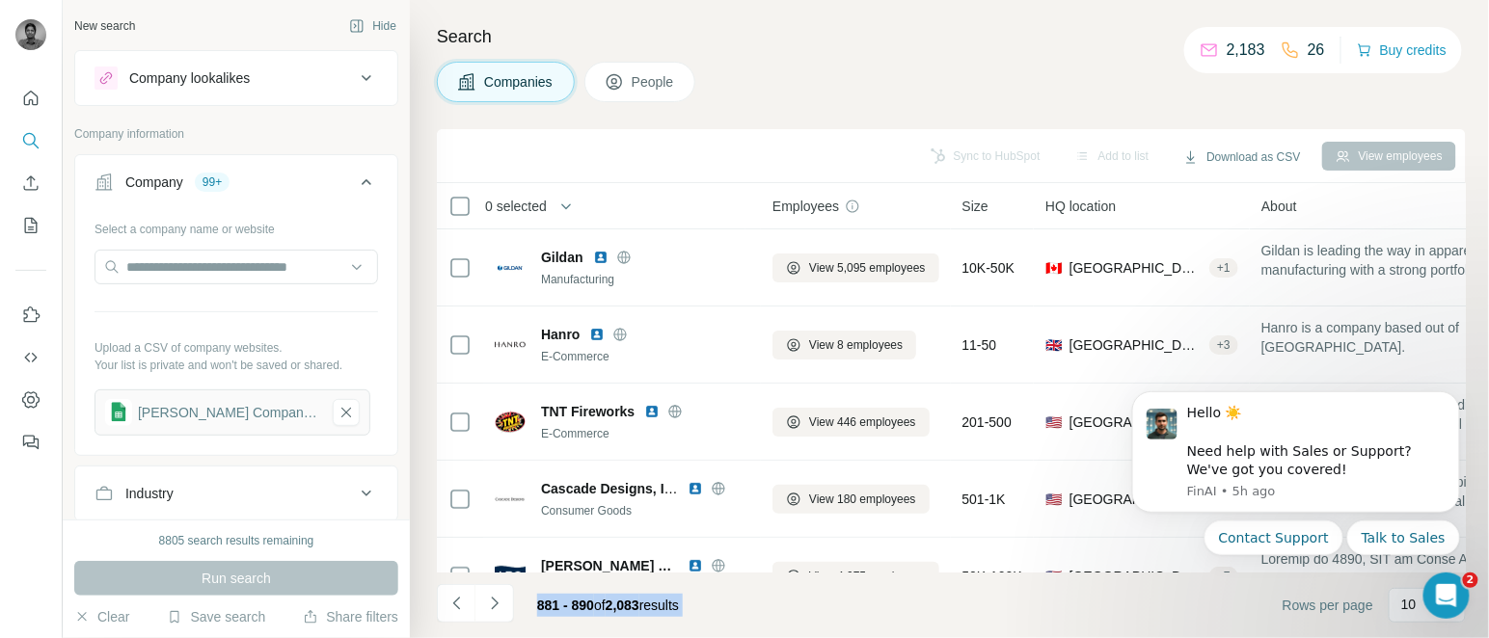
click at [491, 601] on icon "Navigate to next page" at bounding box center [494, 603] width 19 height 19
click at [491, 601] on div at bounding box center [494, 603] width 39 height 39
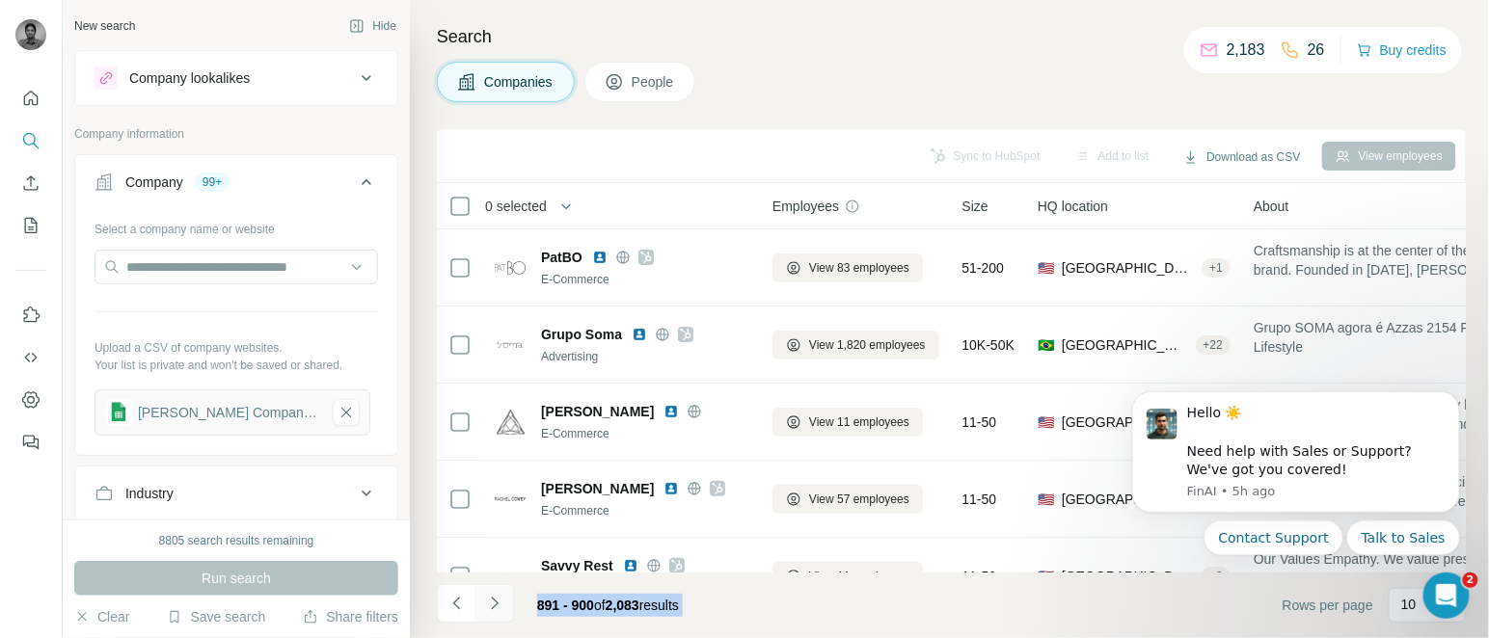
click at [491, 601] on icon "Navigate to next page" at bounding box center [494, 603] width 19 height 19
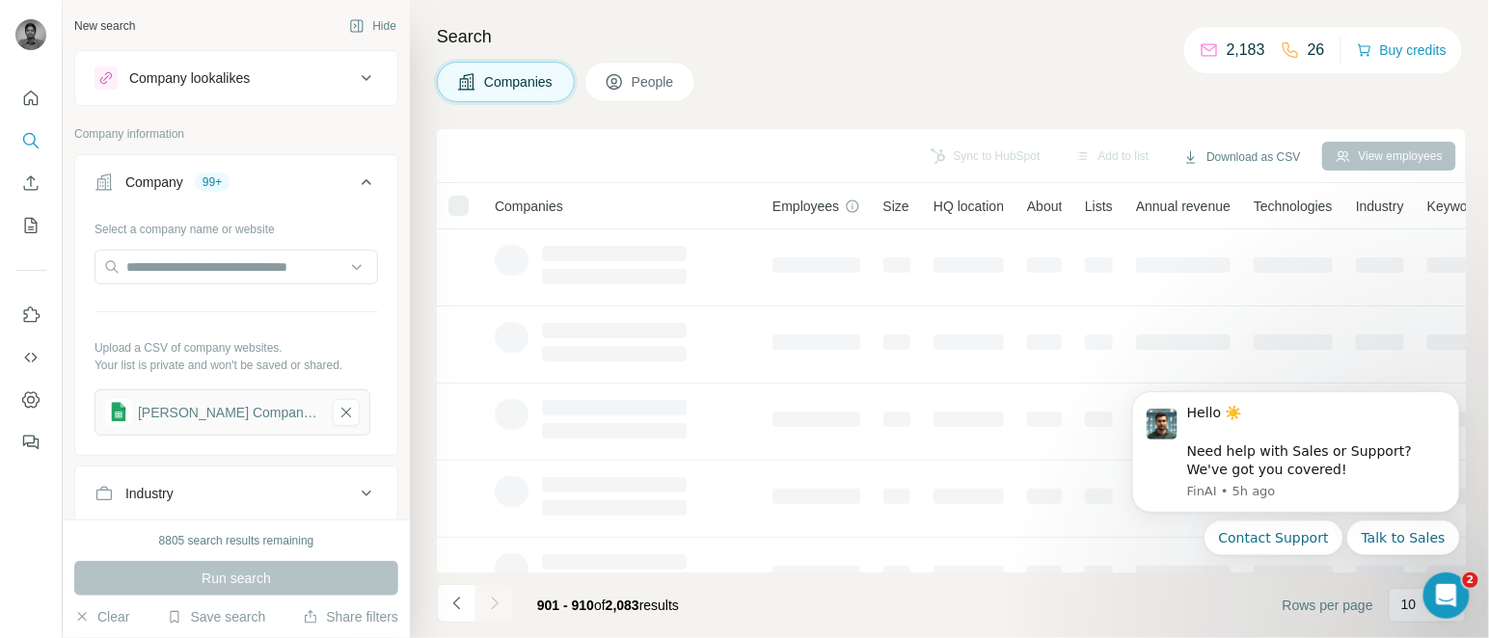
click at [491, 601] on div at bounding box center [494, 603] width 39 height 39
click at [491, 601] on icon "Navigate to next page" at bounding box center [494, 603] width 19 height 19
click at [491, 601] on div at bounding box center [494, 603] width 39 height 39
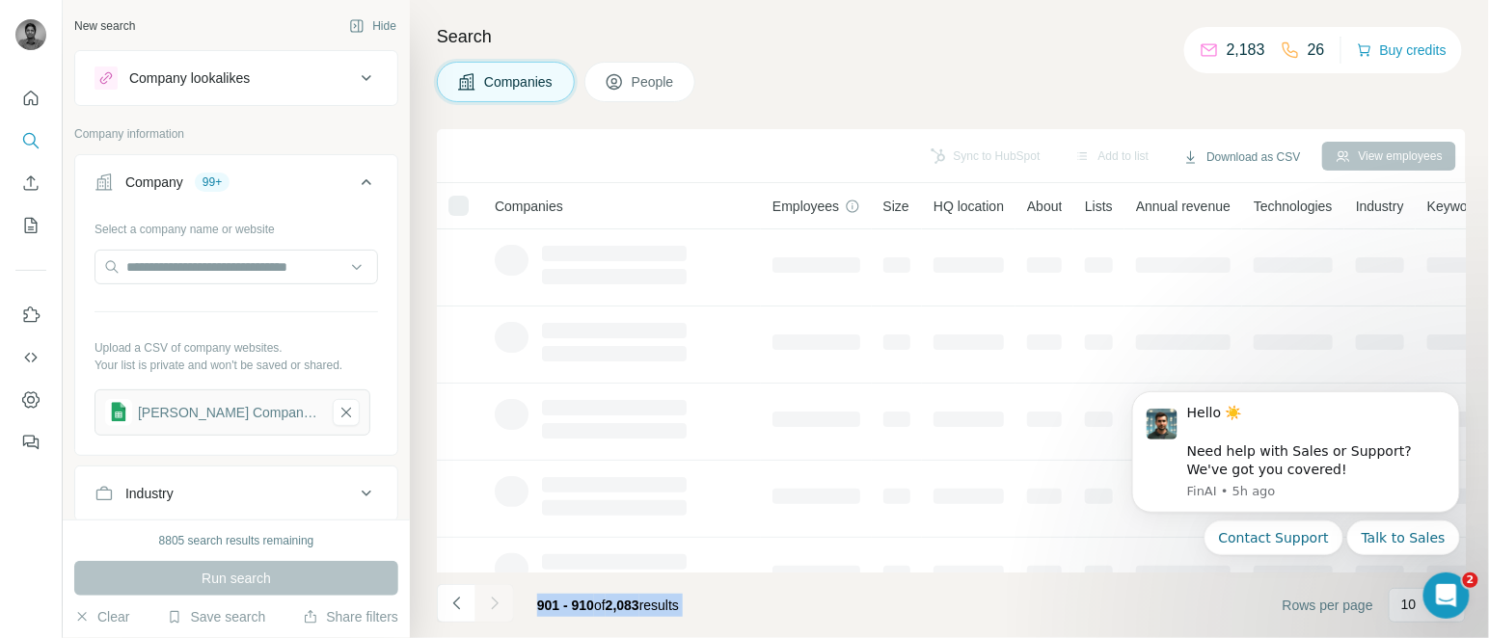
click at [491, 601] on div at bounding box center [494, 603] width 39 height 39
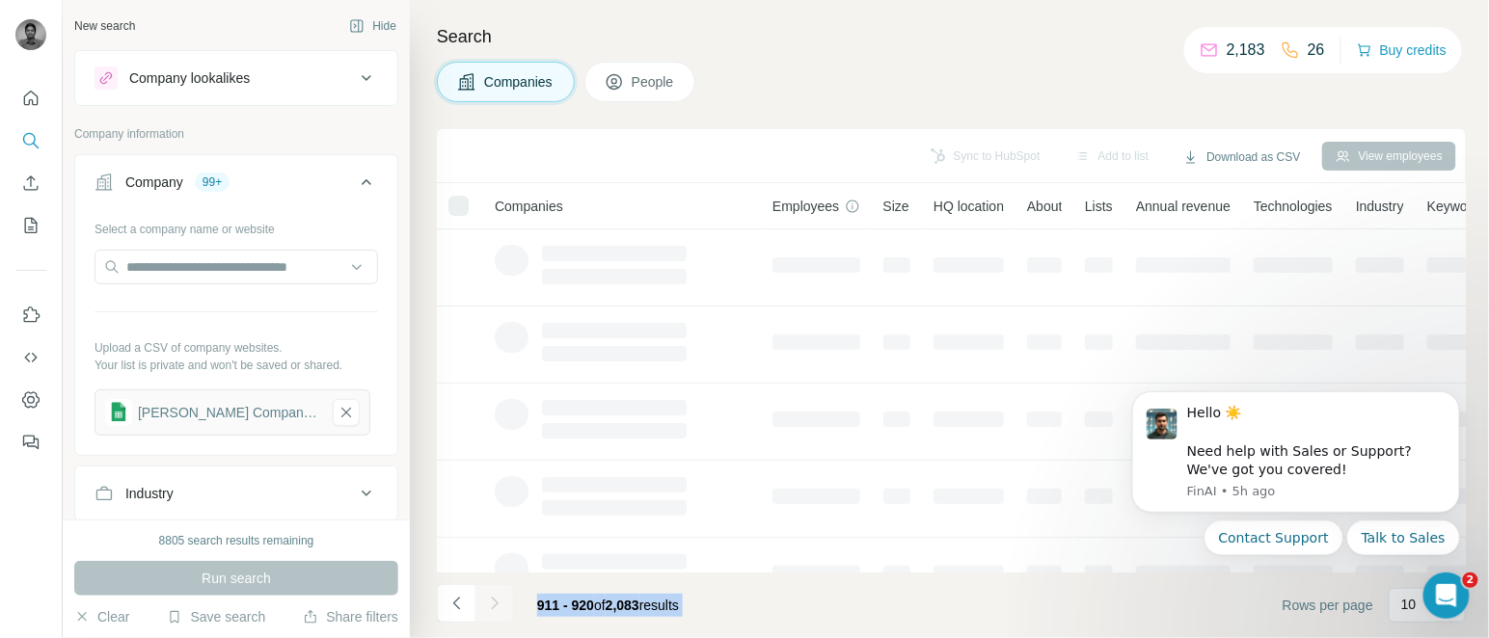
click at [491, 601] on icon "Navigate to next page" at bounding box center [494, 603] width 19 height 19
click at [491, 601] on div at bounding box center [494, 603] width 39 height 39
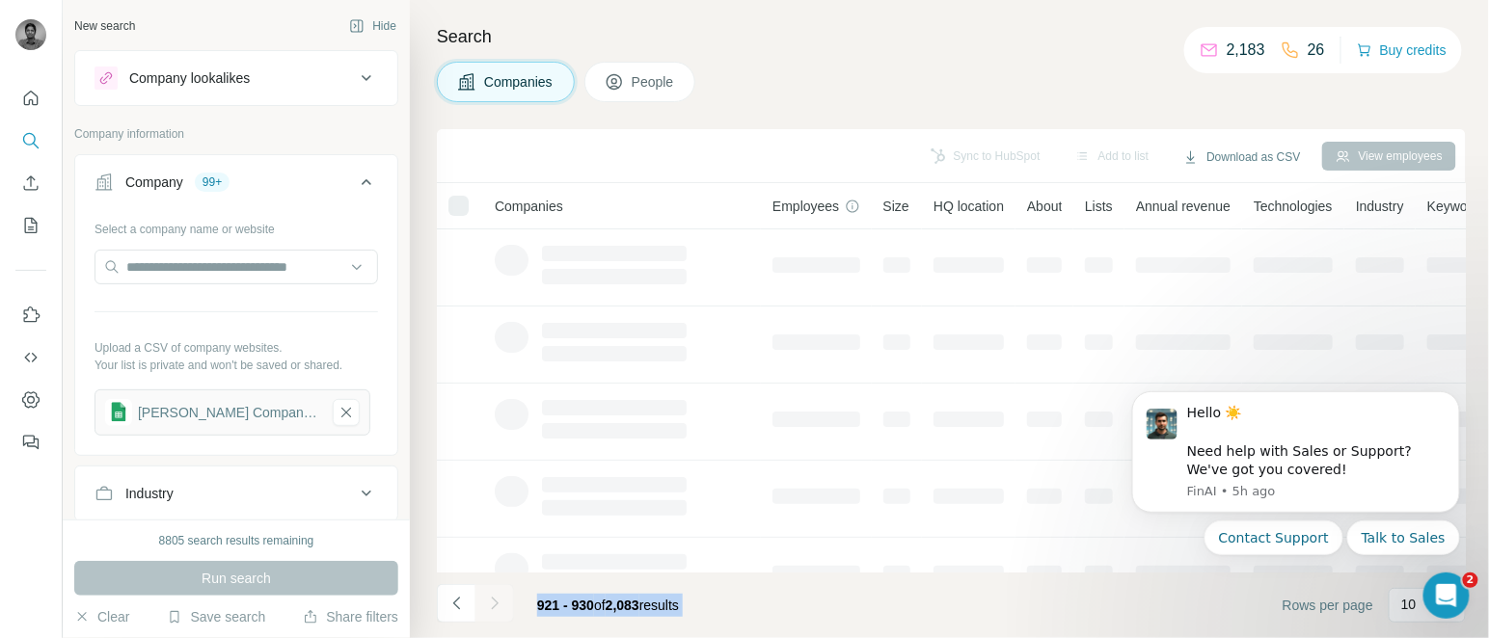
click at [491, 601] on icon "Navigate to next page" at bounding box center [494, 603] width 19 height 19
click at [491, 601] on div at bounding box center [494, 603] width 39 height 39
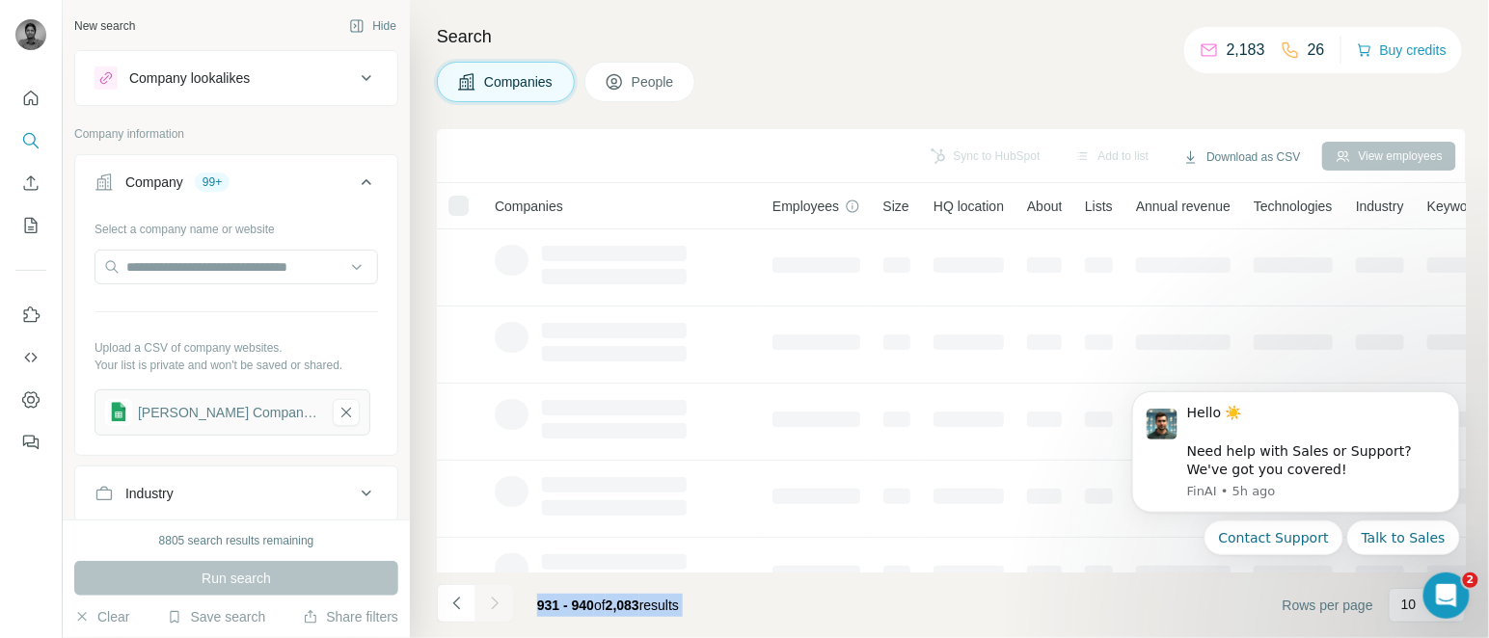
click at [491, 601] on div at bounding box center [494, 603] width 39 height 39
click at [491, 601] on icon "Navigate to next page" at bounding box center [494, 603] width 19 height 19
click at [491, 601] on div at bounding box center [494, 603] width 39 height 39
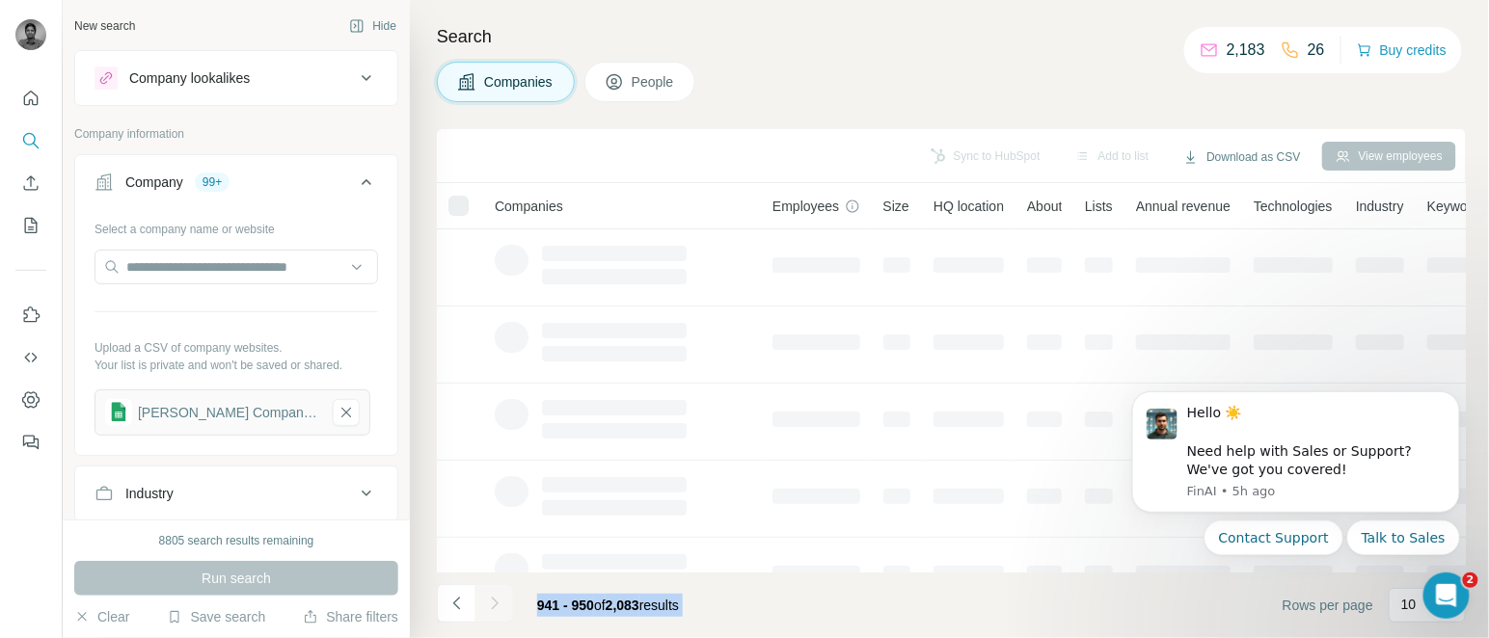
click at [491, 601] on div at bounding box center [494, 603] width 39 height 39
click at [491, 601] on icon "Navigate to next page" at bounding box center [494, 603] width 19 height 19
click at [491, 601] on div at bounding box center [494, 603] width 39 height 39
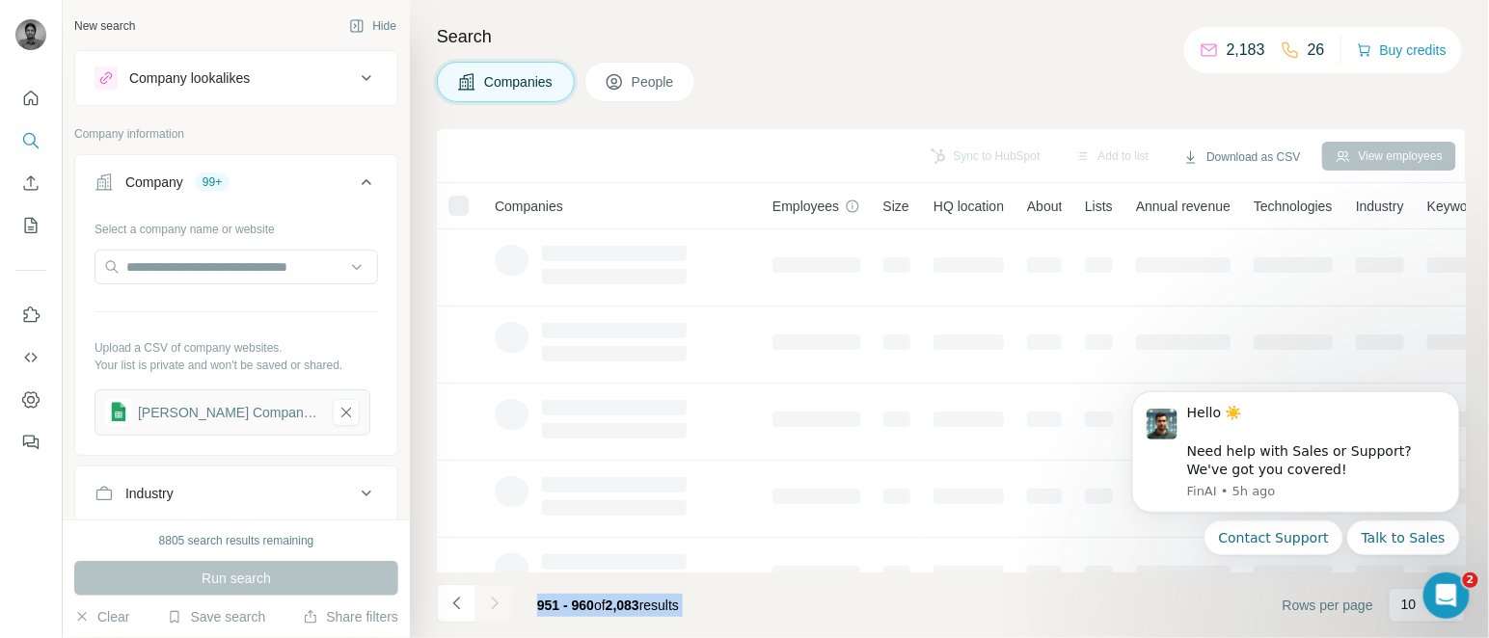
click at [491, 601] on div at bounding box center [494, 603] width 39 height 39
click at [491, 601] on icon "Navigate to next page" at bounding box center [494, 603] width 19 height 19
click at [491, 601] on div at bounding box center [494, 603] width 39 height 39
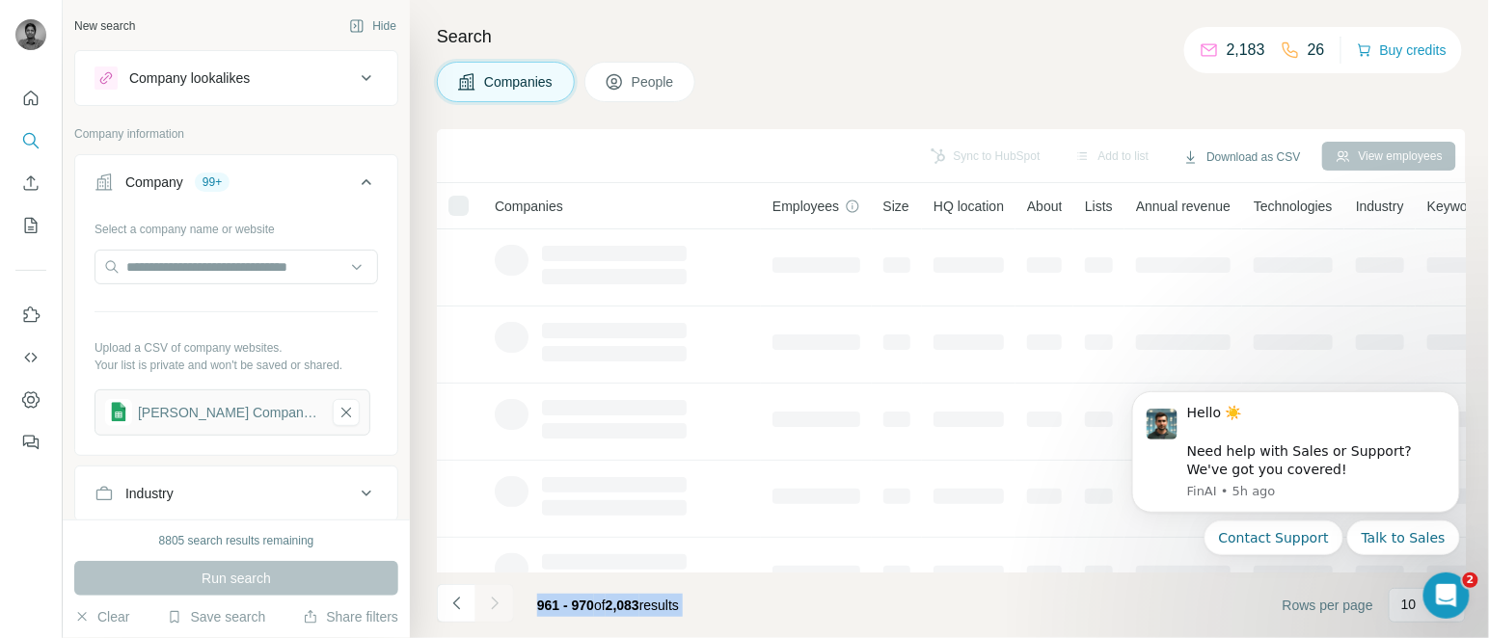
click at [491, 601] on div at bounding box center [494, 603] width 39 height 39
click at [491, 601] on icon "Navigate to next page" at bounding box center [494, 603] width 19 height 19
click at [491, 601] on div at bounding box center [494, 603] width 39 height 39
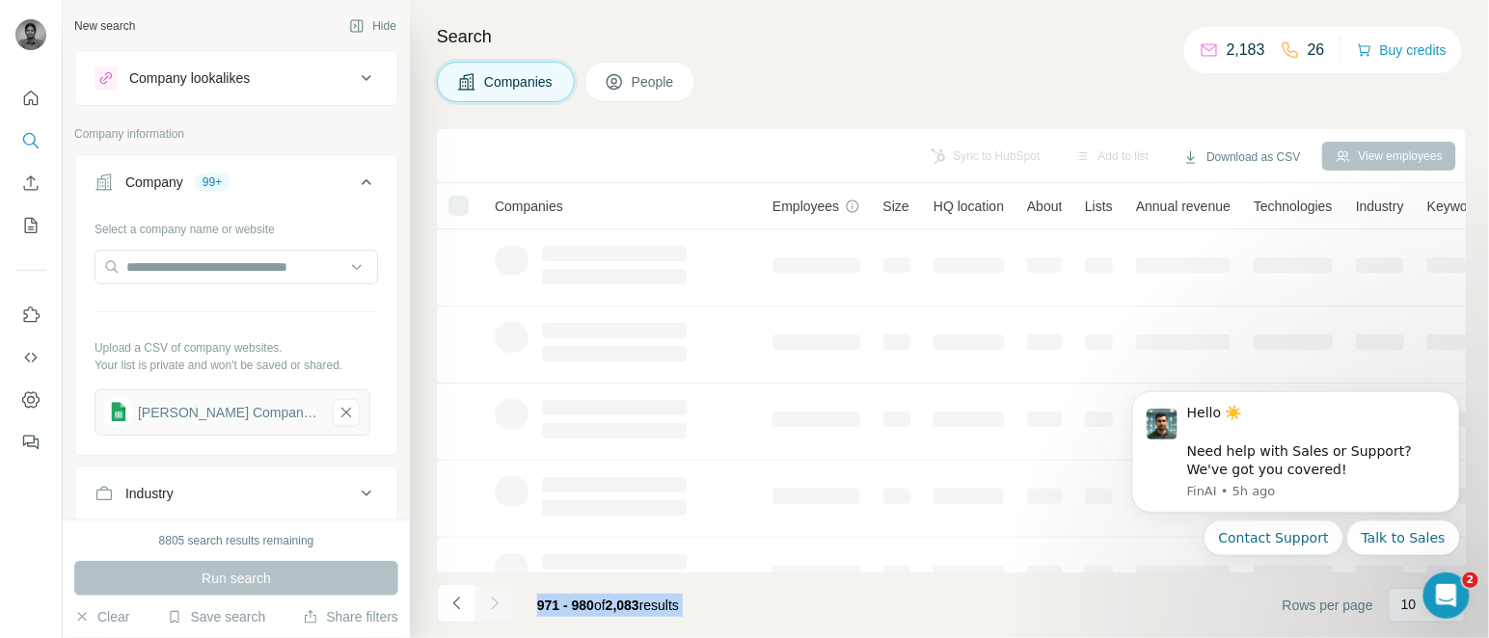
click at [491, 601] on div at bounding box center [494, 603] width 39 height 39
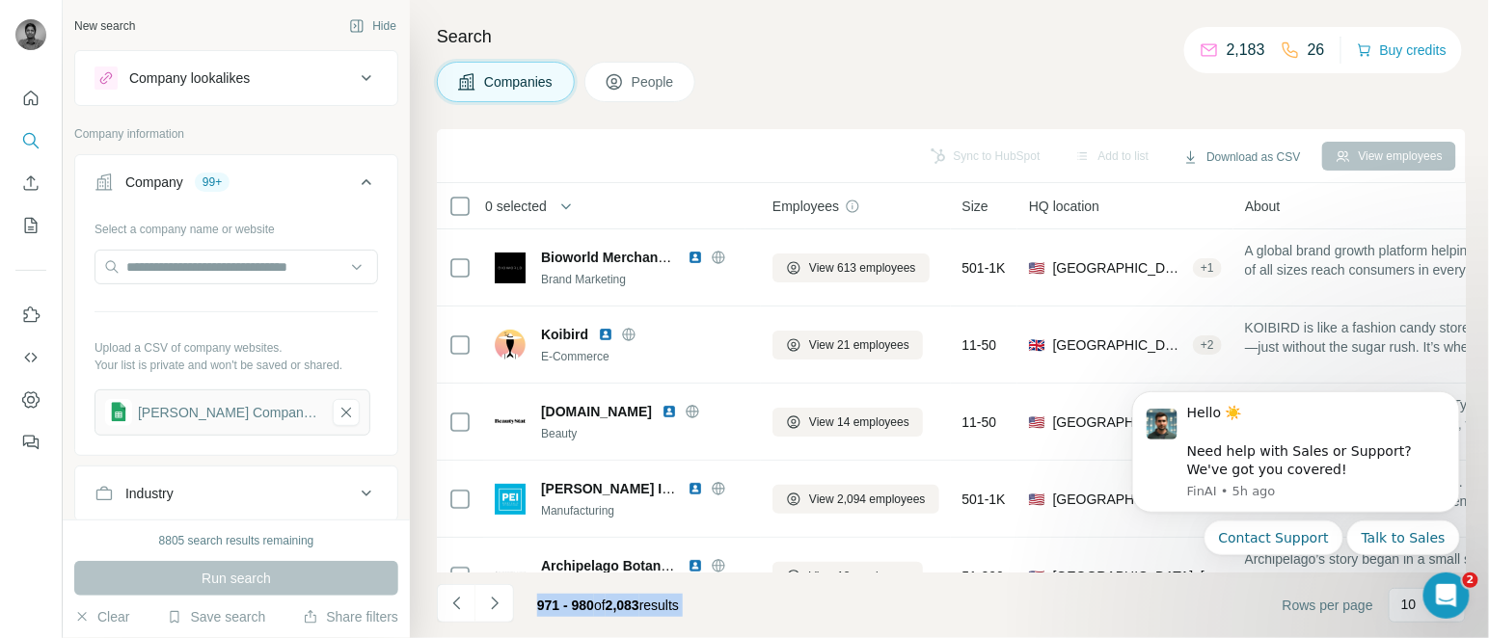
click at [491, 601] on icon "Navigate to next page" at bounding box center [494, 603] width 19 height 19
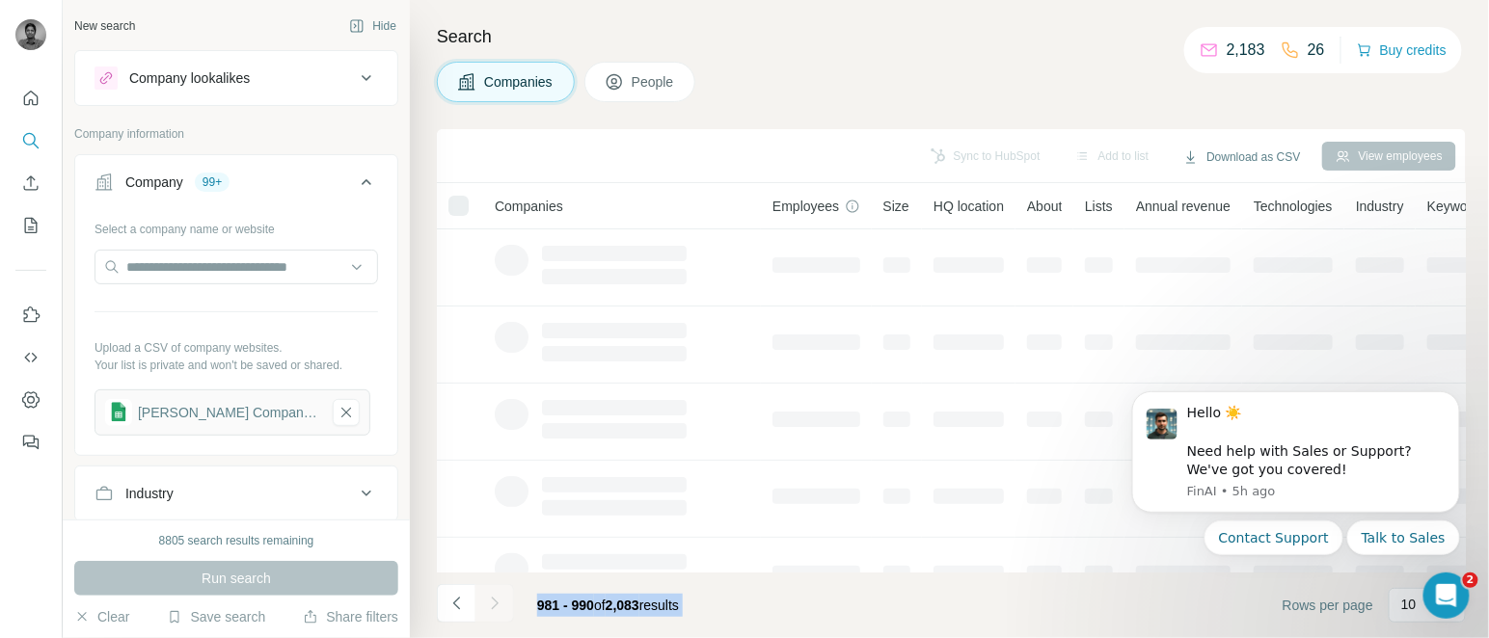
click at [491, 601] on icon "Navigate to next page" at bounding box center [494, 603] width 19 height 19
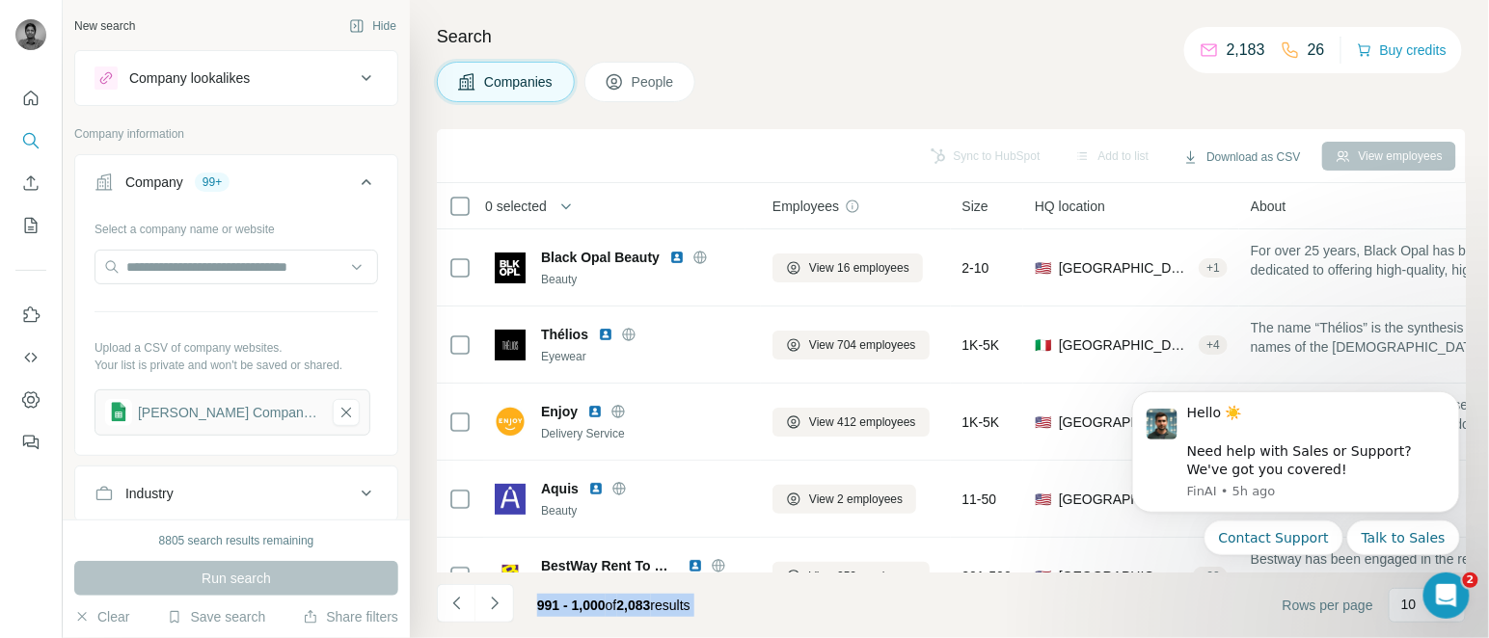
click at [745, 608] on footer "991 - 1,000 of 2,083 results Rows per page 10" at bounding box center [951, 606] width 1029 height 66
click at [509, 205] on span "0 selected" at bounding box center [516, 206] width 62 height 19
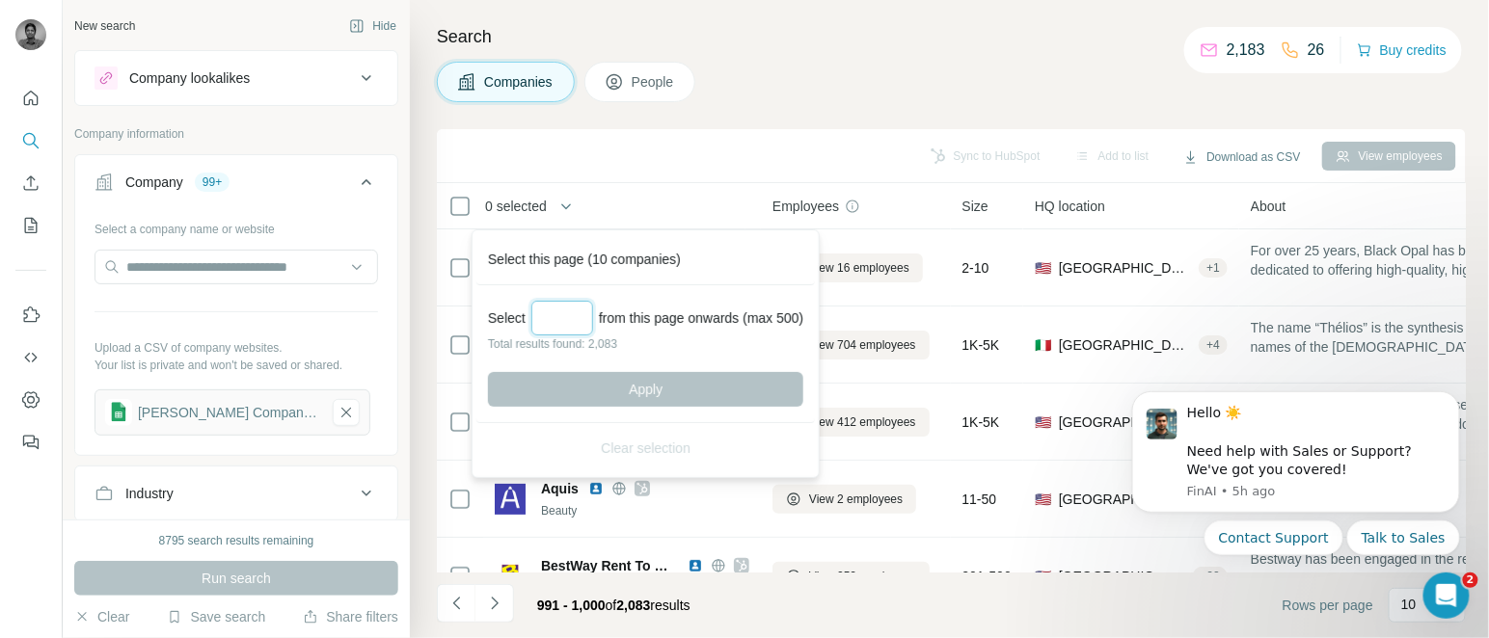
click at [583, 315] on input "Select a number (up to 500)" at bounding box center [562, 318] width 62 height 35
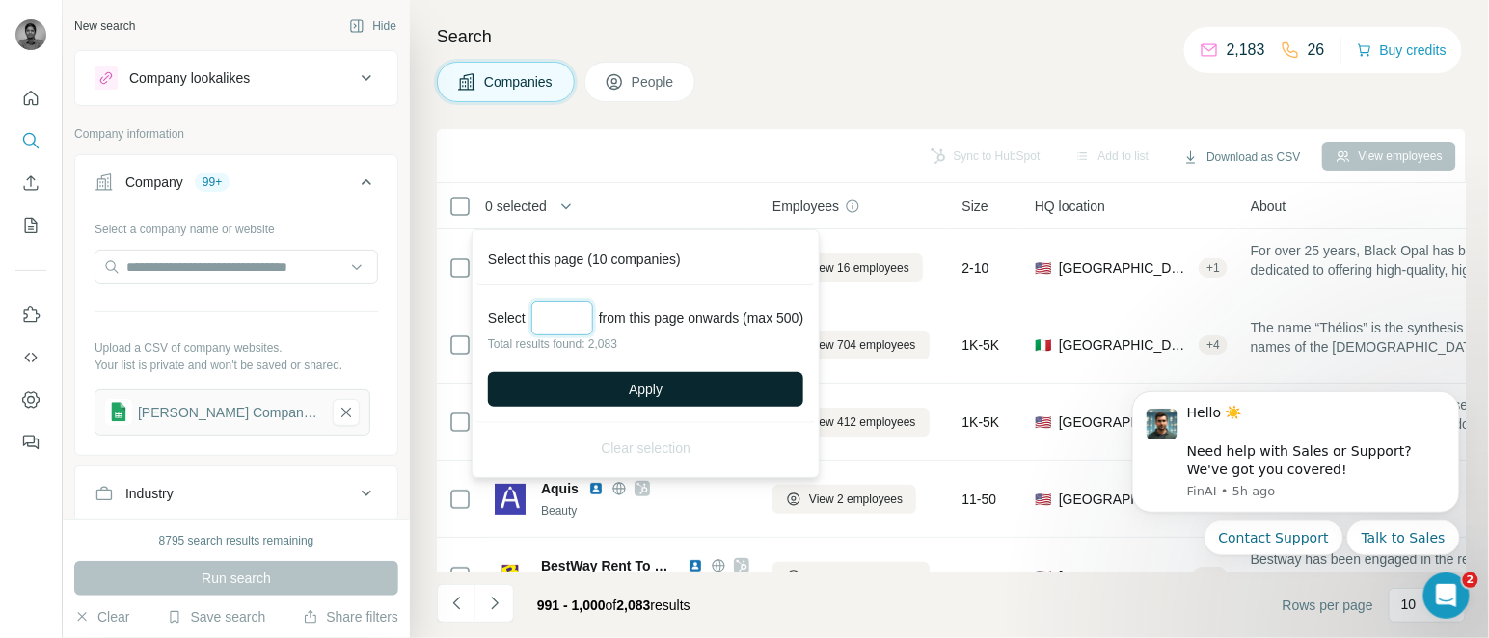
type input "***"
click at [628, 385] on button "Apply" at bounding box center [645, 389] width 315 height 35
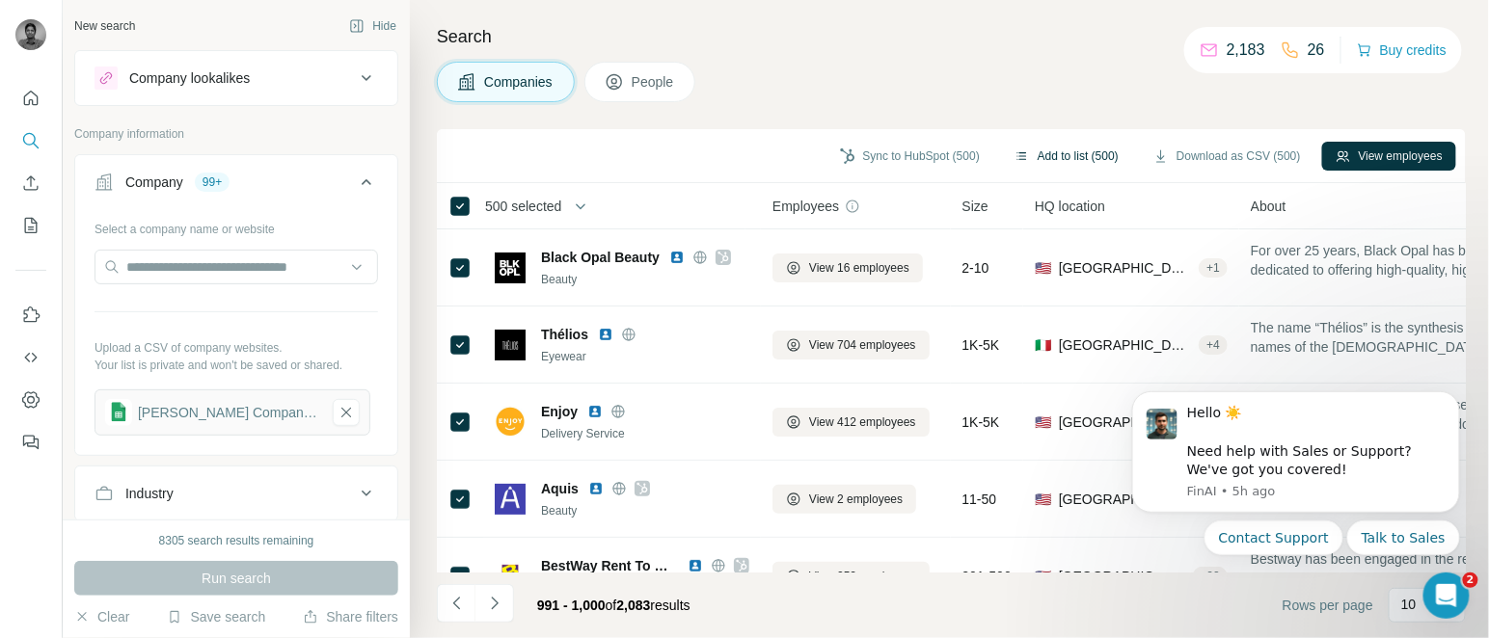
click at [1105, 148] on button "Add to list (500)" at bounding box center [1066, 156] width 131 height 29
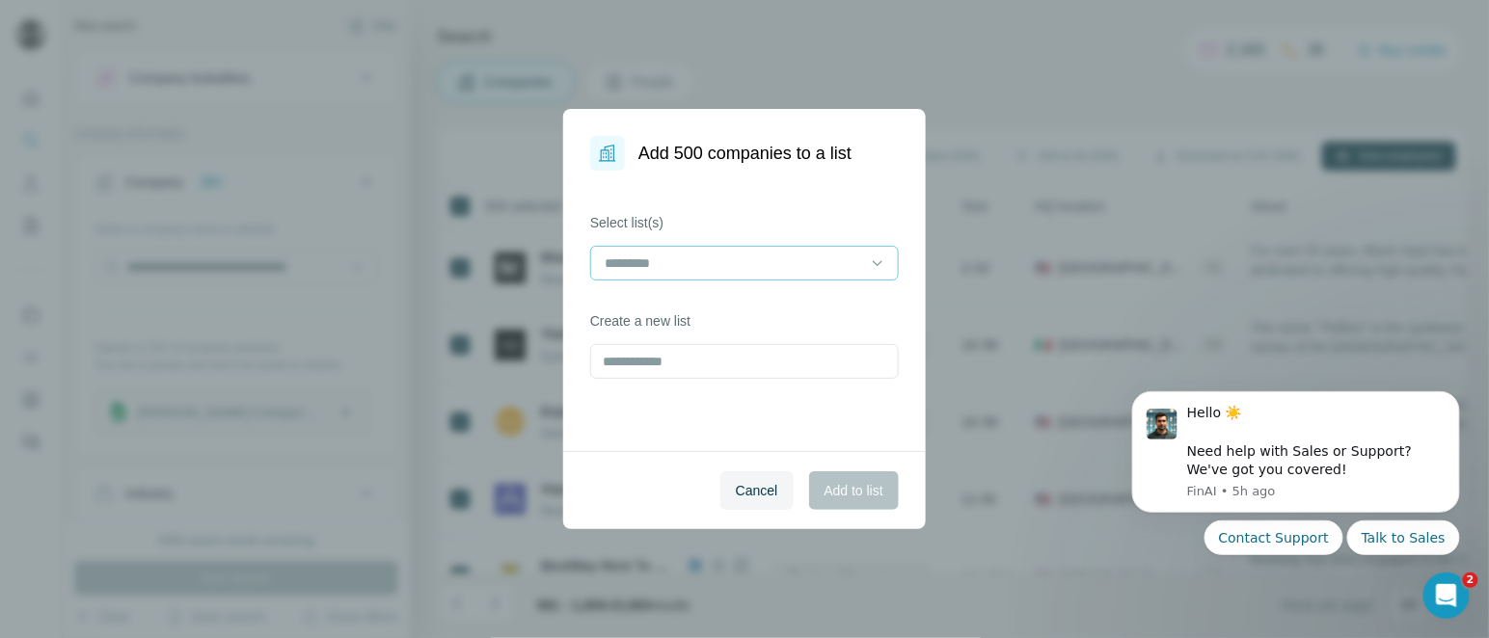
click at [756, 247] on div at bounding box center [733, 263] width 260 height 33
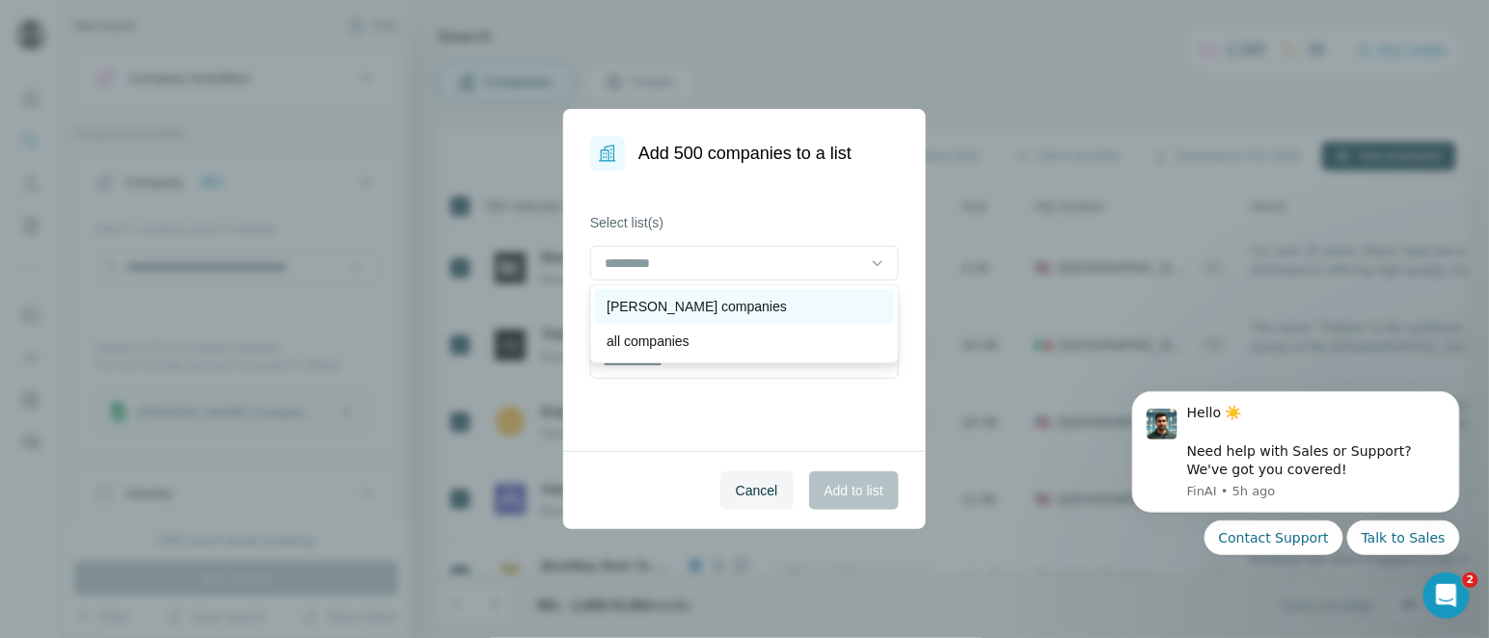
click at [685, 297] on p "[PERSON_NAME] companies" at bounding box center [697, 306] width 180 height 19
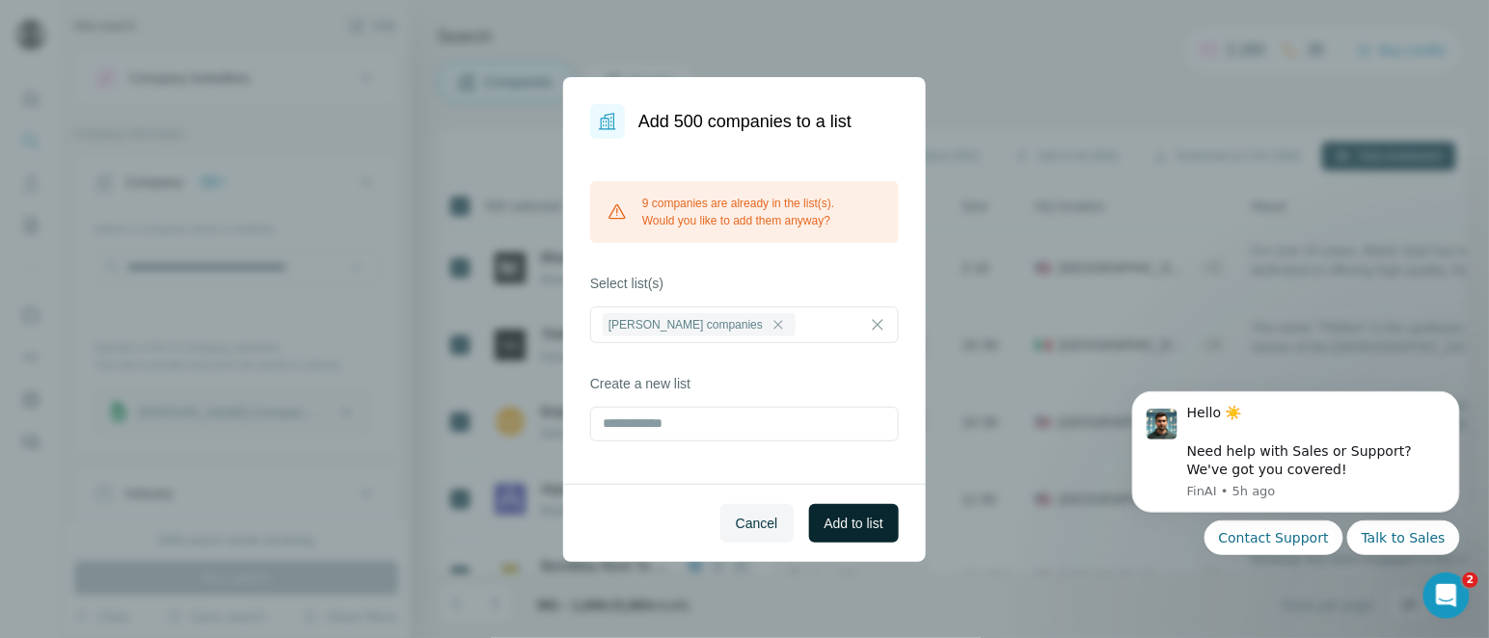
click at [854, 510] on button "Add to list" at bounding box center [854, 523] width 90 height 39
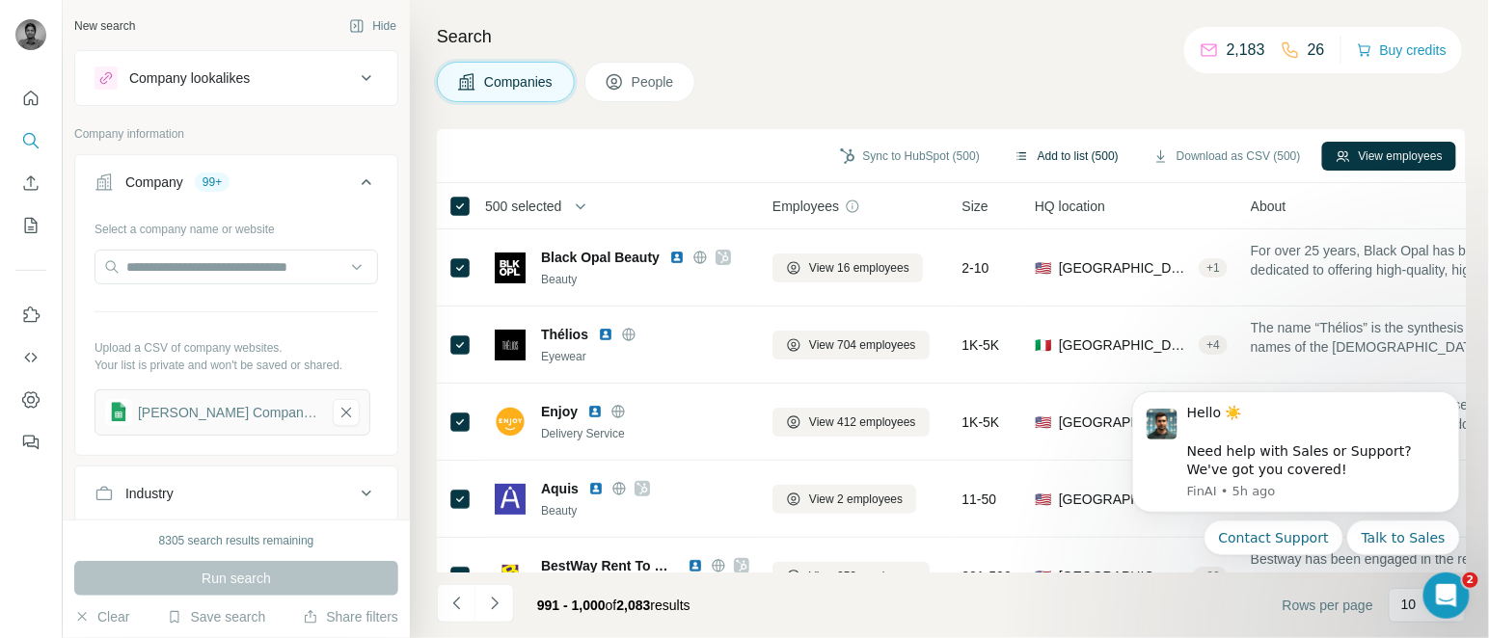
click at [1084, 145] on button "Add to list (500)" at bounding box center [1066, 156] width 131 height 29
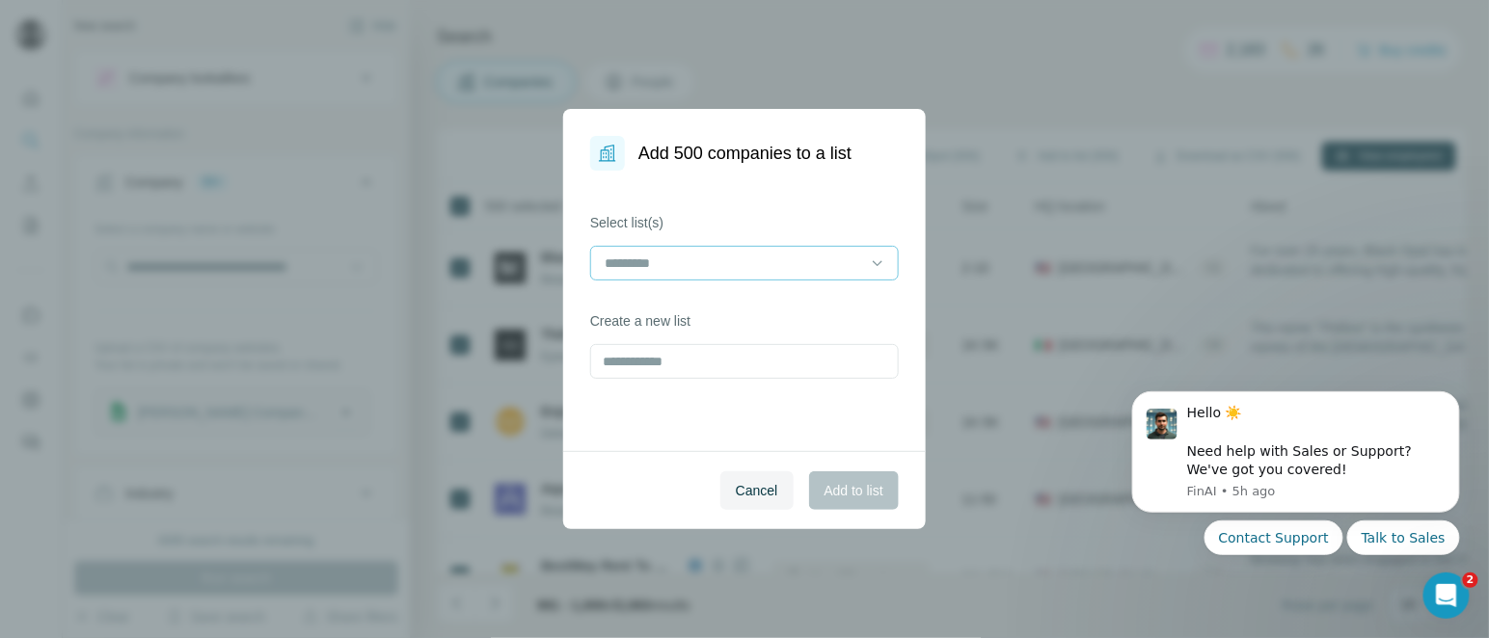
click at [801, 257] on input at bounding box center [733, 263] width 260 height 21
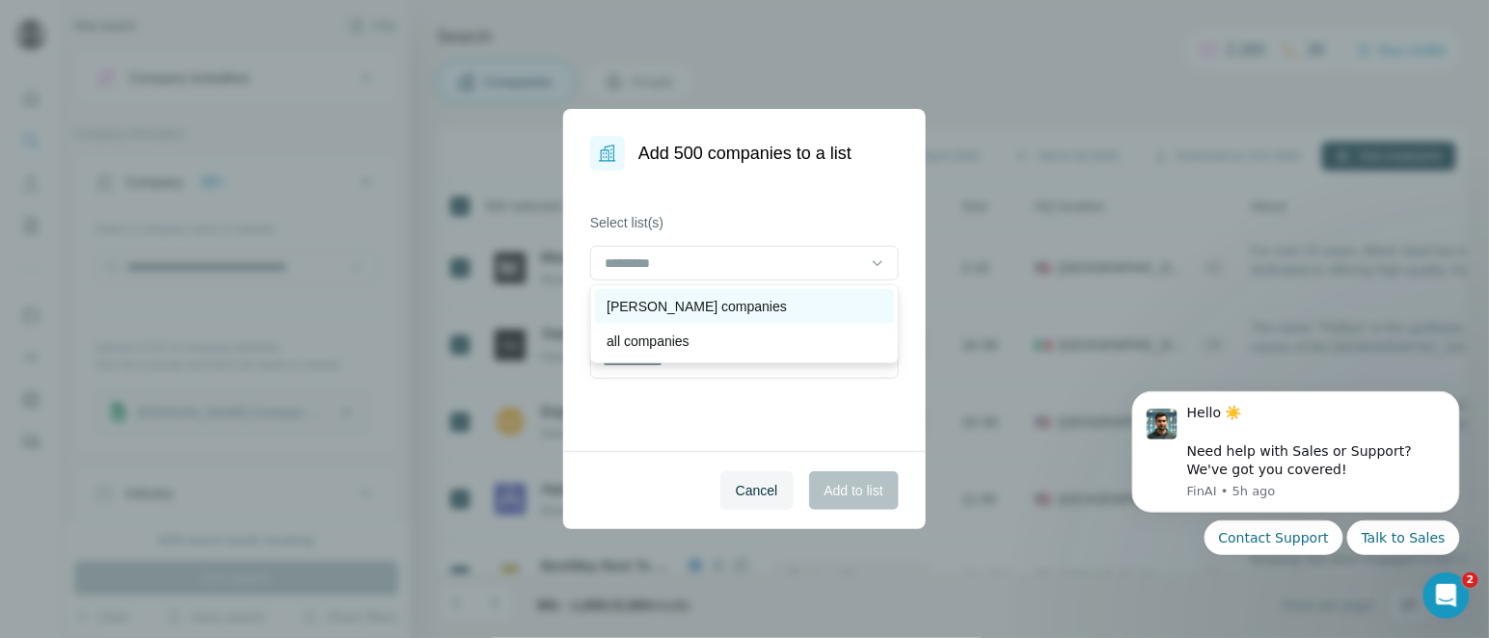
click at [707, 307] on div "[PERSON_NAME] companies" at bounding box center [745, 306] width 276 height 19
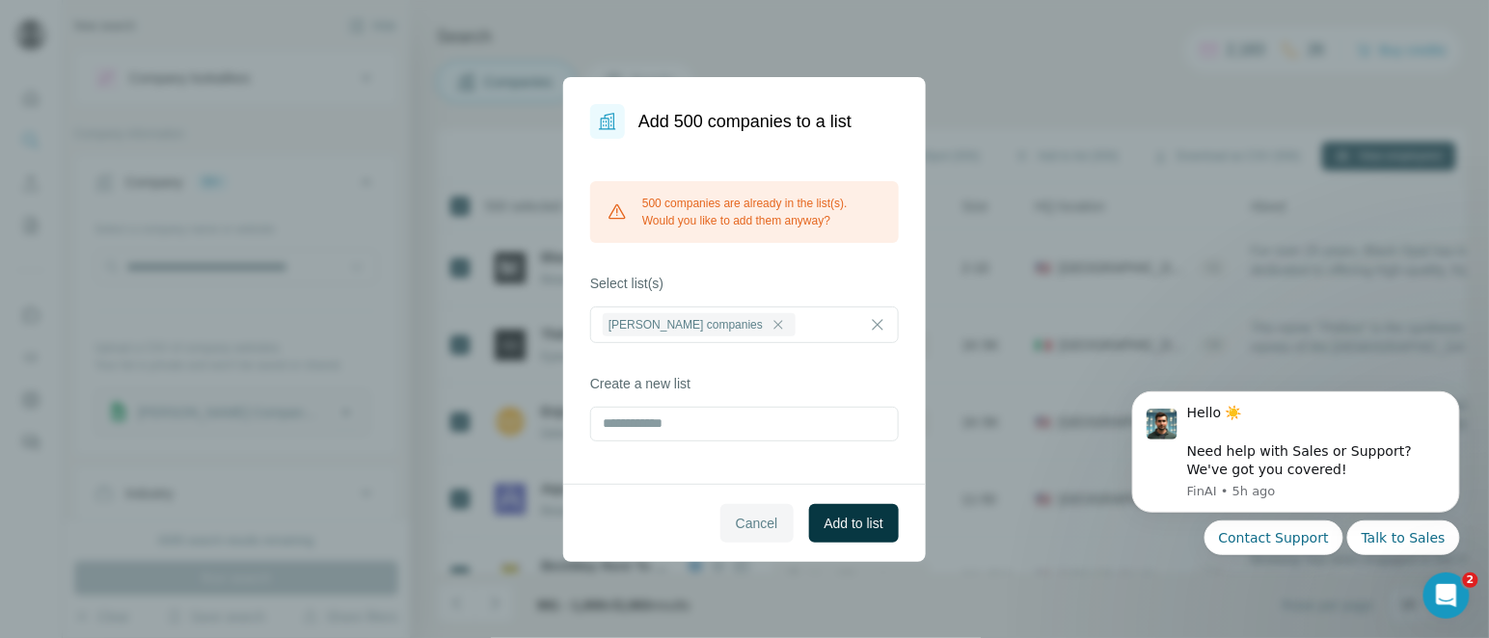
click at [737, 516] on span "Cancel" at bounding box center [757, 523] width 42 height 19
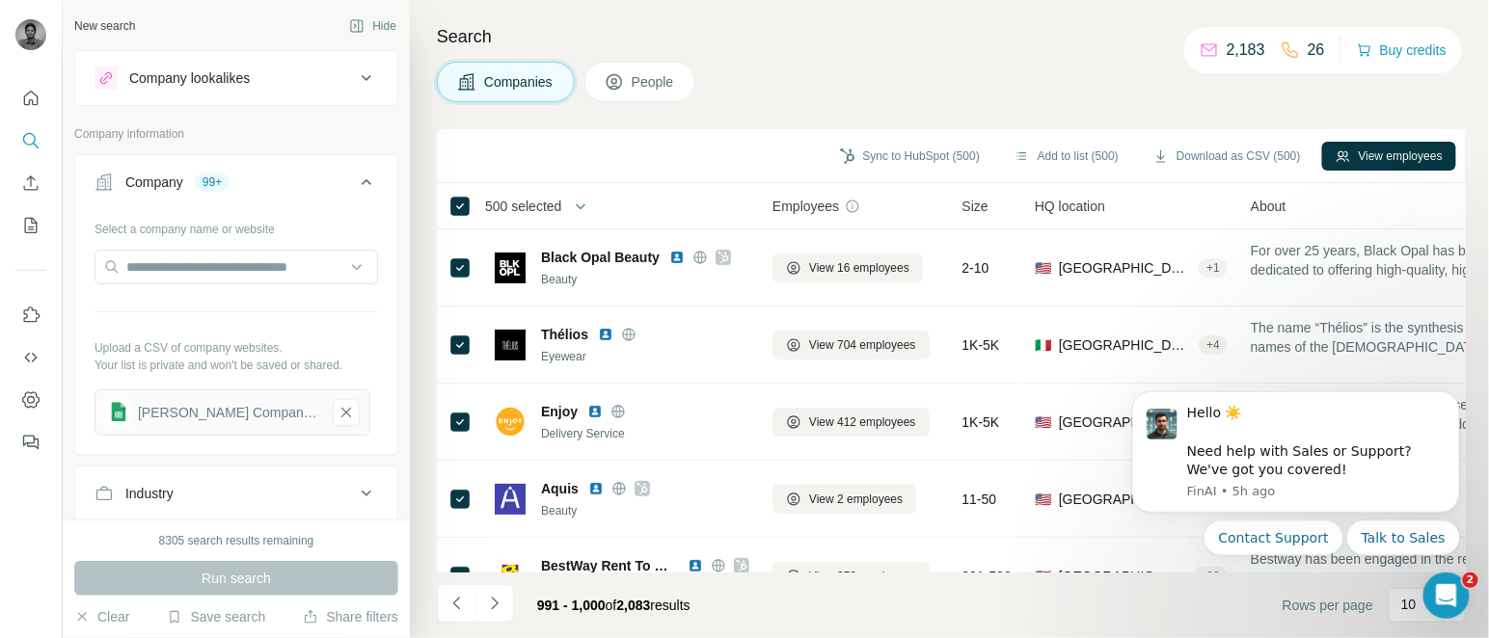
click at [532, 213] on span "500 selected" at bounding box center [523, 206] width 76 height 19
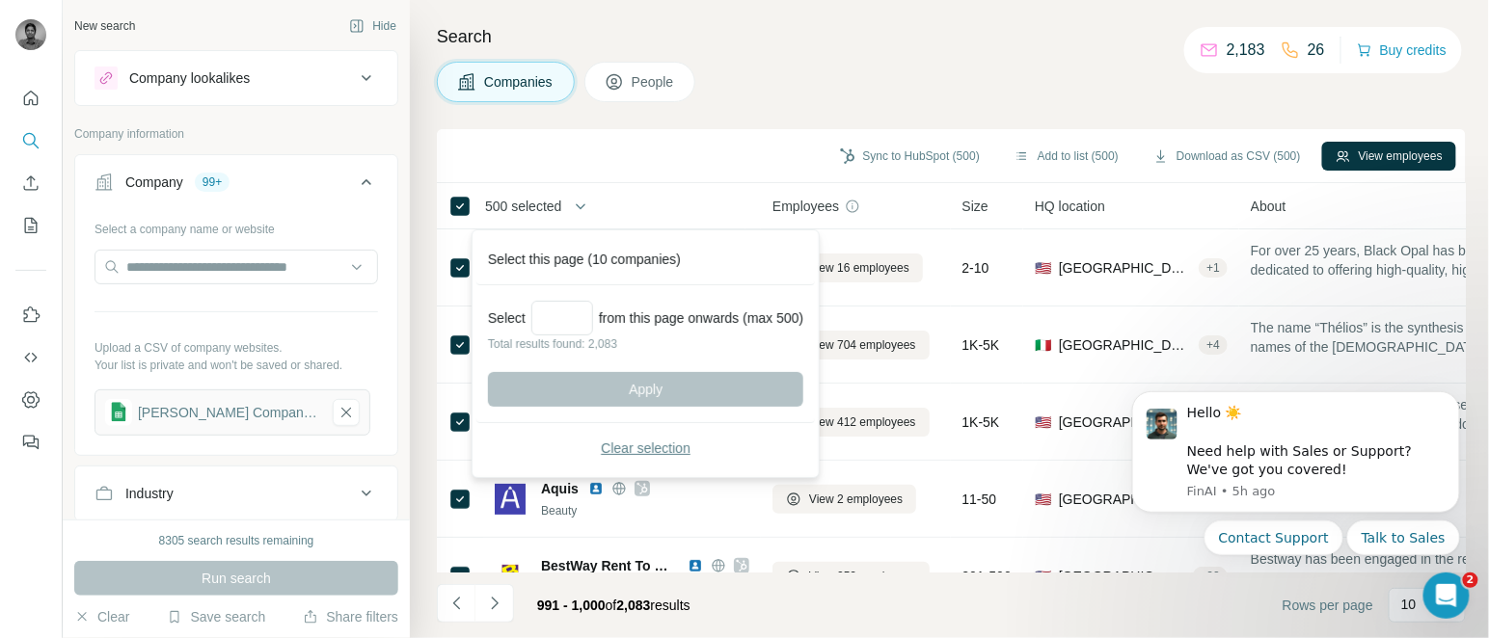
click at [659, 436] on button "Clear selection" at bounding box center [645, 448] width 315 height 35
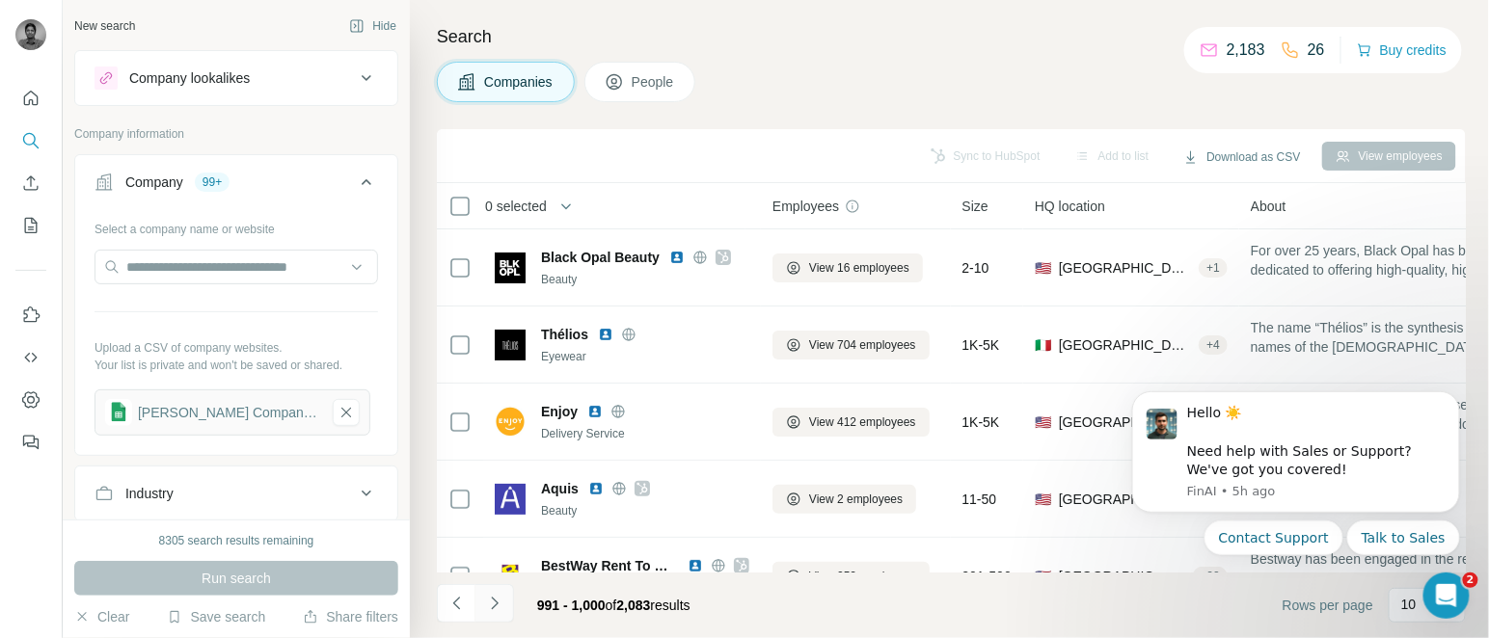
click at [493, 608] on icon "Navigate to next page" at bounding box center [494, 603] width 7 height 13
click at [493, 608] on div at bounding box center [494, 603] width 39 height 39
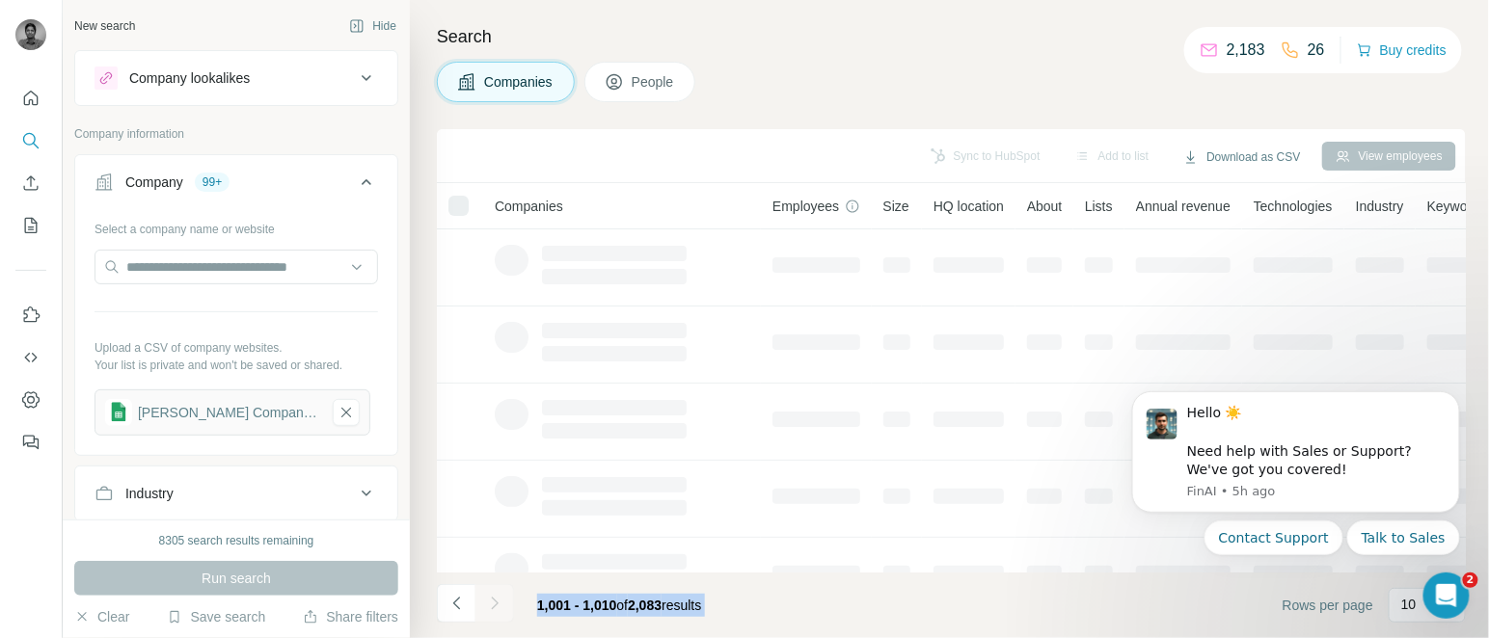
click at [493, 608] on div at bounding box center [494, 603] width 39 height 39
click at [493, 608] on icon "Navigate to next page" at bounding box center [494, 603] width 7 height 13
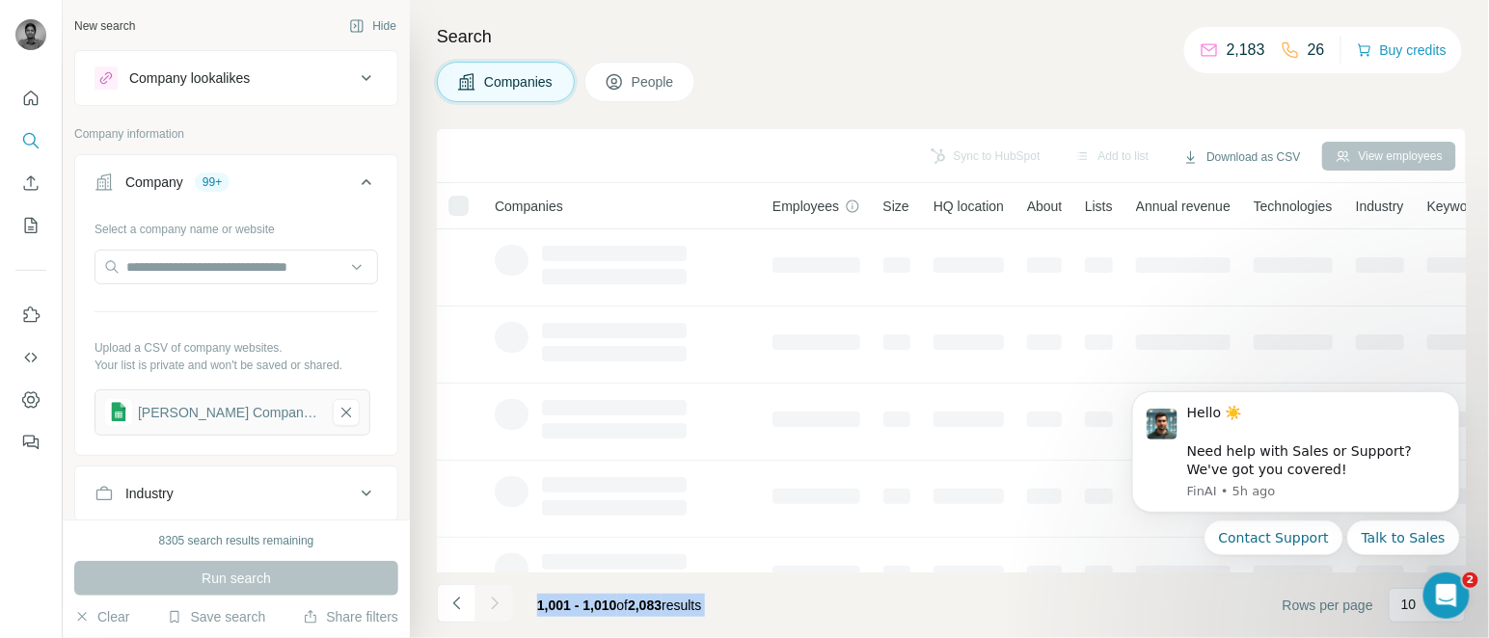
click at [493, 608] on div at bounding box center [494, 603] width 39 height 39
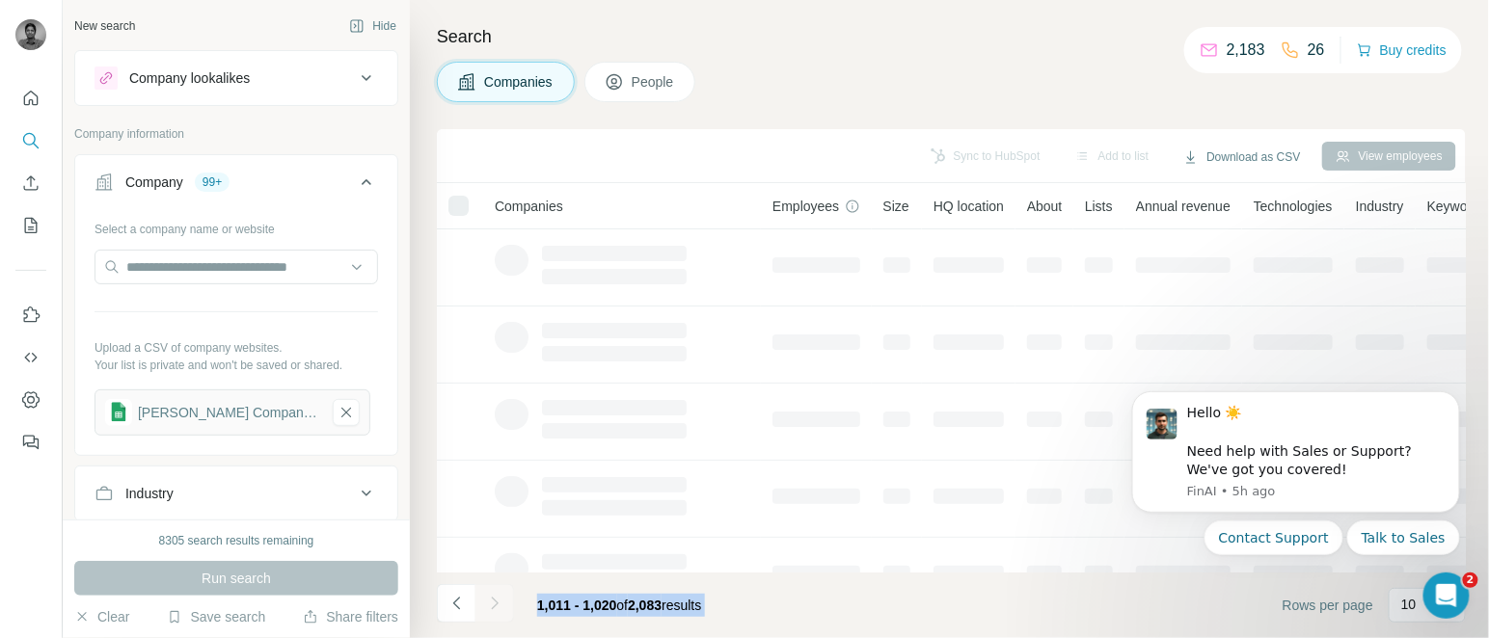
click at [493, 608] on div at bounding box center [494, 603] width 39 height 39
click at [493, 608] on icon "Navigate to next page" at bounding box center [494, 603] width 7 height 13
click at [493, 608] on div at bounding box center [494, 603] width 39 height 39
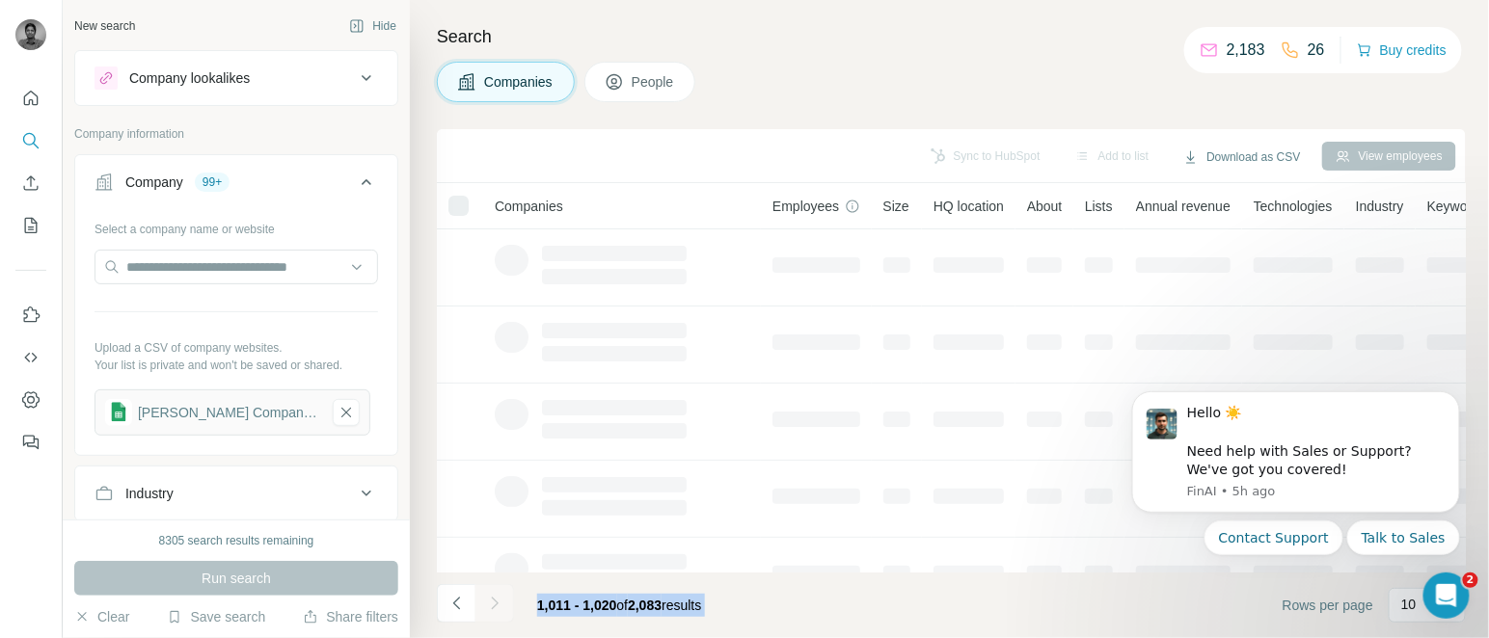
click at [493, 608] on div at bounding box center [494, 603] width 39 height 39
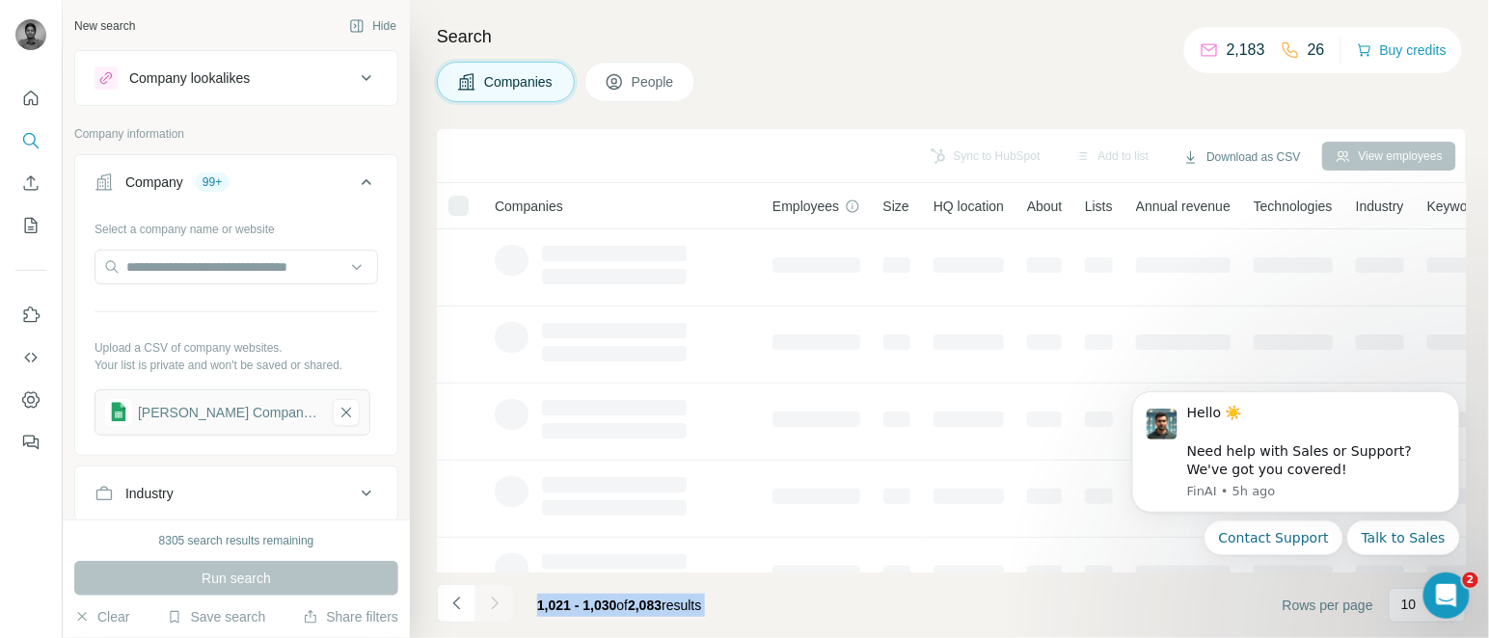
click at [493, 608] on div at bounding box center [494, 603] width 39 height 39
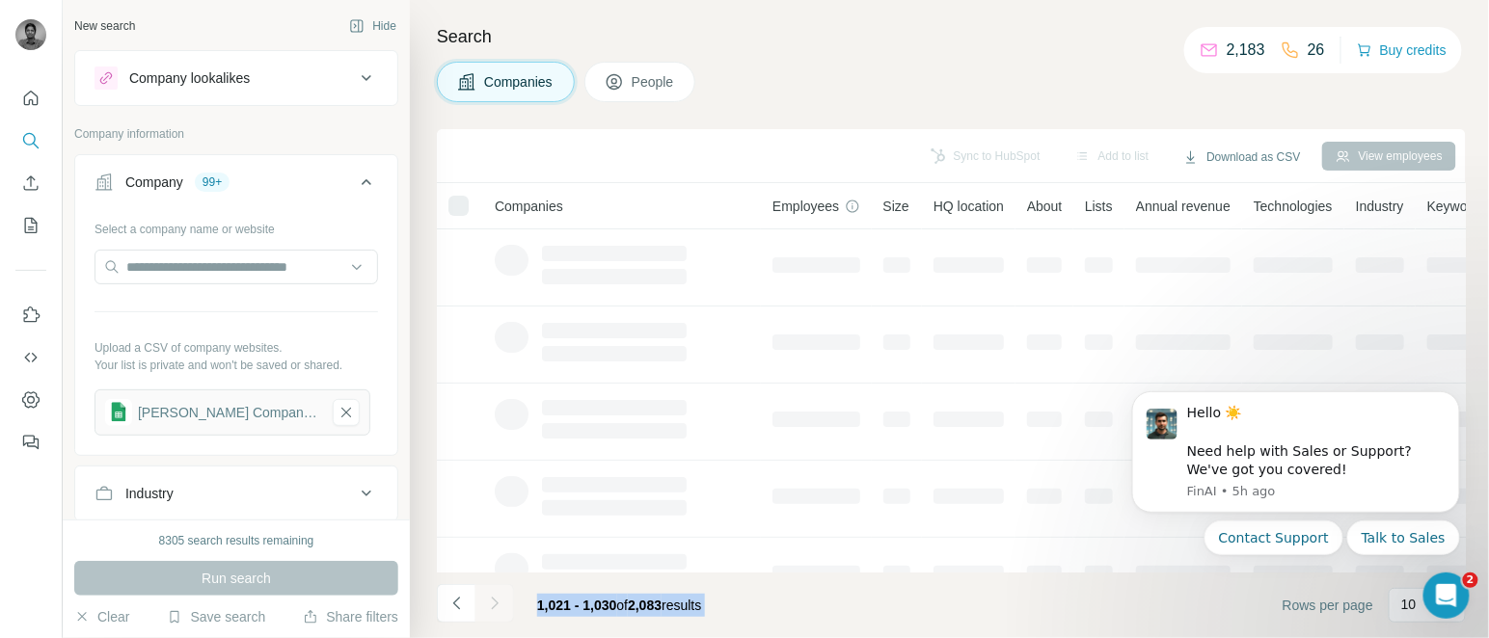
click at [493, 608] on div at bounding box center [494, 603] width 39 height 39
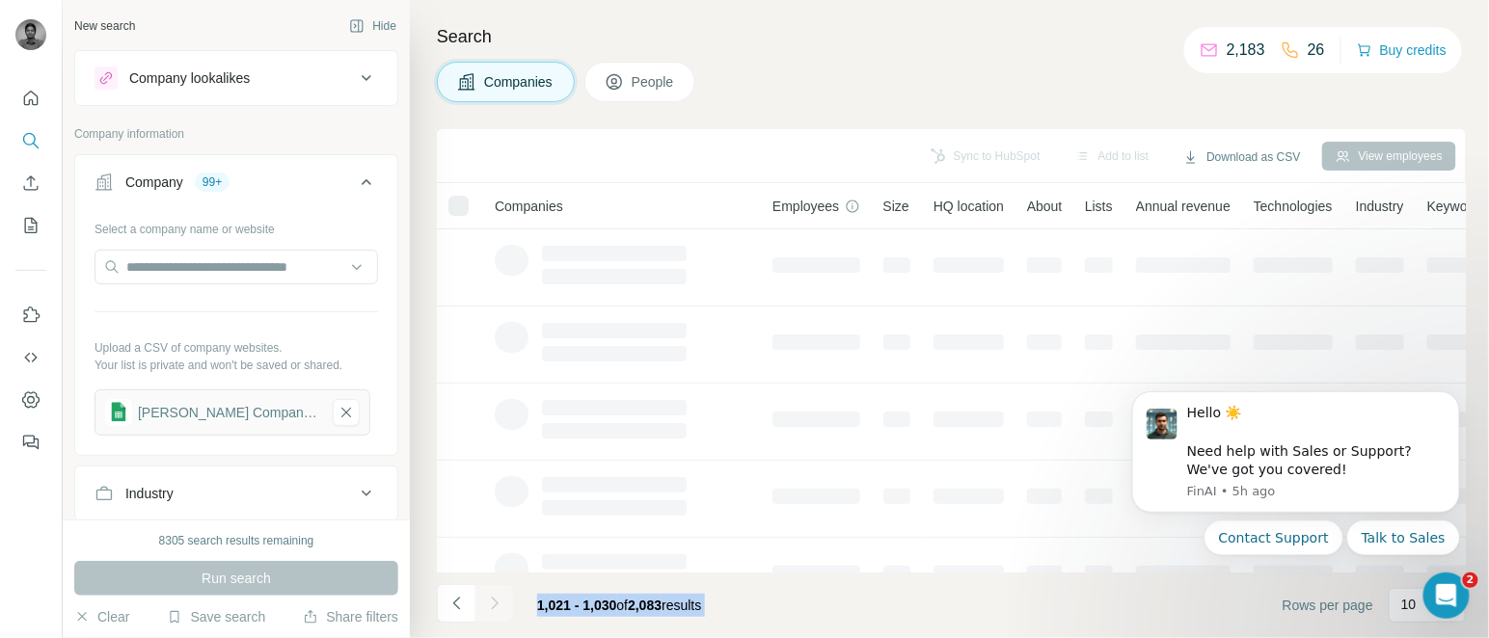
click at [493, 608] on div at bounding box center [494, 603] width 39 height 39
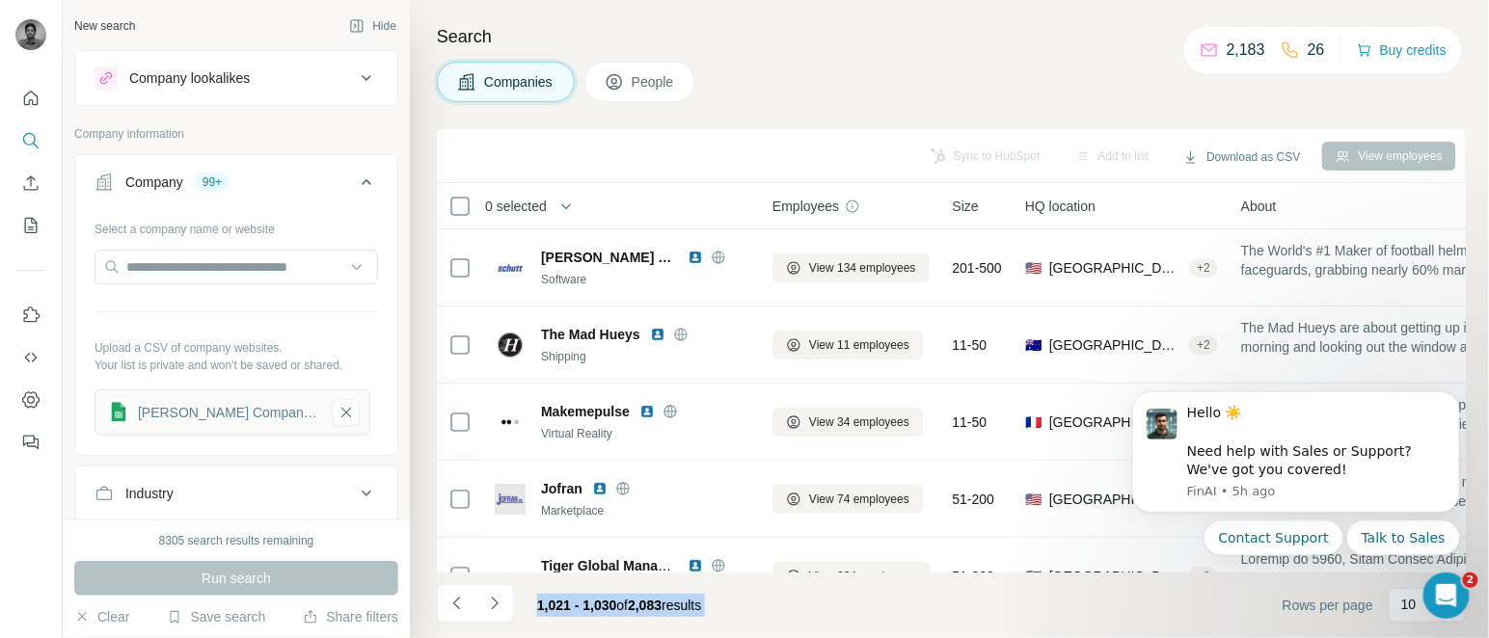
click at [493, 608] on icon "Navigate to next page" at bounding box center [494, 603] width 7 height 13
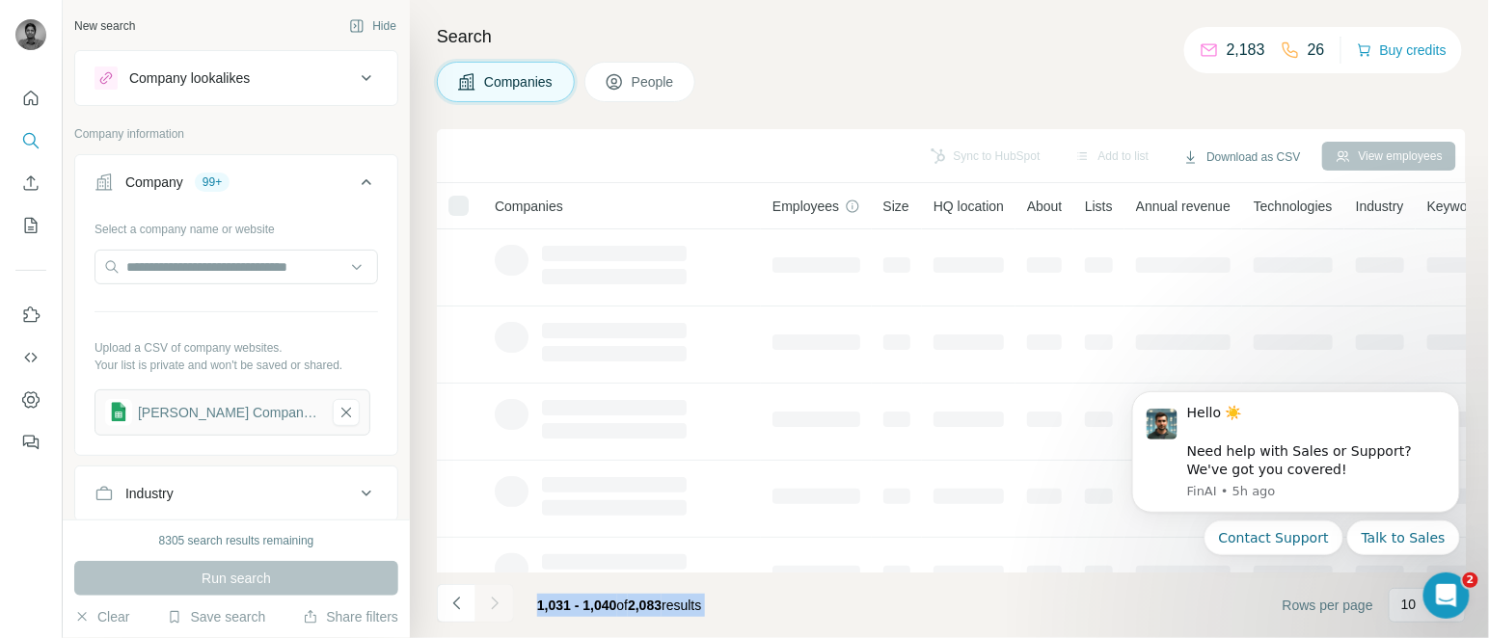
click at [493, 608] on div at bounding box center [494, 603] width 39 height 39
click at [493, 608] on icon "Navigate to next page" at bounding box center [494, 603] width 7 height 13
click at [493, 608] on div at bounding box center [494, 603] width 39 height 39
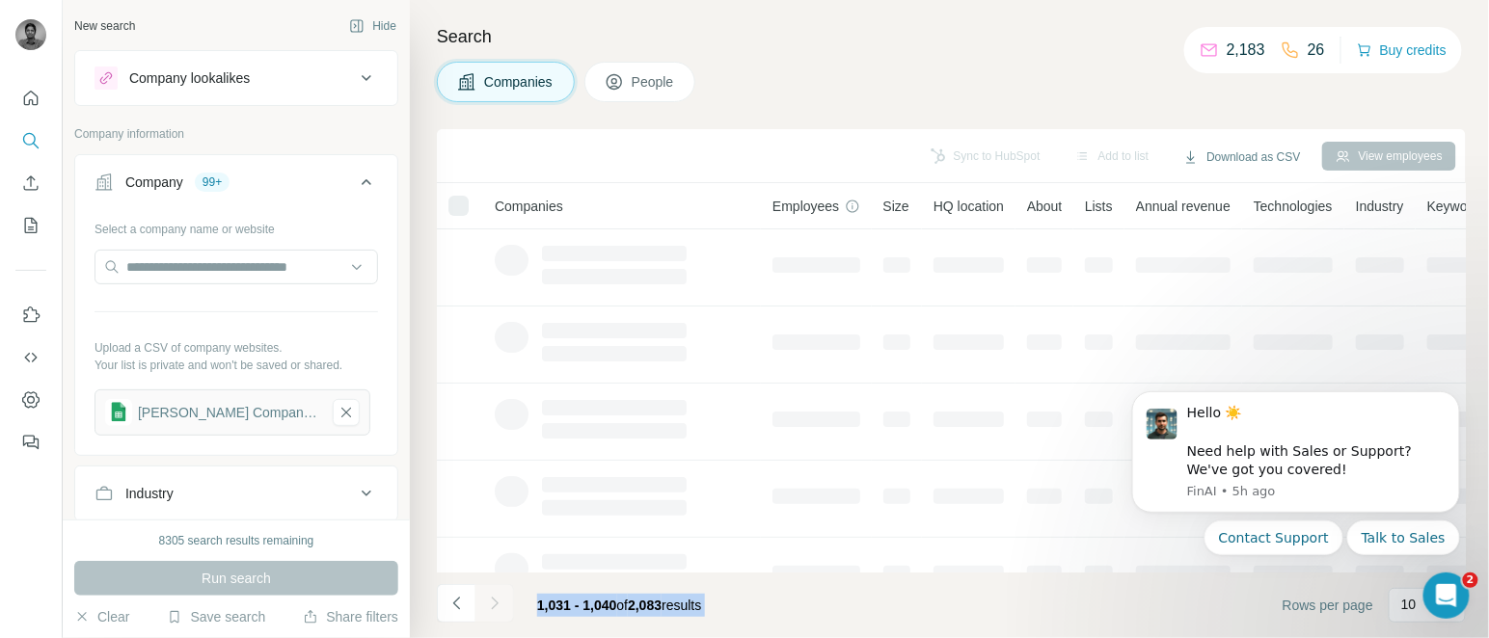
click at [493, 608] on div at bounding box center [494, 603] width 39 height 39
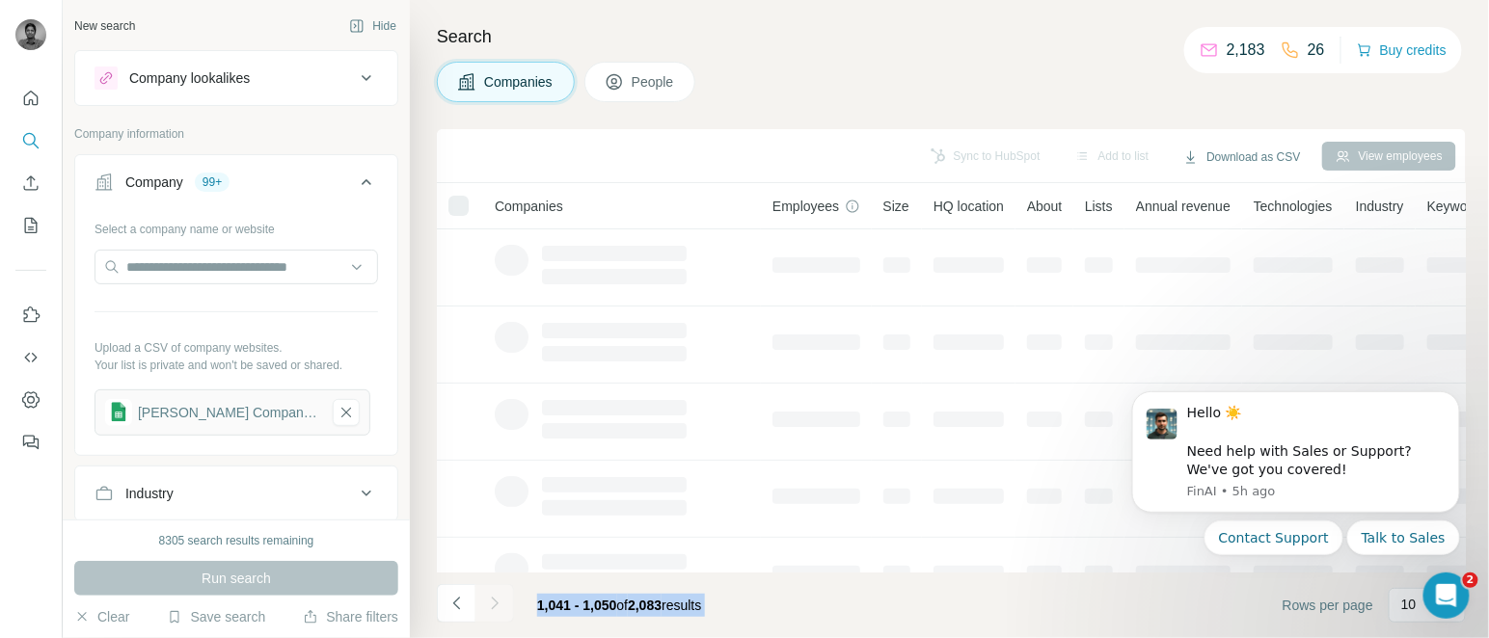
click at [493, 608] on div at bounding box center [494, 603] width 39 height 39
click at [493, 608] on icon "Navigate to next page" at bounding box center [494, 603] width 7 height 13
click at [493, 608] on div at bounding box center [494, 603] width 39 height 39
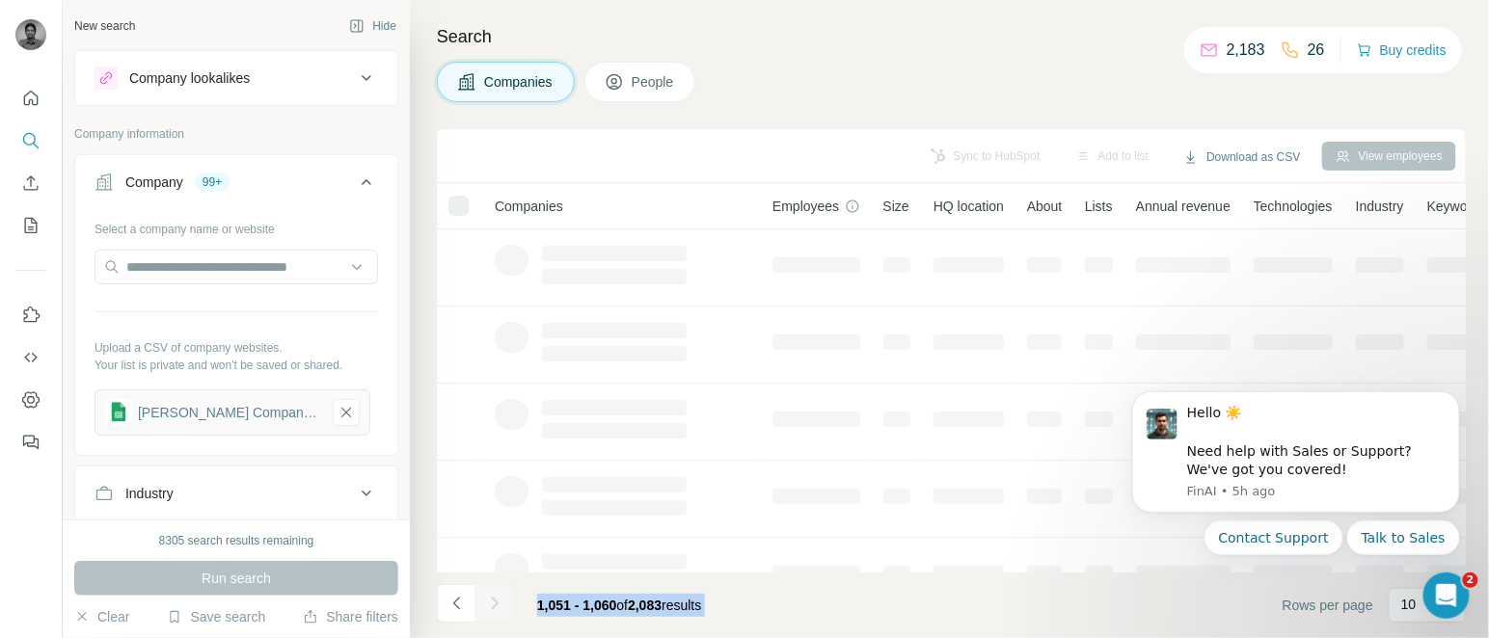
click at [493, 608] on div at bounding box center [494, 603] width 39 height 39
click at [493, 608] on icon "Navigate to next page" at bounding box center [494, 603] width 7 height 13
click at [493, 608] on div at bounding box center [494, 603] width 39 height 39
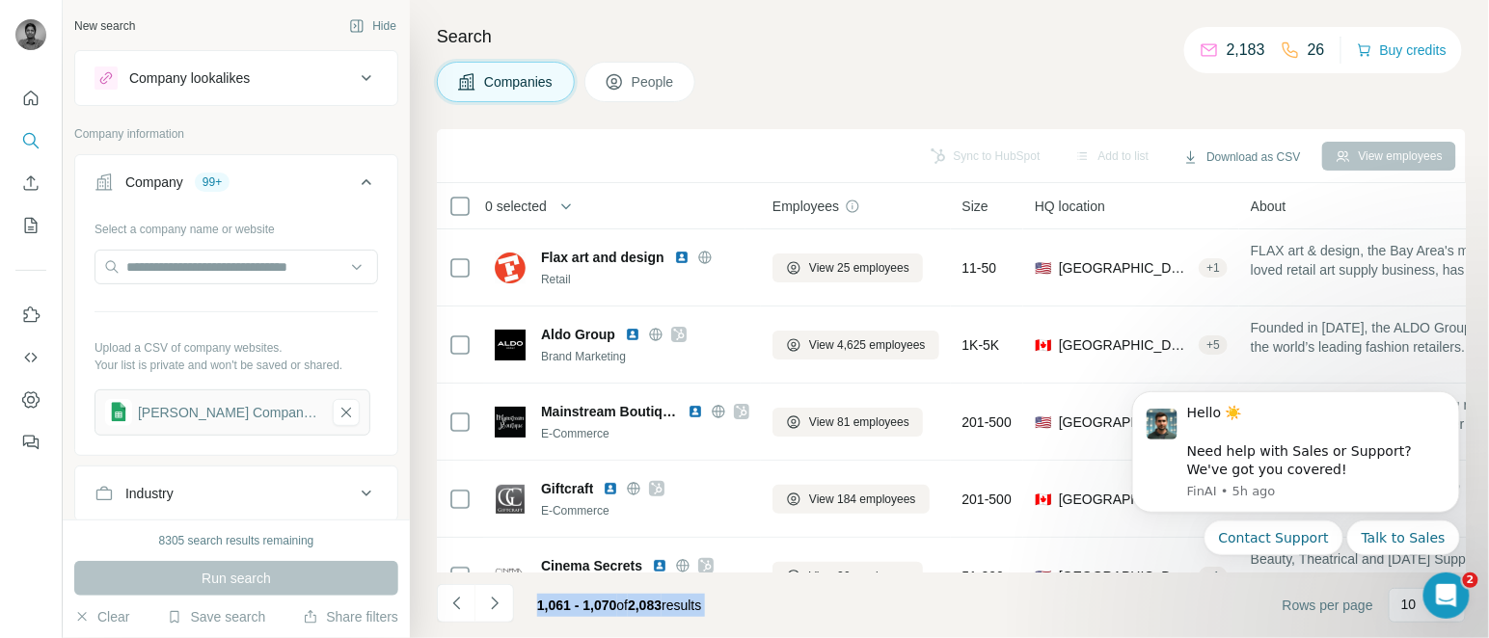
click at [493, 608] on icon "Navigate to next page" at bounding box center [494, 603] width 7 height 13
click at [493, 608] on div at bounding box center [494, 603] width 39 height 39
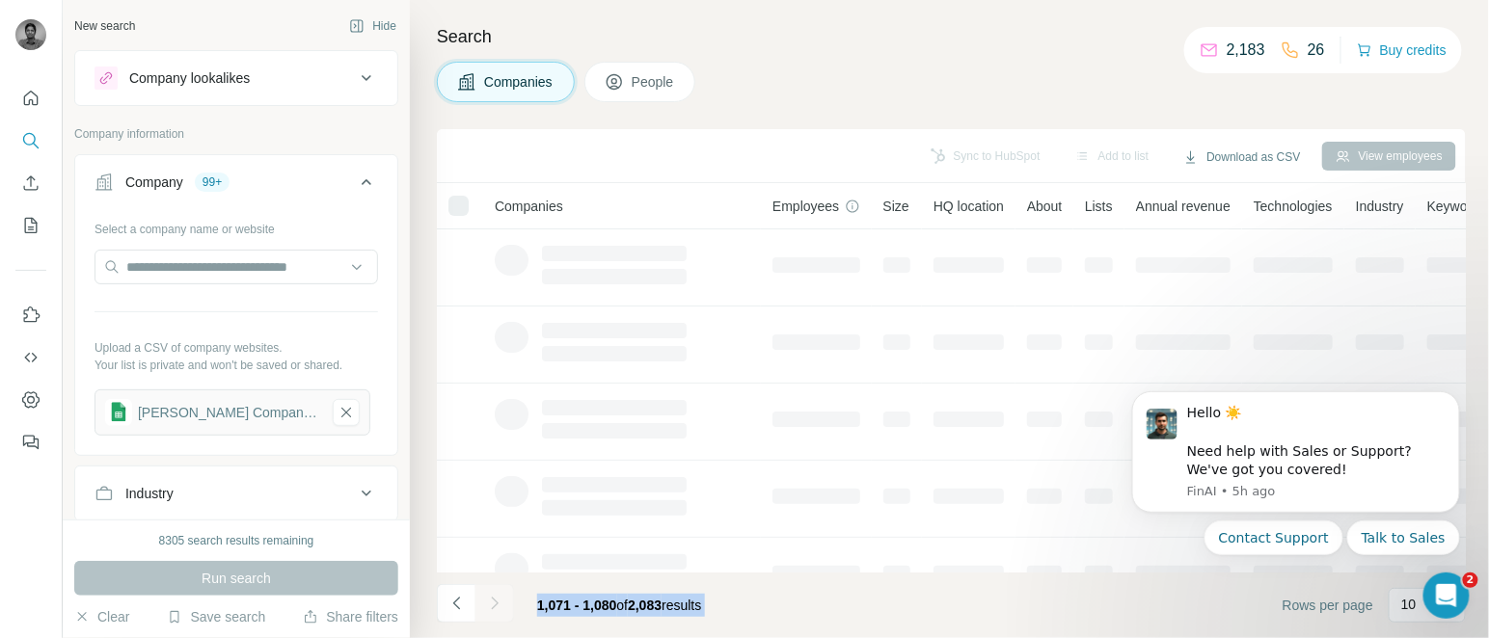
click at [493, 608] on div at bounding box center [494, 603] width 39 height 39
click at [493, 608] on icon "Navigate to next page" at bounding box center [494, 603] width 7 height 13
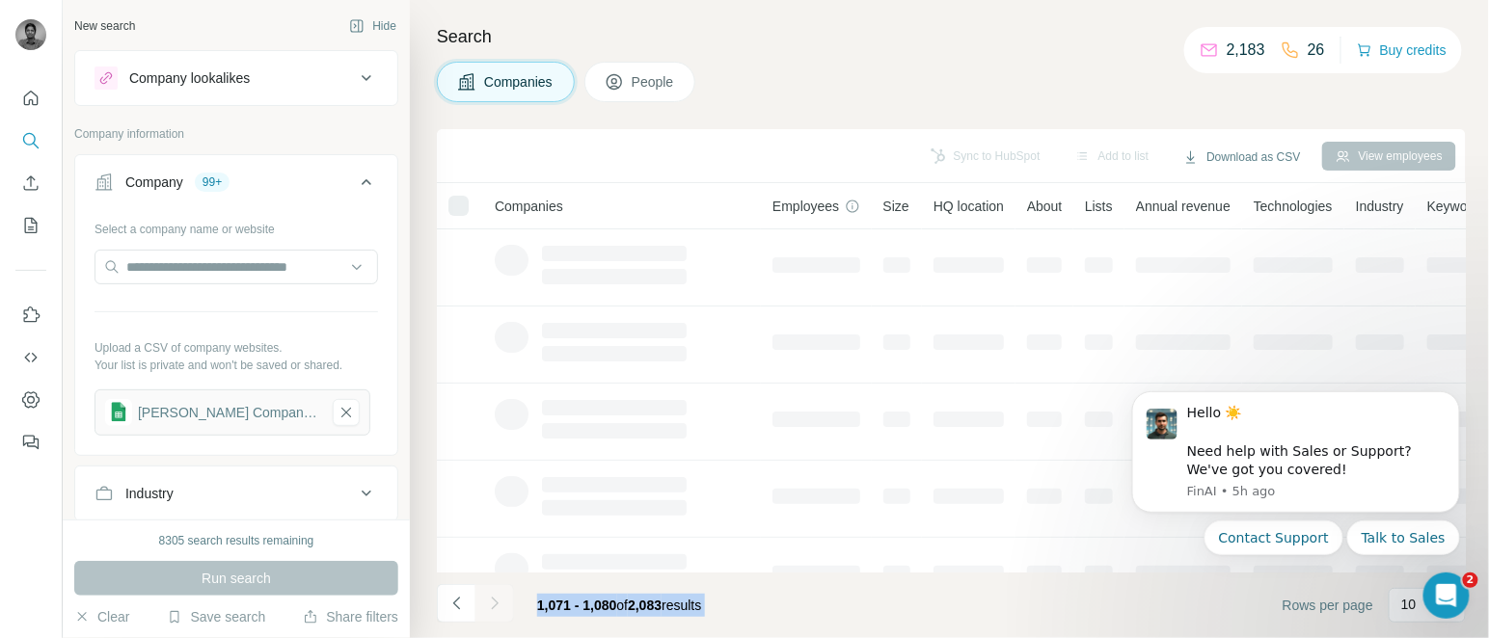
click at [493, 608] on div at bounding box center [494, 603] width 39 height 39
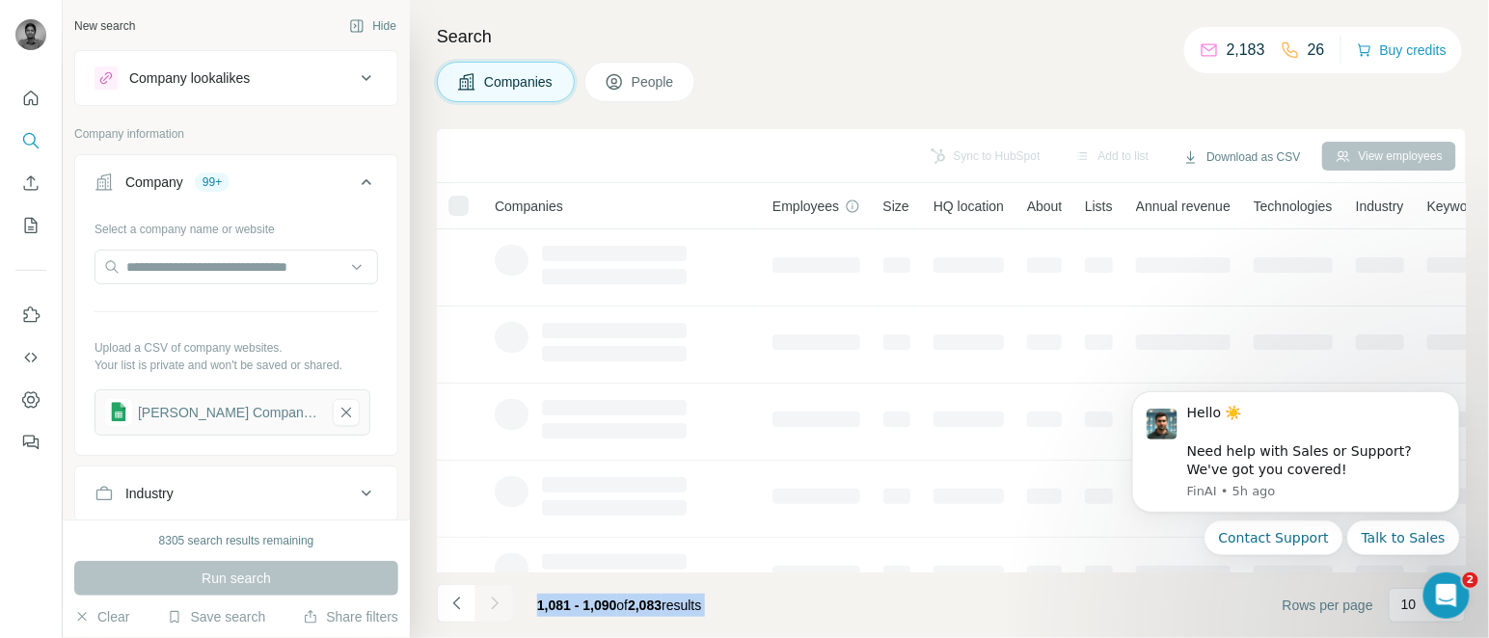
click at [493, 608] on icon "Navigate to next page" at bounding box center [494, 603] width 7 height 13
click at [493, 608] on div at bounding box center [494, 603] width 39 height 39
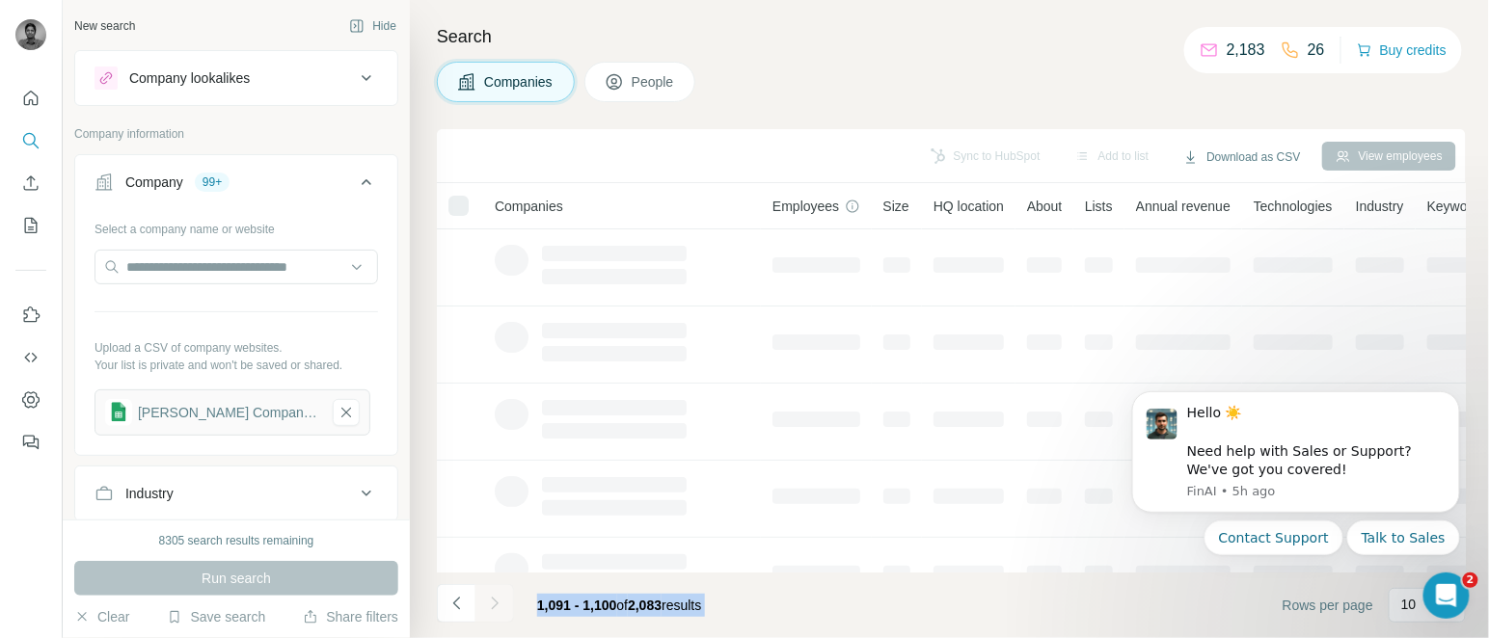
click at [493, 608] on div at bounding box center [494, 603] width 39 height 39
click at [493, 608] on icon "Navigate to next page" at bounding box center [494, 603] width 7 height 13
click at [493, 608] on div at bounding box center [494, 603] width 39 height 39
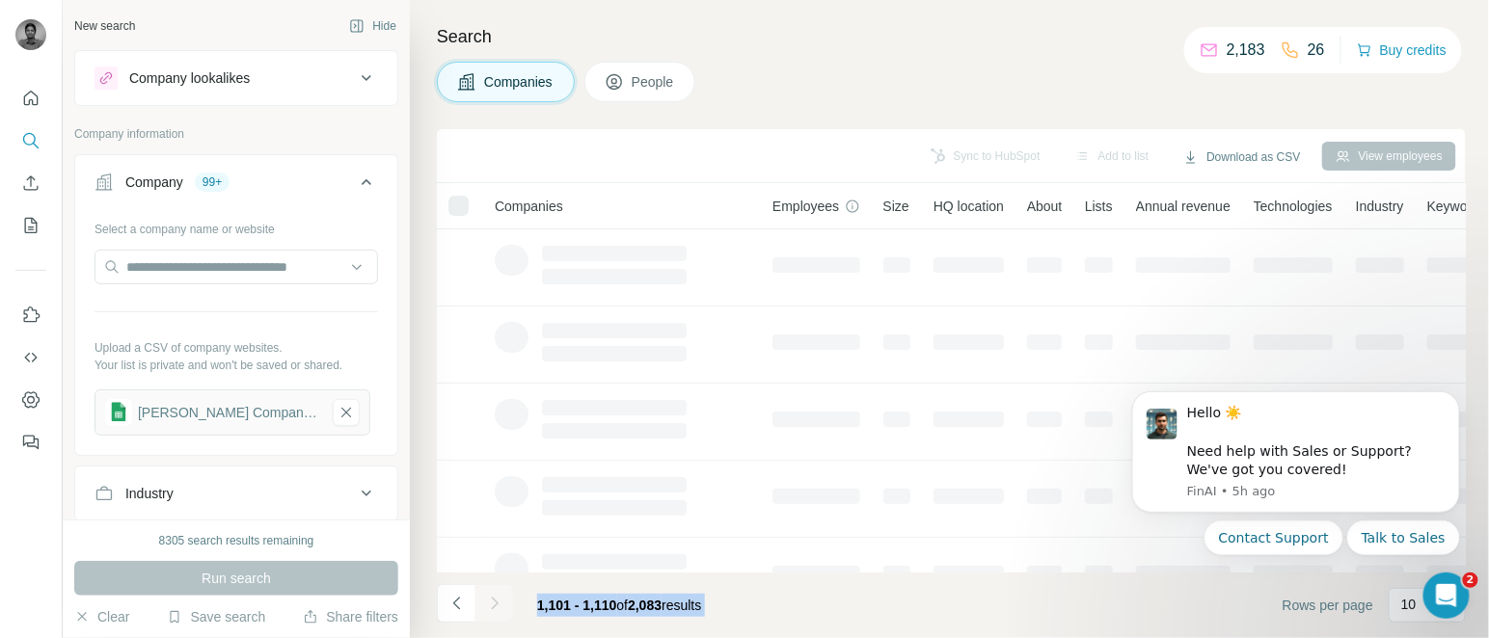
click at [493, 608] on div at bounding box center [494, 603] width 39 height 39
click at [493, 608] on icon "Navigate to next page" at bounding box center [494, 603] width 7 height 13
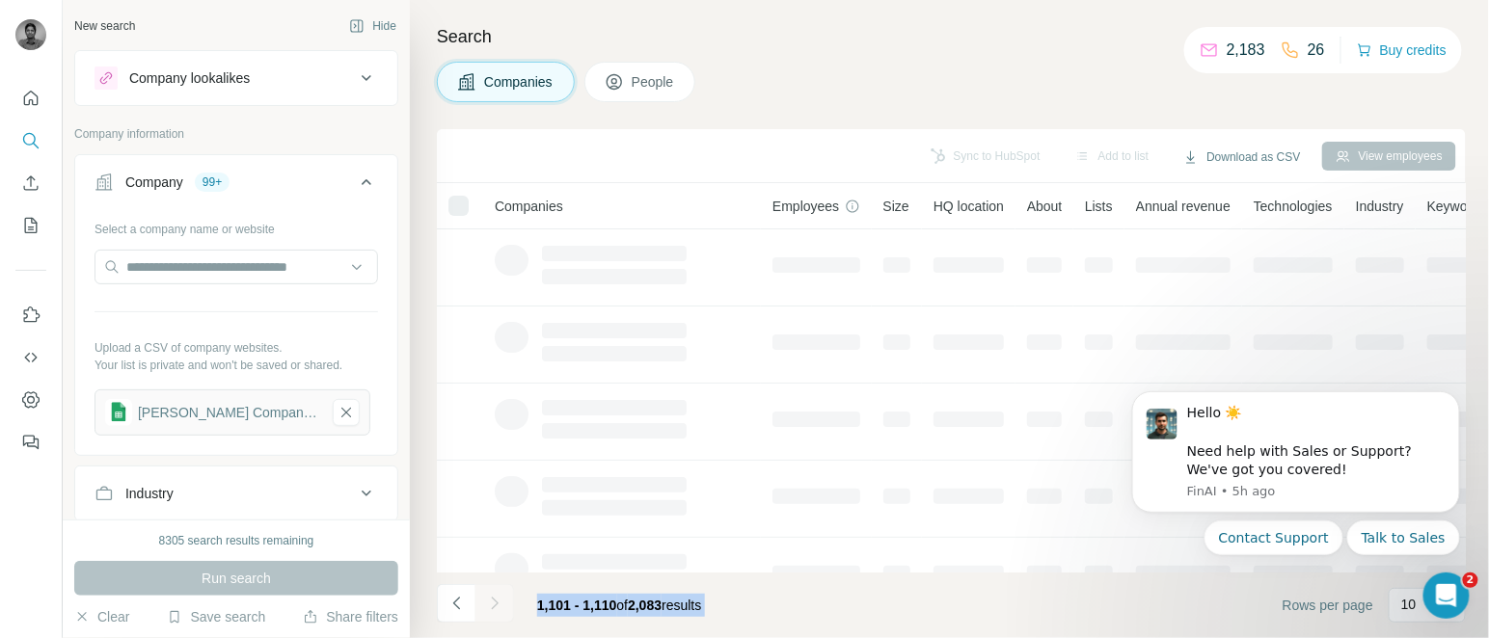
click at [493, 608] on div at bounding box center [494, 603] width 39 height 39
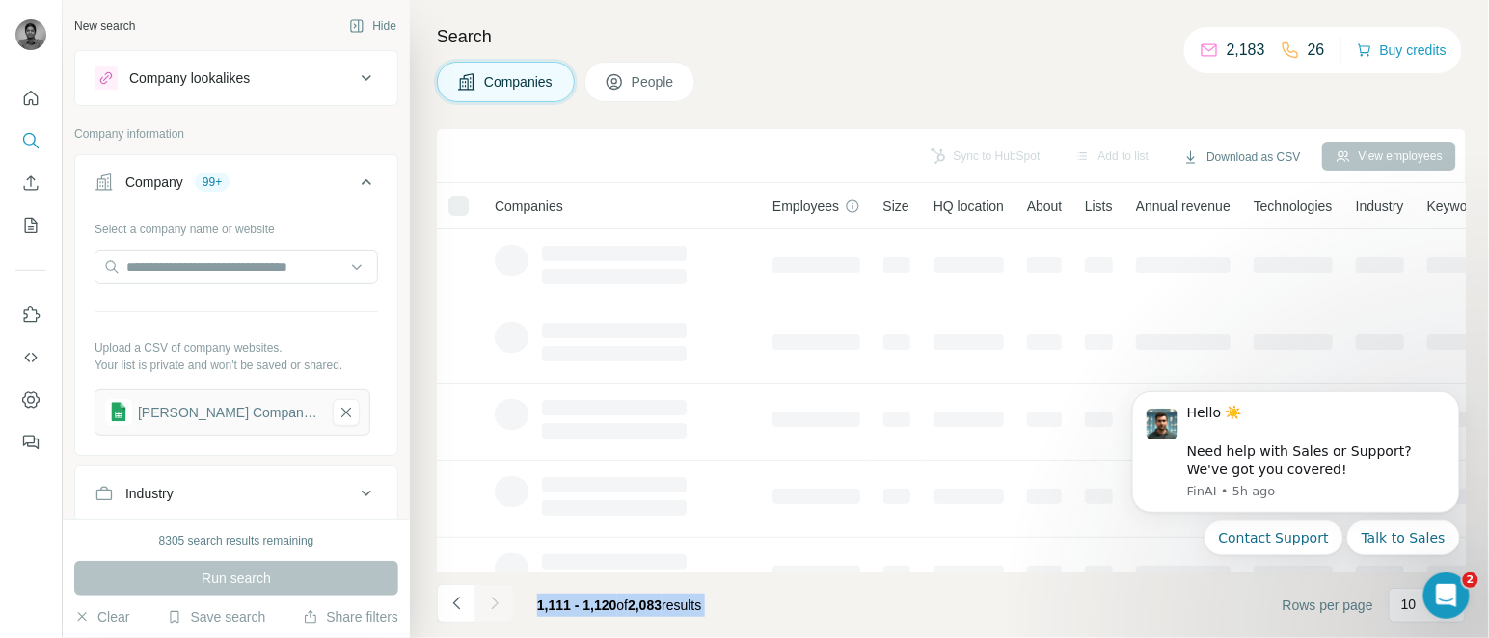
click at [493, 608] on icon "Navigate to next page" at bounding box center [494, 603] width 7 height 13
click at [493, 608] on div at bounding box center [494, 603] width 39 height 39
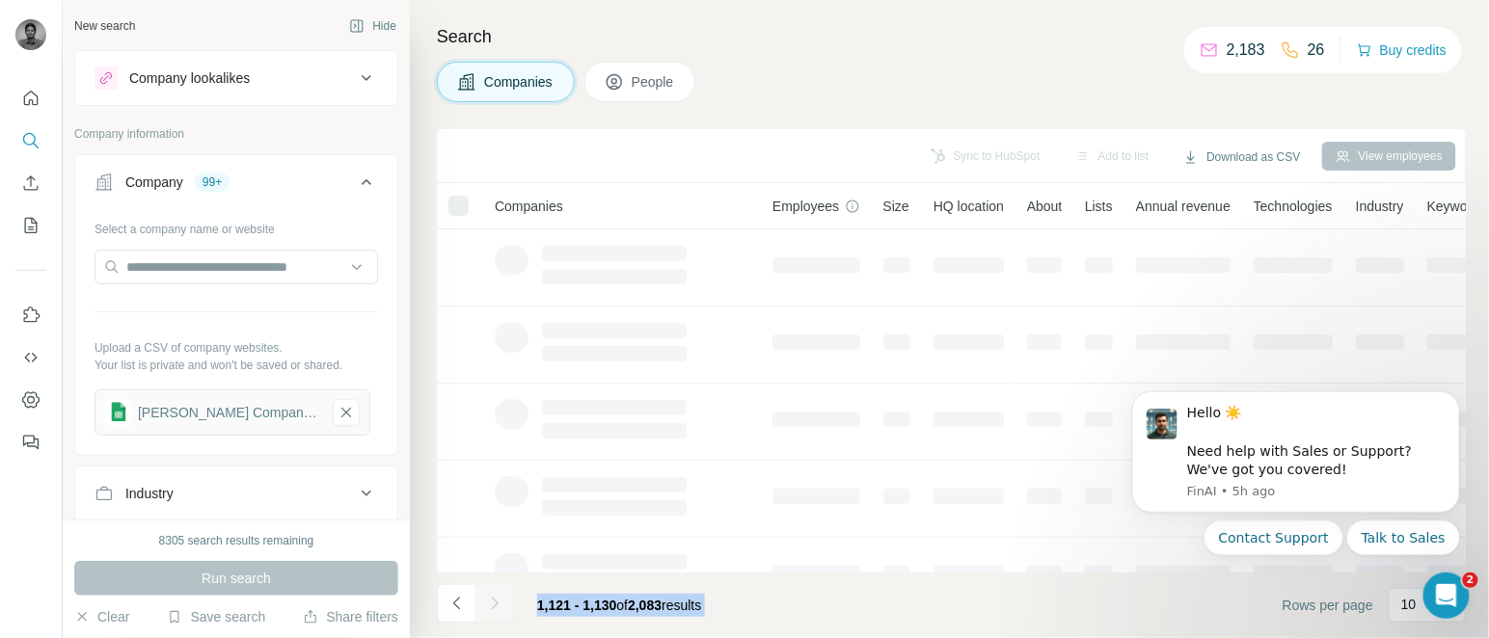
click at [493, 608] on div at bounding box center [494, 603] width 39 height 39
click at [493, 608] on icon "Navigate to next page" at bounding box center [494, 603] width 7 height 13
click at [493, 608] on div at bounding box center [494, 603] width 39 height 39
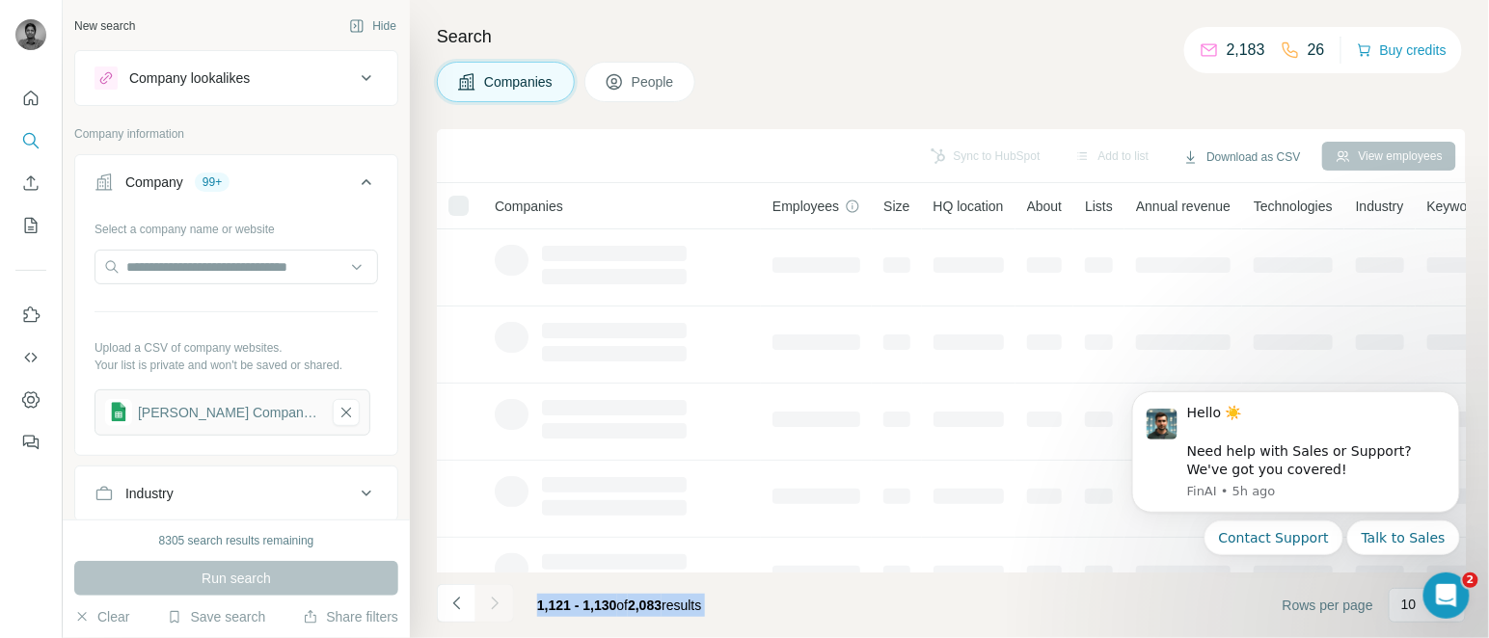
click at [493, 608] on div at bounding box center [494, 603] width 39 height 39
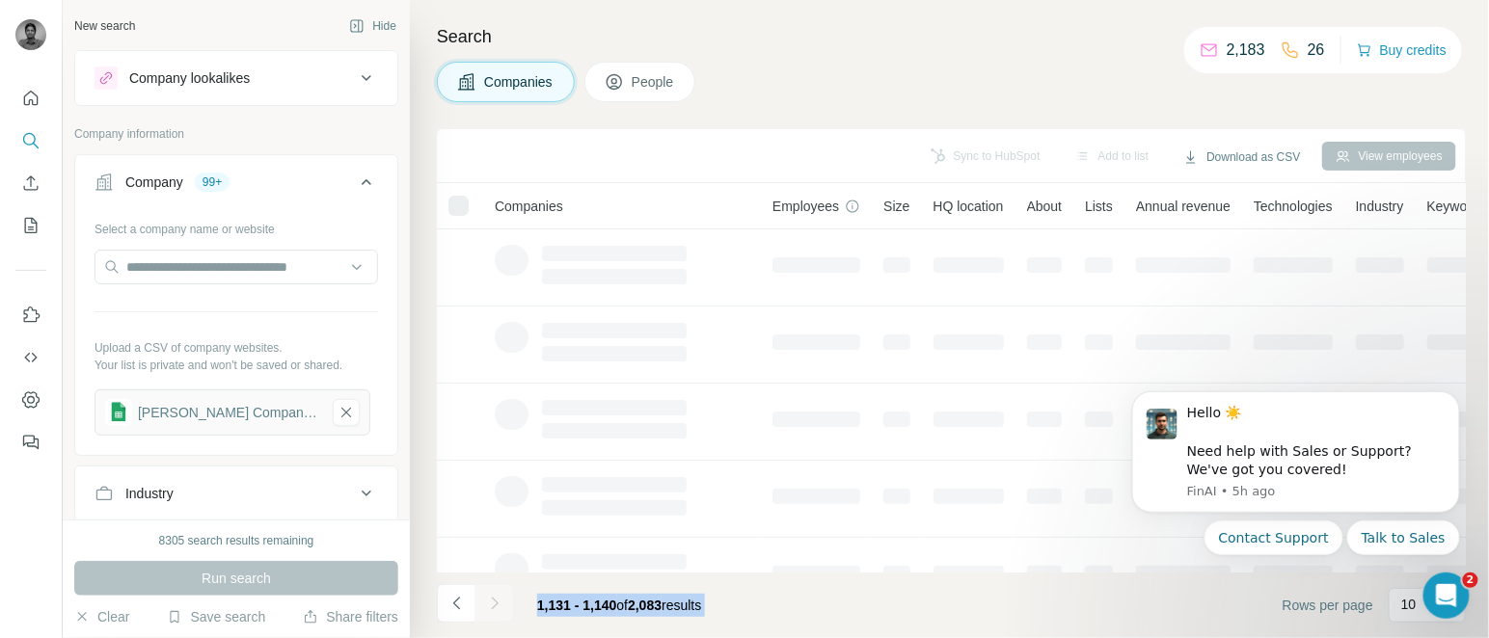
click at [493, 608] on div at bounding box center [494, 603] width 39 height 39
click at [493, 608] on icon "Navigate to next page" at bounding box center [494, 603] width 7 height 13
click at [493, 608] on div at bounding box center [494, 603] width 39 height 39
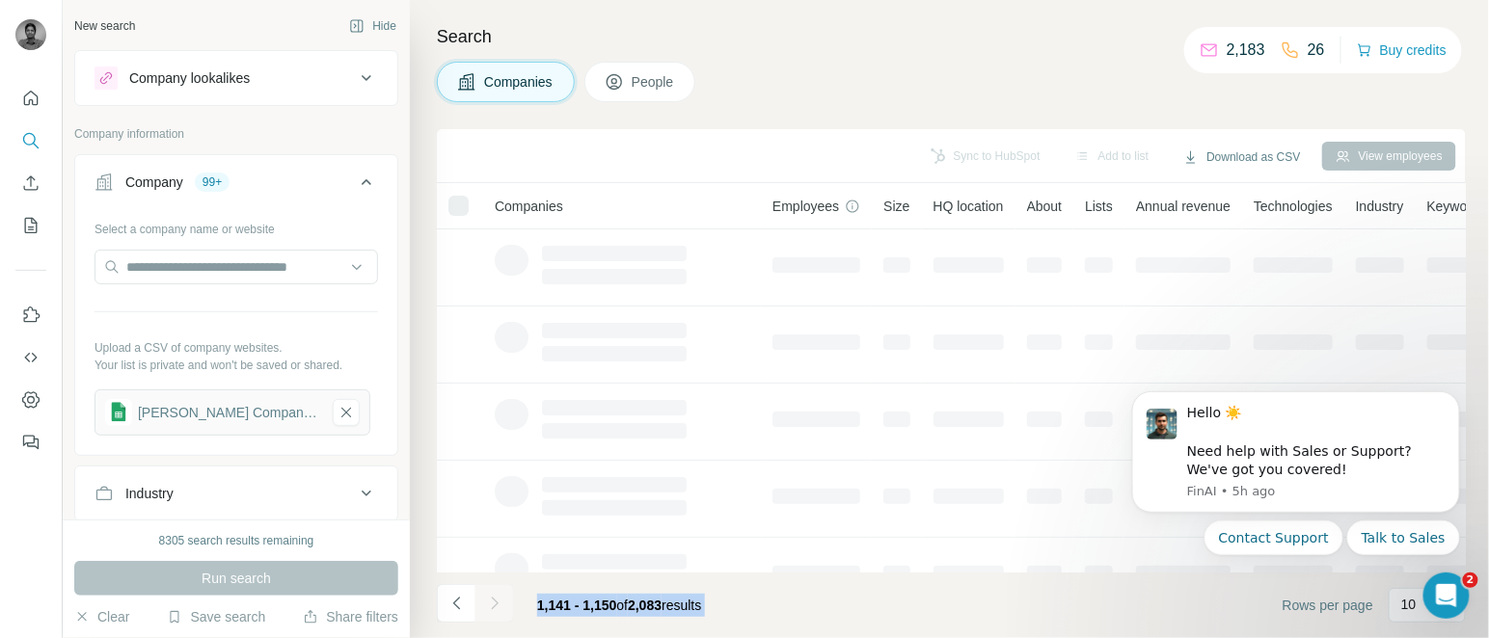
click at [493, 608] on div at bounding box center [494, 603] width 39 height 39
click at [493, 608] on icon "Navigate to next page" at bounding box center [494, 603] width 7 height 13
click at [493, 608] on div at bounding box center [494, 603] width 39 height 39
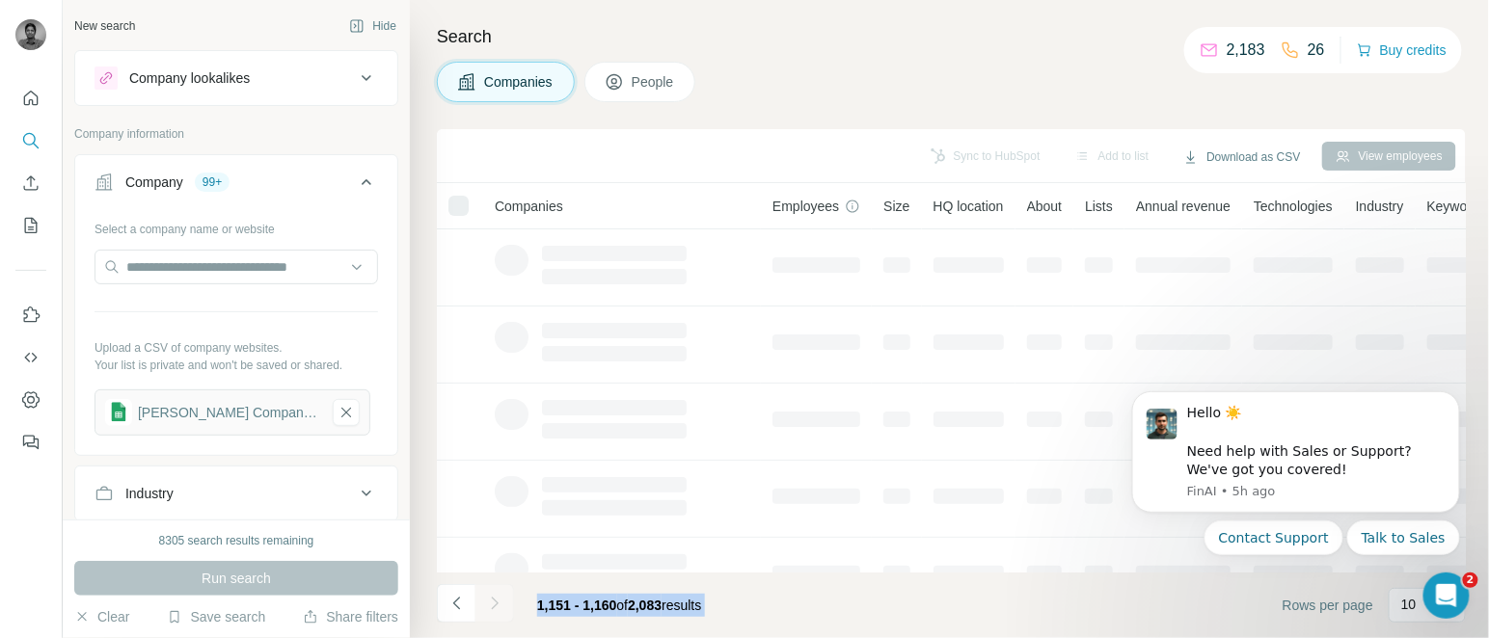
click at [493, 608] on div at bounding box center [494, 603] width 39 height 39
click at [493, 608] on icon "Navigate to next page" at bounding box center [494, 603] width 7 height 13
click at [493, 608] on div at bounding box center [494, 603] width 39 height 39
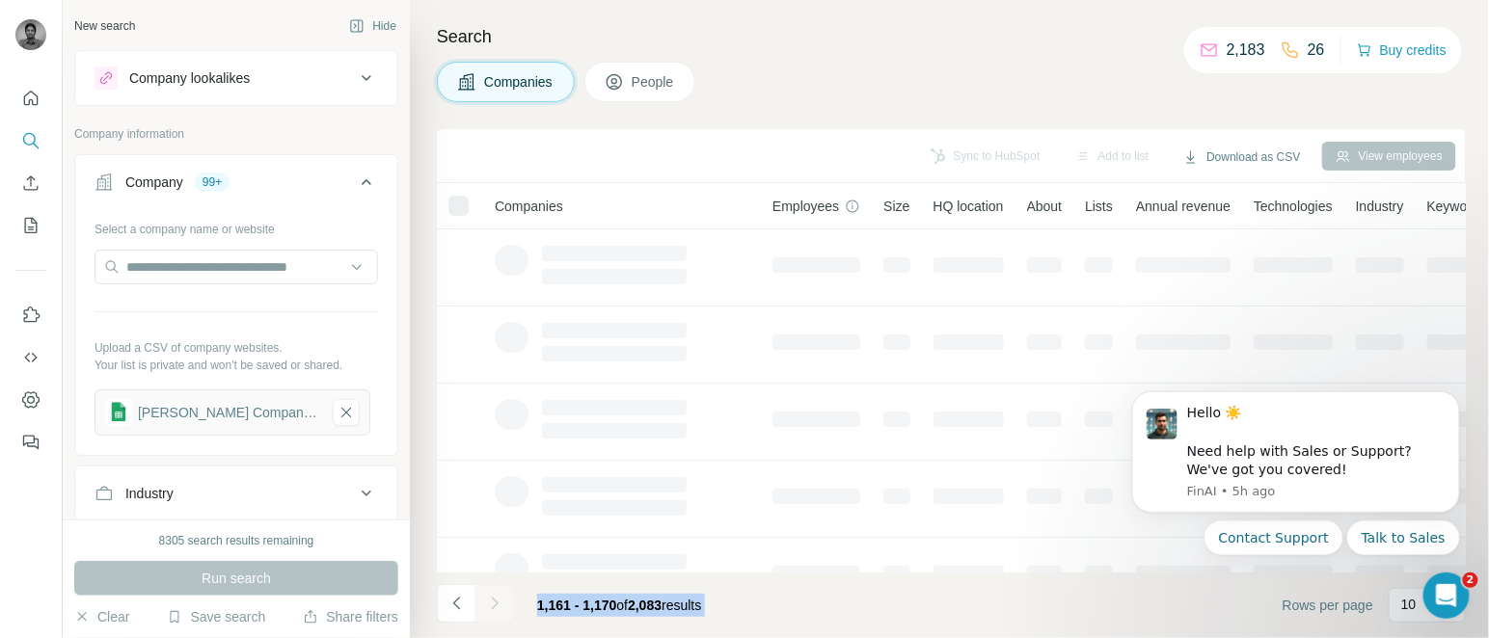
click at [493, 608] on div at bounding box center [494, 603] width 39 height 39
click at [493, 608] on icon "Navigate to next page" at bounding box center [494, 603] width 7 height 13
click at [493, 608] on div at bounding box center [494, 603] width 39 height 39
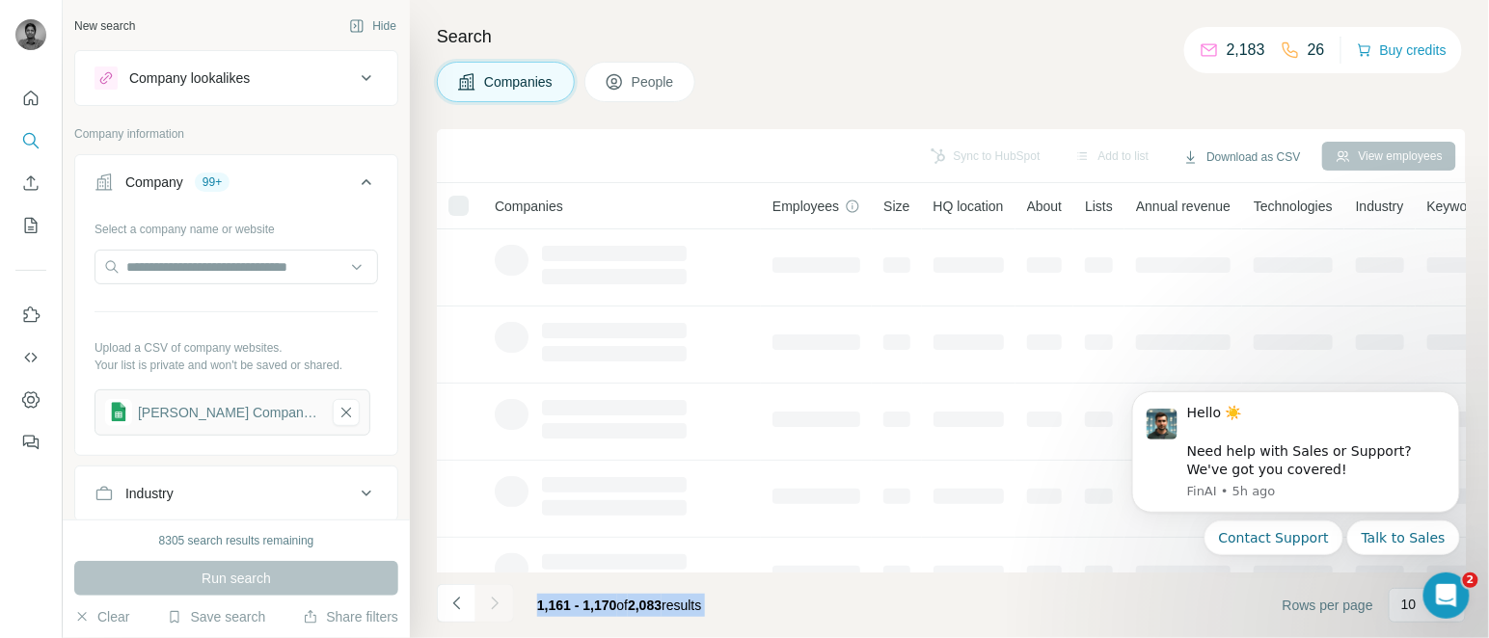
click at [493, 608] on div at bounding box center [494, 603] width 39 height 39
click at [493, 608] on icon "Navigate to next page" at bounding box center [494, 603] width 7 height 13
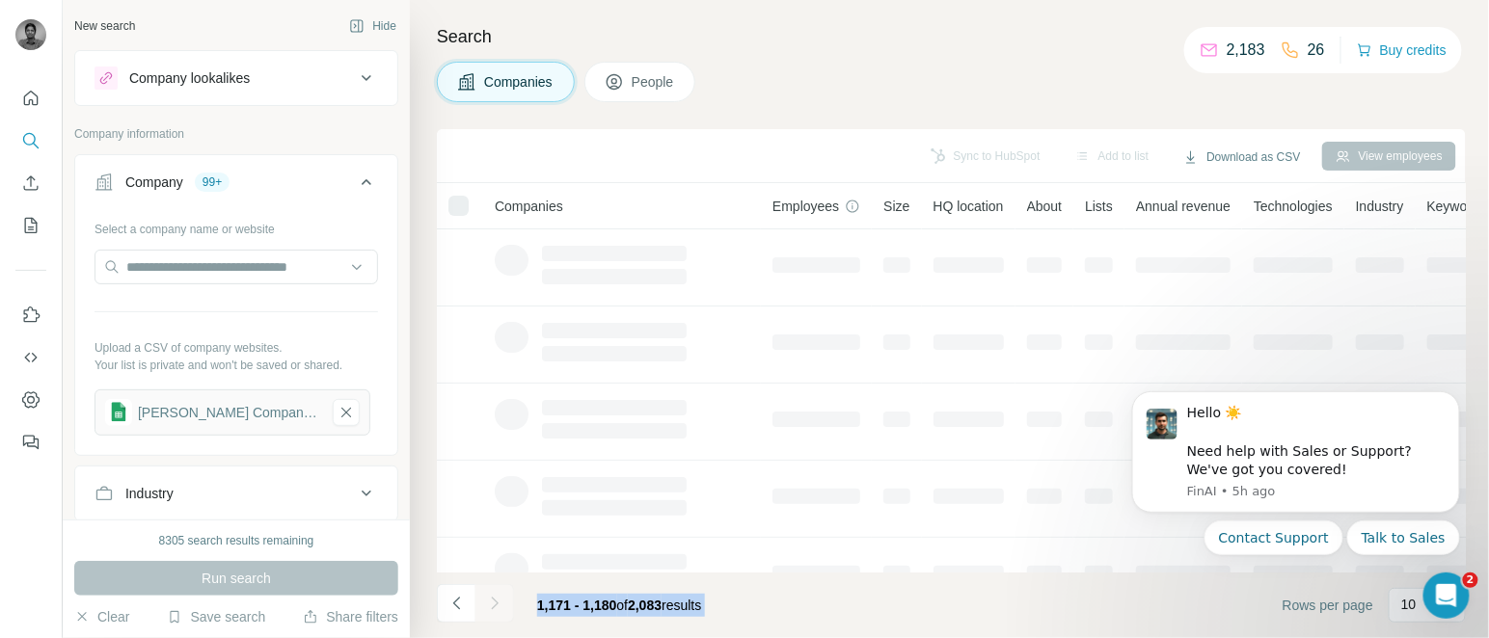
click at [493, 608] on div at bounding box center [494, 603] width 39 height 39
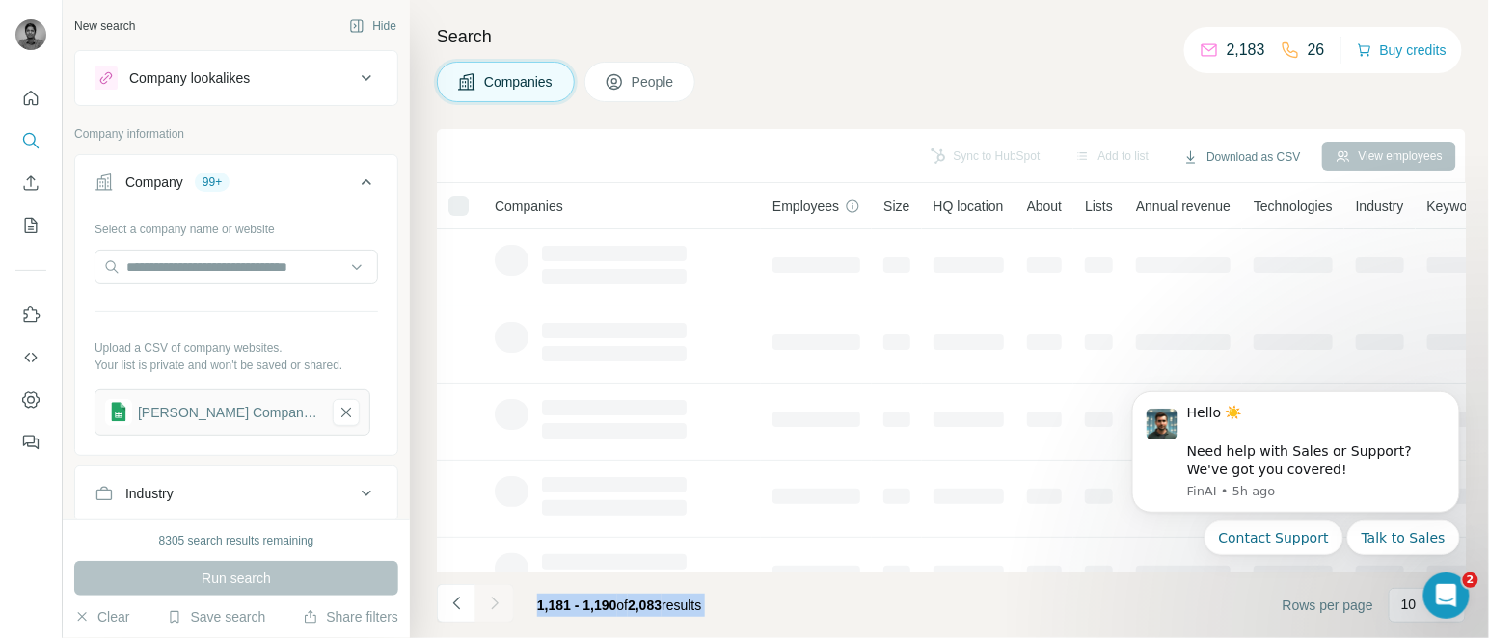
click at [493, 608] on icon "Navigate to next page" at bounding box center [494, 603] width 7 height 13
click at [493, 608] on div at bounding box center [494, 603] width 39 height 39
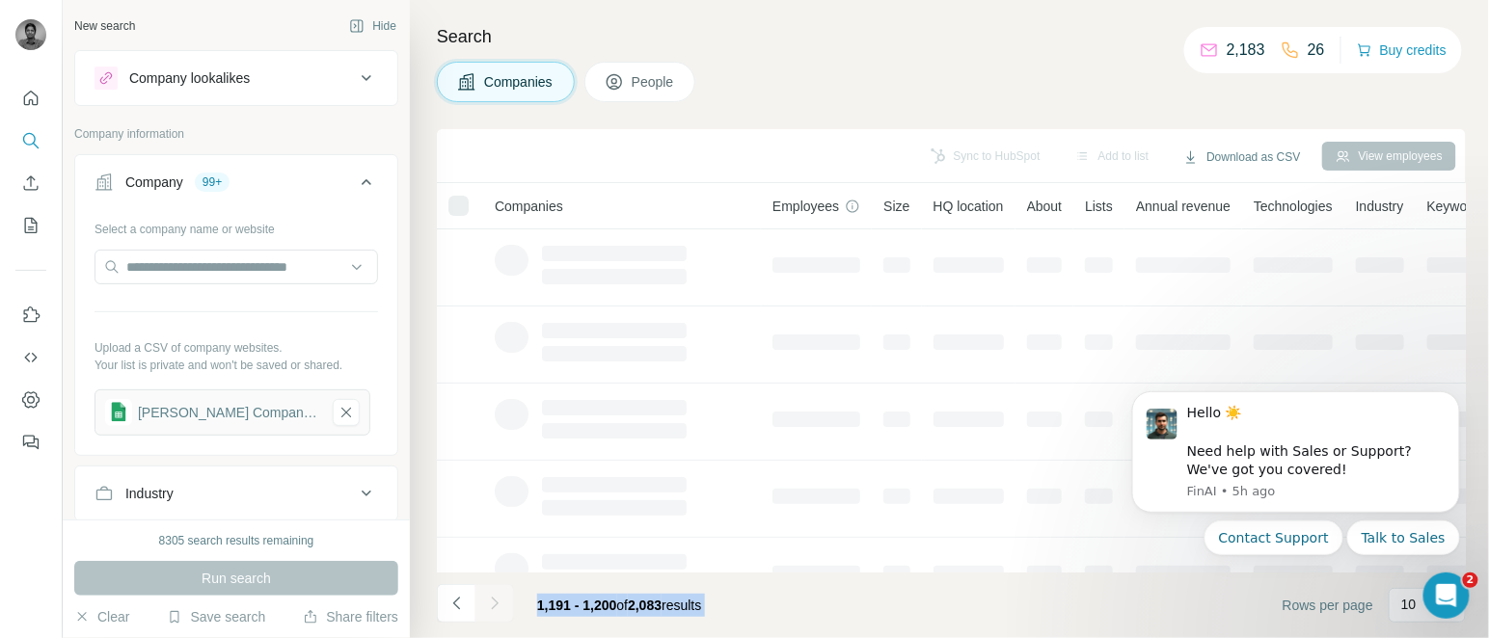
click at [493, 608] on div at bounding box center [494, 603] width 39 height 39
click at [493, 608] on icon "Navigate to next page" at bounding box center [494, 603] width 7 height 13
click at [493, 608] on div at bounding box center [494, 603] width 39 height 39
click
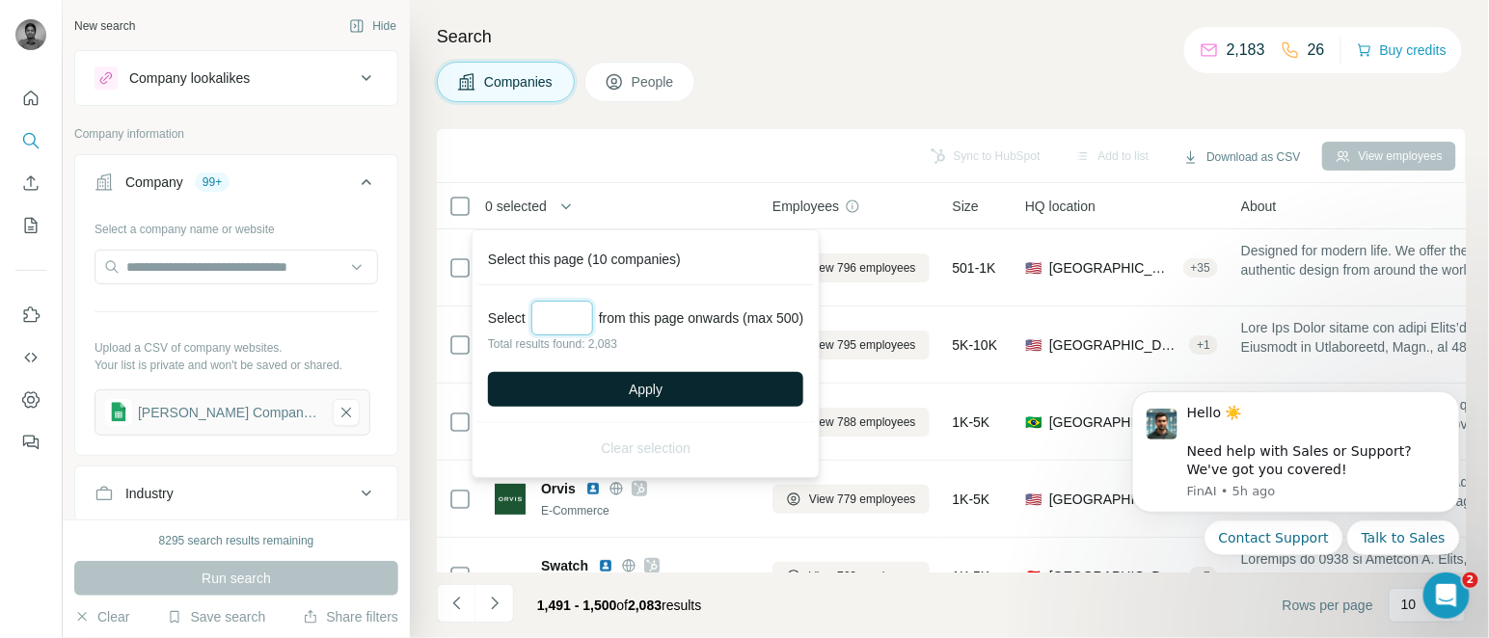
type input "***"
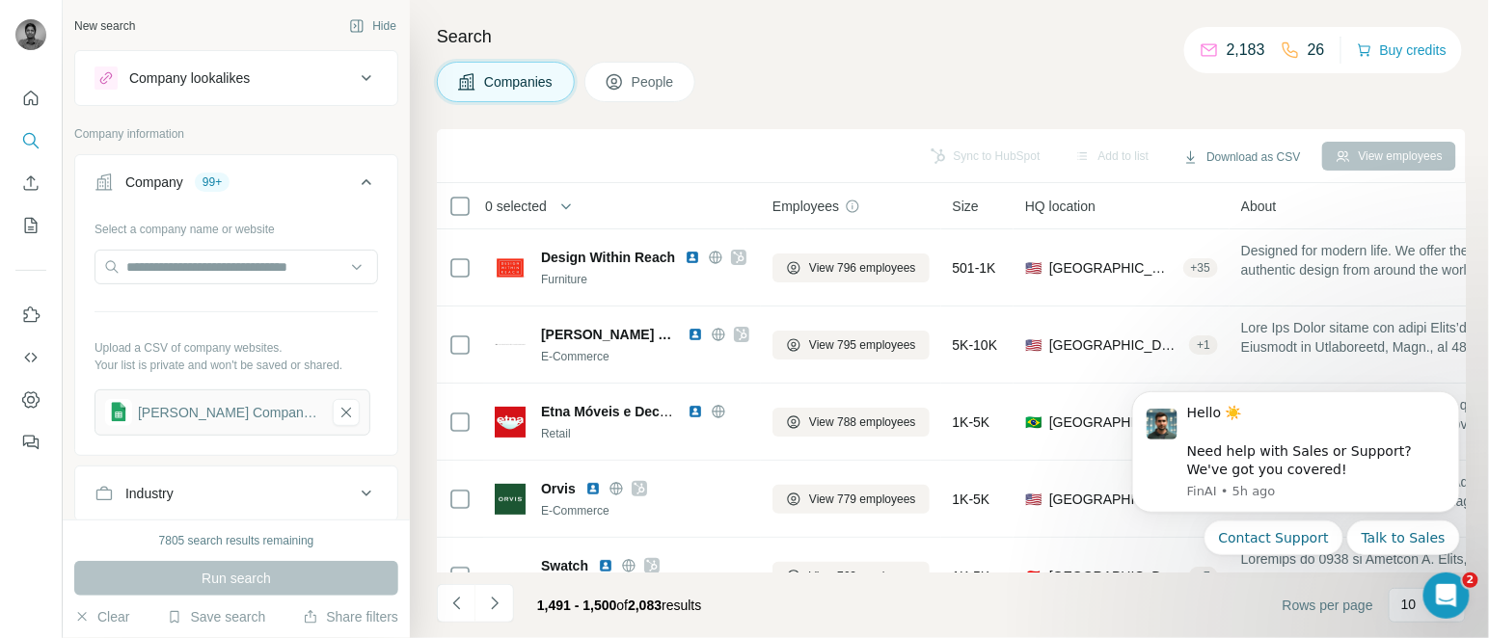
drag, startPoint x: 485, startPoint y: 617, endPoint x: 521, endPoint y: 574, distance: 56.2
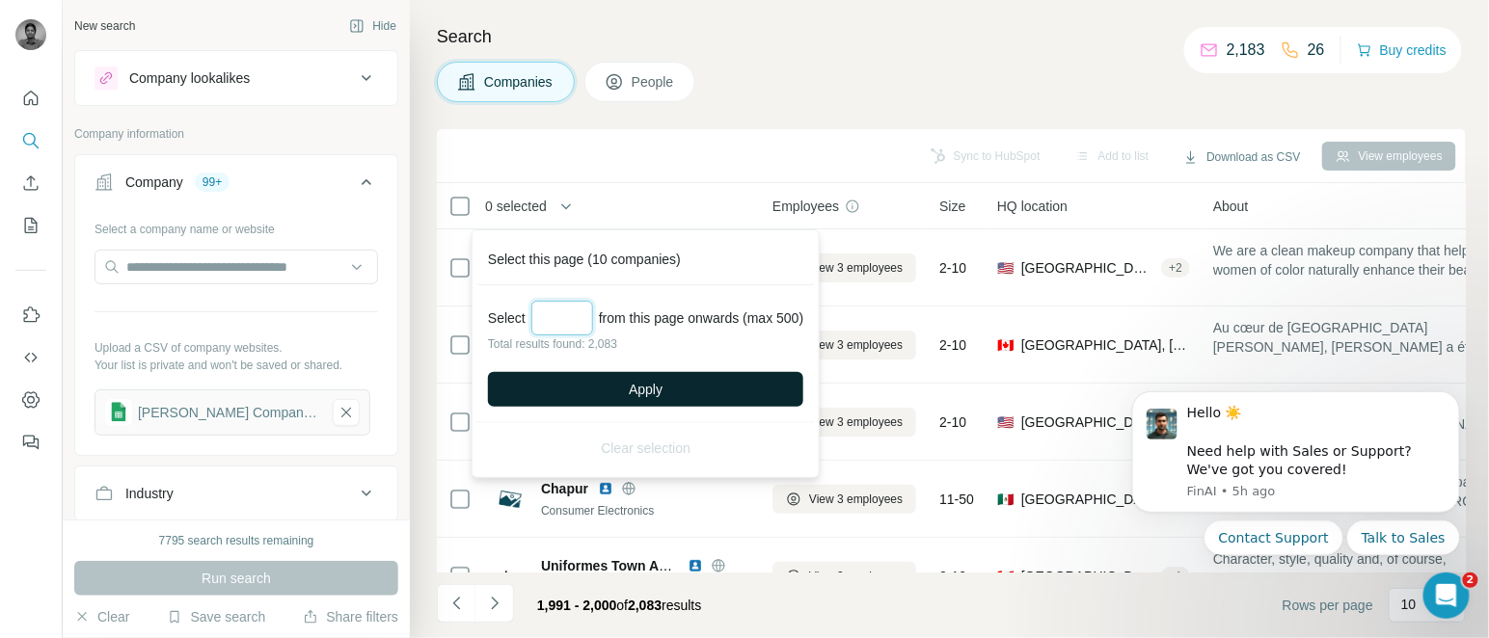
type input "**"
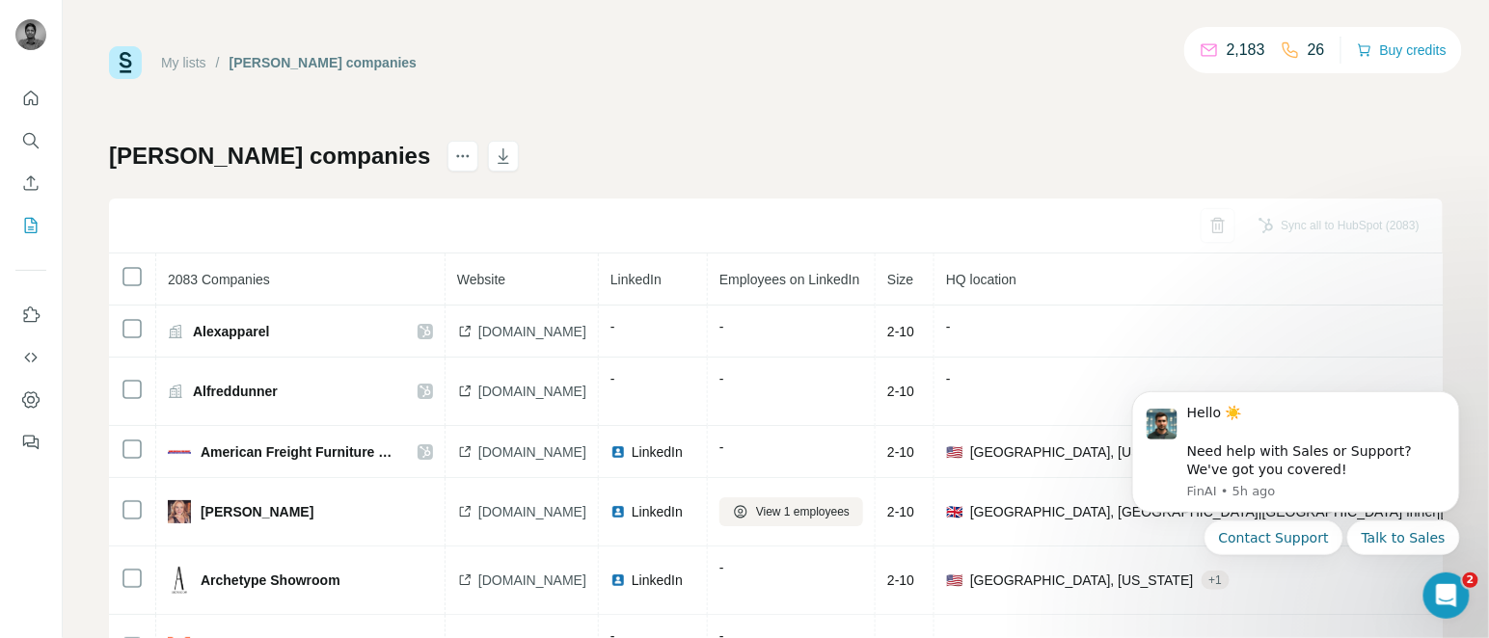
drag, startPoint x: 525, startPoint y: 134, endPoint x: 555, endPoint y: 154, distance: 36.1
